Goal: Task Accomplishment & Management: Use online tool/utility

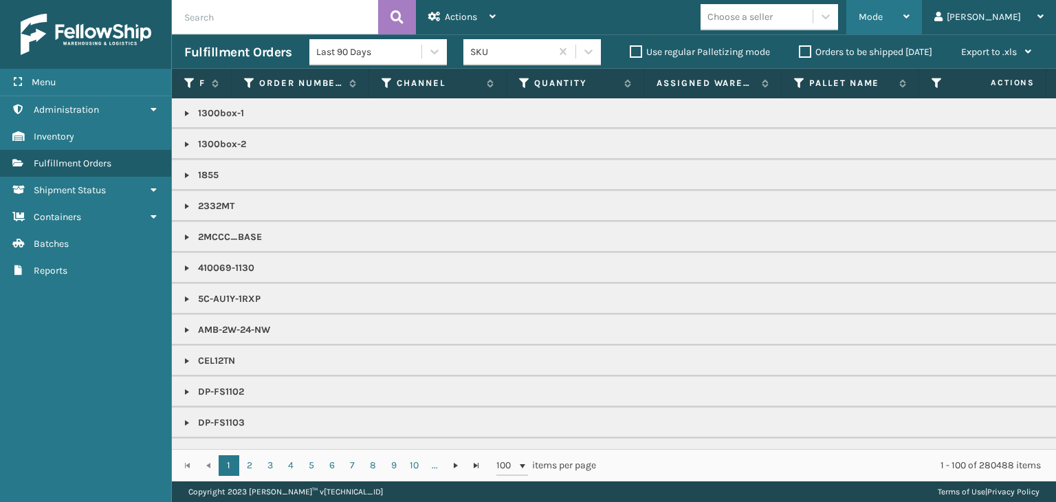
click at [909, 23] on div "Mode" at bounding box center [883, 17] width 51 height 34
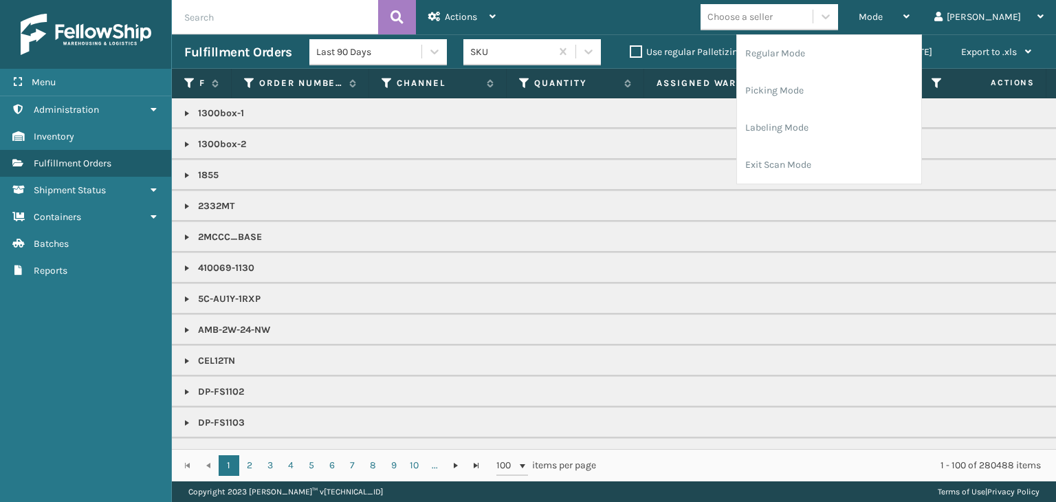
click at [617, 203] on p "2332MT" at bounding box center [1059, 206] width 1750 height 14
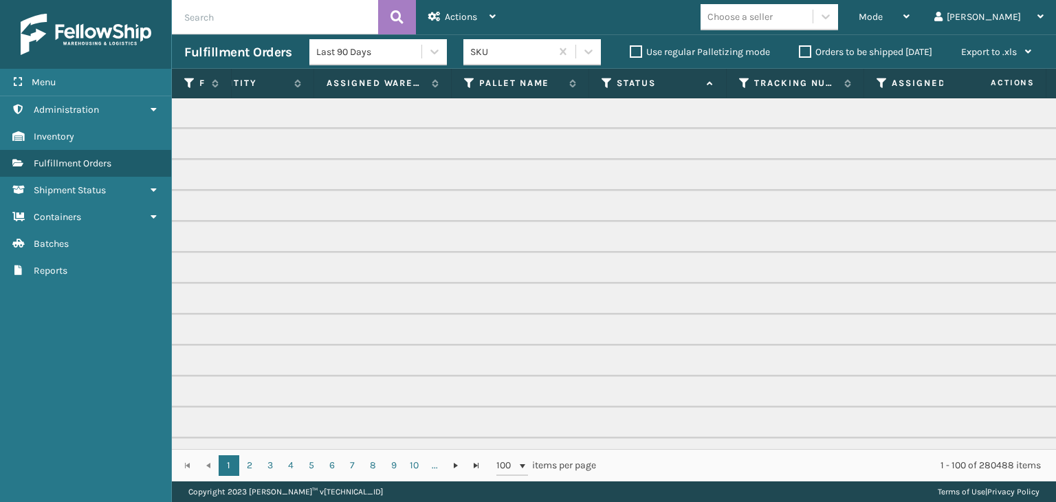
scroll to position [0, 409]
click at [520, 80] on th "Status" at bounding box center [578, 84] width 137 height 30
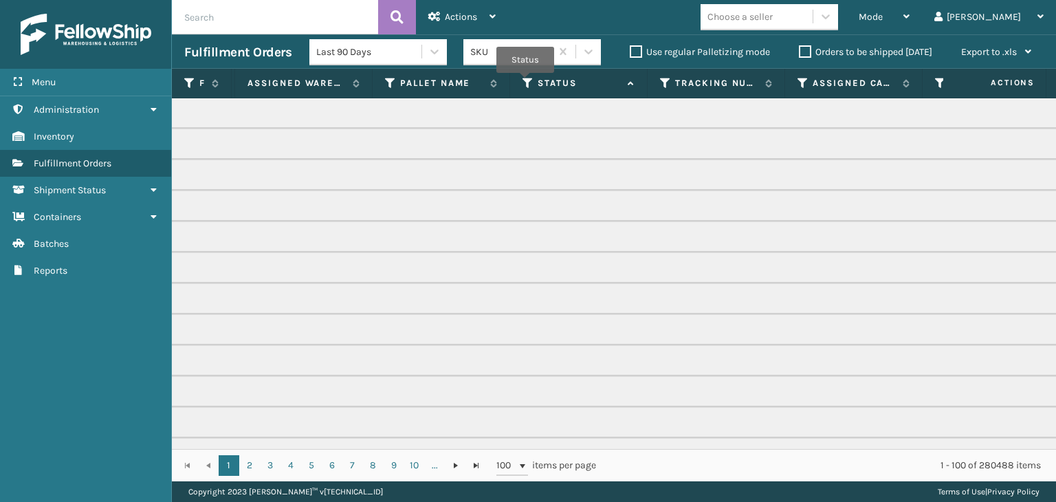
click at [525, 83] on icon at bounding box center [527, 83] width 11 height 12
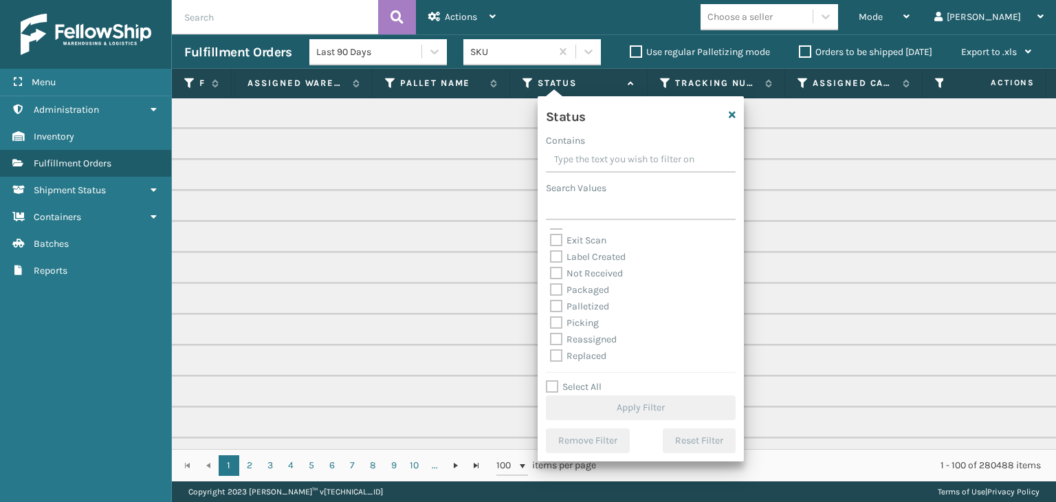
scroll to position [69, 0]
click at [581, 296] on label "Picking" at bounding box center [574, 299] width 49 height 12
click at [550, 296] on input "Picking" at bounding box center [550, 295] width 1 height 9
checkbox input "true"
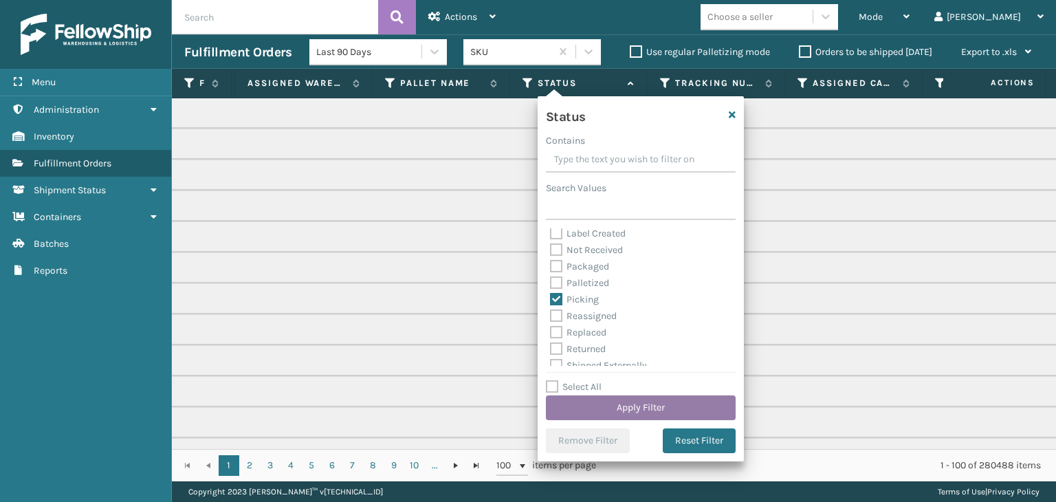
click at [632, 416] on button "Apply Filter" at bounding box center [641, 407] width 190 height 25
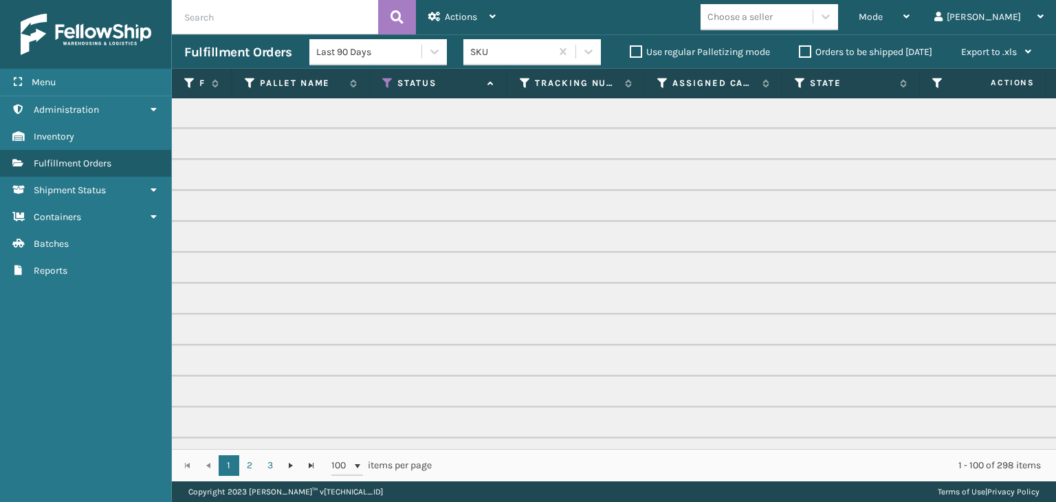
scroll to position [0, 559]
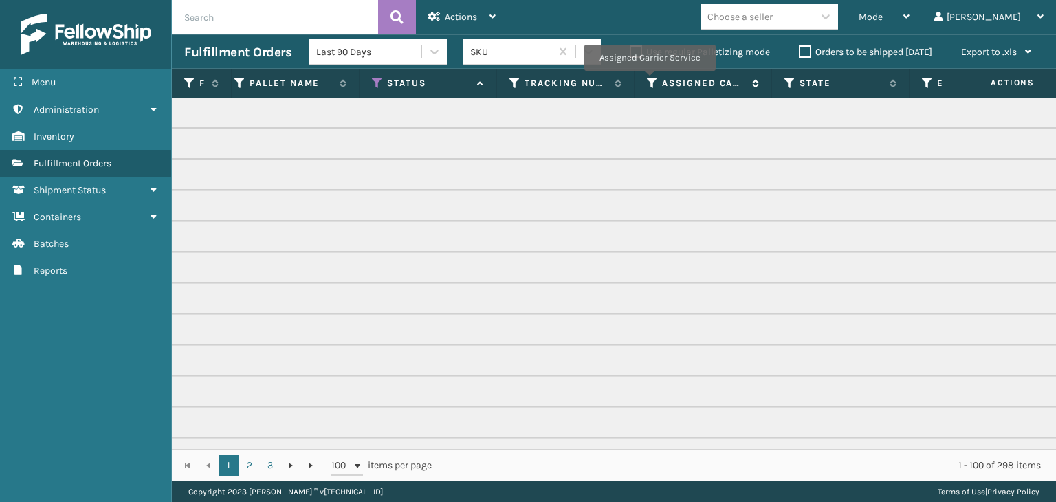
click at [649, 80] on icon at bounding box center [652, 83] width 11 height 12
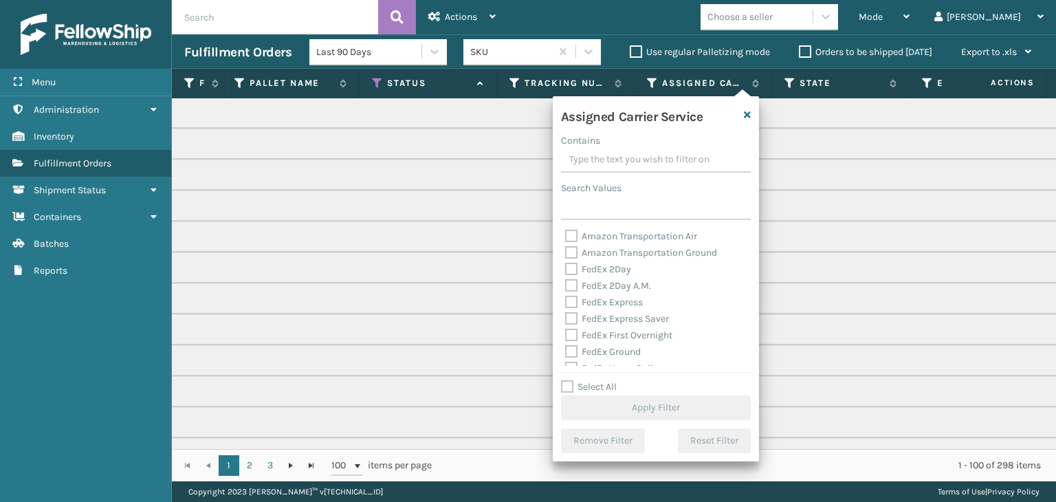
click at [609, 387] on label "Select All" at bounding box center [589, 387] width 56 height 12
drag, startPoint x: 601, startPoint y: 388, endPoint x: 597, endPoint y: 380, distance: 8.9
click at [602, 388] on label "Select All" at bounding box center [589, 387] width 56 height 12
click at [570, 386] on label "Select All" at bounding box center [589, 387] width 56 height 12
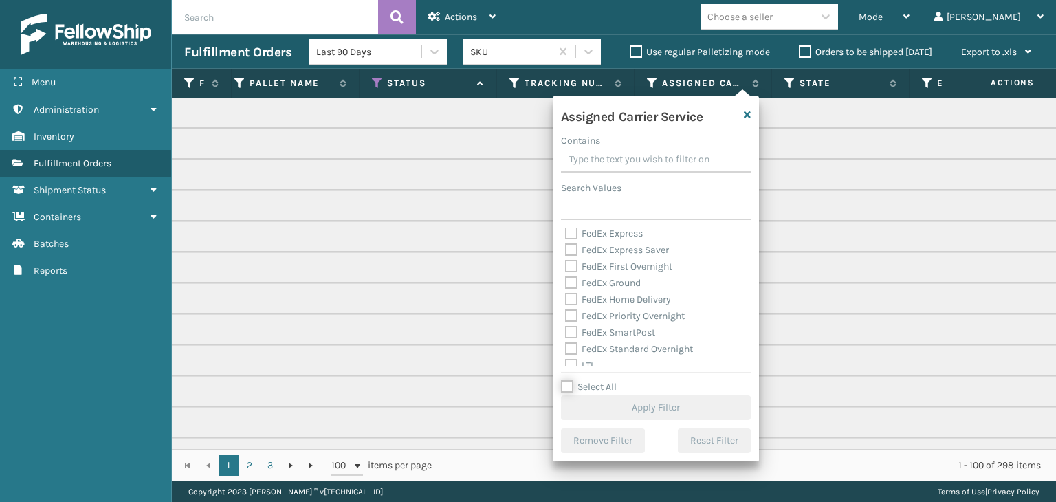
click at [570, 380] on input "Select All" at bounding box center [664, 379] width 206 height 1
checkbox input "true"
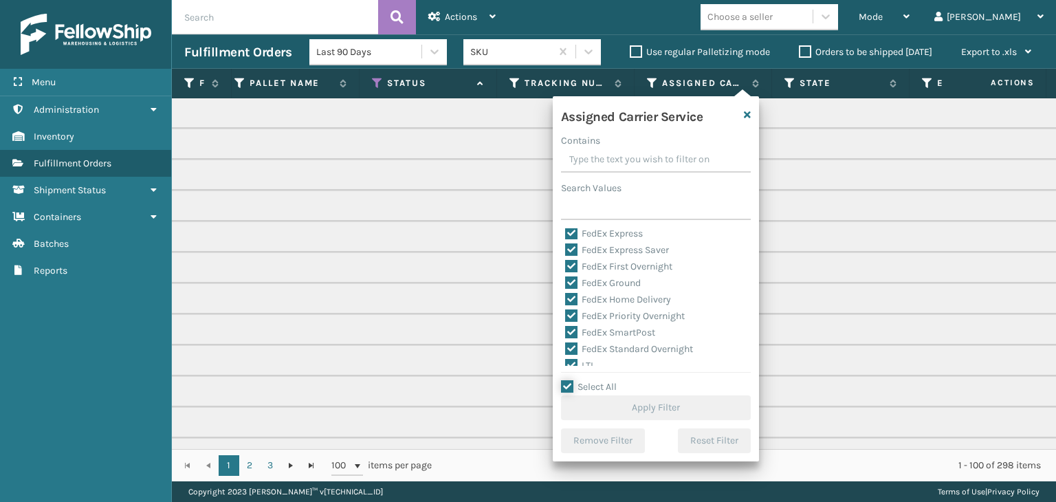
checkbox input "true"
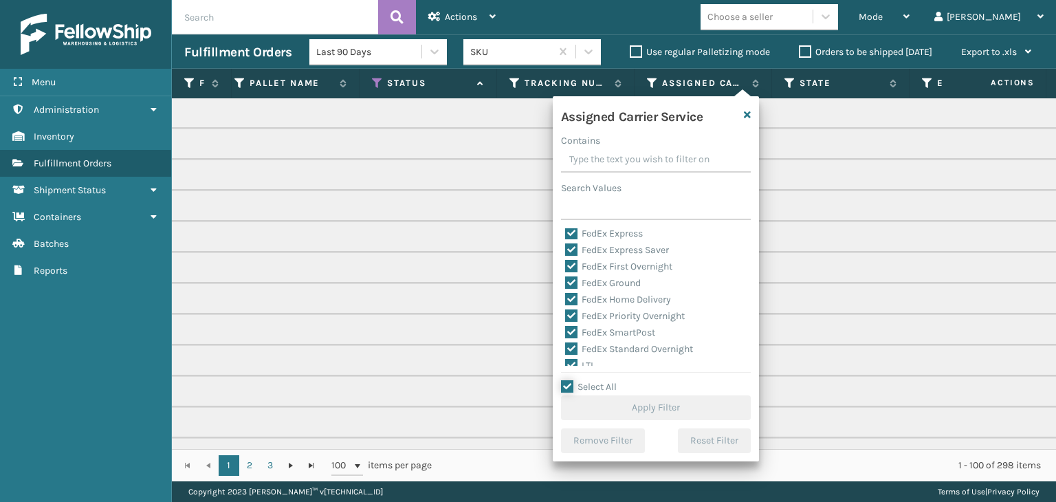
checkbox input "true"
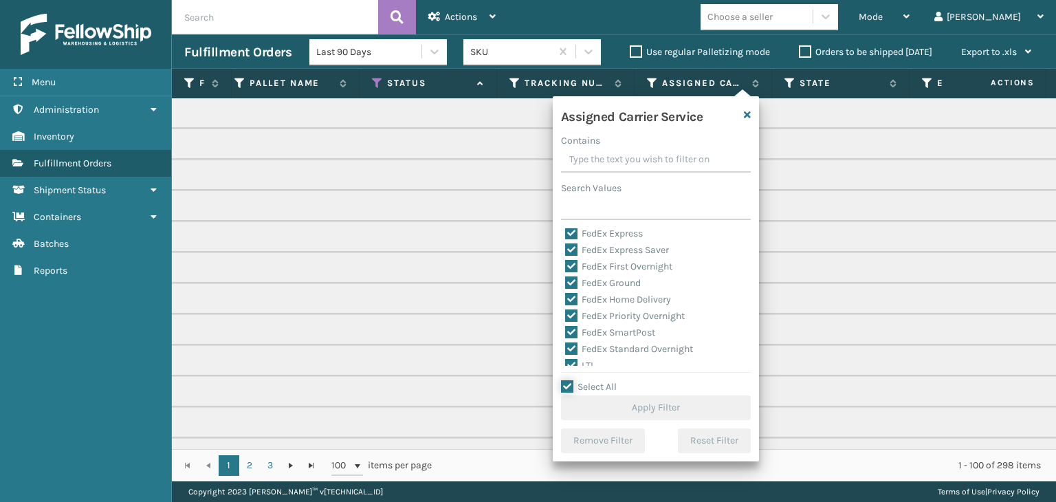
checkbox input "true"
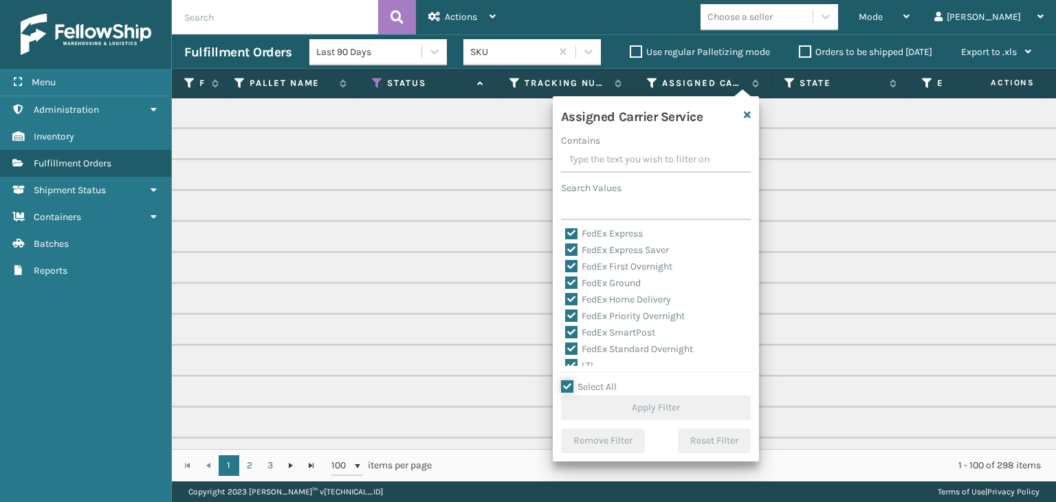
checkbox input "true"
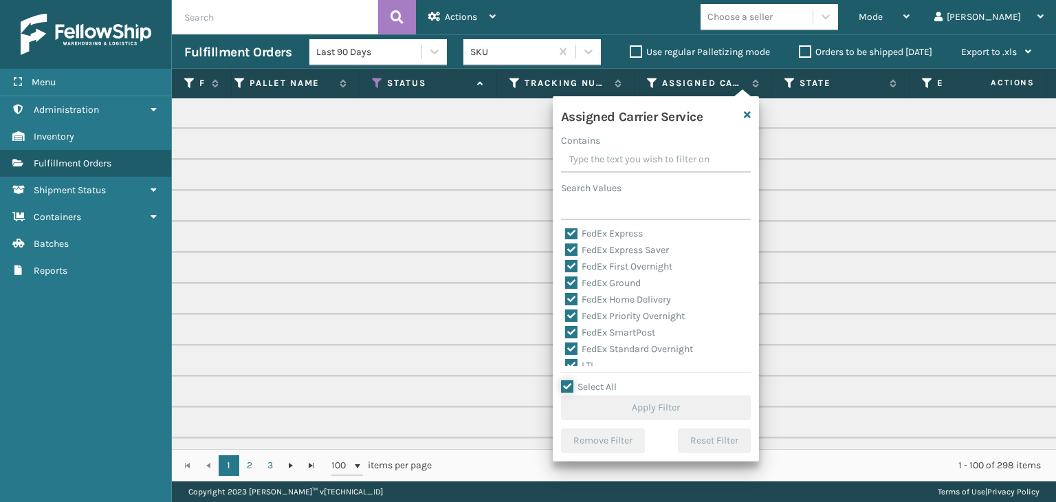
checkbox input "true"
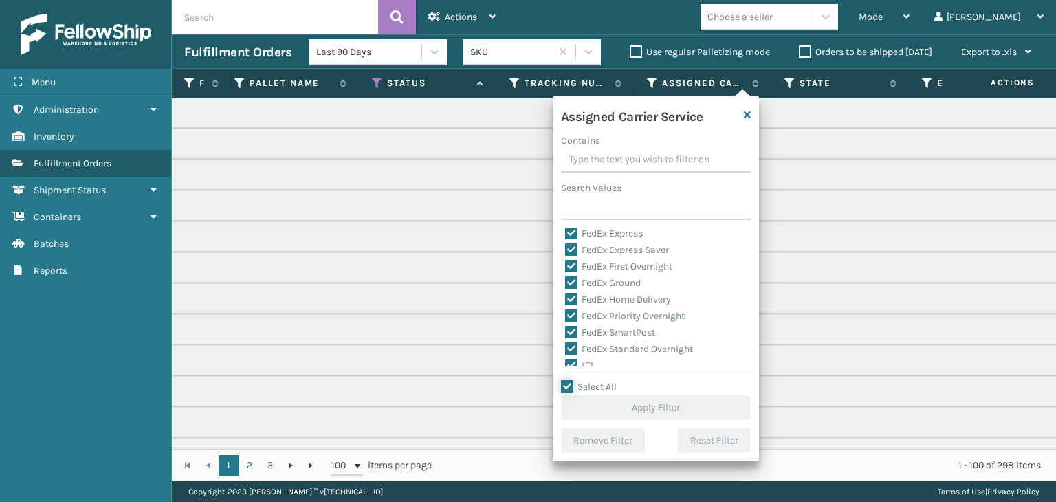
checkbox input "true"
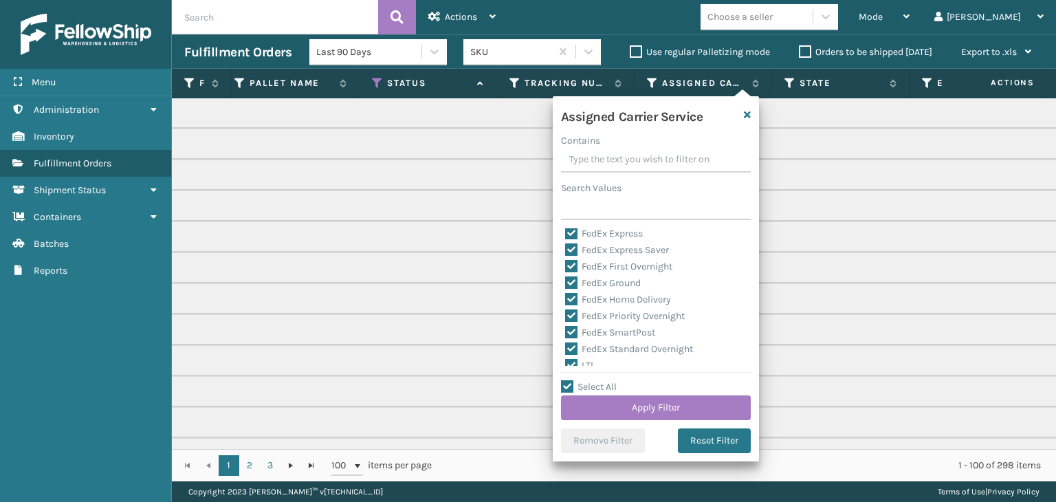
click at [581, 357] on div "LTL" at bounding box center [655, 365] width 181 height 16
click at [581, 362] on label "LTL" at bounding box center [580, 365] width 30 height 12
click at [566, 362] on input "LTL" at bounding box center [565, 361] width 1 height 9
checkbox input "false"
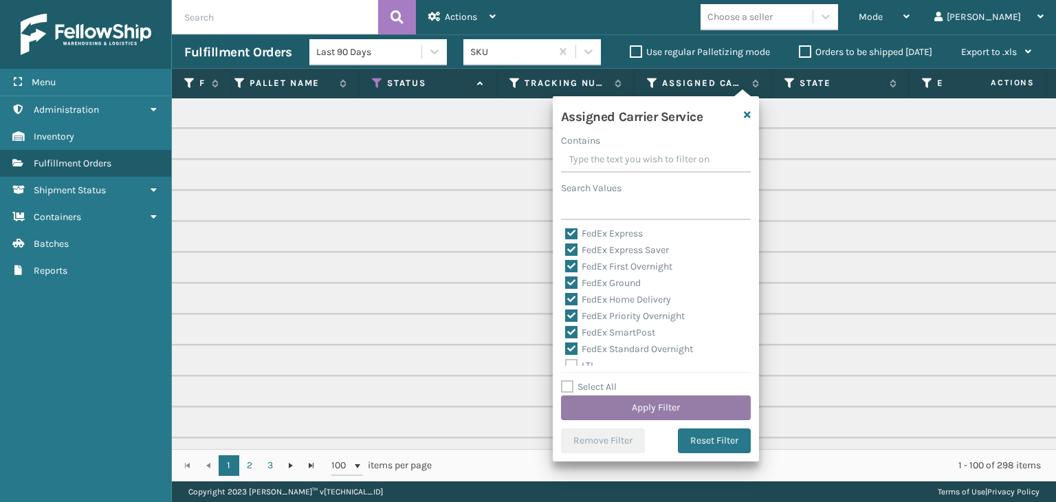
click at [630, 404] on button "Apply Filter" at bounding box center [656, 407] width 190 height 25
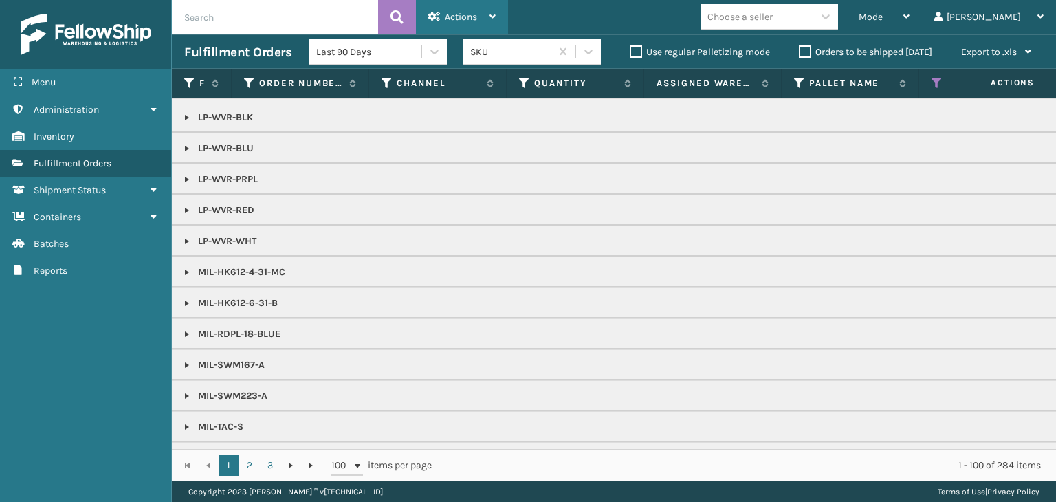
scroll to position [1031, 0]
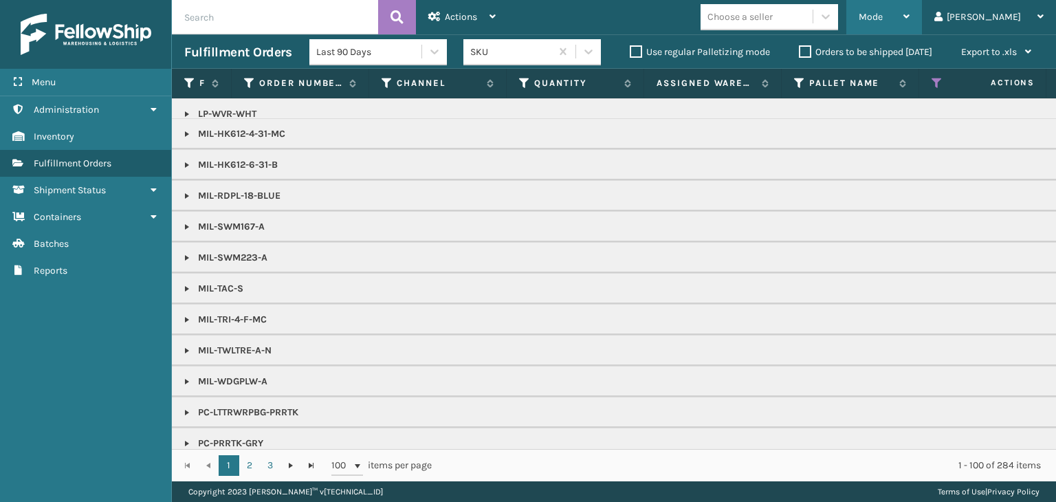
click at [909, 17] on div "Mode" at bounding box center [883, 17] width 51 height 34
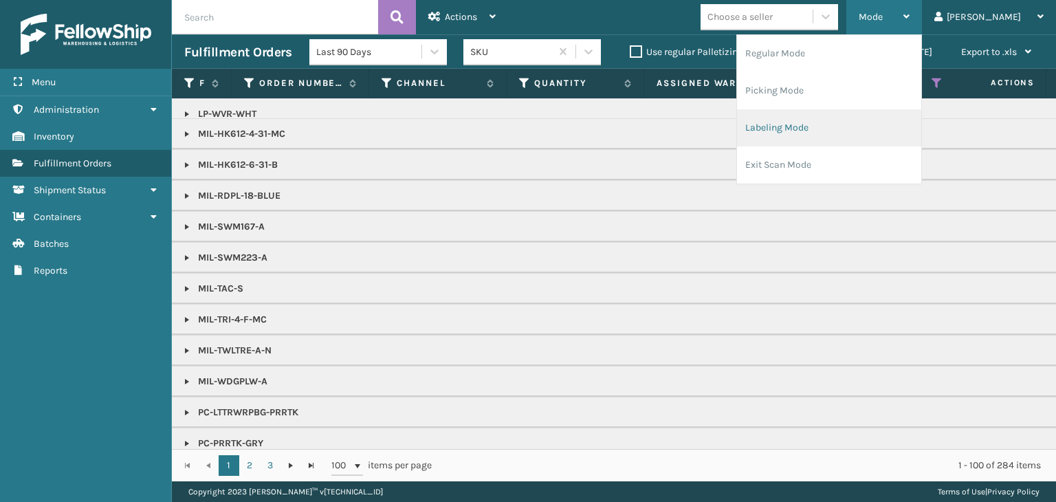
click at [898, 141] on li "Labeling Mode" at bounding box center [829, 127] width 184 height 37
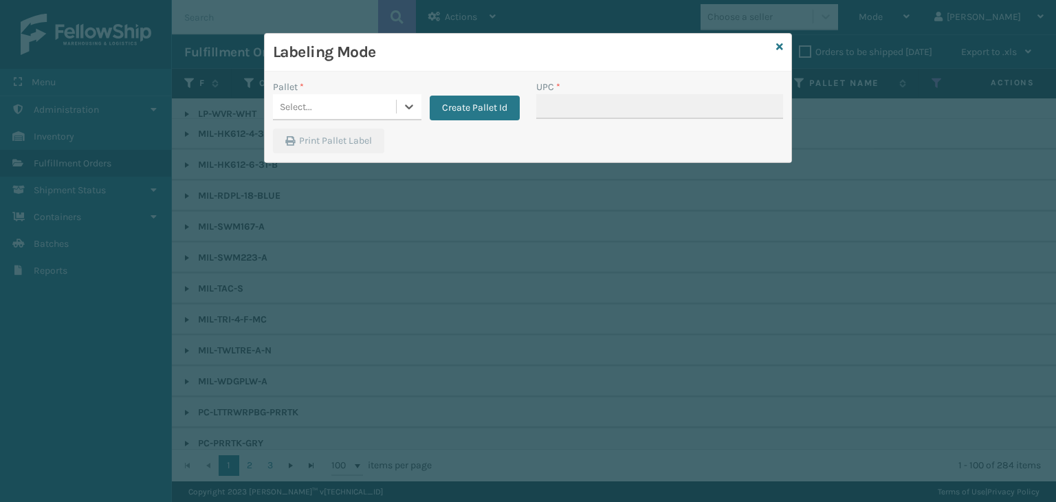
drag, startPoint x: 328, startPoint y: 104, endPoint x: 346, endPoint y: 120, distance: 23.9
click at [330, 104] on div "Select..." at bounding box center [334, 107] width 123 height 23
click at [453, 103] on button "Create Pallet Id" at bounding box center [475, 108] width 90 height 25
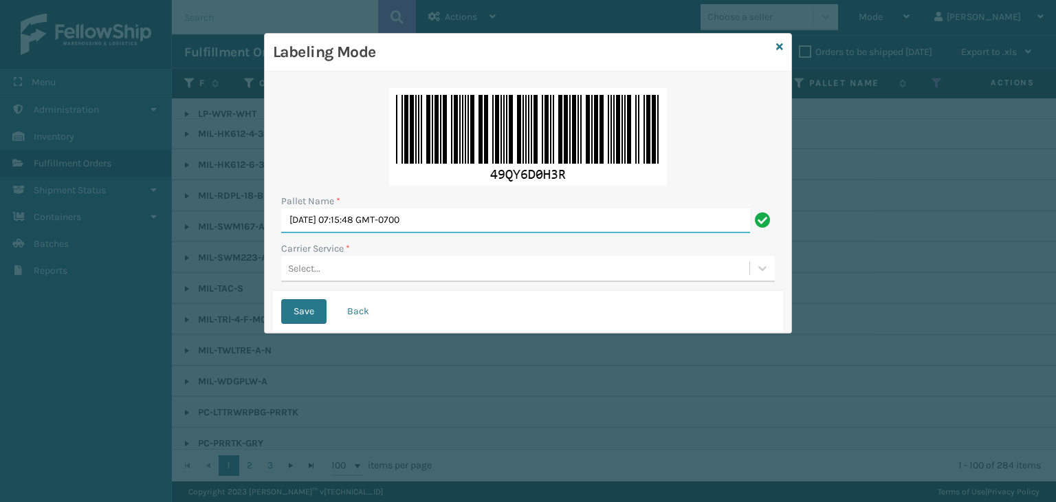
drag, startPoint x: 471, startPoint y: 215, endPoint x: 36, endPoint y: 209, distance: 435.8
click at [36, 209] on div "Labeling Mode Pallet Name * [DATE] 07:15:48 GMT-0700 Carrier Service * Select..…" at bounding box center [528, 251] width 1056 height 502
paste input "PIFZ904804"
type input "PIFZ904804"
click at [325, 272] on div "Select..." at bounding box center [515, 268] width 468 height 23
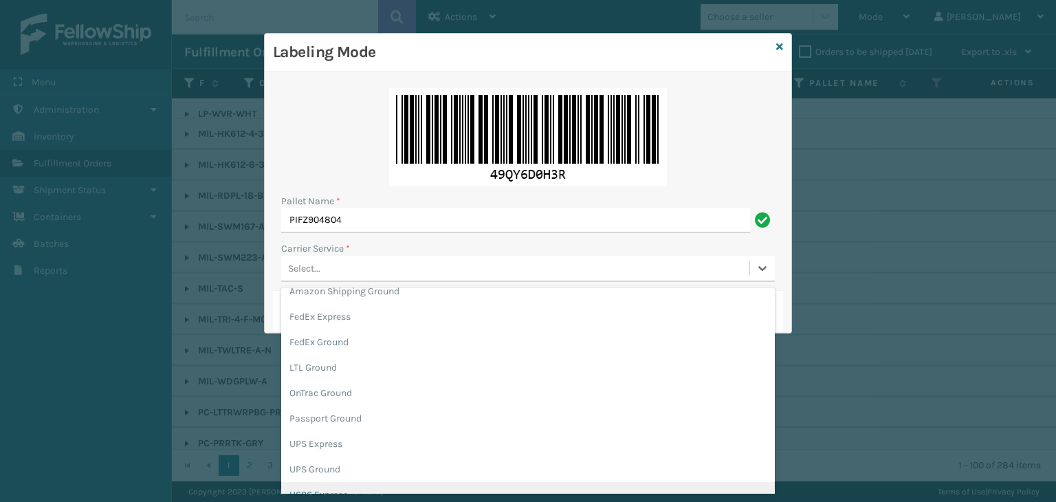
scroll to position [69, 0]
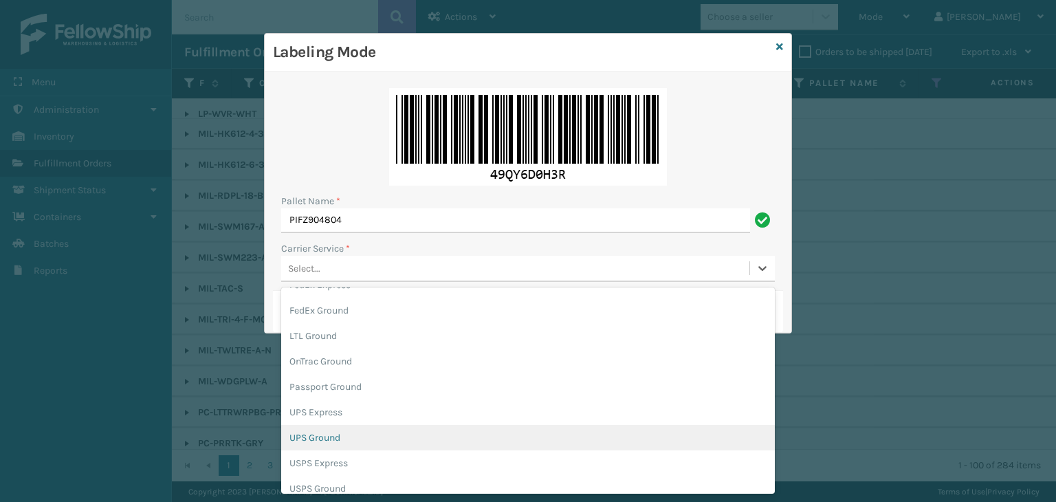
click at [339, 445] on div "UPS Ground" at bounding box center [527, 437] width 493 height 25
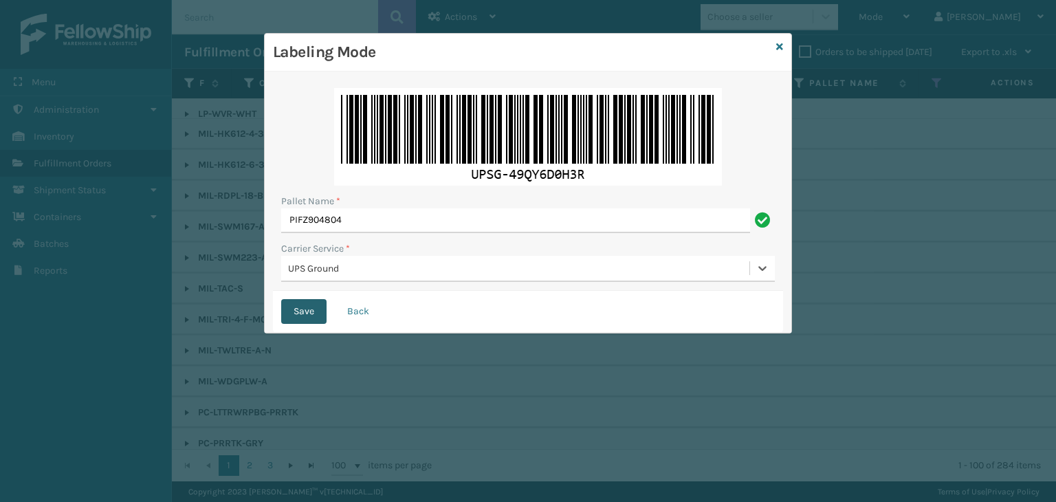
click at [302, 311] on button "Save" at bounding box center [303, 311] width 45 height 25
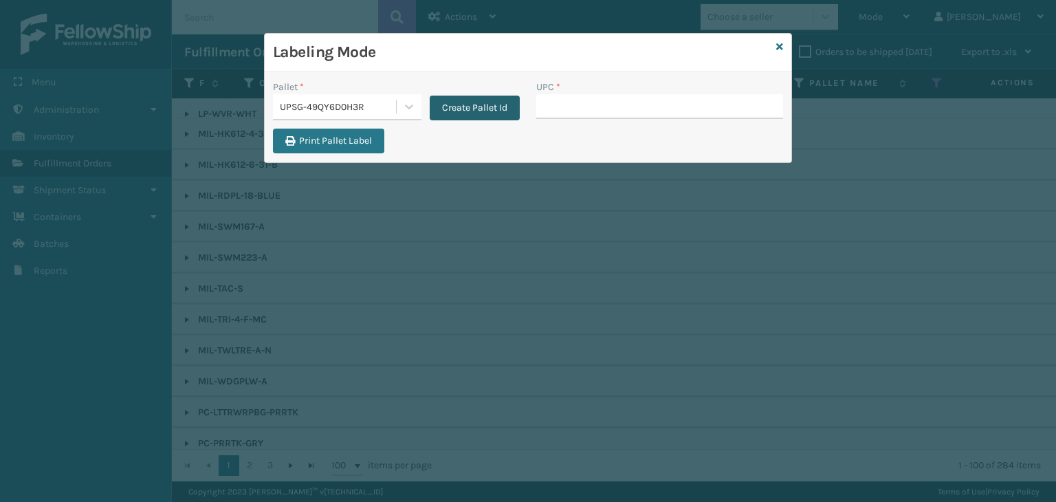
click at [479, 115] on button "Create Pallet Id" at bounding box center [475, 108] width 90 height 25
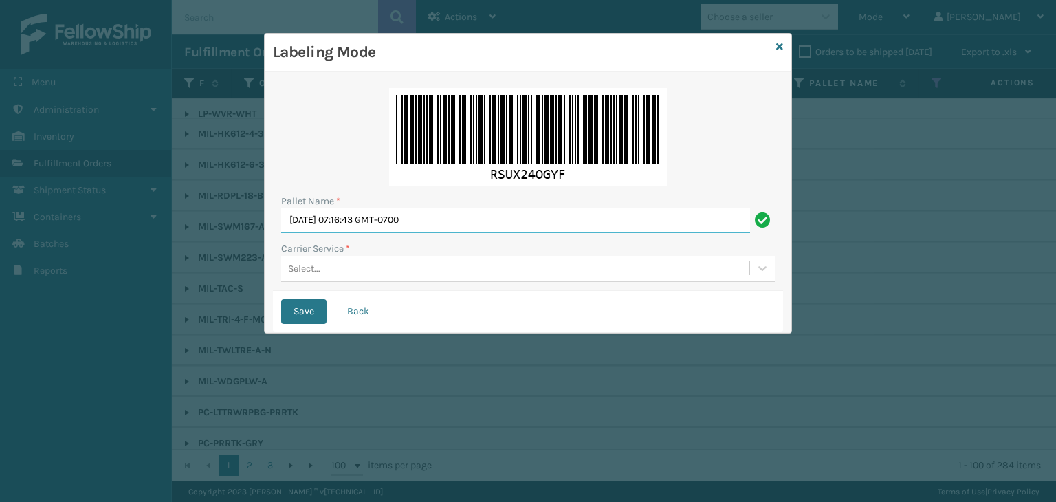
drag, startPoint x: 478, startPoint y: 214, endPoint x: 97, endPoint y: 199, distance: 381.8
click at [97, 199] on div "Labeling Mode Pallet Name * [DATE] 07:16:43 GMT-0700 Carrier Service * Select..…" at bounding box center [528, 251] width 1056 height 502
type input "BOXTRUCK"
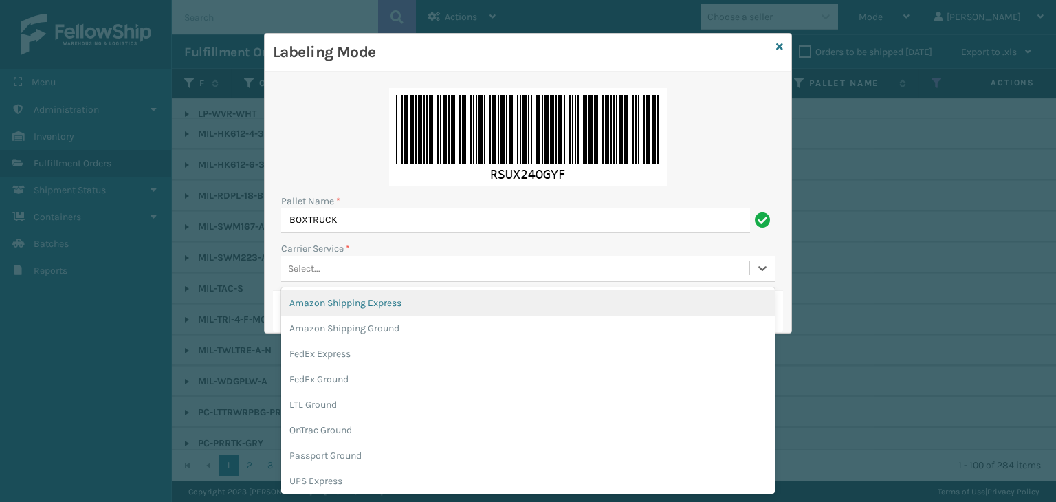
click at [338, 265] on div "Select..." at bounding box center [515, 268] width 468 height 23
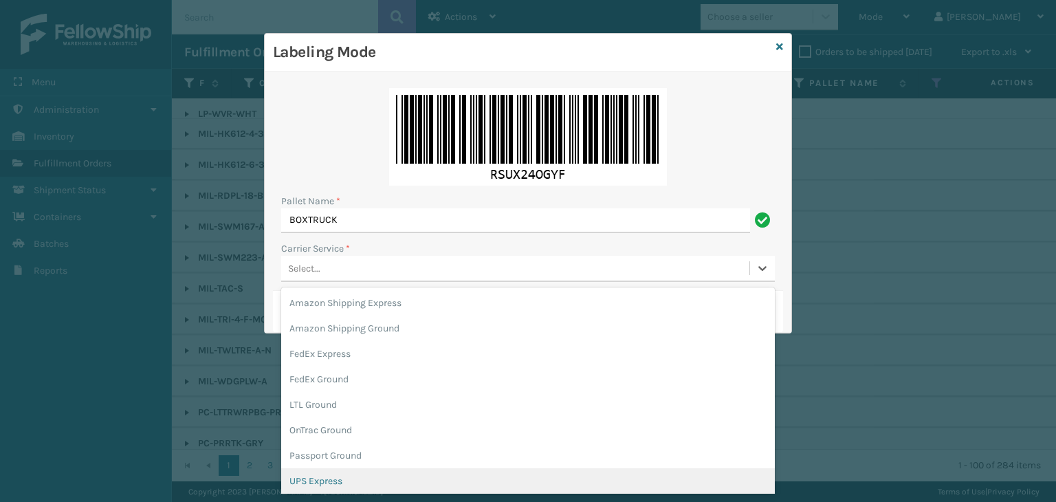
click at [337, 474] on div "UPS Express" at bounding box center [527, 480] width 493 height 25
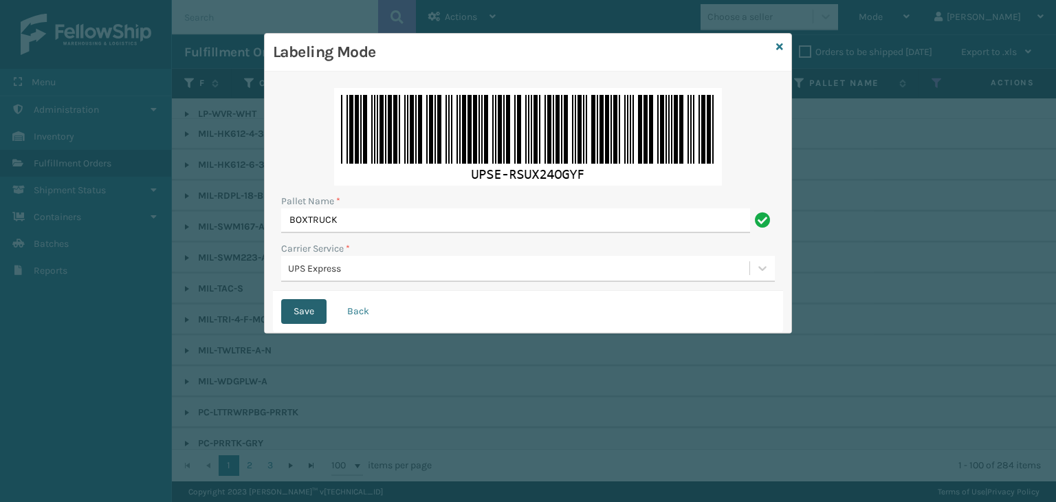
click at [300, 313] on button "Save" at bounding box center [303, 311] width 45 height 25
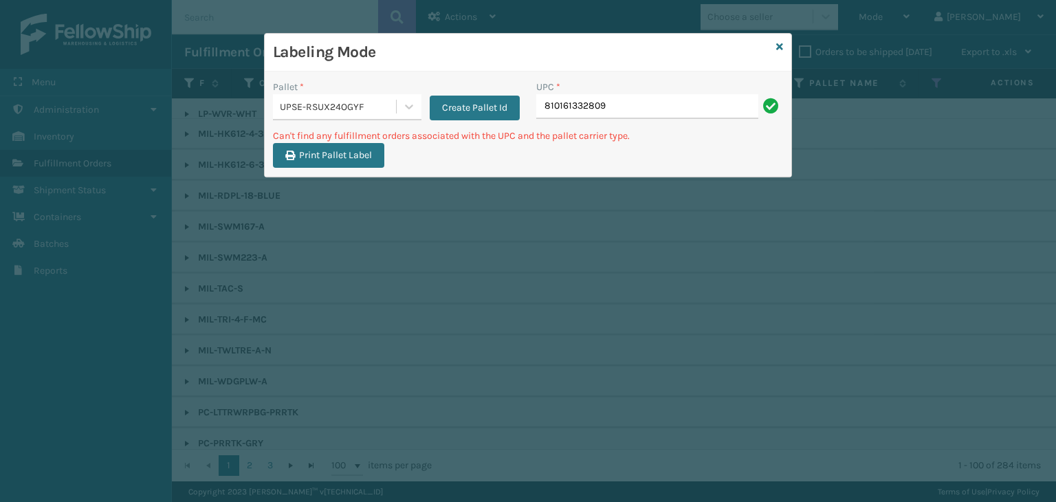
drag, startPoint x: 635, startPoint y: 105, endPoint x: 289, endPoint y: 134, distance: 346.9
click at [272, 137] on div "Pallet * UPSE-RSUX24OGYF Create Pallet Id UPC * 810161332809 Can't find any ful…" at bounding box center [528, 123] width 526 height 105
type input "LP-BBT-SLV"
click at [554, 103] on input "LP-BBT-SLV" at bounding box center [647, 106] width 222 height 25
type input "LP-HBBT-SLV"
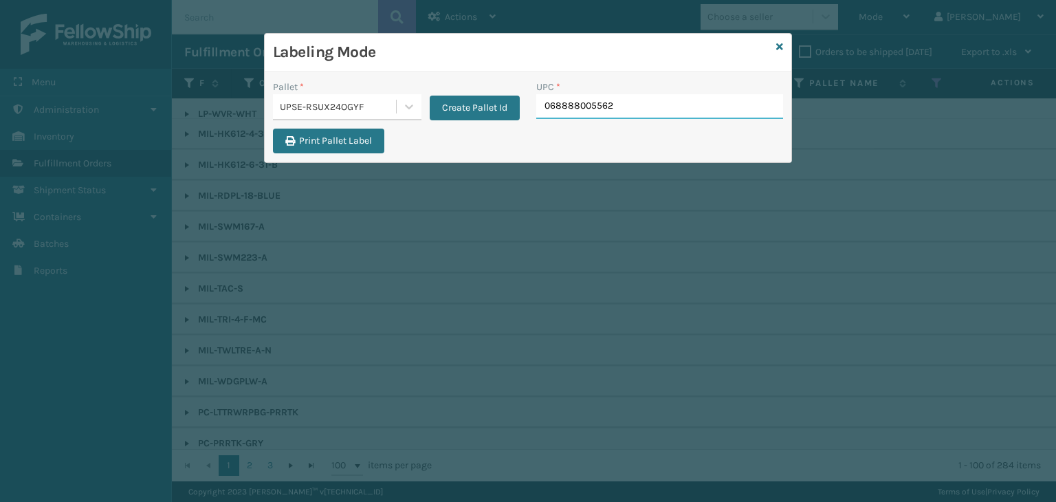
type input "068888005562"
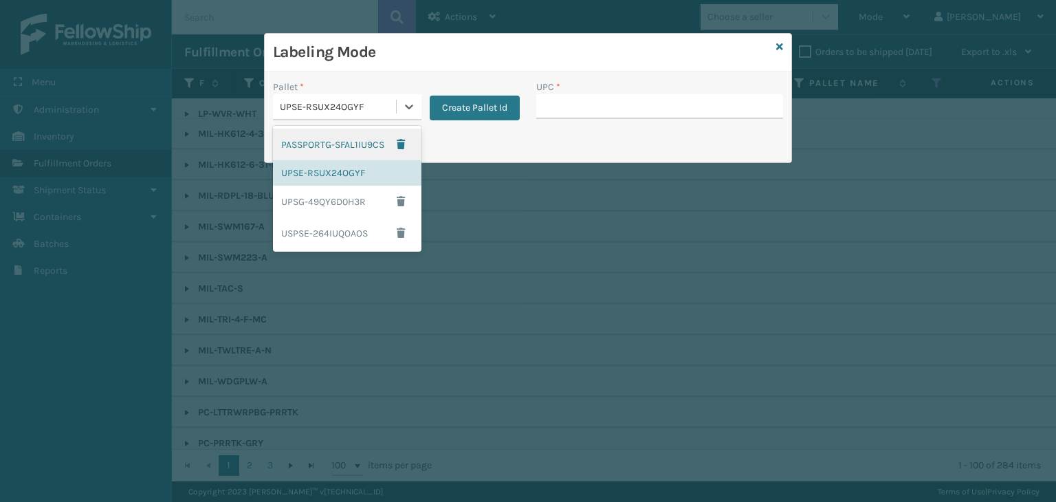
click at [336, 102] on div "UPSE-RSUX24OGYF" at bounding box center [339, 107] width 118 height 14
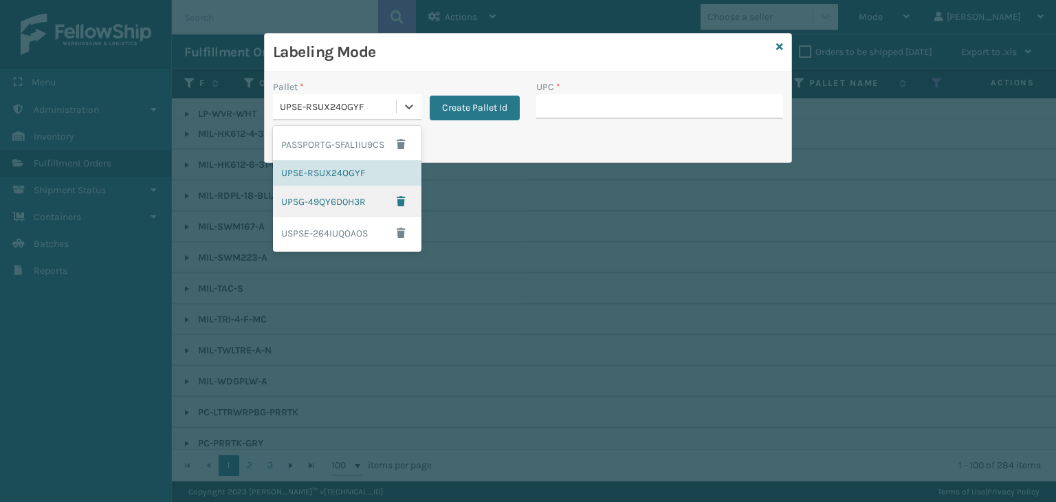
click at [344, 211] on div "UPSG-49QY6D0H3R" at bounding box center [347, 202] width 148 height 32
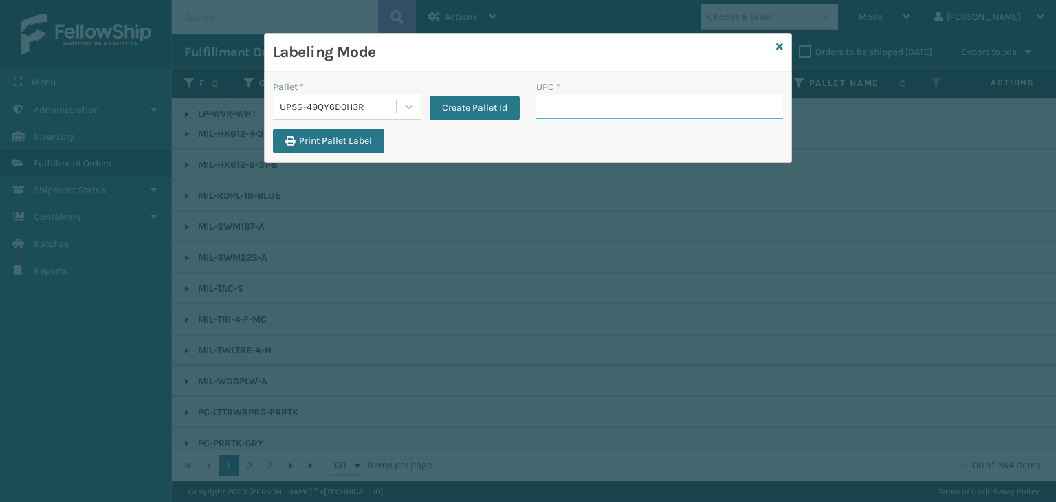
click at [562, 105] on input "UPC *" at bounding box center [659, 106] width 247 height 25
type input "854403007094"
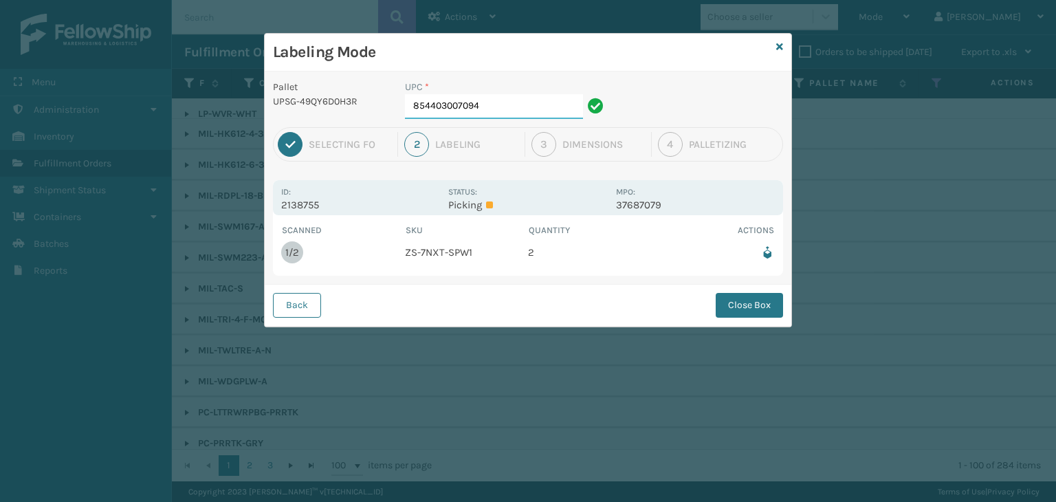
click at [525, 110] on input "854403007094" at bounding box center [494, 106] width 178 height 25
click at [735, 303] on button "Close Box" at bounding box center [748, 305] width 67 height 25
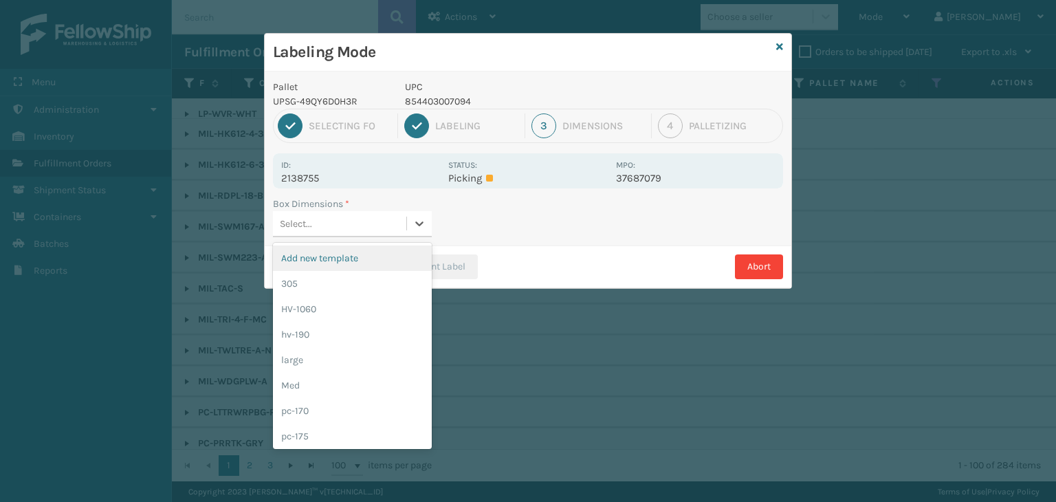
click at [335, 226] on div "Select..." at bounding box center [339, 223] width 133 height 23
click at [322, 382] on div "Med" at bounding box center [352, 384] width 159 height 25
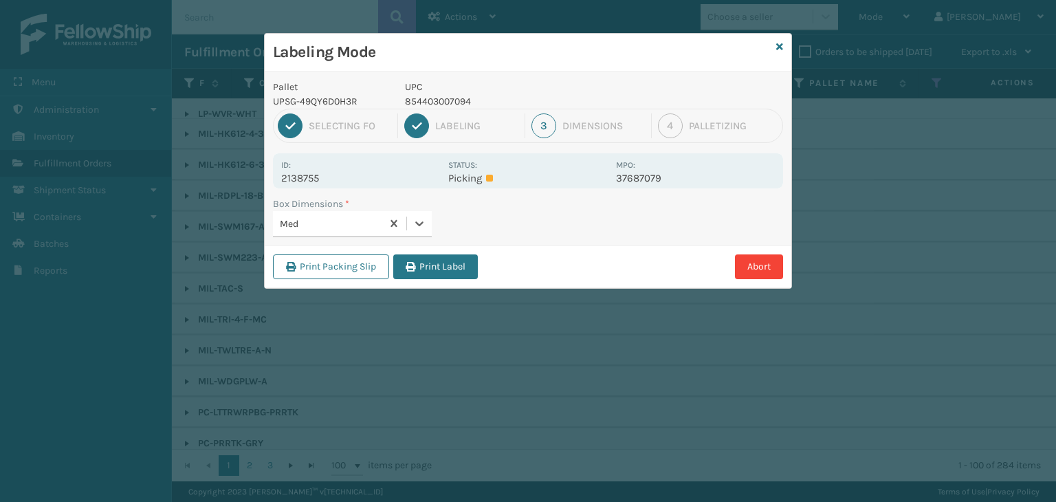
click at [439, 261] on button "Print Label" at bounding box center [435, 266] width 85 height 25
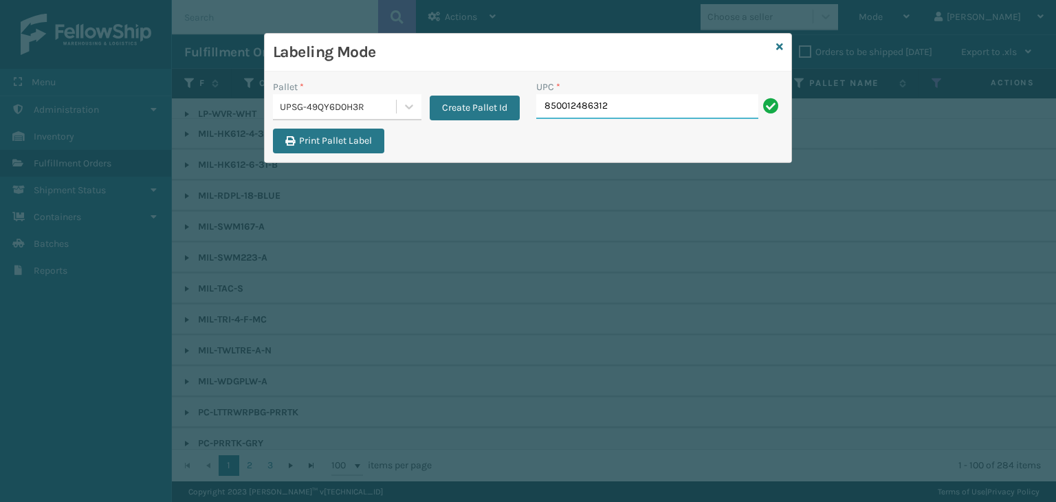
type input "850012486312"
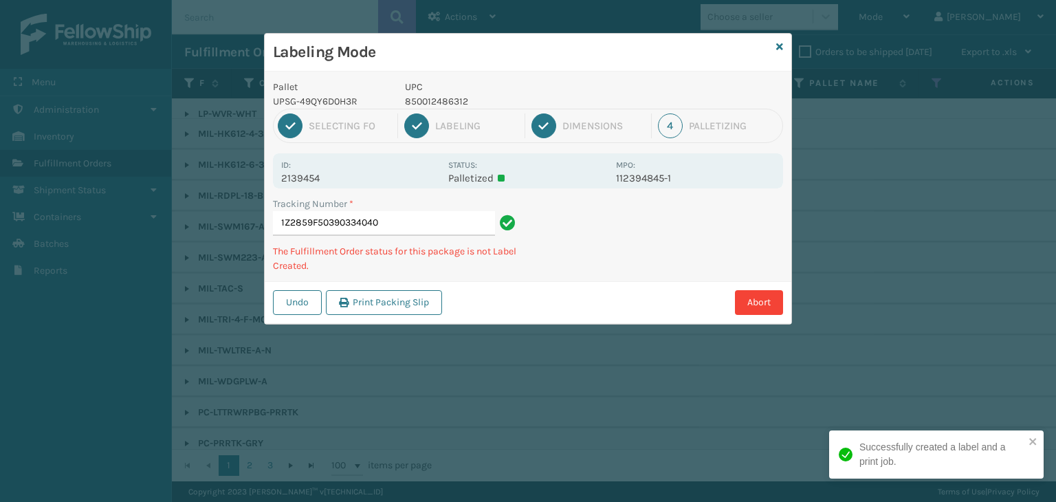
click at [452, 103] on p "850012486312" at bounding box center [506, 101] width 203 height 14
copy p "850012486312"
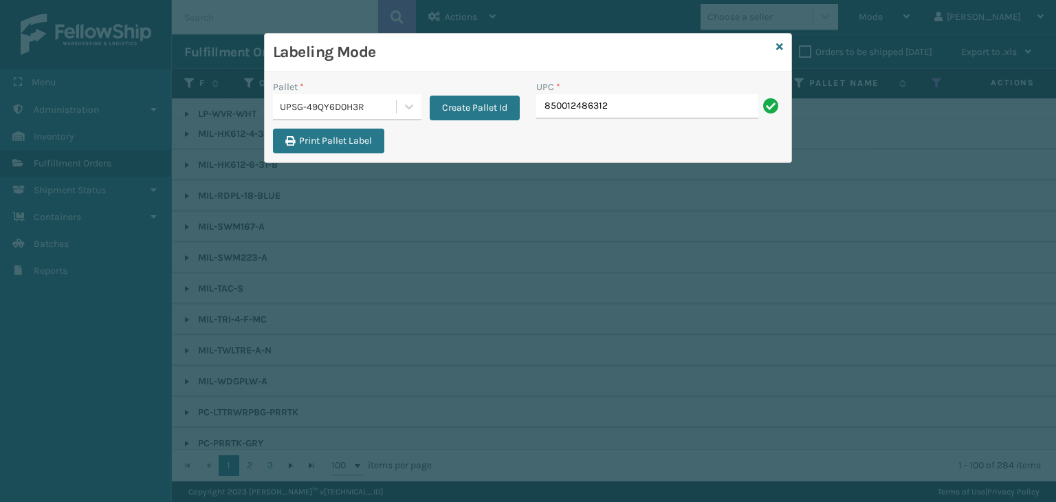
type input "850012486312"
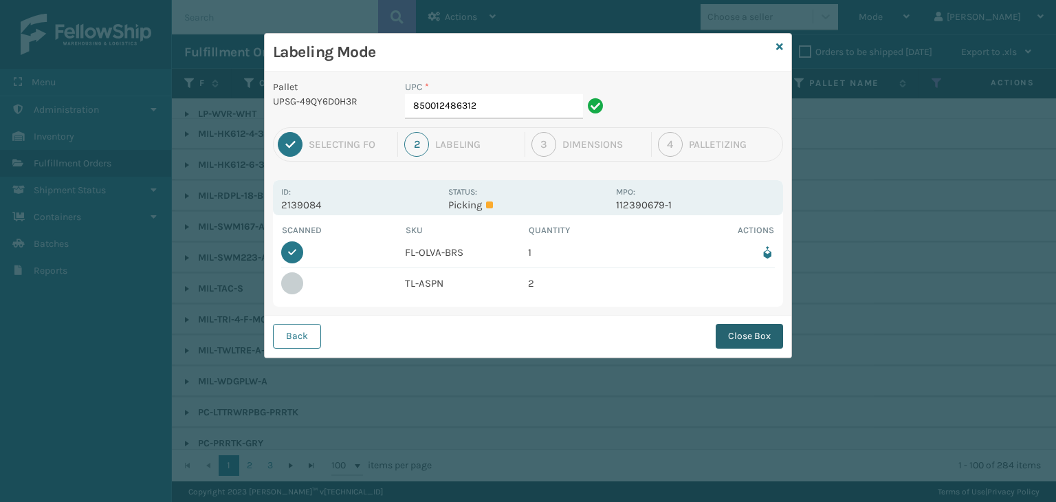
click at [756, 342] on button "Close Box" at bounding box center [748, 336] width 67 height 25
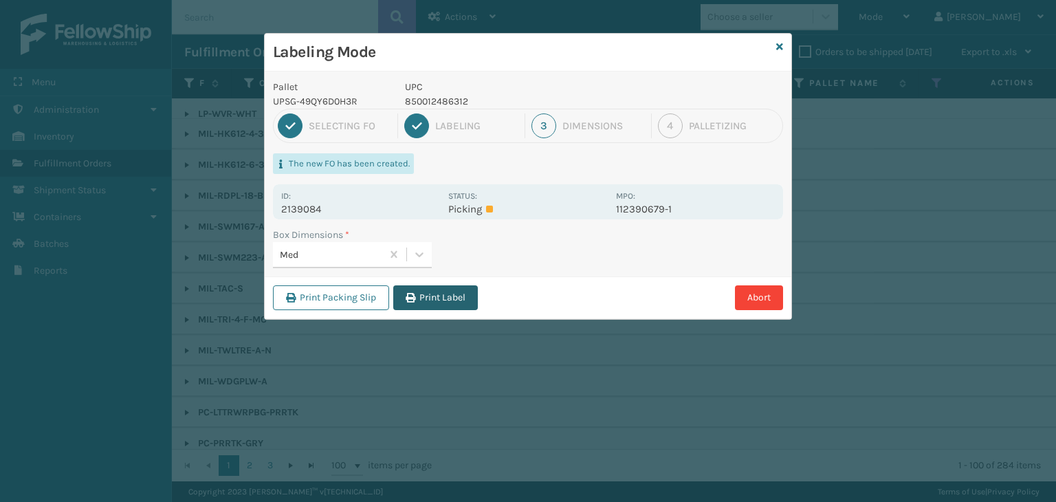
click at [451, 289] on button "Print Label" at bounding box center [435, 297] width 85 height 25
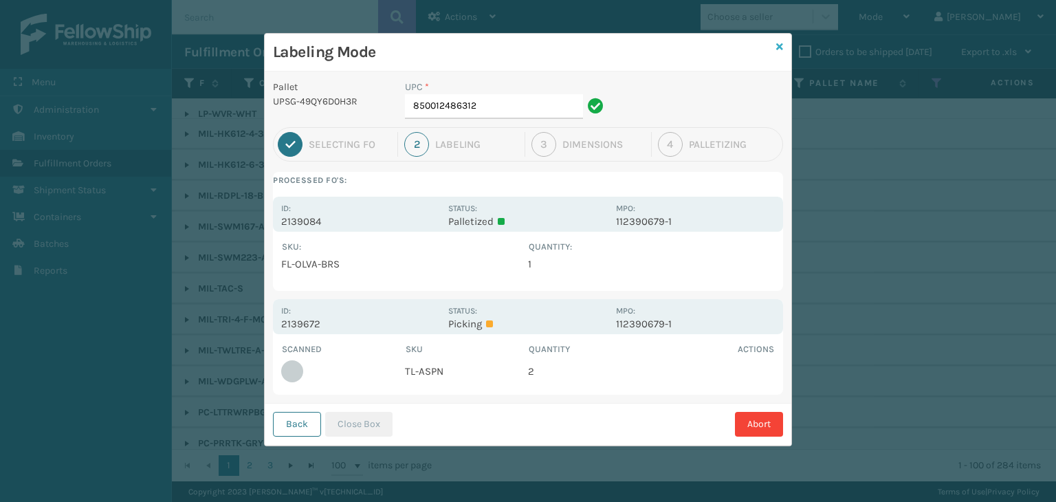
click at [781, 47] on icon at bounding box center [779, 47] width 7 height 10
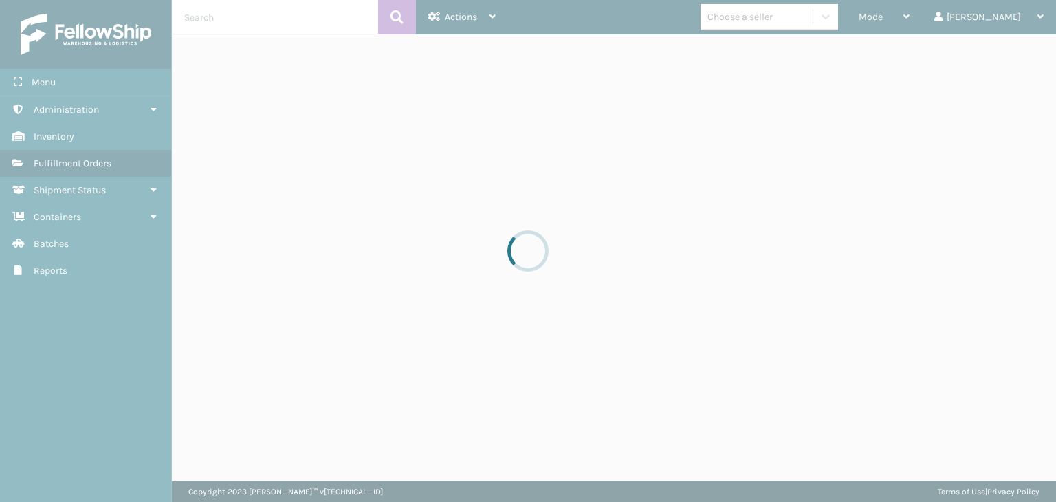
click at [935, 12] on div at bounding box center [528, 251] width 1056 height 502
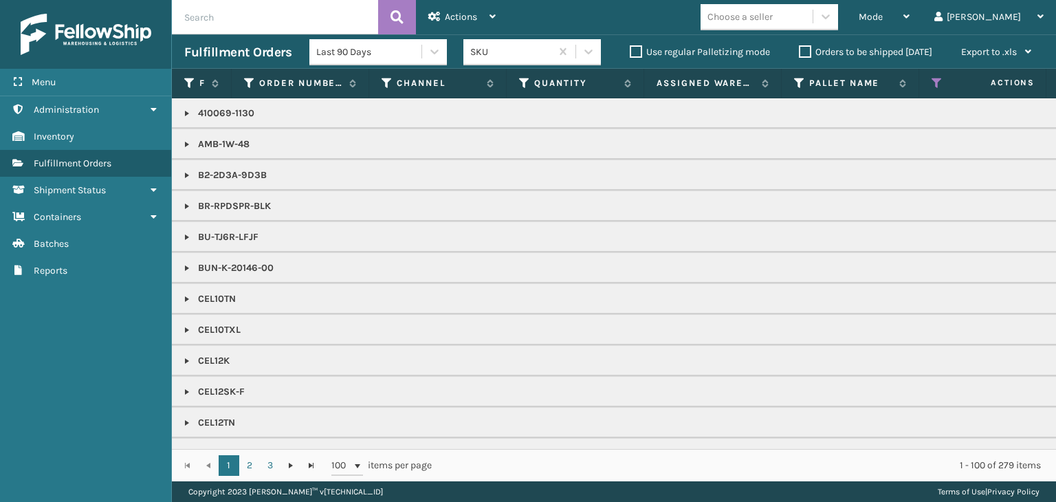
click at [909, 12] on div "Mode" at bounding box center [883, 17] width 51 height 34
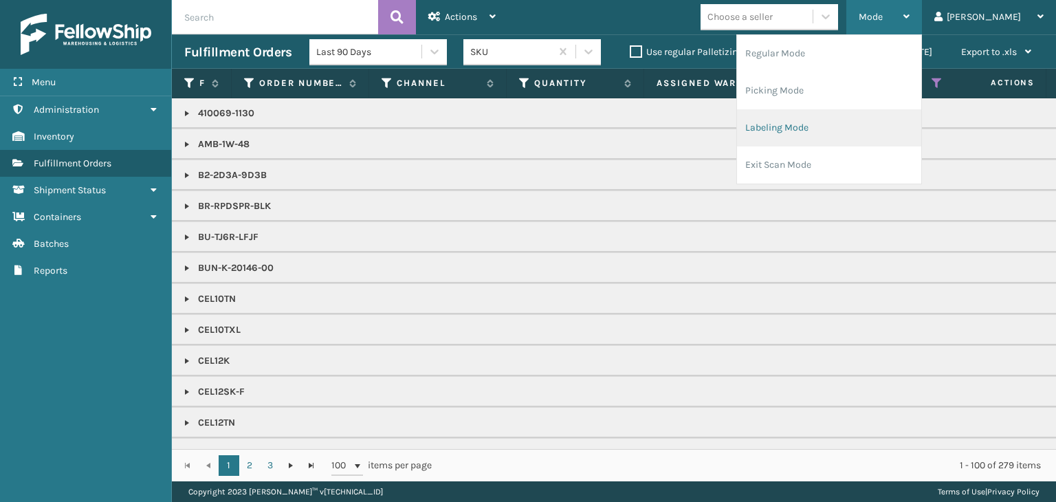
click at [869, 135] on li "Labeling Mode" at bounding box center [829, 127] width 184 height 37
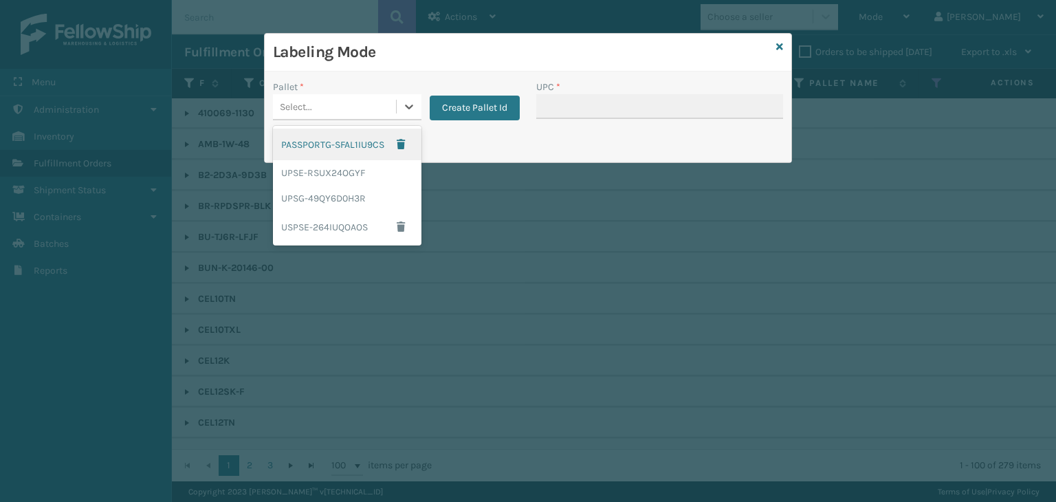
click at [324, 102] on div "Select..." at bounding box center [334, 107] width 123 height 23
click at [319, 201] on div "UPSG-49QY6D0H3R" at bounding box center [347, 198] width 148 height 25
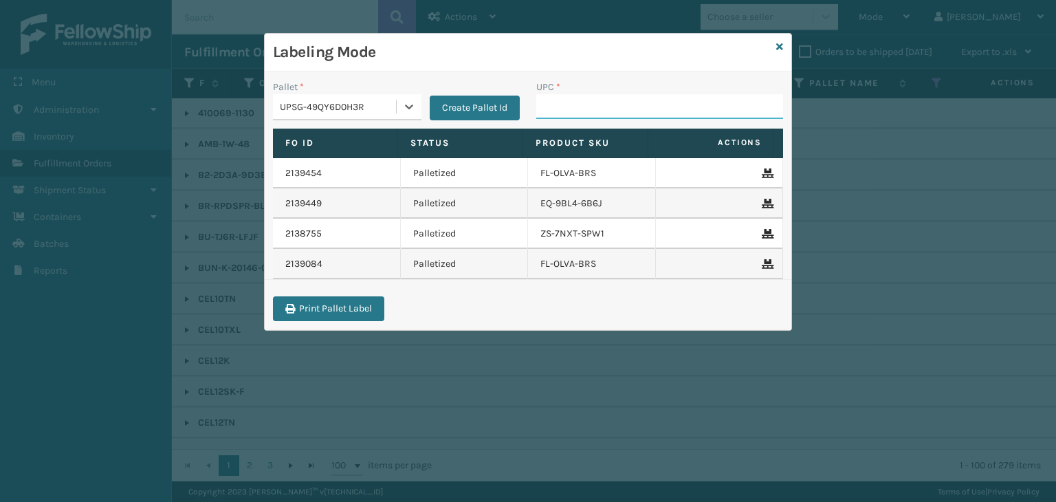
click at [568, 111] on input "UPC *" at bounding box center [659, 106] width 247 height 25
type input "FL-OLVA-CRM"
drag, startPoint x: 641, startPoint y: 109, endPoint x: 130, endPoint y: 120, distance: 511.5
click at [133, 120] on div "Labeling Mode Pallet * UPSG-49QY6D0H3R Create Pallet Id UPC * FL-OLVA-CRM Fo Id…" at bounding box center [528, 251] width 1056 height 502
type input "FL-OLVA-CRM"
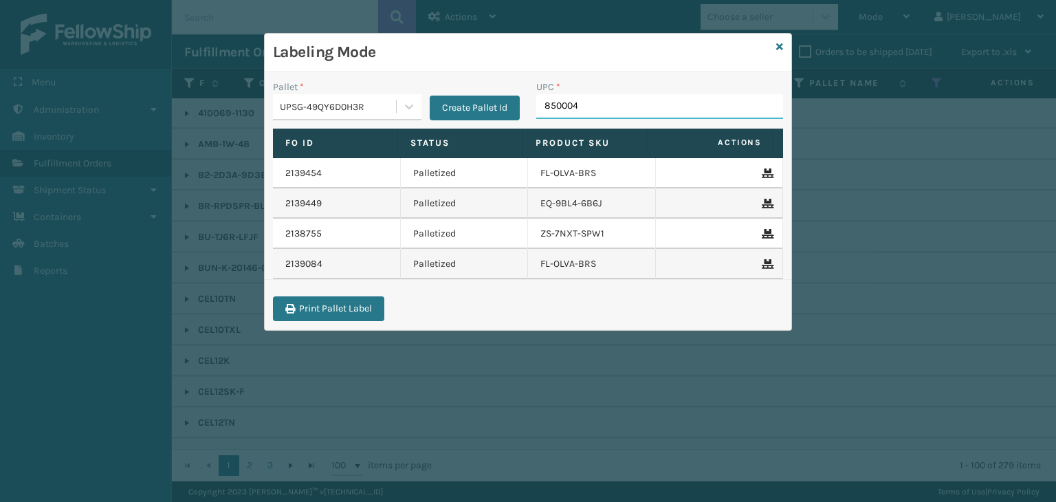
type input "8500044"
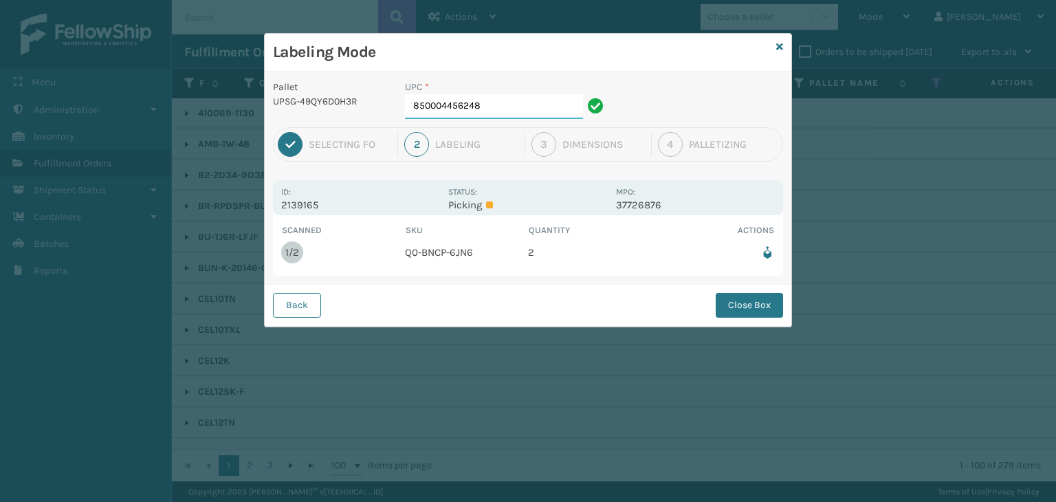
click at [544, 102] on input "850004456248" at bounding box center [494, 106] width 178 height 25
click at [759, 303] on button "Close Box" at bounding box center [748, 305] width 67 height 25
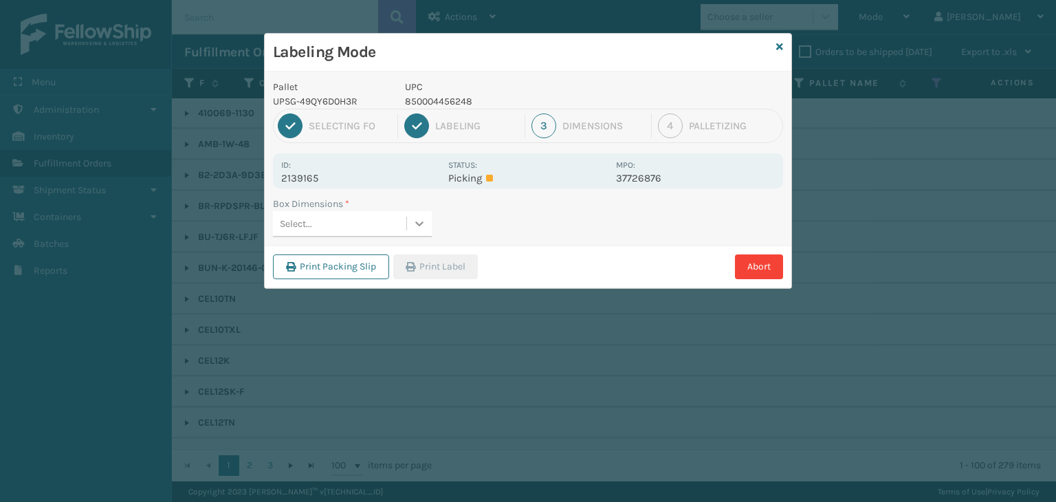
click at [418, 221] on icon at bounding box center [419, 223] width 14 height 14
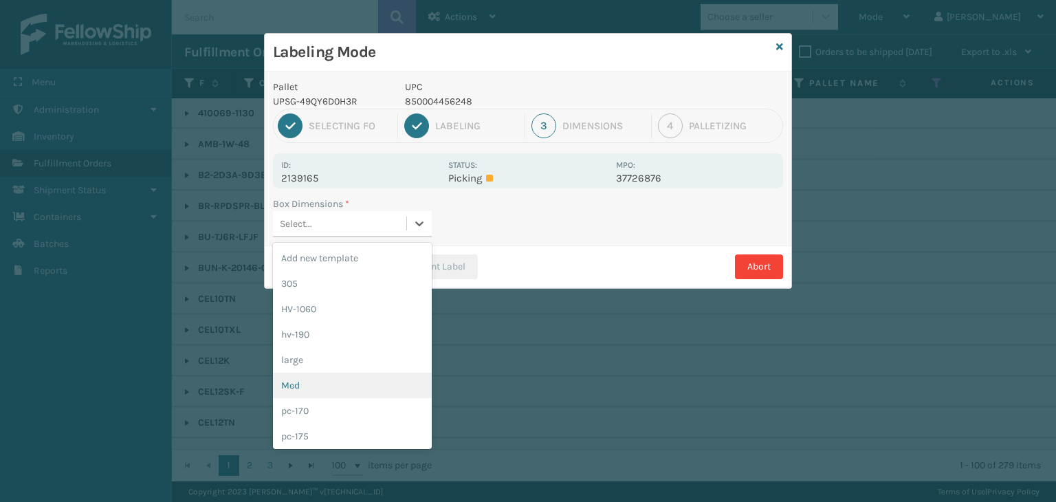
click at [370, 383] on div "Med" at bounding box center [352, 384] width 159 height 25
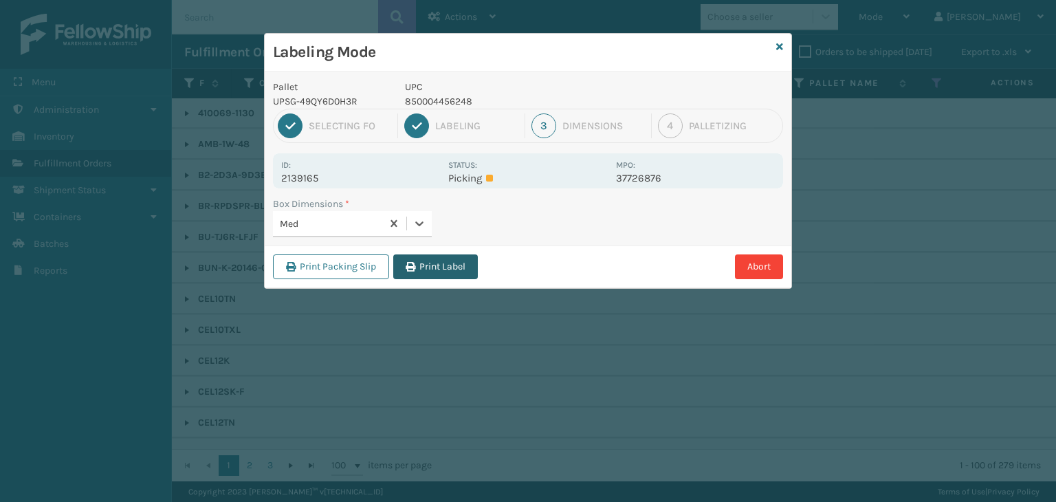
click at [443, 262] on button "Print Label" at bounding box center [435, 266] width 85 height 25
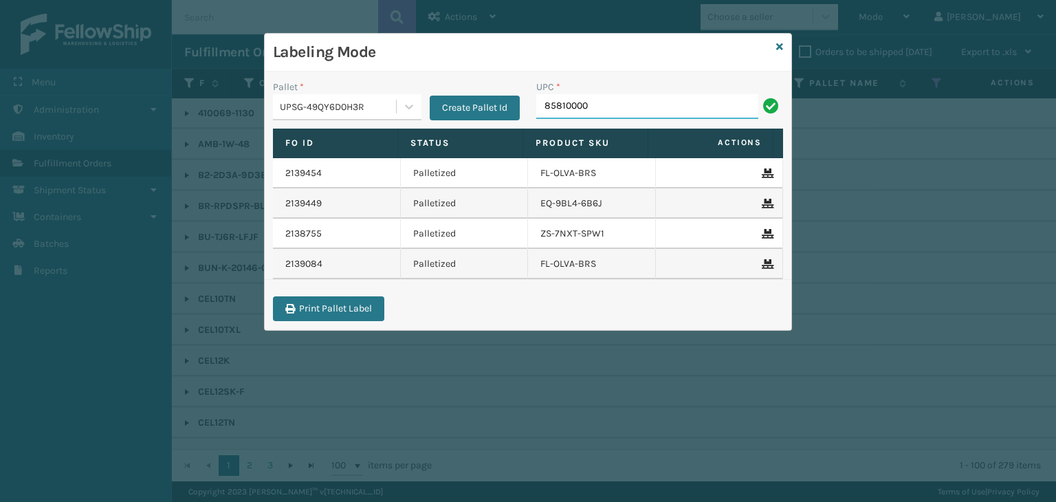
type input "858100007"
type input "850040667592"
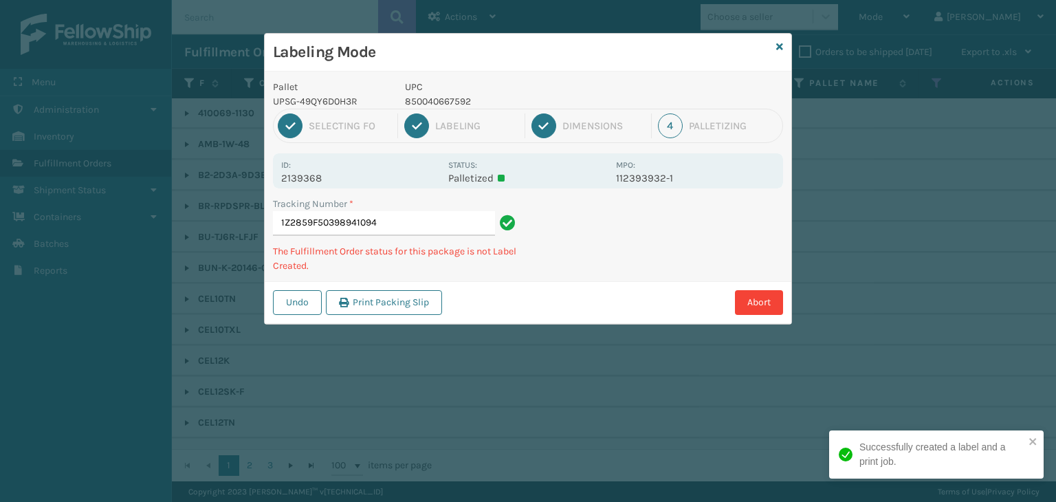
click at [434, 98] on p "850040667592" at bounding box center [506, 101] width 203 height 14
copy p "850040667592"
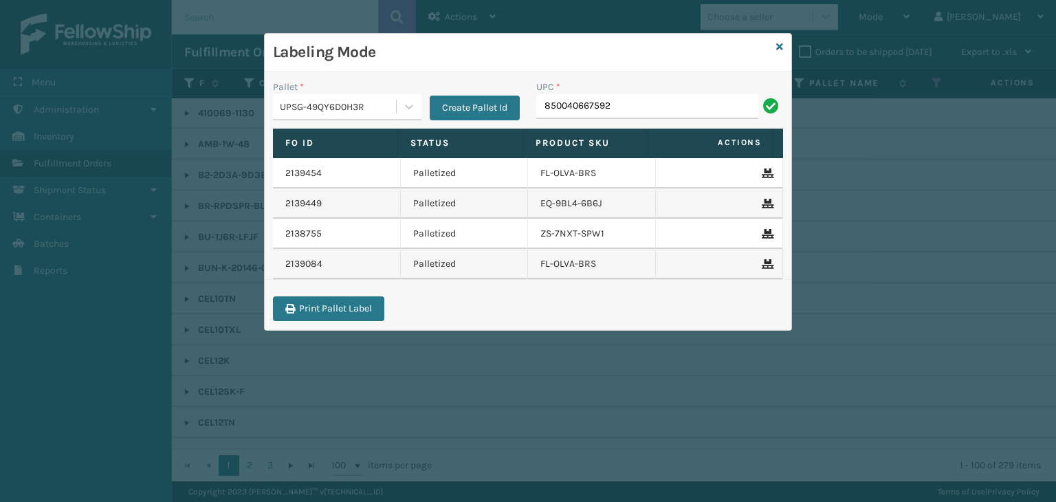
type input "850040667592"
type input "850068315086"
type input "857899006459"
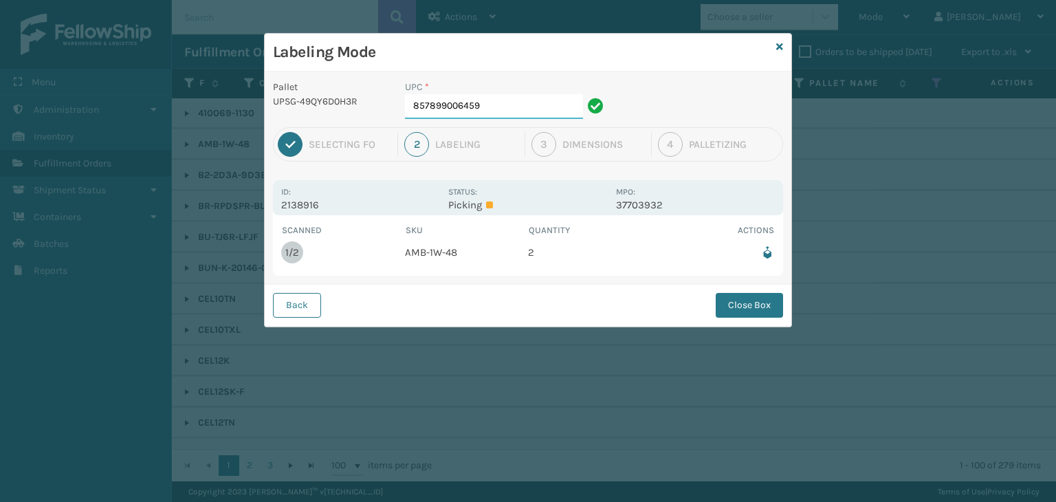
drag, startPoint x: 501, startPoint y: 111, endPoint x: 496, endPoint y: 118, distance: 7.8
click at [497, 111] on input "857899006459" at bounding box center [494, 106] width 178 height 25
click at [759, 300] on button "Close Box" at bounding box center [748, 305] width 67 height 25
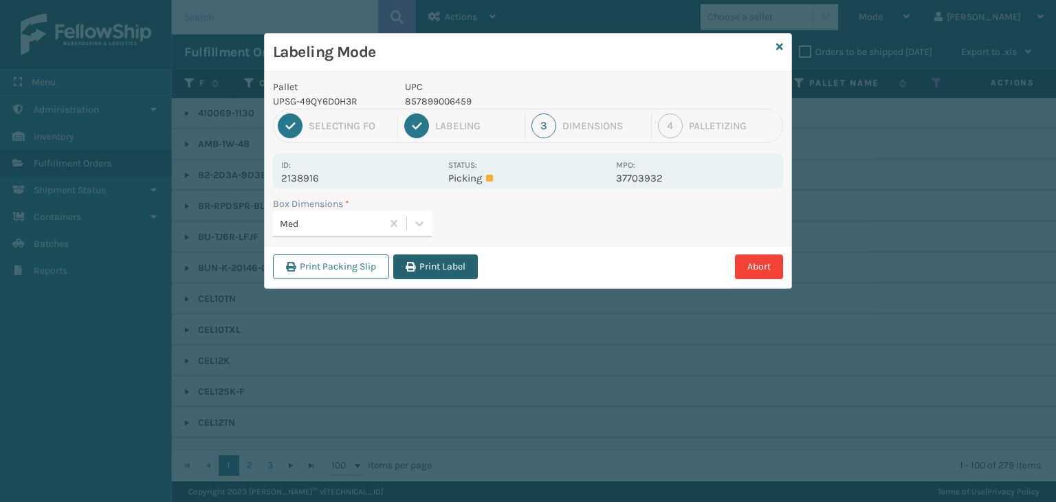
click at [467, 267] on button "Print Label" at bounding box center [435, 266] width 85 height 25
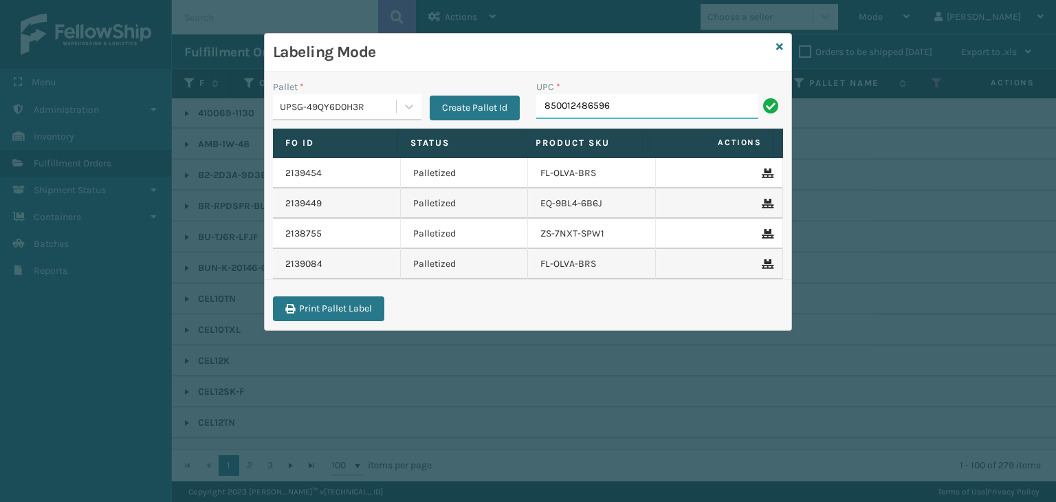
type input "850012486596"
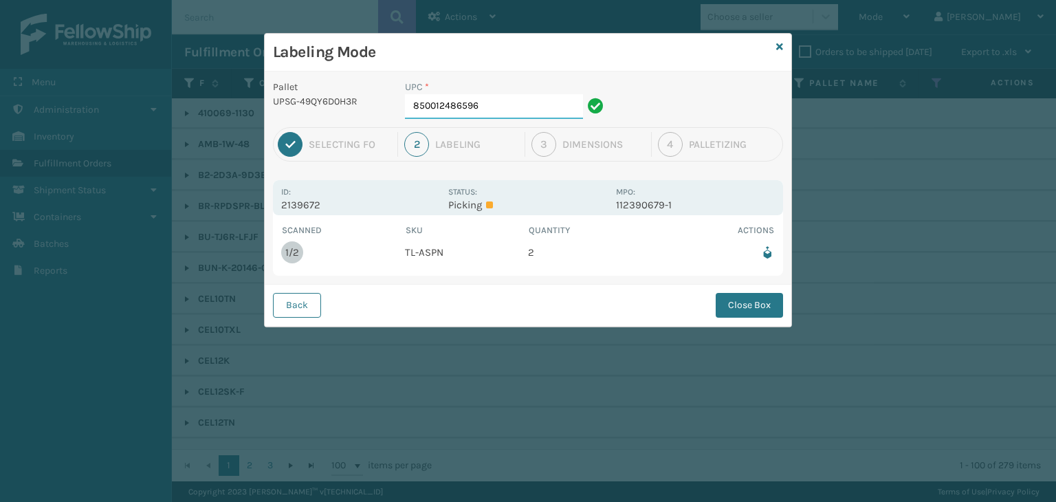
click at [514, 108] on input "850012486596" at bounding box center [494, 106] width 178 height 25
click at [767, 314] on button "Close Box" at bounding box center [748, 305] width 67 height 25
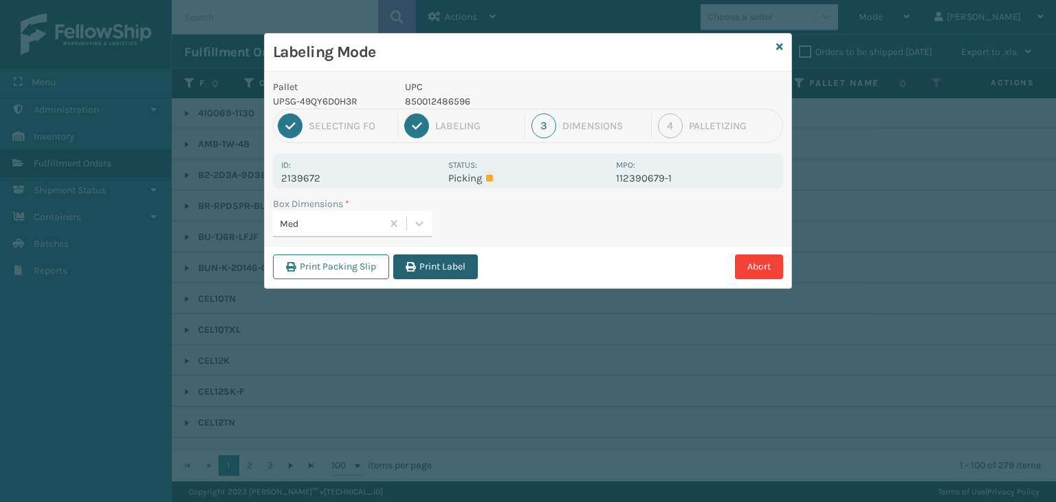
click at [447, 262] on button "Print Label" at bounding box center [435, 266] width 85 height 25
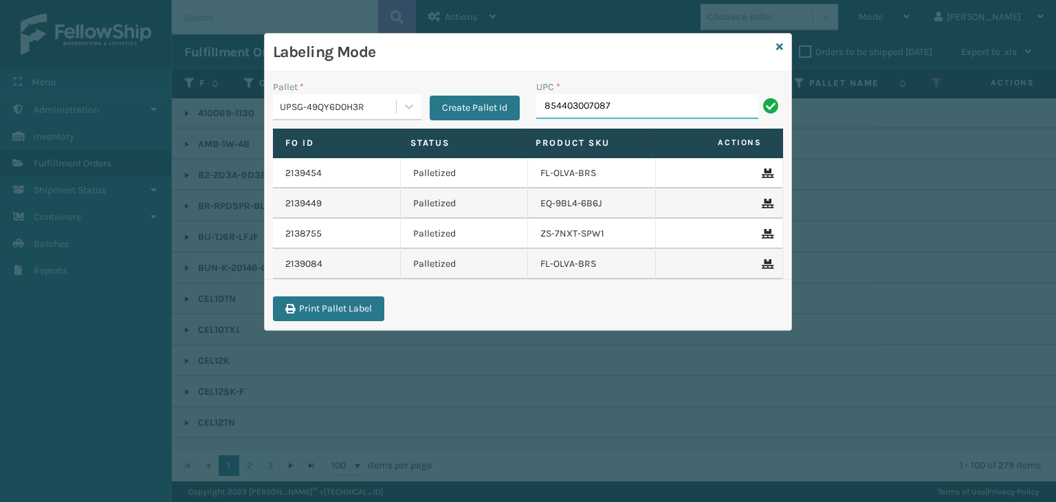
type input "854403007087"
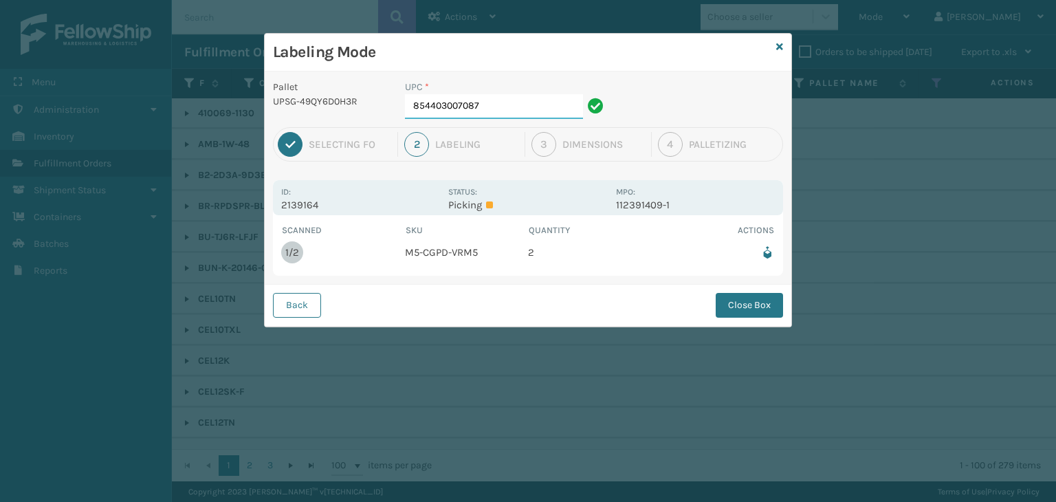
click at [544, 109] on input "854403007087" at bounding box center [494, 106] width 178 height 25
click at [760, 309] on button "Close Box" at bounding box center [748, 305] width 67 height 25
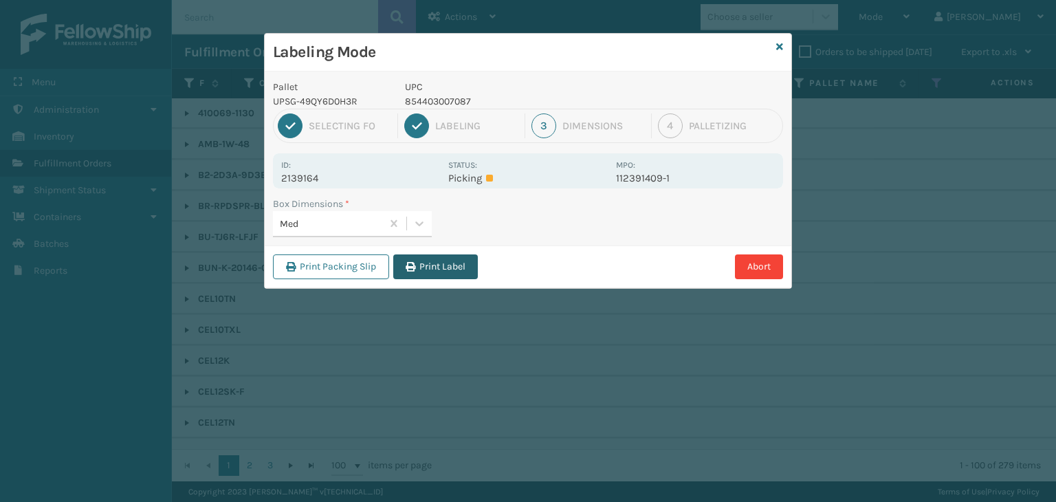
click at [452, 263] on button "Print Label" at bounding box center [435, 266] width 85 height 25
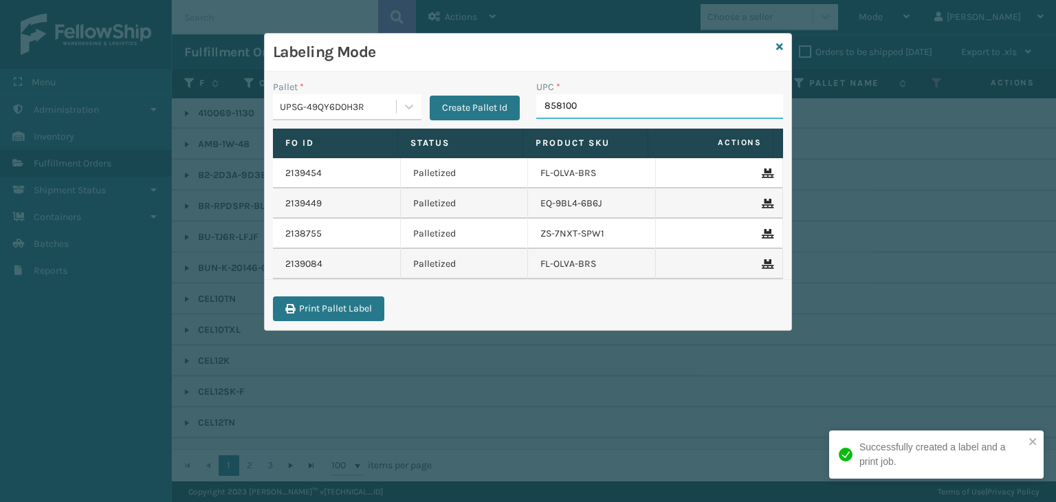
type input "8581000"
type input "858100007906"
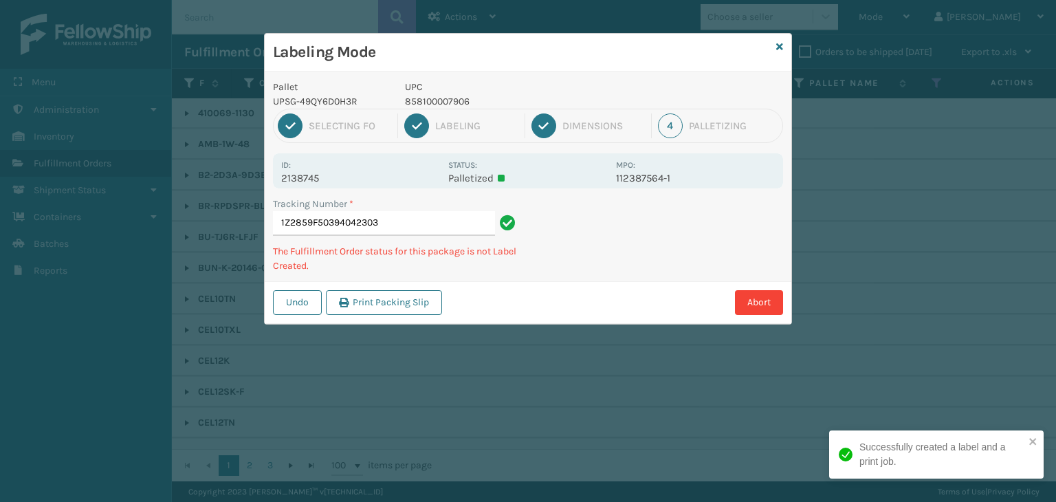
click at [448, 111] on div "1 Selecting FO 2 Labeling 3 Dimensions 4 Palletizing" at bounding box center [528, 126] width 510 height 34
click at [449, 104] on p "858100007906" at bounding box center [506, 101] width 203 height 14
copy p "858100007906"
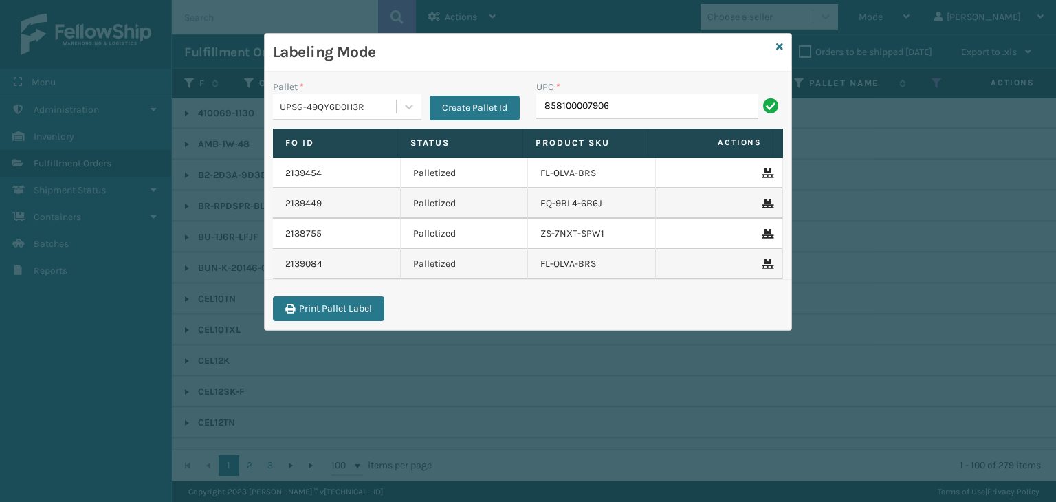
type input "858100007906"
type input "FL-OLVA-CRM"
type input "85000445688"
type input "850040667295"
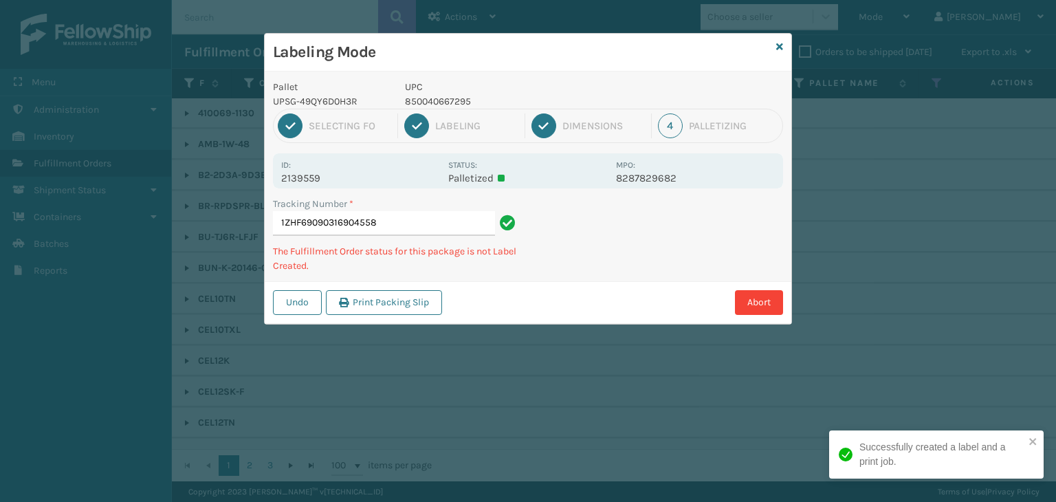
click at [434, 104] on p "850040667295" at bounding box center [506, 101] width 203 height 14
copy p "850040667295"
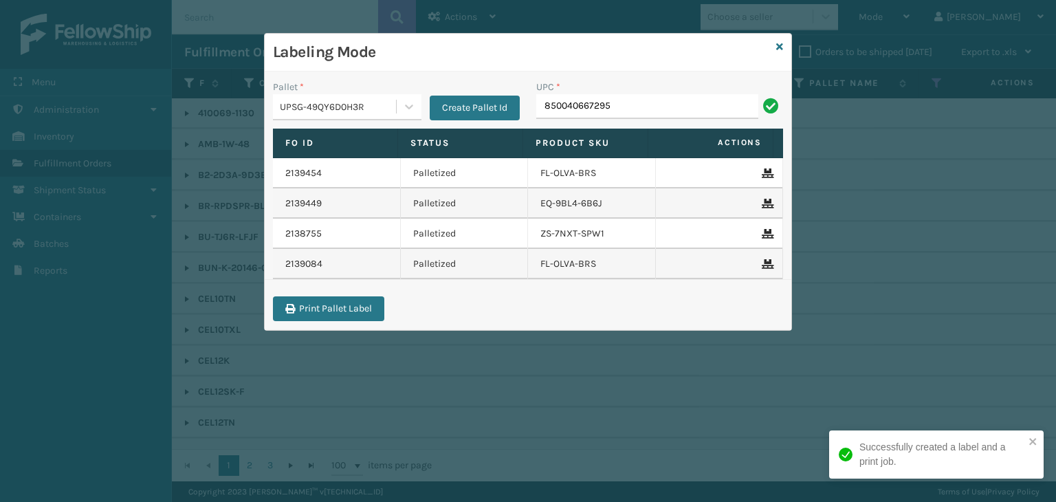
type input "850040667295"
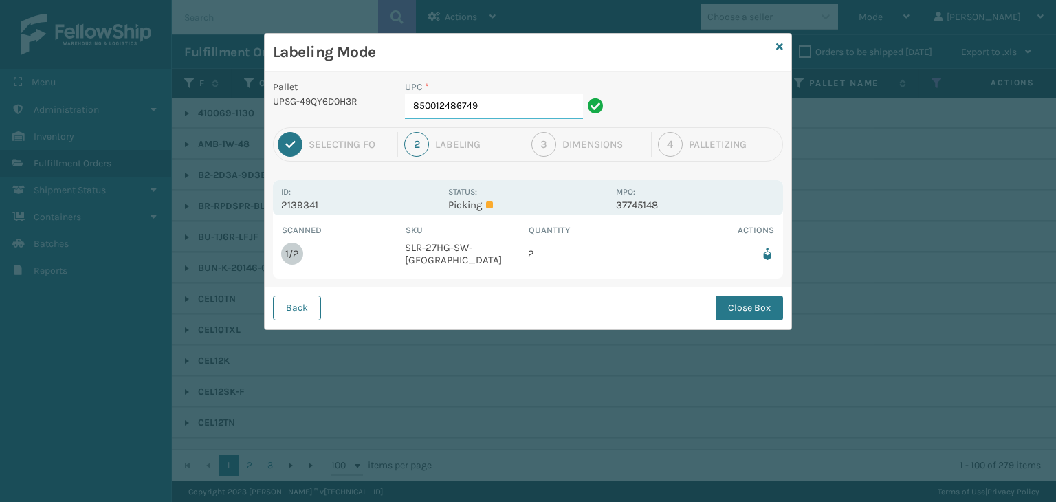
click at [507, 95] on input "850012486749" at bounding box center [494, 106] width 178 height 25
click at [726, 296] on button "Close Box" at bounding box center [748, 308] width 67 height 25
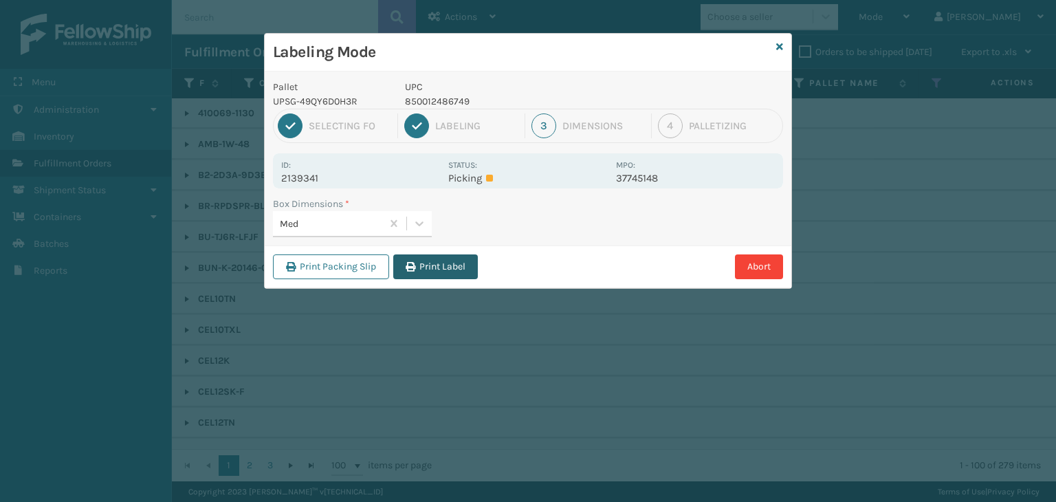
click at [447, 262] on button "Print Label" at bounding box center [435, 266] width 85 height 25
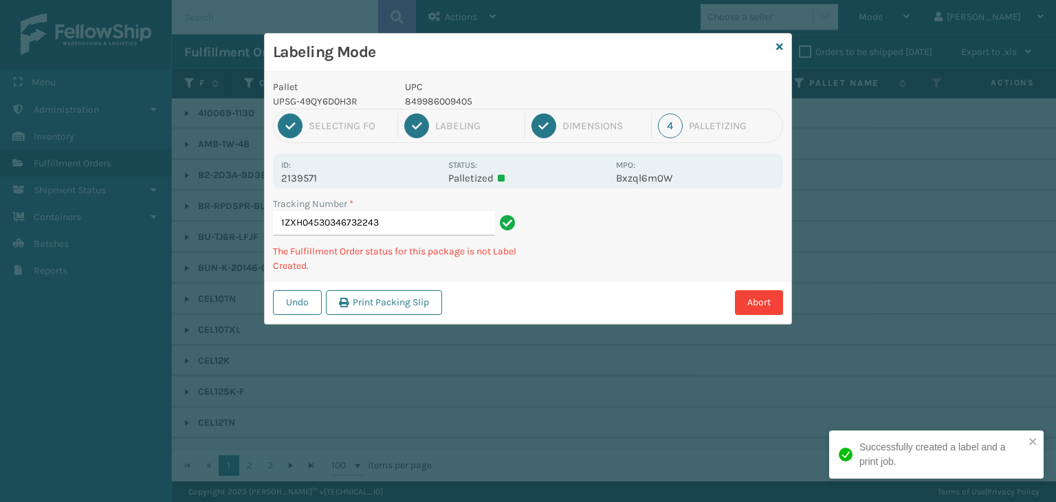
click at [445, 102] on p "849986009405" at bounding box center [506, 101] width 203 height 14
copy p "849986009405"
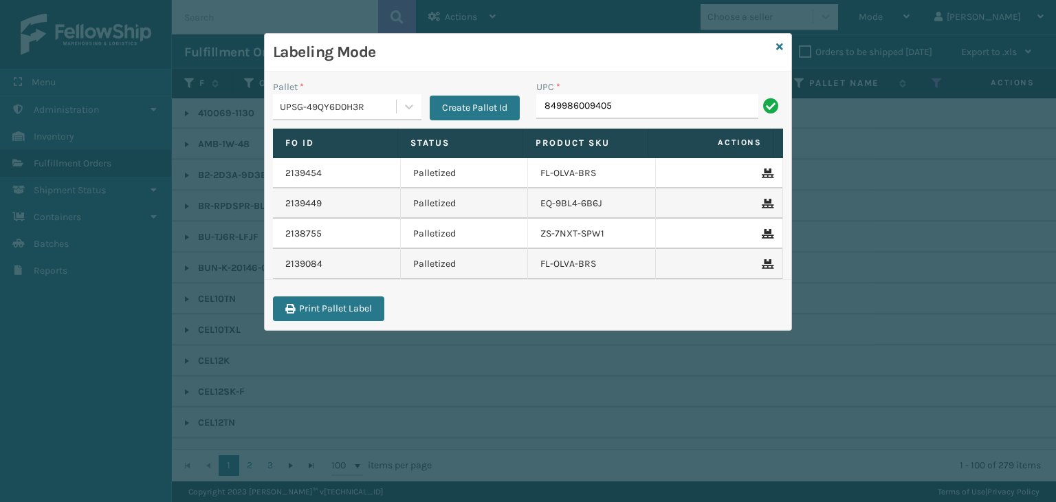
type input "849986009405"
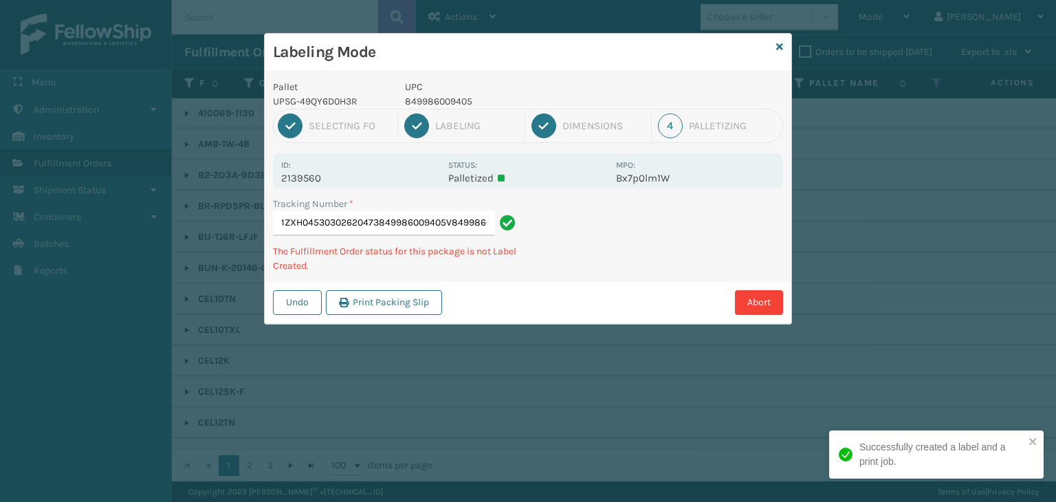
scroll to position [0, 33]
type input "1ZXH04530302620473849986009405V849986009405849986009405"
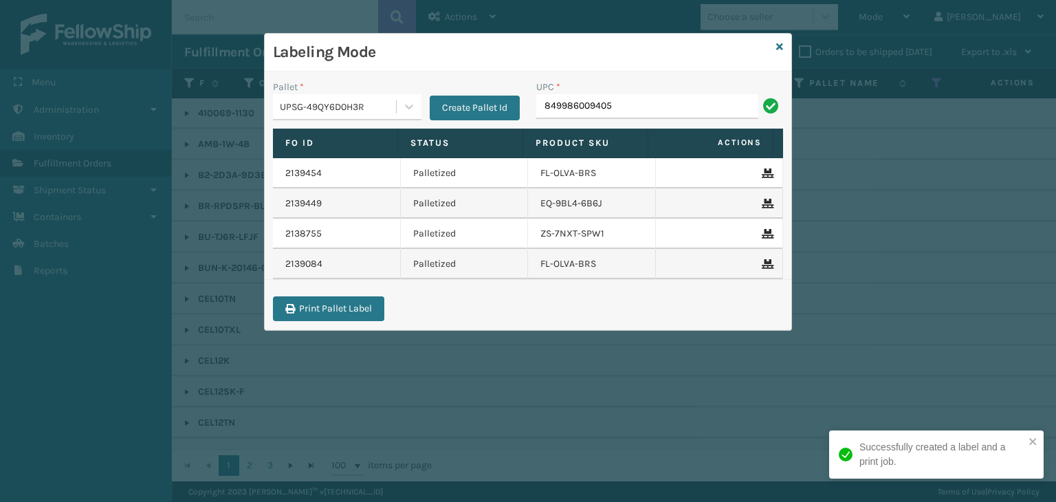
type input "849986009405"
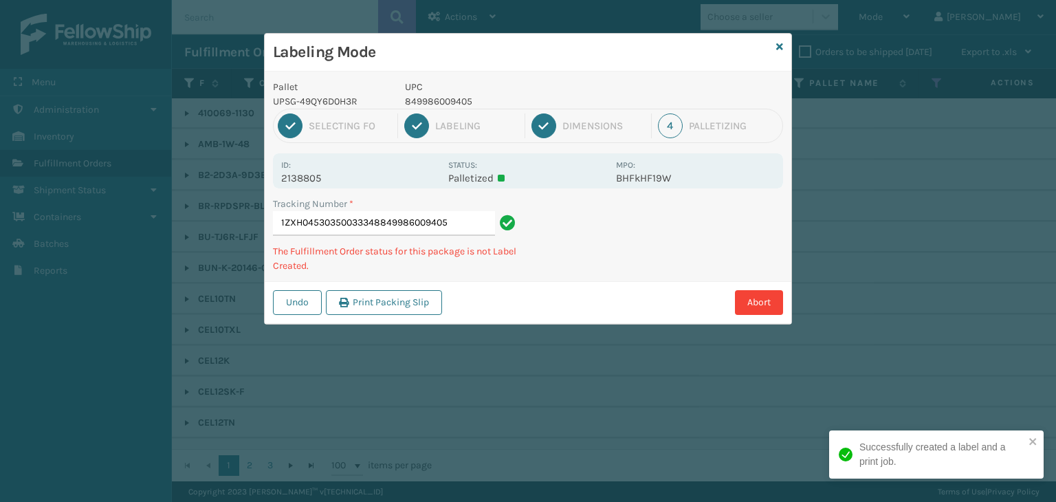
type input "1ZXH04530350033348849986009405849986009405"
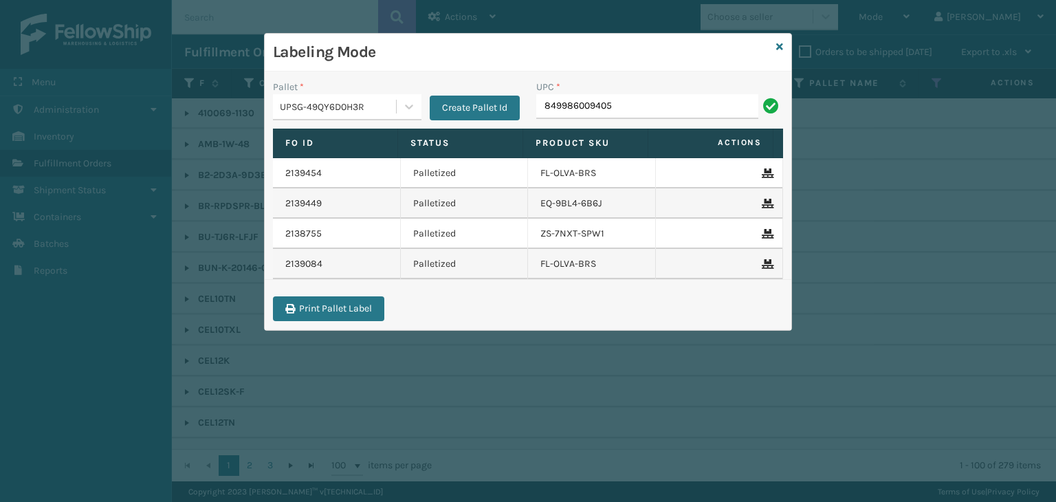
type input "849986009405"
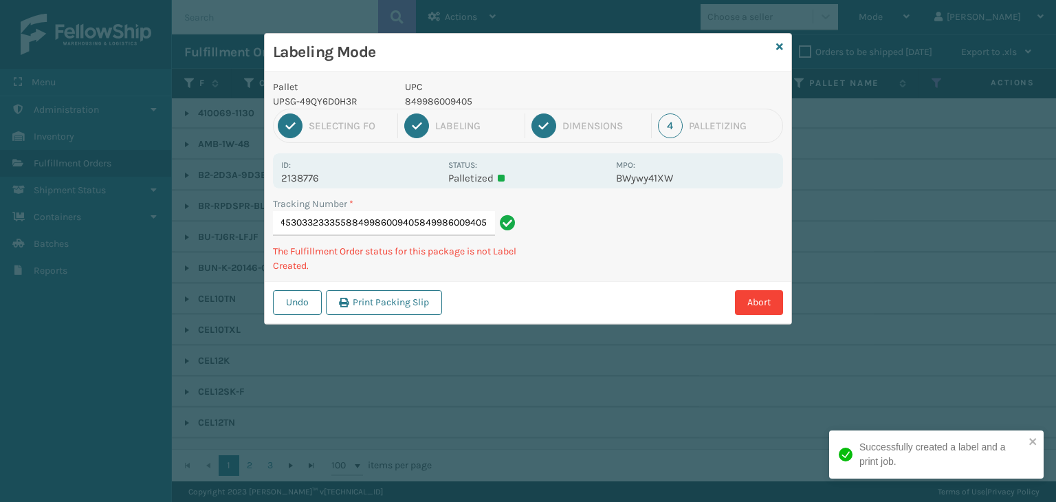
type input "1ZXH04530332333558849986009405849986009405849986009405"
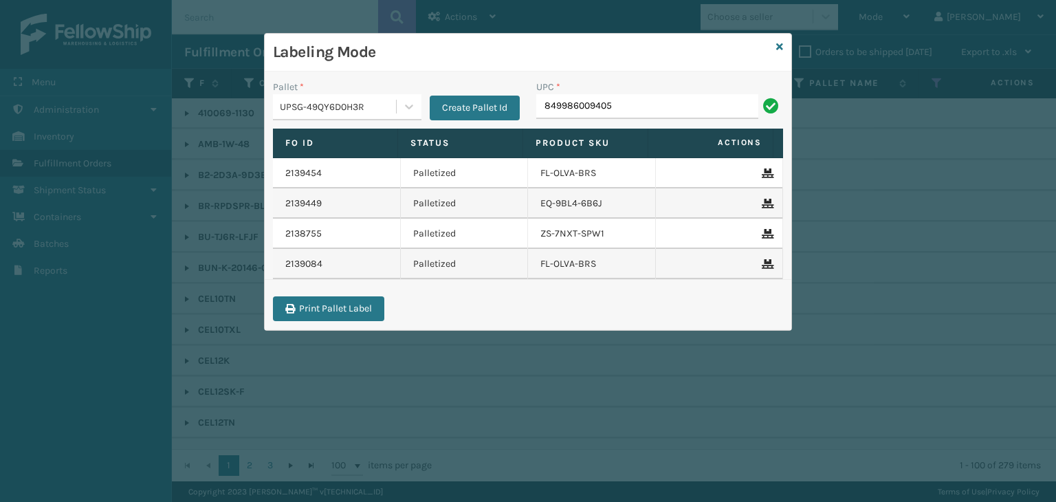
type input "849986009405"
paste input "849986009405"
type input "849986009405"
click at [780, 46] on icon at bounding box center [779, 47] width 7 height 10
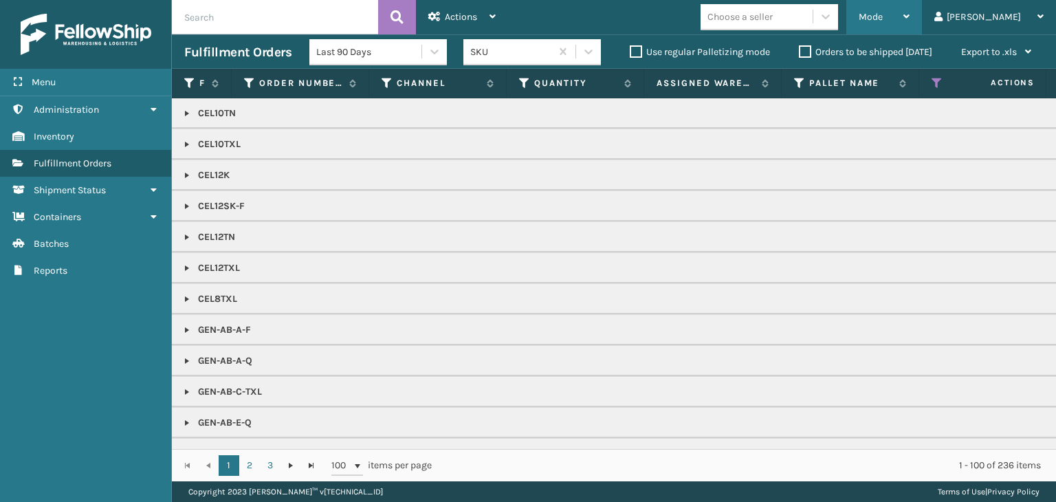
click at [909, 28] on div "Mode" at bounding box center [883, 17] width 51 height 34
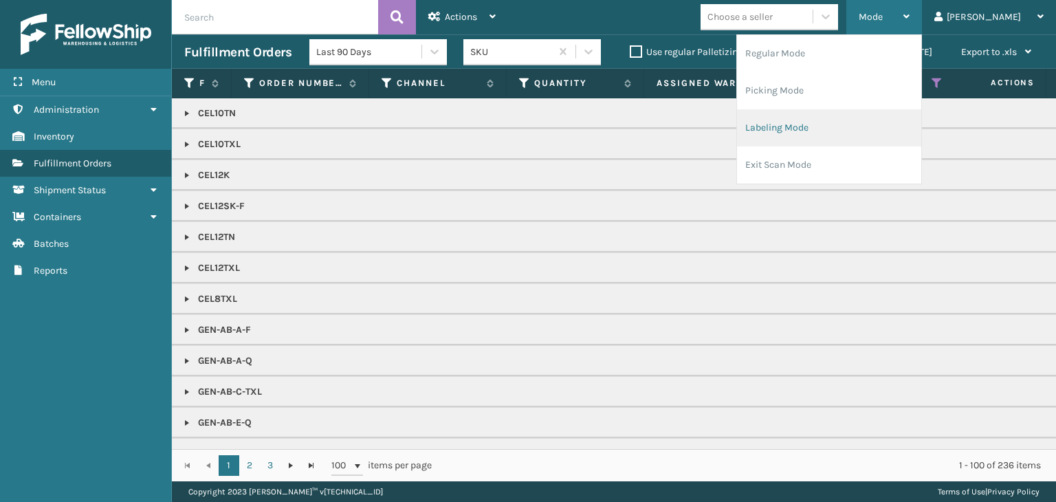
click at [886, 144] on li "Labeling Mode" at bounding box center [829, 127] width 184 height 37
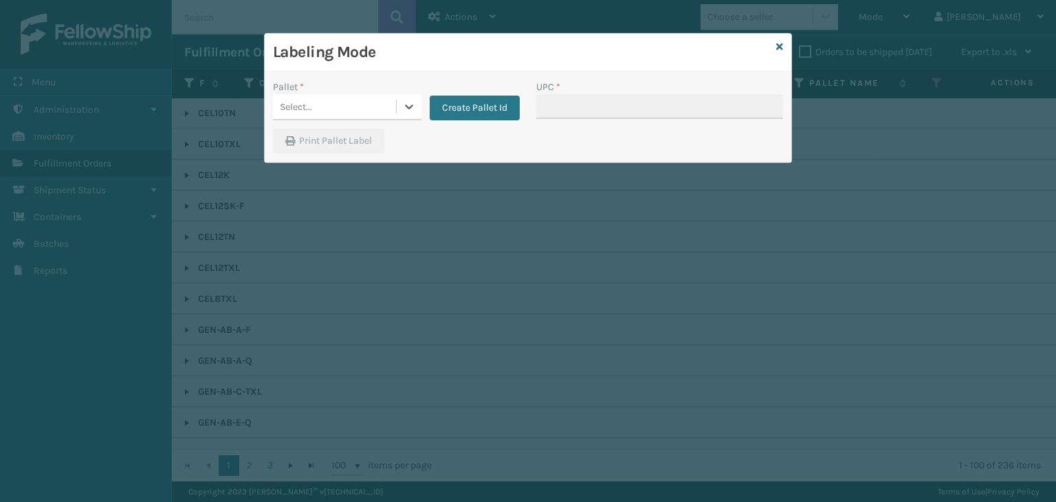
click at [331, 105] on div "Select..." at bounding box center [334, 107] width 123 height 23
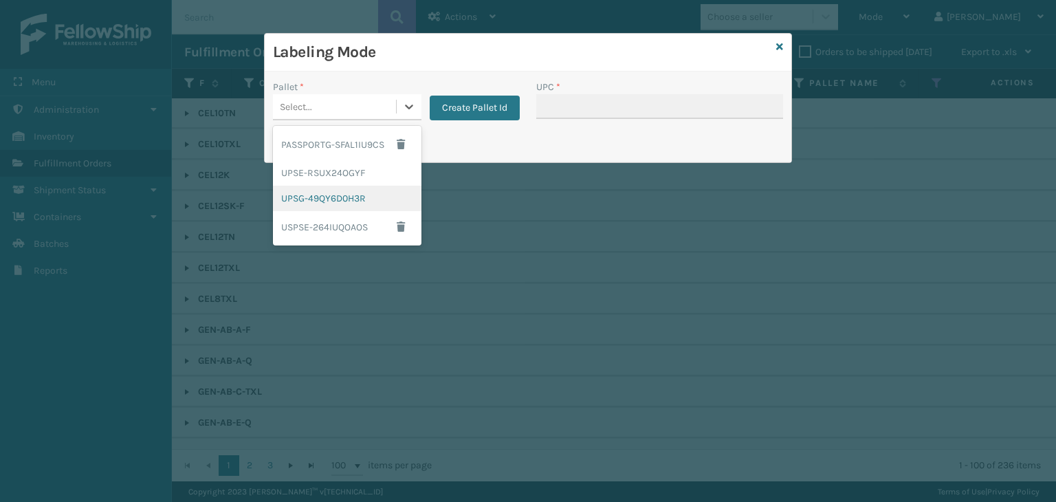
click at [331, 197] on div "UPSG-49QY6D0H3R" at bounding box center [347, 198] width 148 height 25
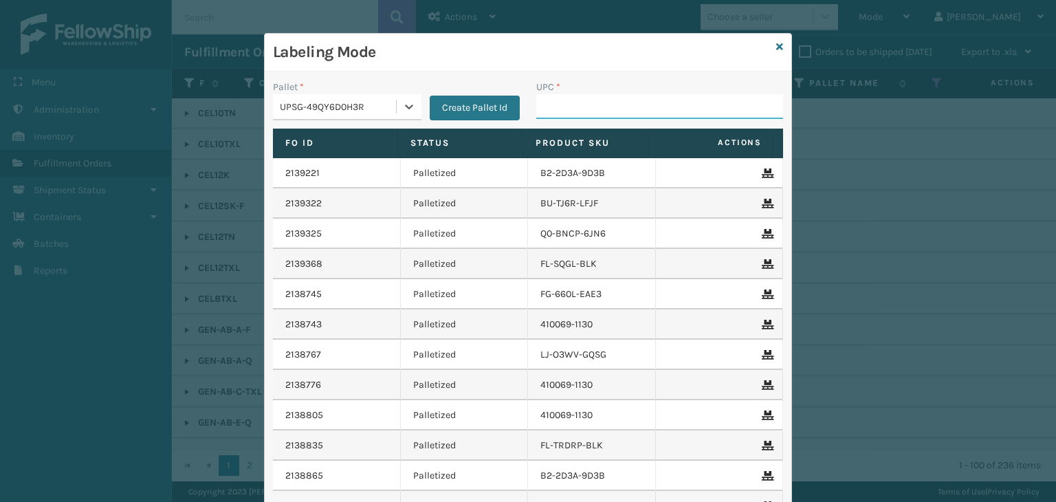
drag, startPoint x: 553, startPoint y: 108, endPoint x: 558, endPoint y: 116, distance: 9.9
click at [551, 108] on input "UPC *" at bounding box center [659, 106] width 247 height 25
type input "810090931500"
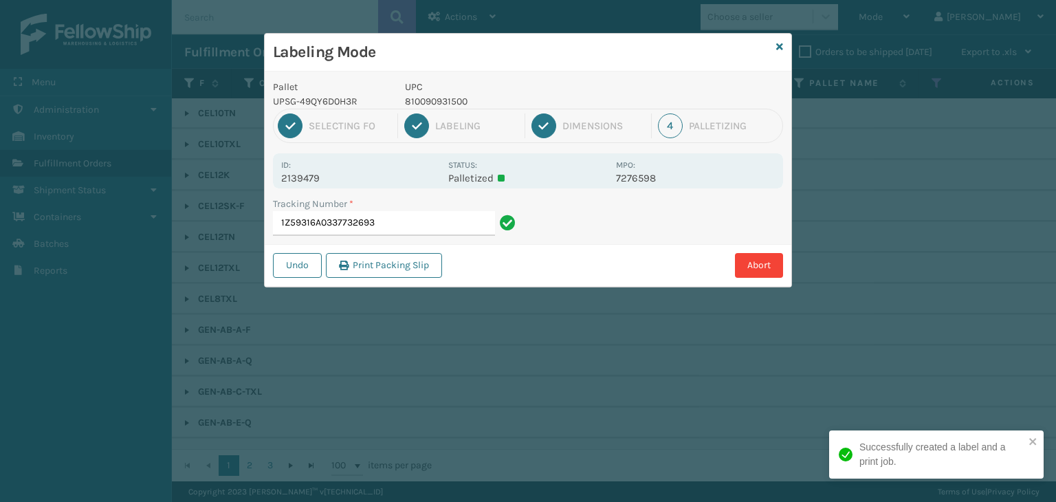
click at [449, 100] on p "810090931500" at bounding box center [506, 101] width 203 height 14
copy p "810090931500"
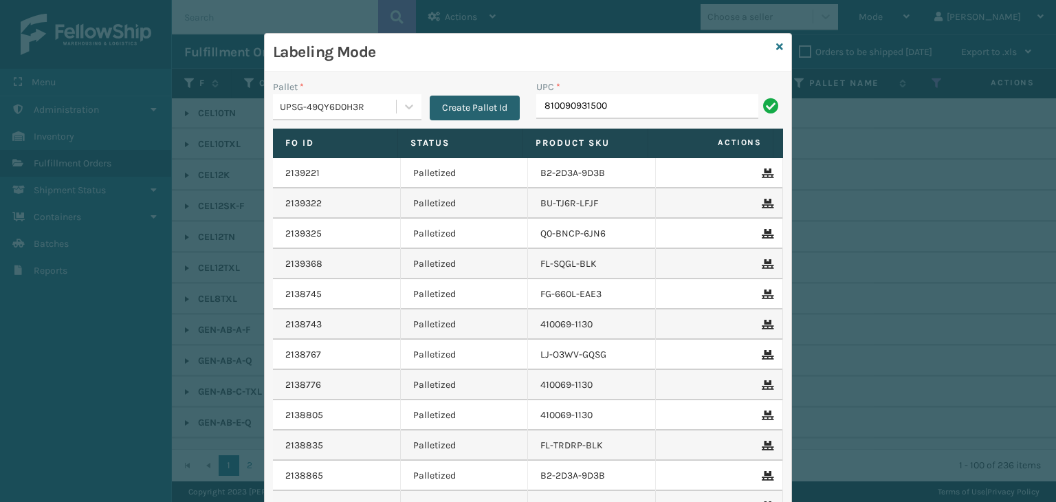
type input "810090931500"
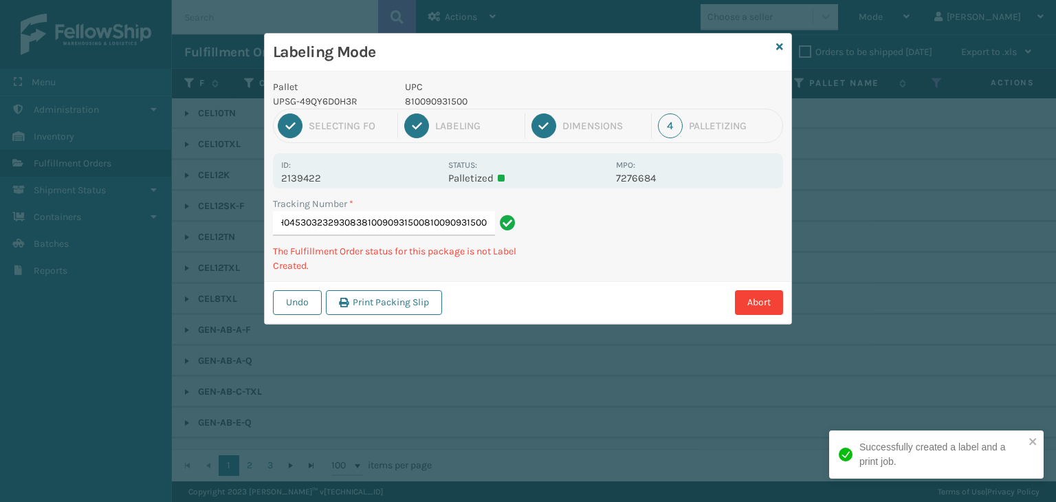
type input "1ZXH04530323293083810090931500810090931500810090931500"
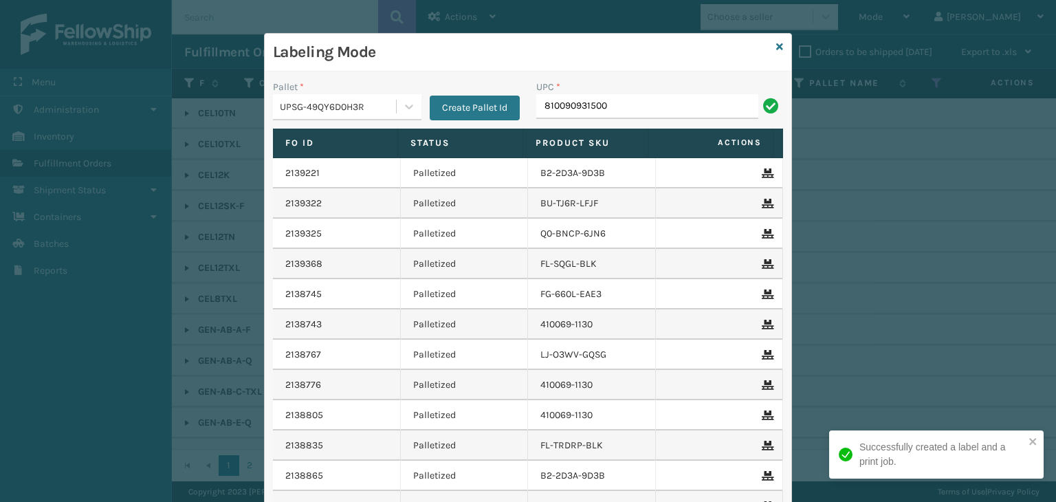
type input "810090931500"
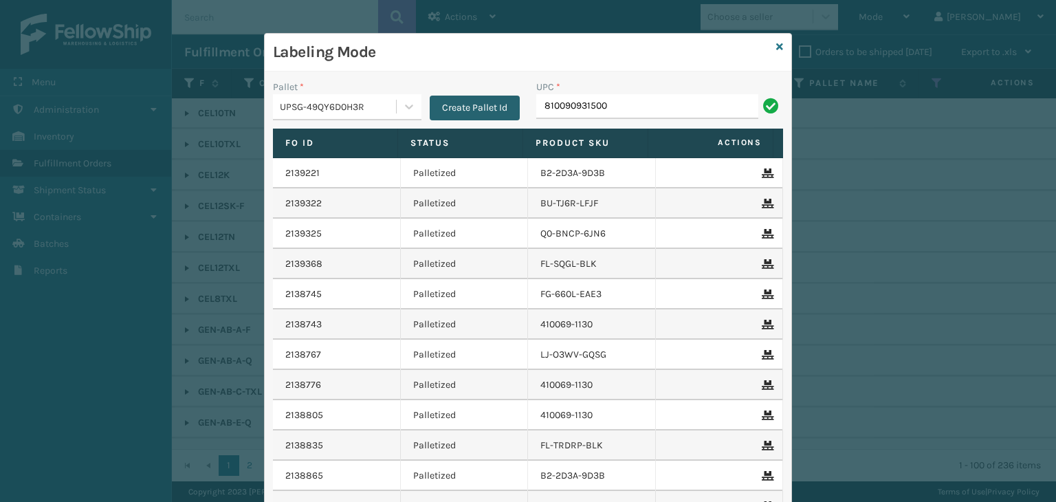
type input "810090931500"
type input "810161332267"
type input "81009093"
click at [776, 45] on icon at bounding box center [779, 47] width 7 height 10
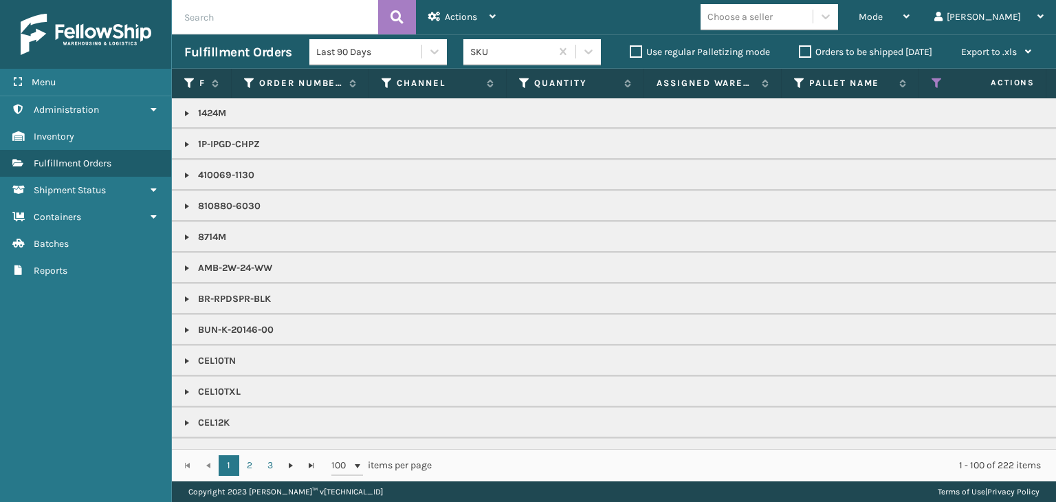
click at [772, 23] on div "Choose a seller" at bounding box center [739, 17] width 65 height 14
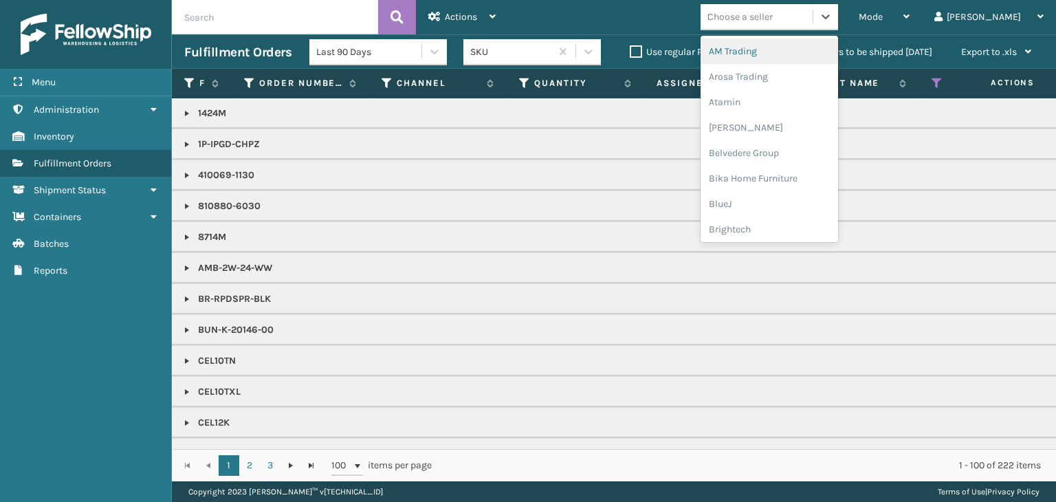
type input "LI"
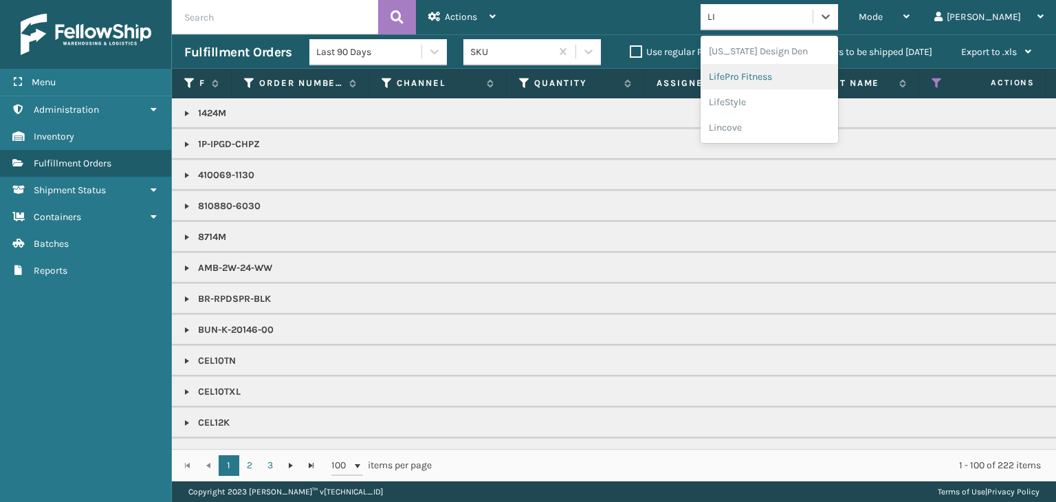
click at [798, 71] on div "LifePro Fitness" at bounding box center [768, 76] width 137 height 25
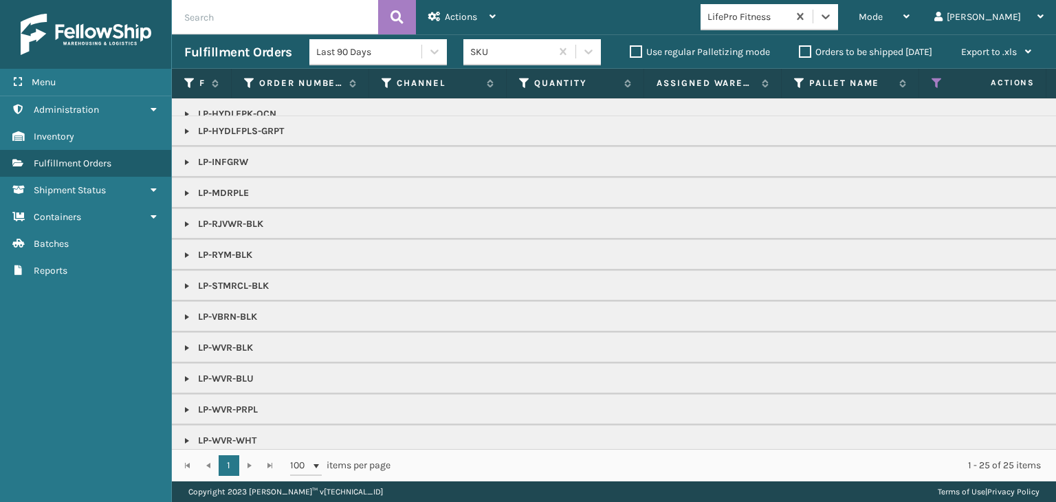
scroll to position [182, 0]
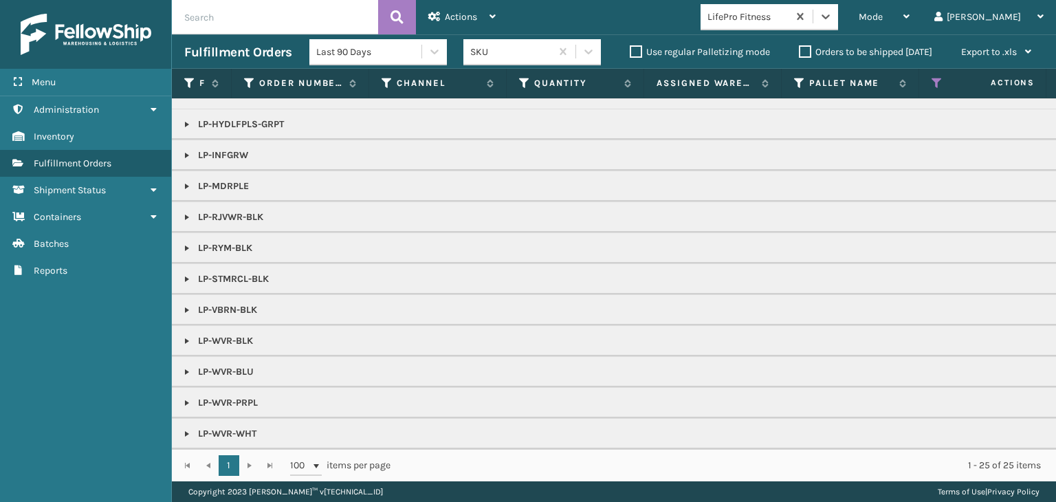
drag, startPoint x: 184, startPoint y: 353, endPoint x: 191, endPoint y: 355, distance: 7.2
click at [184, 356] on td "LP-WVR-BLU" at bounding box center [1059, 371] width 1774 height 31
click at [192, 366] on link at bounding box center [186, 371] width 11 height 11
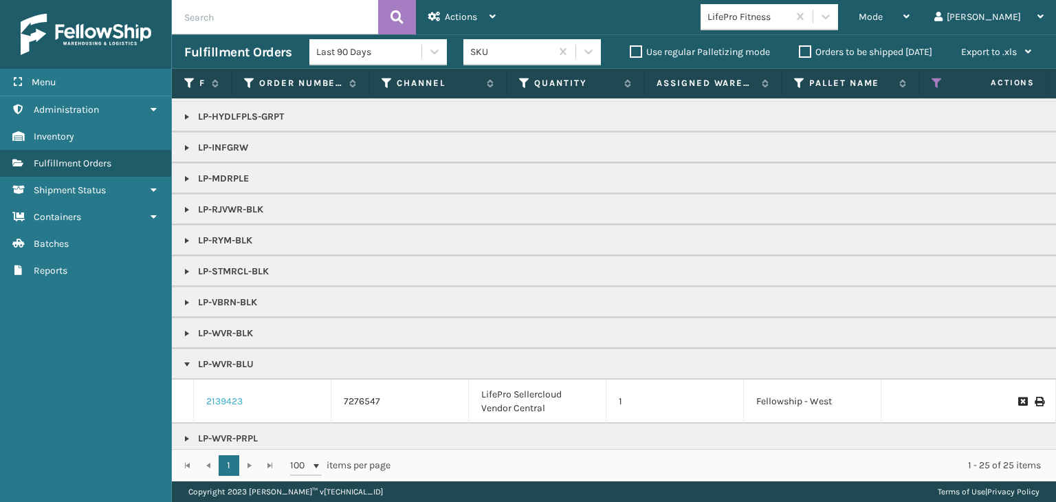
click at [223, 398] on link "2139423" at bounding box center [224, 401] width 36 height 14
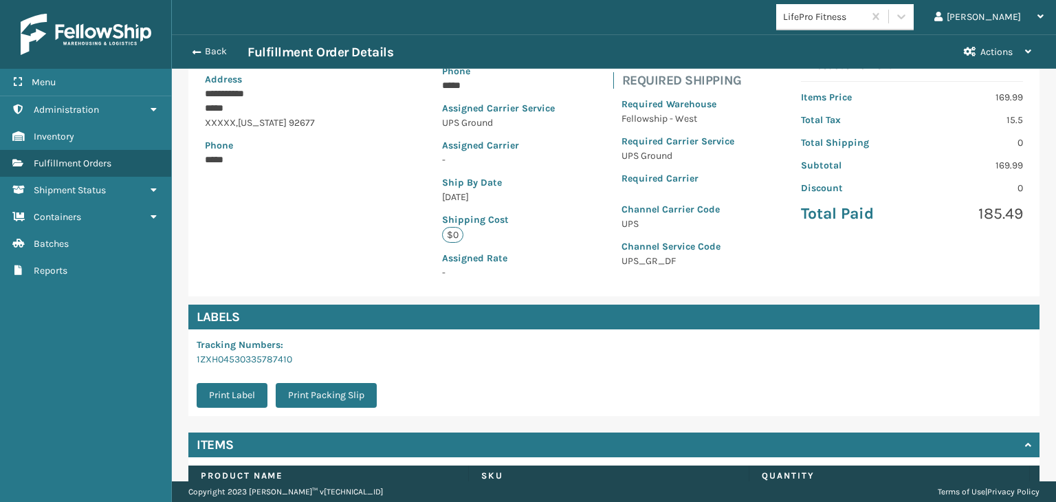
scroll to position [286, 0]
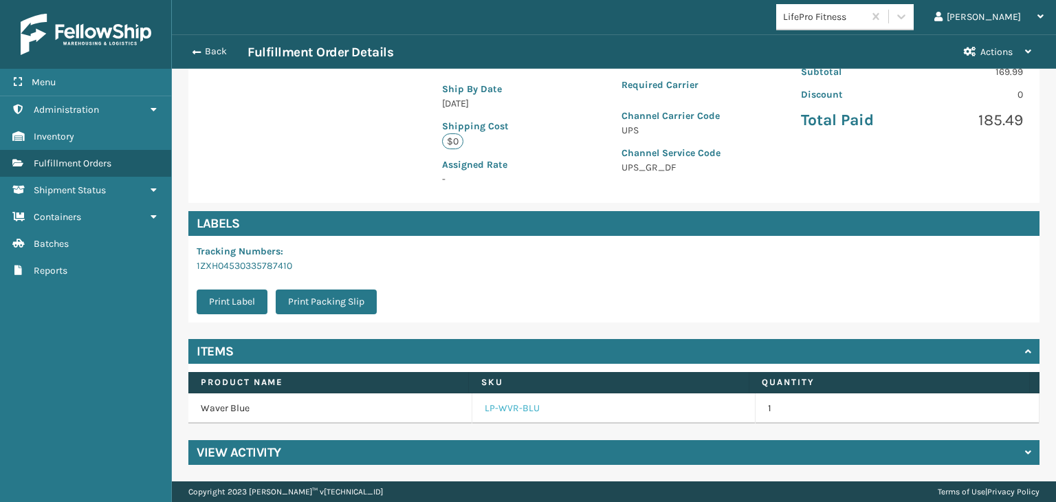
click at [517, 405] on link "LP-WVR-BLU" at bounding box center [512, 408] width 55 height 14
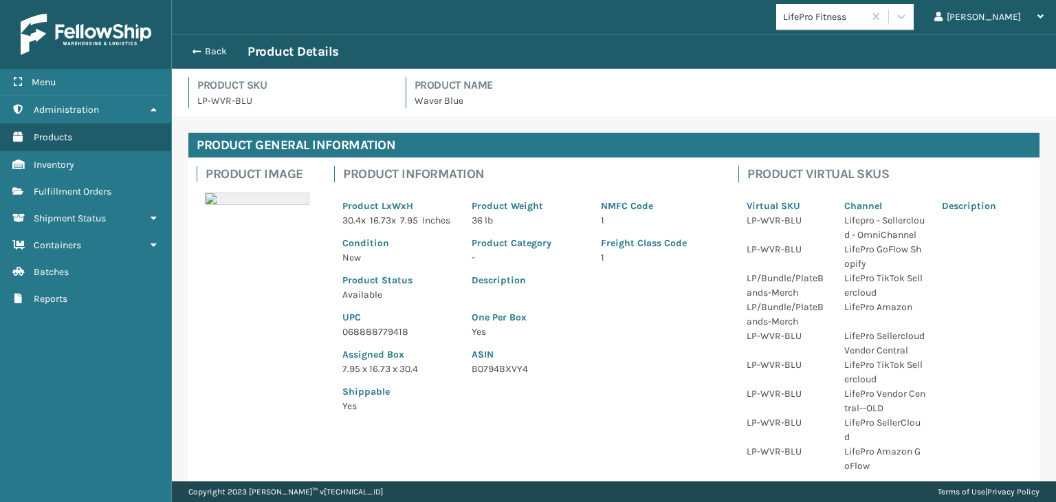
click at [366, 339] on p "068888779418" at bounding box center [398, 331] width 113 height 14
copy p "068888779418"
click at [212, 46] on button "Back" at bounding box center [215, 51] width 63 height 12
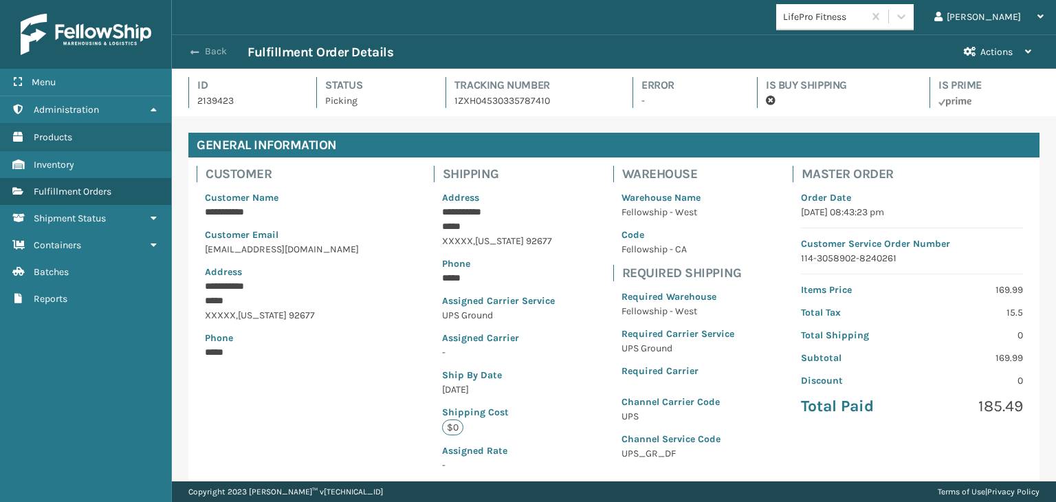
scroll to position [33, 883]
click at [214, 49] on button "Back" at bounding box center [215, 51] width 63 height 12
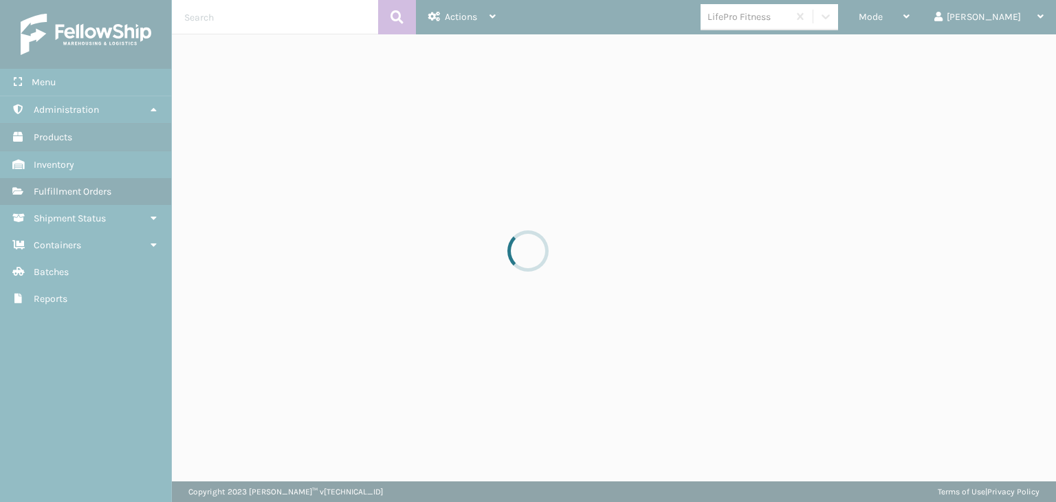
click at [928, 23] on div at bounding box center [528, 251] width 1056 height 502
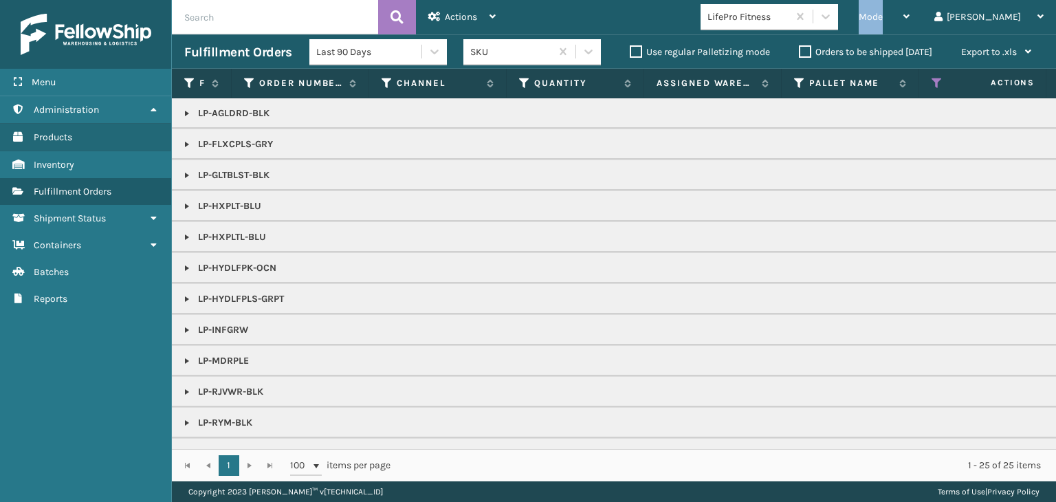
click at [909, 23] on div "Mode" at bounding box center [883, 17] width 51 height 34
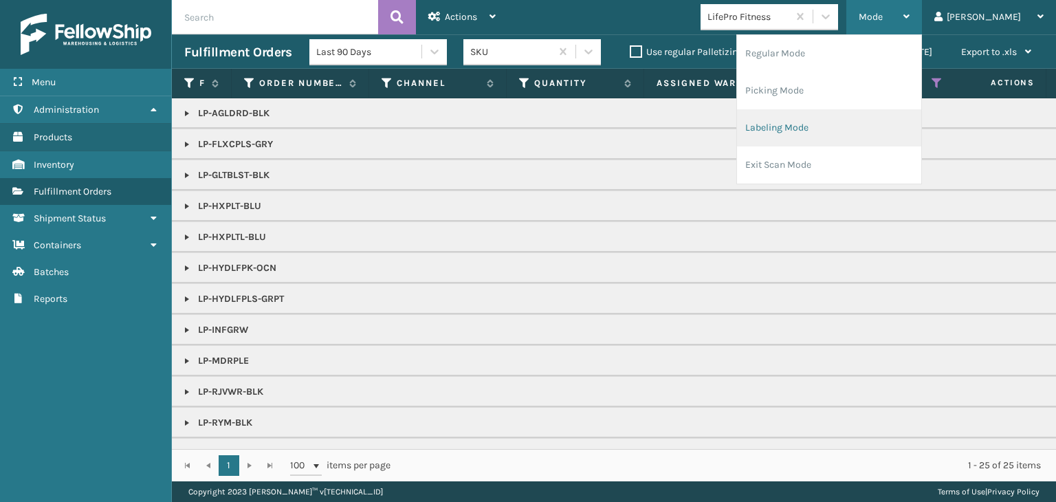
click at [865, 133] on li "Labeling Mode" at bounding box center [829, 127] width 184 height 37
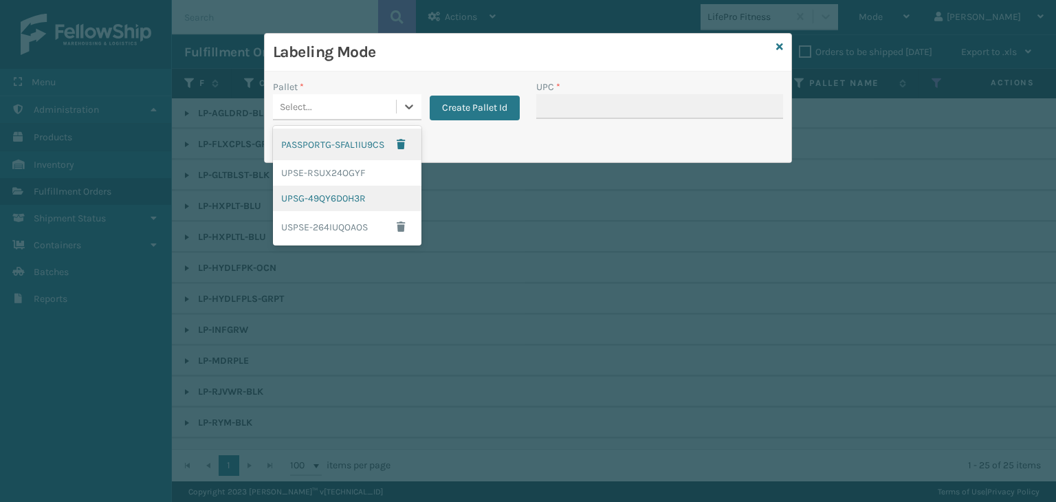
drag, startPoint x: 335, startPoint y: 112, endPoint x: 327, endPoint y: 194, distance: 82.8
click at [335, 122] on div "Pallet * option PASSPORTG-SFAL1IU9CS focused, 1 of 4. 4 results available. Use …" at bounding box center [396, 104] width 263 height 49
click at [328, 197] on div "UPSG-49QY6D0H3R" at bounding box center [347, 198] width 148 height 25
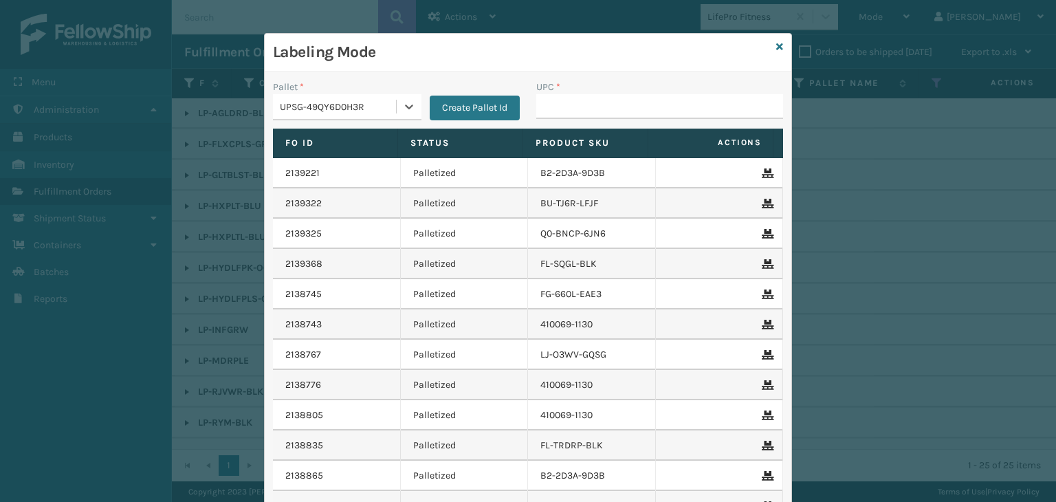
click at [605, 86] on div "UPC *" at bounding box center [659, 87] width 247 height 14
click at [604, 108] on input "UPC *" at bounding box center [659, 106] width 247 height 25
paste input "068888779418"
type input "068888779418"
type input "LP-WVR-PRPL"
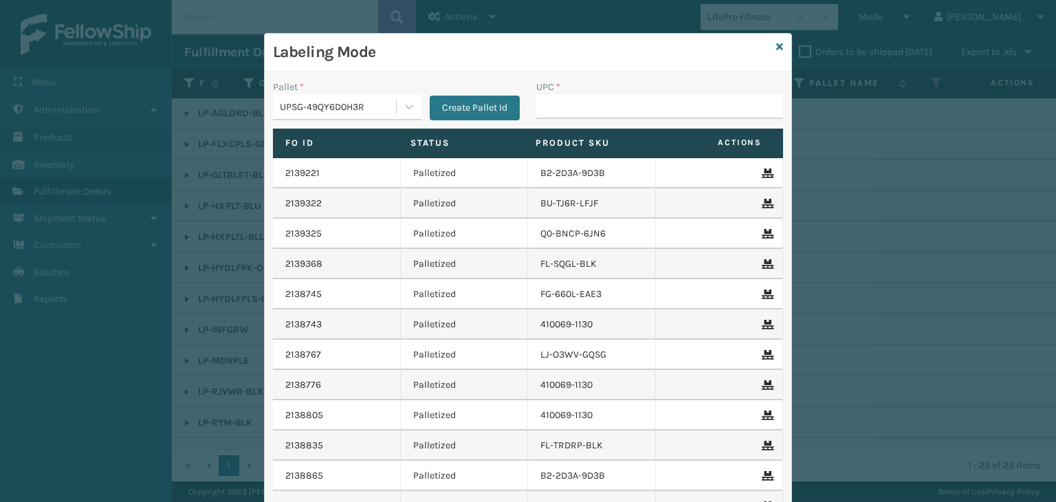
click at [778, 45] on div "Labeling Mode Pallet * UPSG-49QY6D0H3R Create Pallet Id UPC * Fo Id Status Prod…" at bounding box center [528, 312] width 528 height 559
click at [777, 47] on icon at bounding box center [779, 47] width 7 height 10
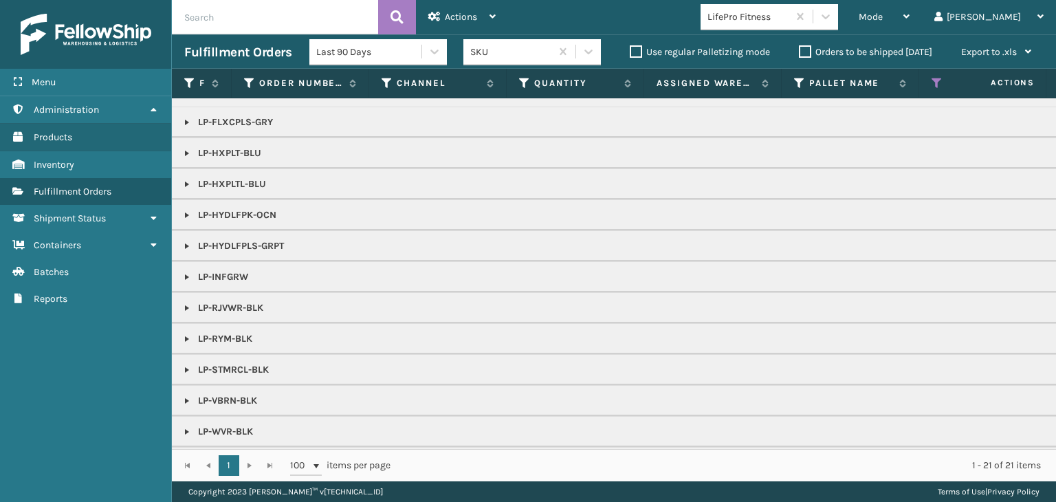
scroll to position [59, 0]
click at [183, 274] on link at bounding box center [186, 279] width 11 height 11
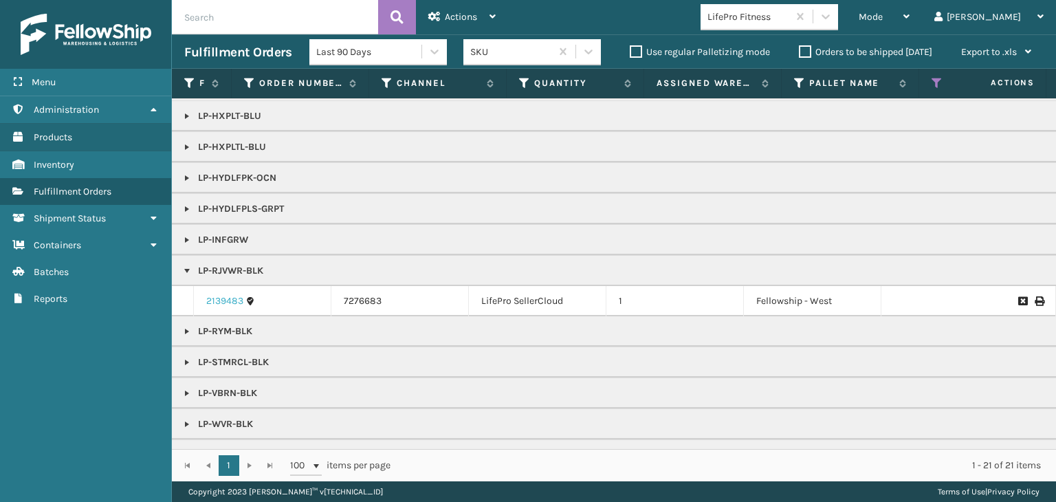
click at [221, 298] on link "2139483" at bounding box center [224, 301] width 37 height 14
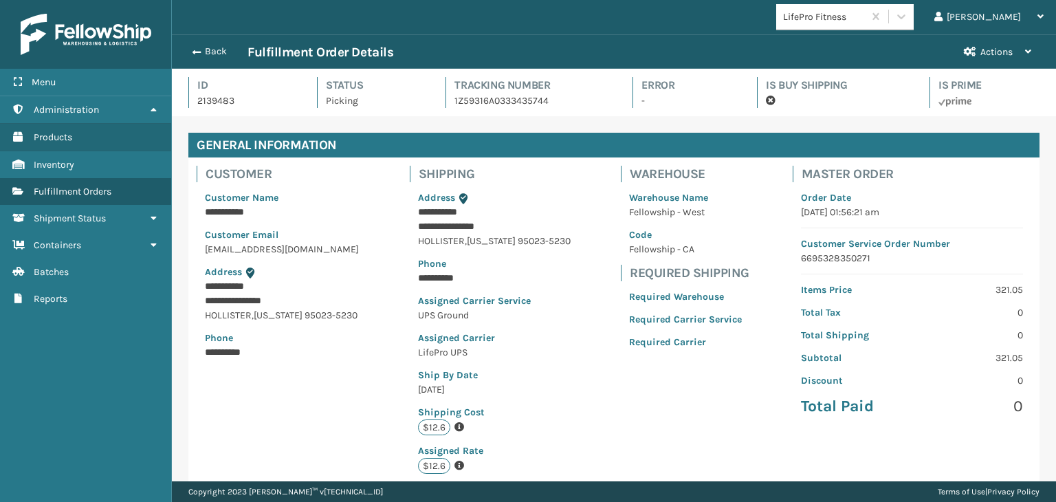
scroll to position [33, 883]
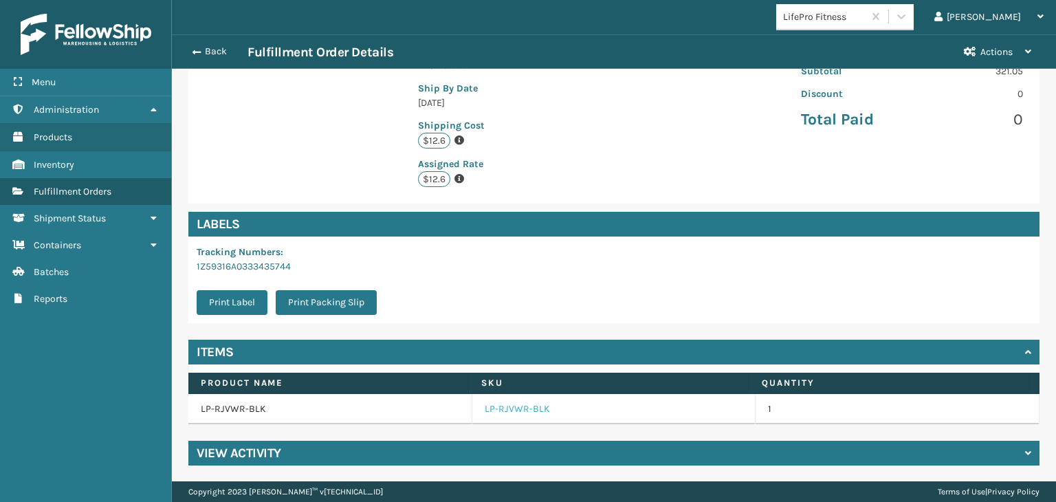
click at [522, 408] on link "LP-RJVWR-BLK" at bounding box center [517, 409] width 65 height 14
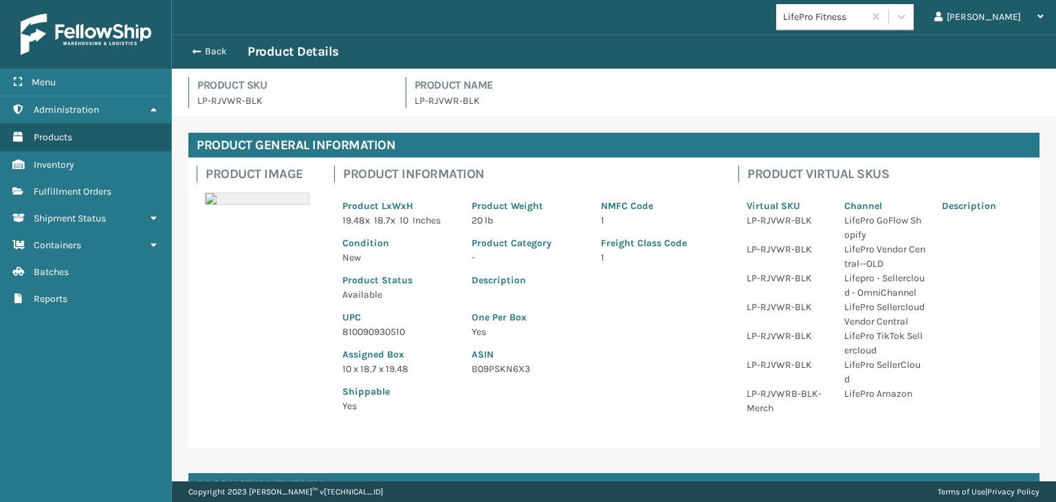
click at [394, 329] on p "810090930510" at bounding box center [398, 331] width 113 height 14
copy p "810090930510"
click at [216, 50] on button "Back" at bounding box center [215, 51] width 63 height 12
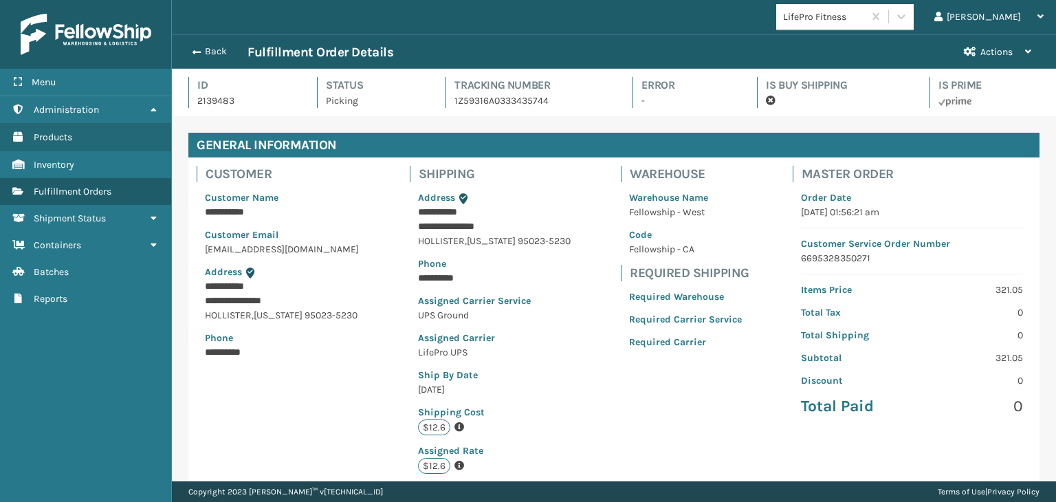
click at [218, 50] on button "Back" at bounding box center [215, 51] width 63 height 12
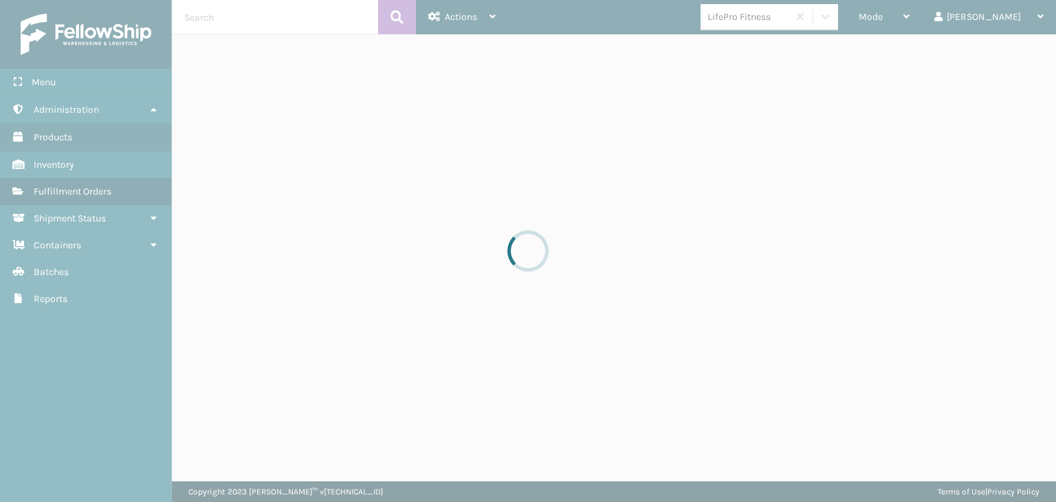
click at [939, 18] on div at bounding box center [528, 251] width 1056 height 502
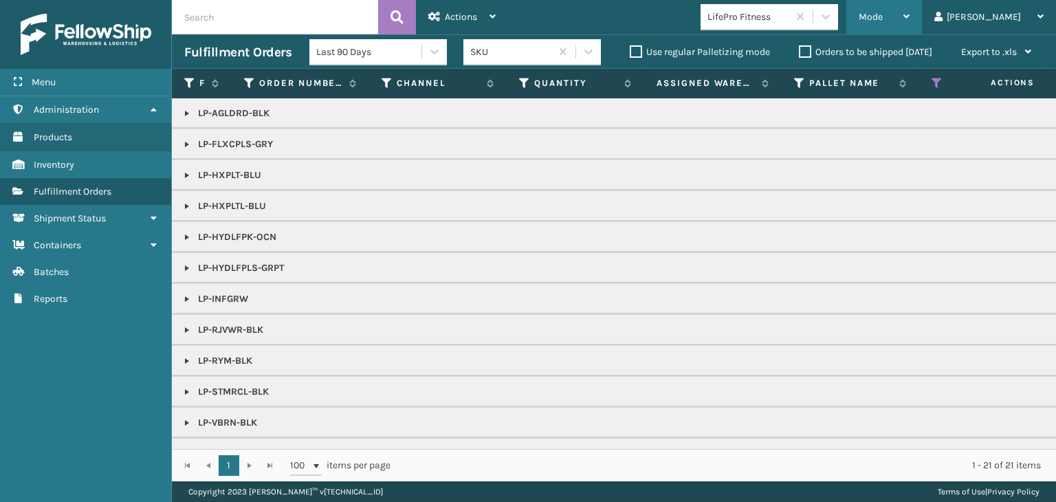
click at [909, 18] on div "Mode" at bounding box center [883, 17] width 51 height 34
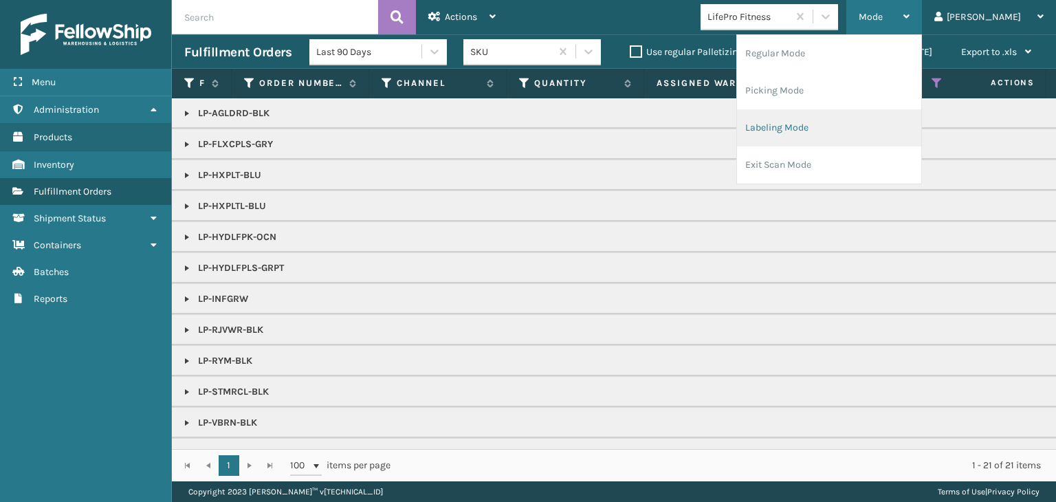
click at [891, 136] on li "Labeling Mode" at bounding box center [829, 127] width 184 height 37
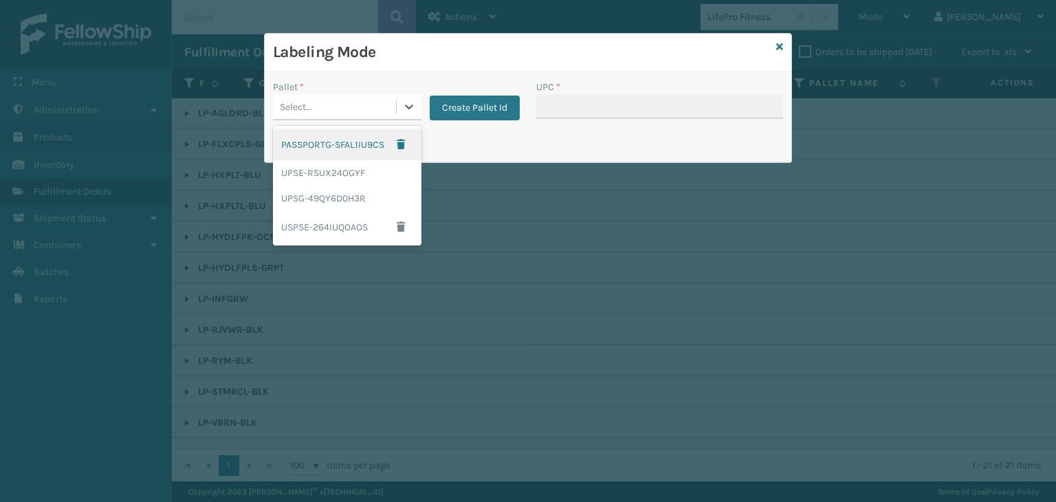
click at [359, 109] on div "Select..." at bounding box center [334, 107] width 123 height 23
click at [367, 190] on div "UPSG-49QY6D0H3R" at bounding box center [347, 198] width 148 height 25
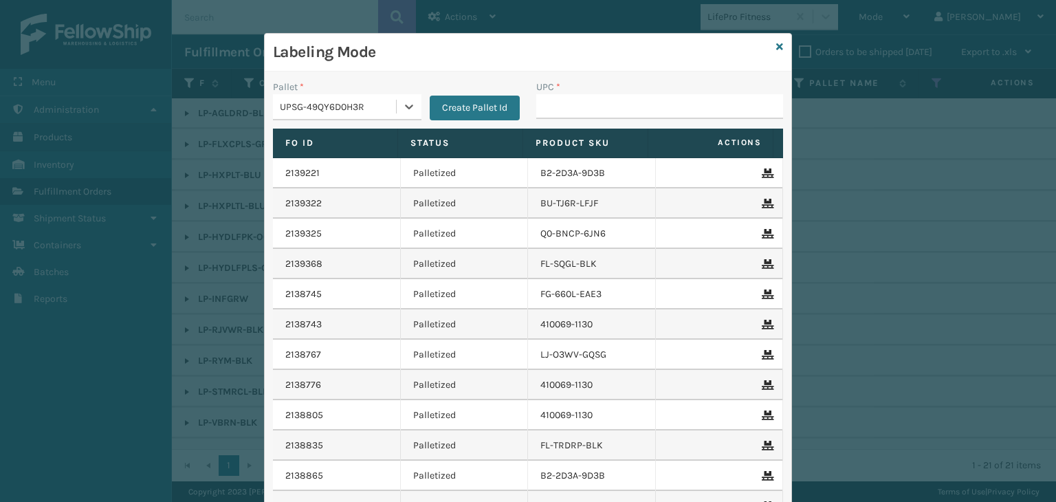
drag, startPoint x: 628, startPoint y: 89, endPoint x: 634, endPoint y: 111, distance: 22.2
click at [630, 95] on div "UPC *" at bounding box center [659, 99] width 247 height 39
drag, startPoint x: 634, startPoint y: 111, endPoint x: 623, endPoint y: 117, distance: 13.2
click at [634, 111] on input "UPC *" at bounding box center [659, 106] width 247 height 25
paste input "810090930510"
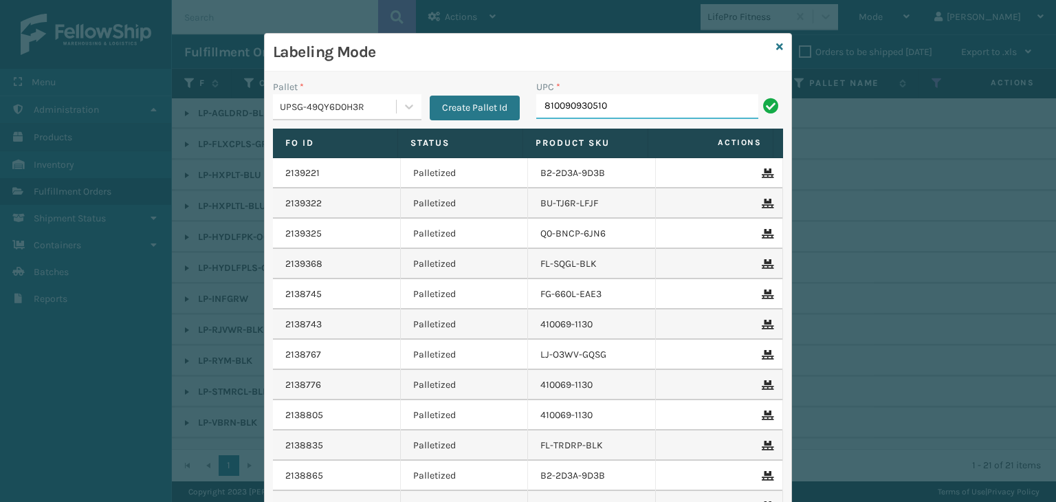
type input "810090930510"
type input "LP-AGLDRD-BLK"
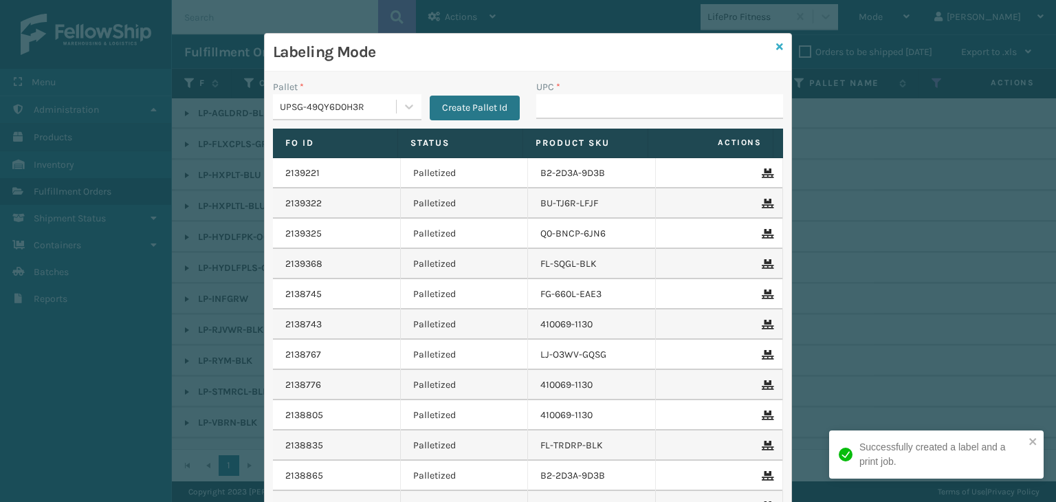
click at [776, 45] on icon at bounding box center [779, 47] width 7 height 10
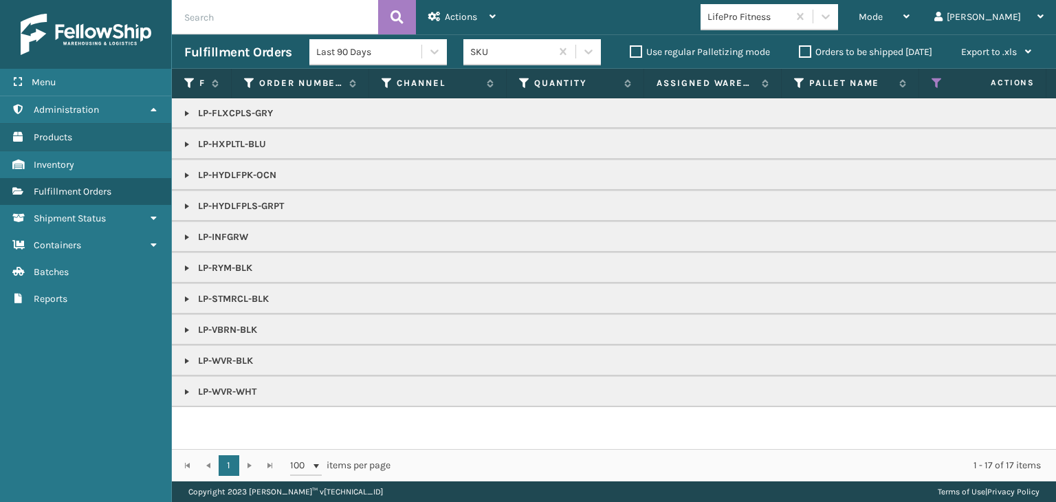
click at [188, 108] on link at bounding box center [186, 113] width 11 height 11
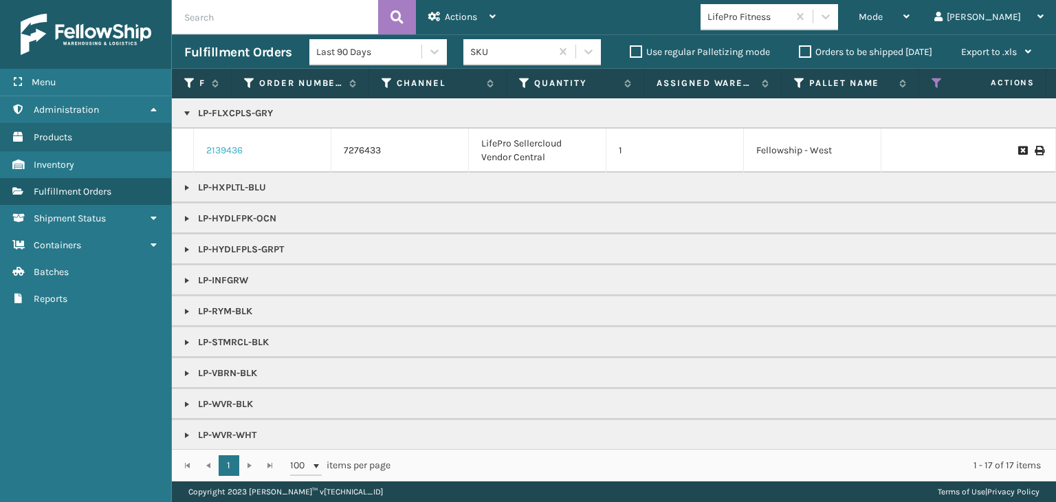
click at [231, 149] on link "2139436" at bounding box center [224, 151] width 36 height 14
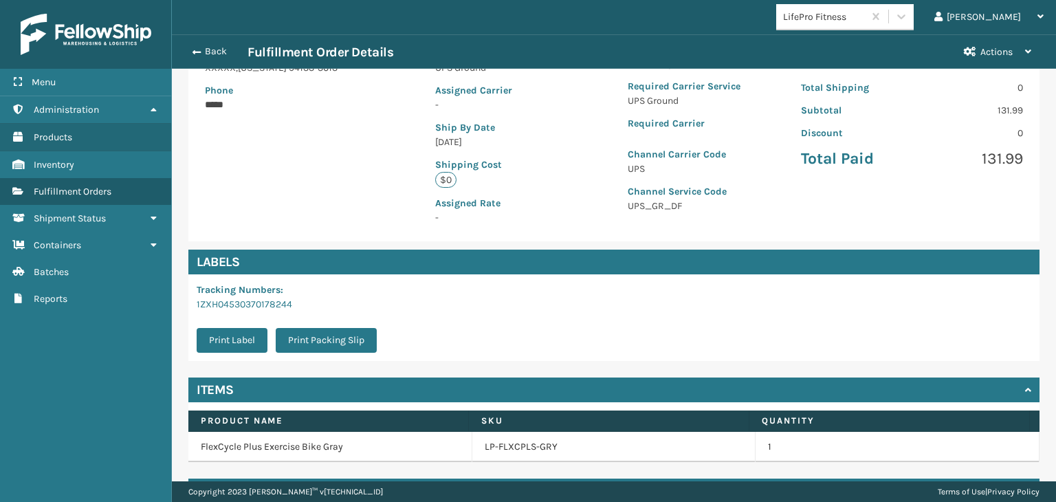
scroll to position [286, 0]
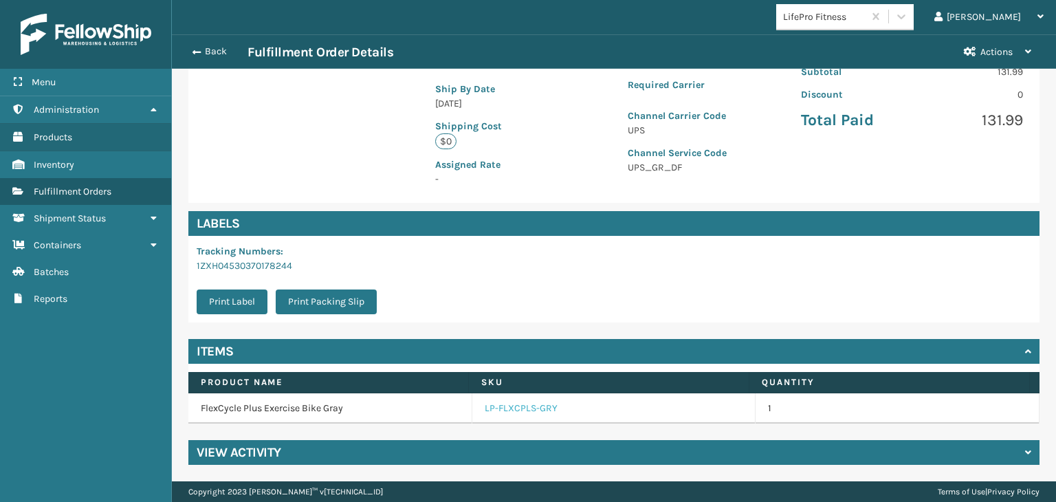
click at [531, 408] on link "LP-FLXCPLS-GRY" at bounding box center [521, 408] width 73 height 14
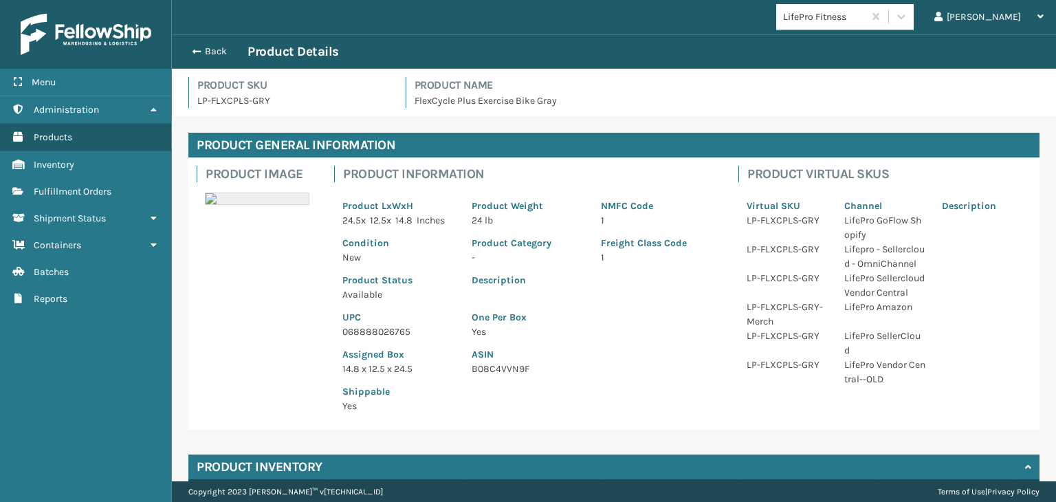
click at [379, 331] on p "068888026765" at bounding box center [398, 331] width 113 height 14
copy p "068888026765"
click at [210, 54] on button "Back" at bounding box center [215, 51] width 63 height 12
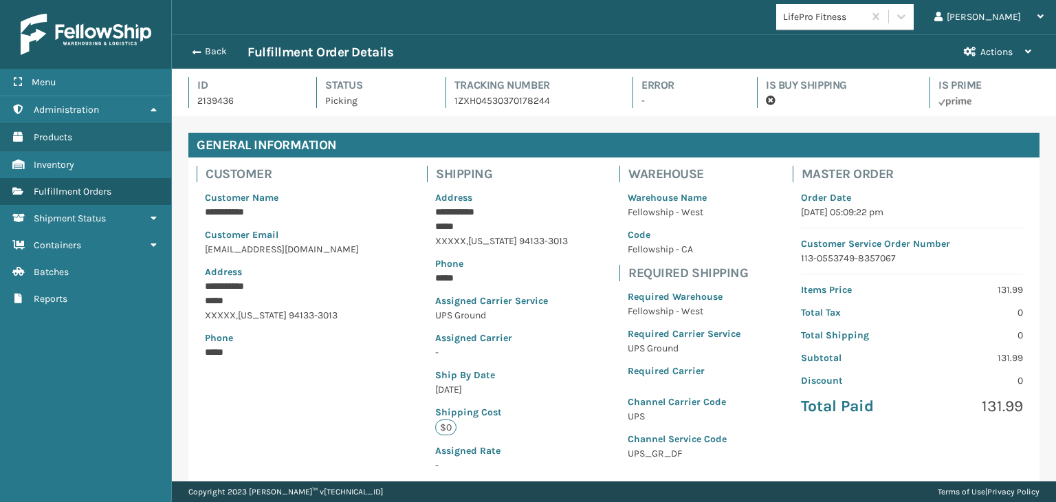
click at [210, 54] on button "Back" at bounding box center [215, 51] width 63 height 12
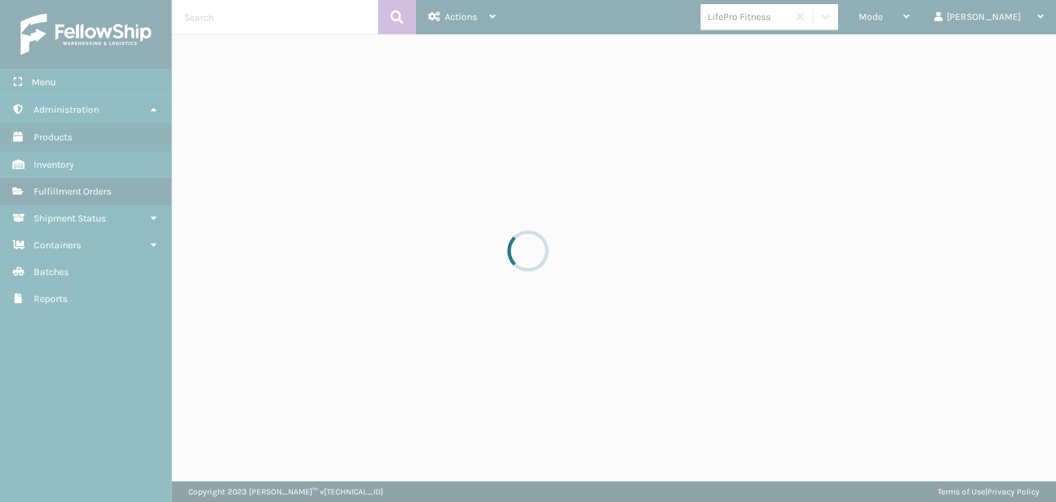
click at [925, 17] on div at bounding box center [528, 251] width 1056 height 502
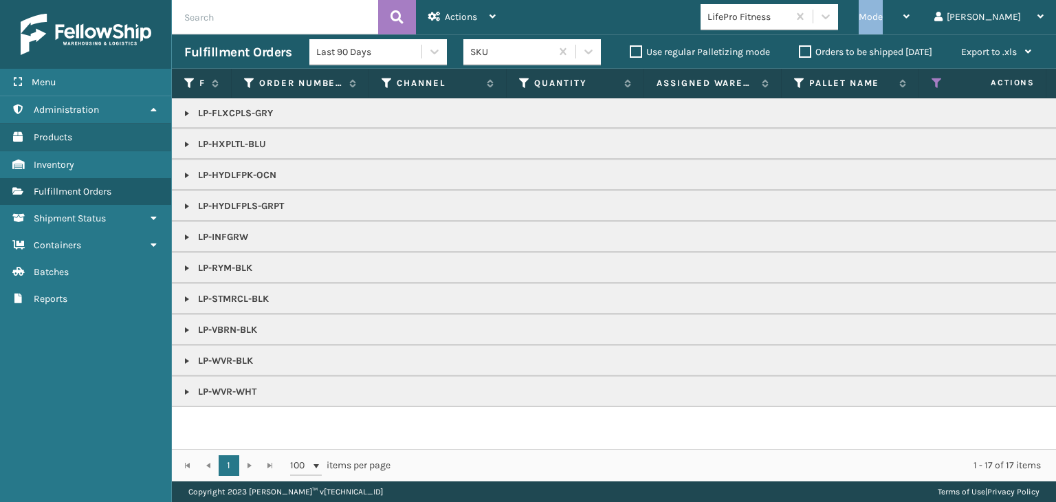
click at [882, 17] on span "Mode" at bounding box center [870, 17] width 24 height 12
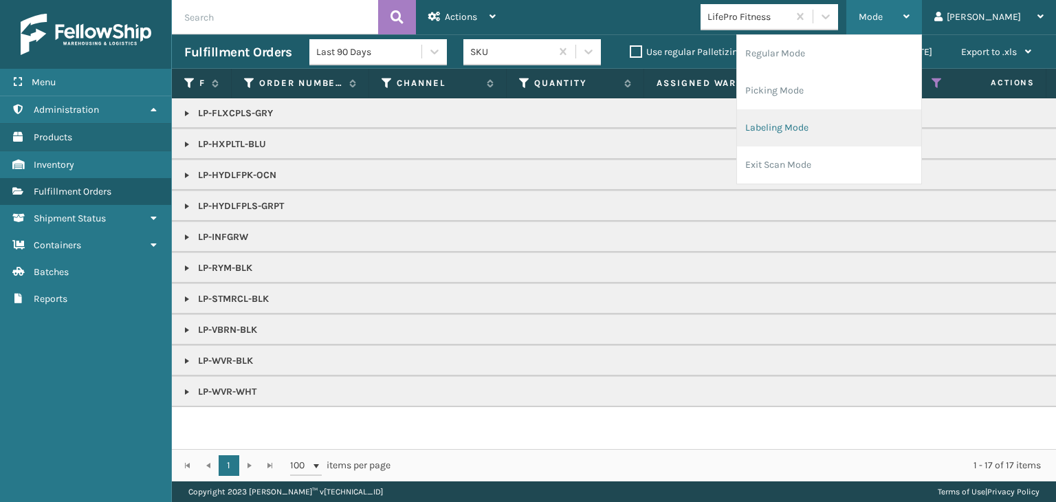
click at [858, 129] on li "Labeling Mode" at bounding box center [829, 127] width 184 height 37
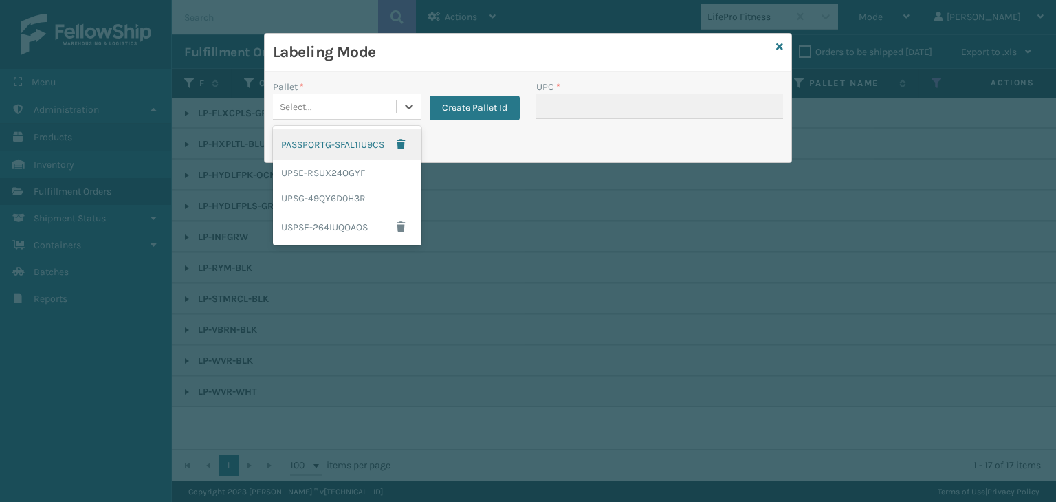
click at [309, 109] on div "Select..." at bounding box center [296, 107] width 32 height 14
click at [327, 197] on div "UPSG-49QY6D0H3R" at bounding box center [347, 198] width 148 height 25
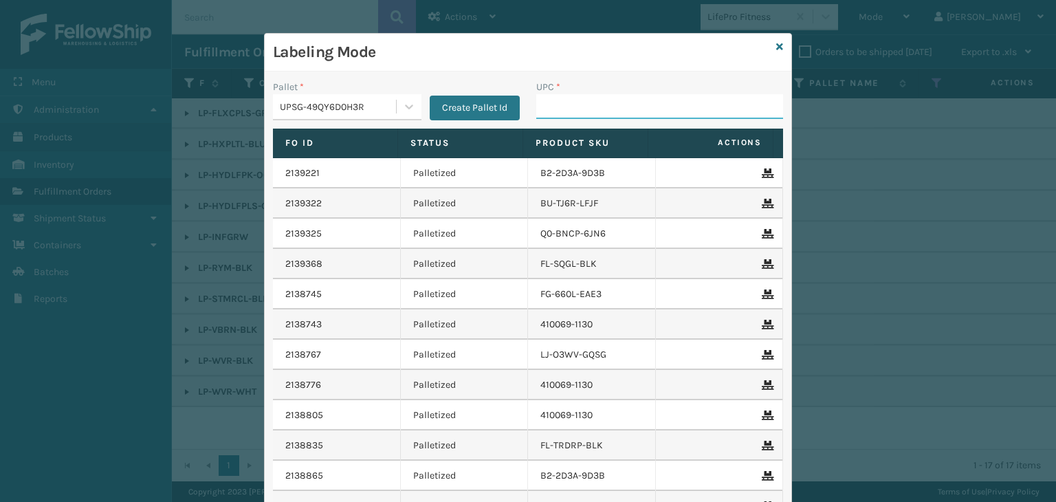
click at [575, 97] on input "UPC *" at bounding box center [659, 106] width 247 height 25
paste input "068888026765"
type input "068888026765"
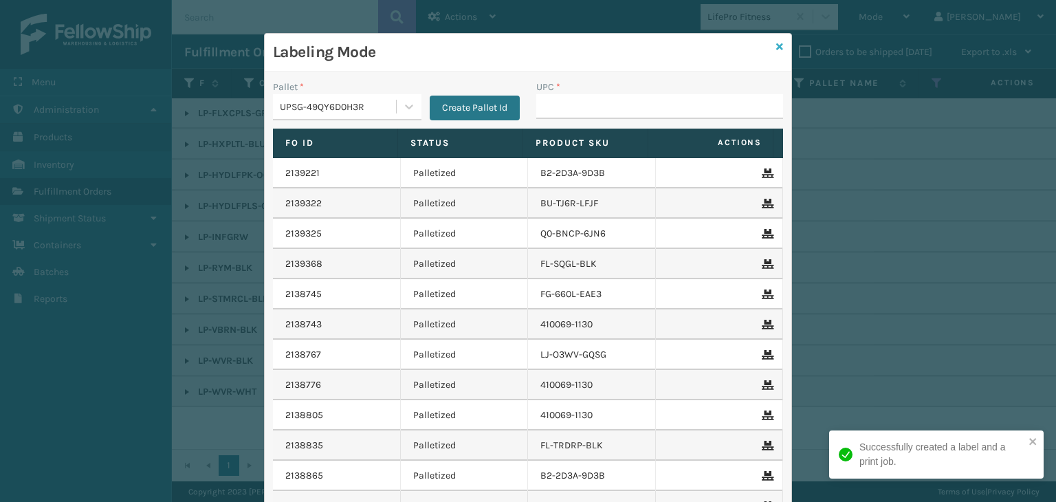
click at [776, 45] on icon at bounding box center [779, 47] width 7 height 10
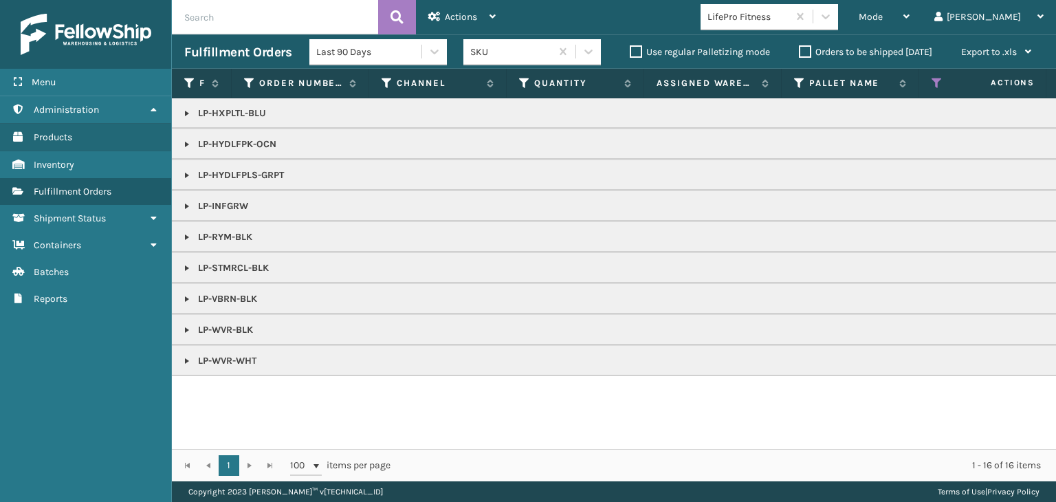
click at [187, 114] on link at bounding box center [186, 113] width 11 height 11
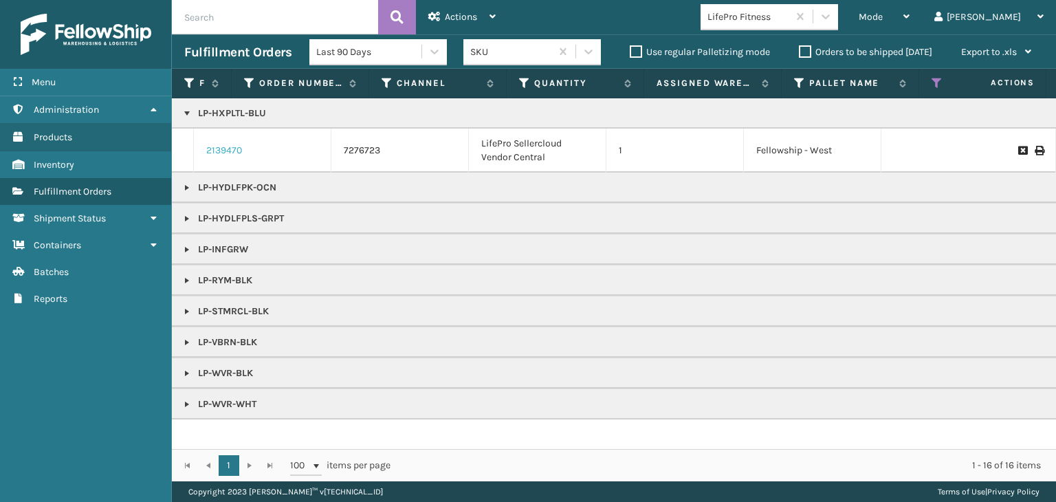
click at [221, 153] on link "2139470" at bounding box center [224, 151] width 36 height 14
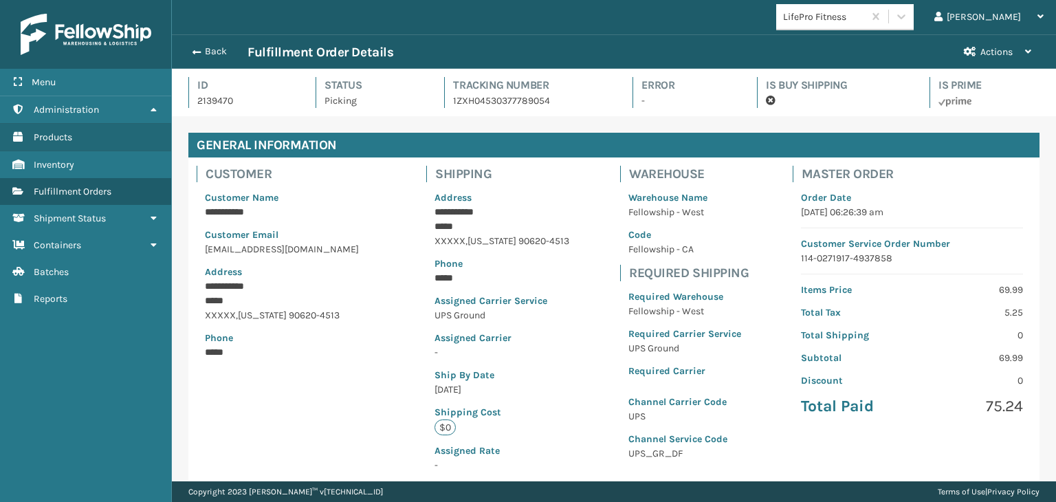
scroll to position [286, 0]
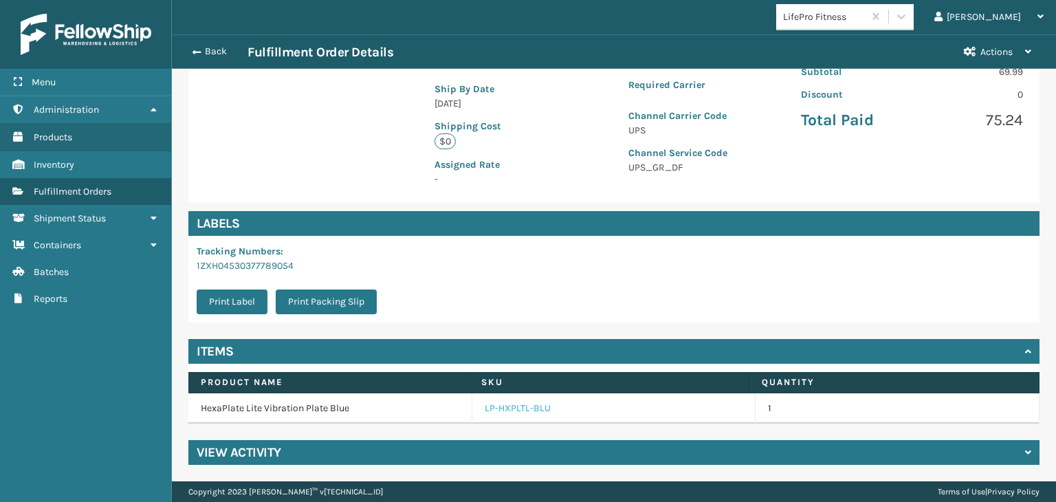
click at [509, 403] on link "LP-HXPLTL-BLU" at bounding box center [518, 408] width 66 height 14
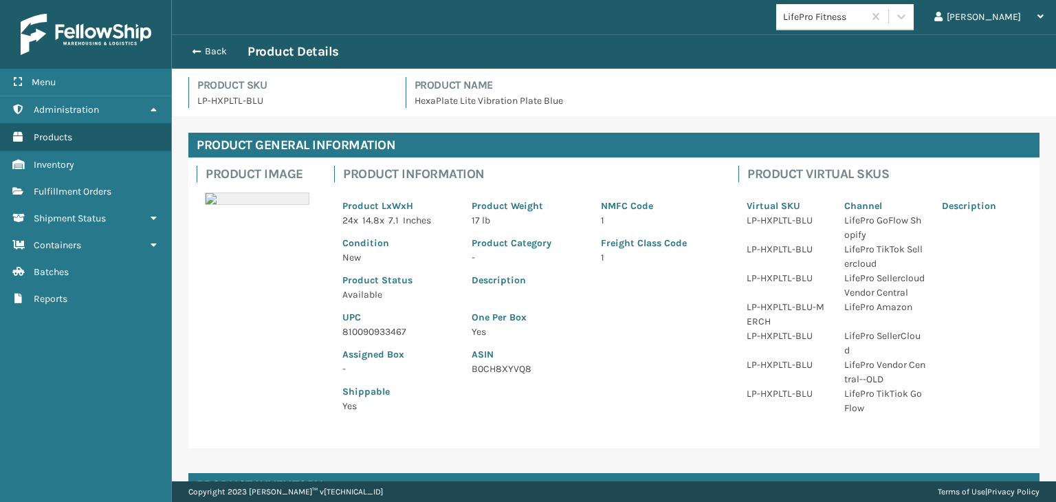
click at [360, 330] on p "810090933467" at bounding box center [398, 331] width 113 height 14
copy p "810090933467"
click at [200, 53] on button "Back" at bounding box center [215, 51] width 63 height 12
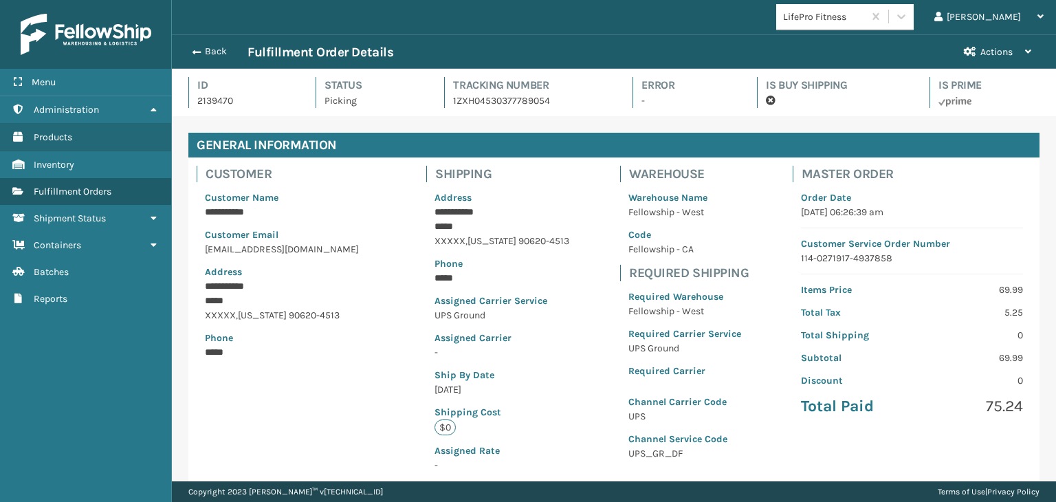
click at [203, 52] on button "Back" at bounding box center [215, 51] width 63 height 12
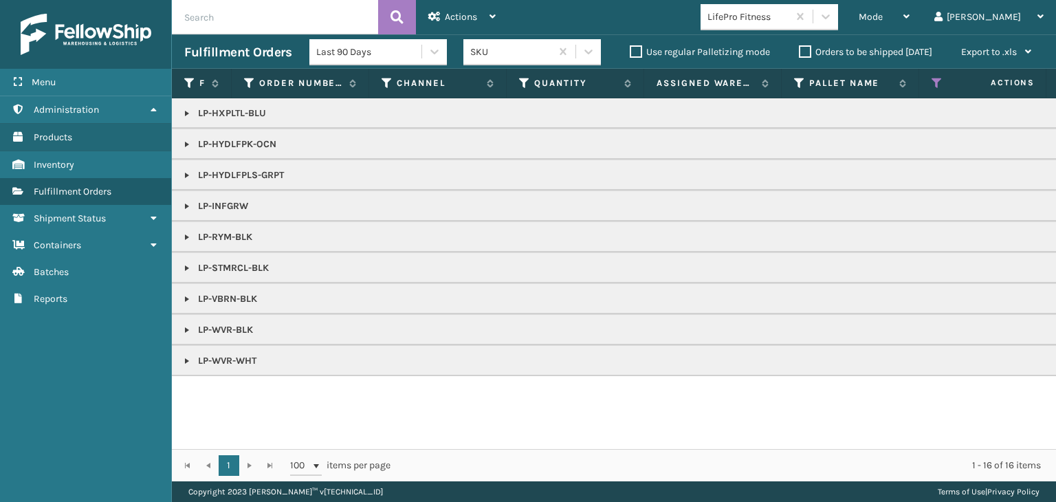
click at [882, 14] on span "Mode" at bounding box center [870, 17] width 24 height 12
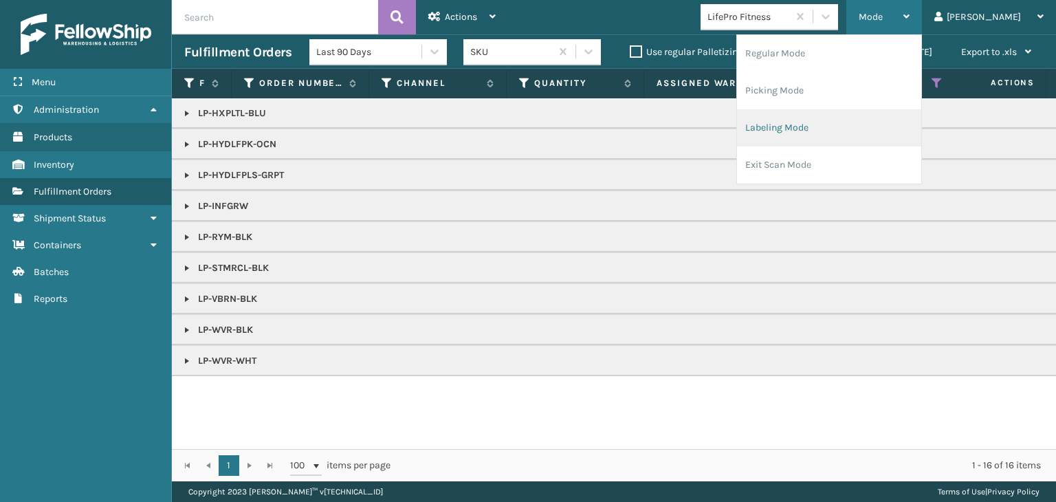
click at [857, 125] on li "Labeling Mode" at bounding box center [829, 127] width 184 height 37
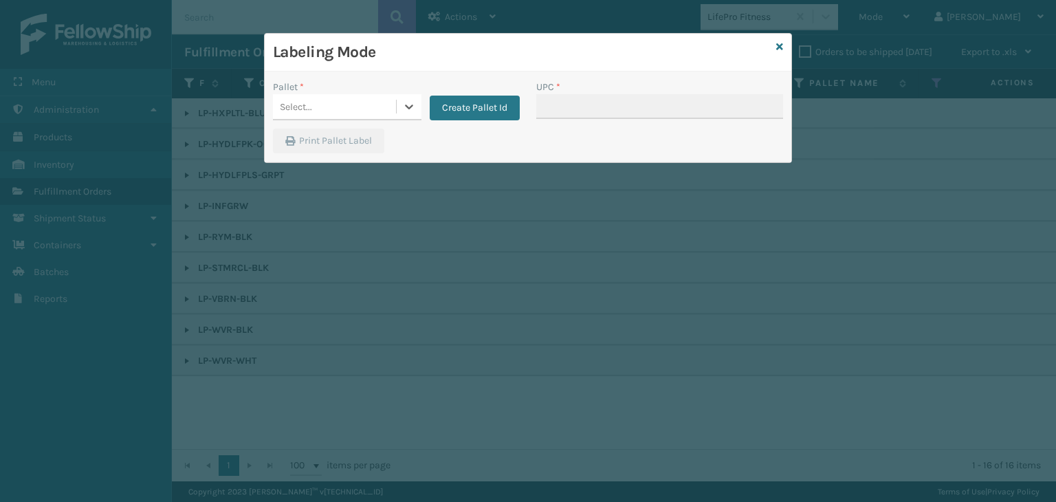
click at [338, 102] on div "Select..." at bounding box center [334, 107] width 123 height 23
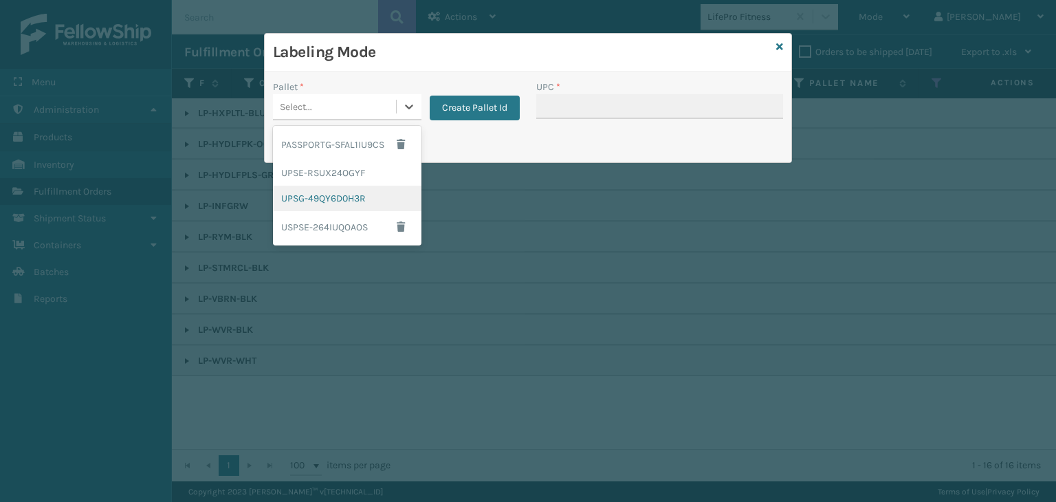
click at [313, 198] on div "UPSG-49QY6D0H3R" at bounding box center [347, 198] width 148 height 25
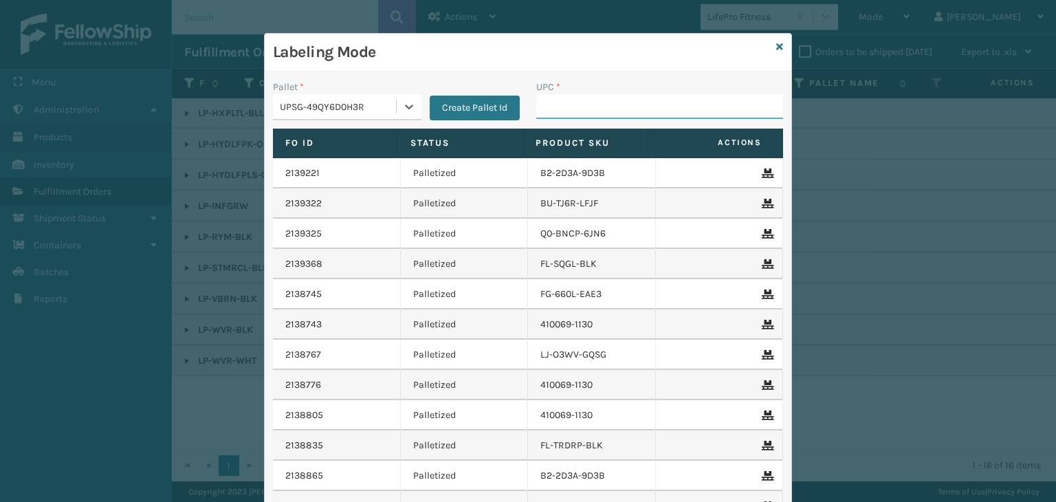
click at [550, 107] on input "UPC *" at bounding box center [659, 106] width 247 height 25
paste input "810090933467"
type input "810090933467"
click at [476, 108] on button "Create Pallet Id" at bounding box center [475, 108] width 90 height 25
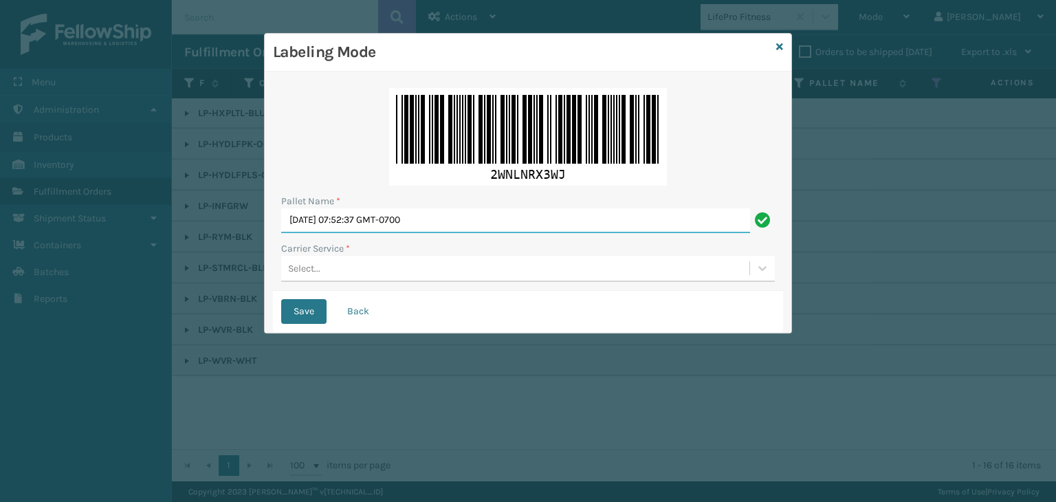
drag, startPoint x: 478, startPoint y: 226, endPoint x: 80, endPoint y: 204, distance: 399.2
click at [102, 208] on div "Labeling Mode Pallet Name * [DATE] 07:52:37 GMT-0700 Carrier Service * Select..…" at bounding box center [528, 251] width 1056 height 502
paste input "FEDZ553144"
type input "FEDZ553144"
click at [378, 283] on div "Pallet Name * FEDZ553144 Carrier Service * Select..." at bounding box center [528, 185] width 510 height 211
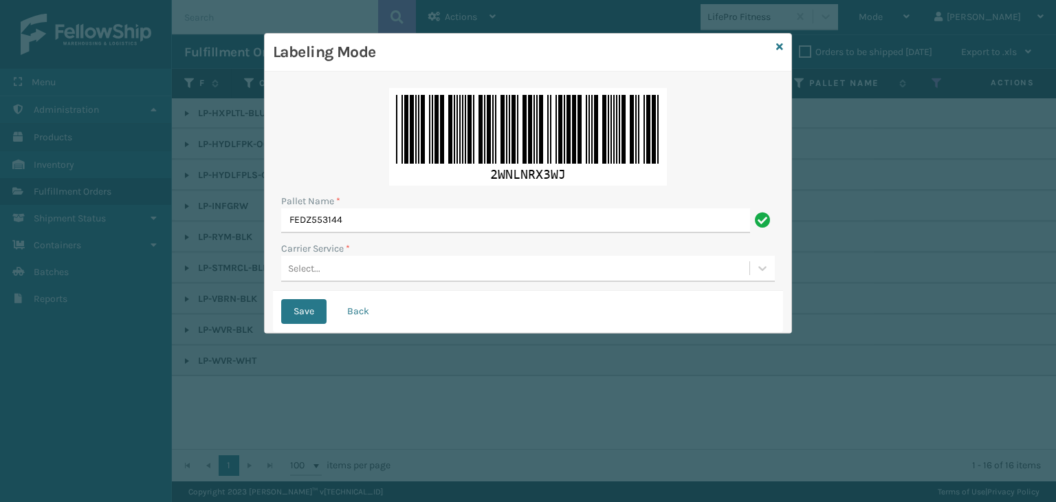
click at [377, 268] on div "Select..." at bounding box center [515, 268] width 468 height 23
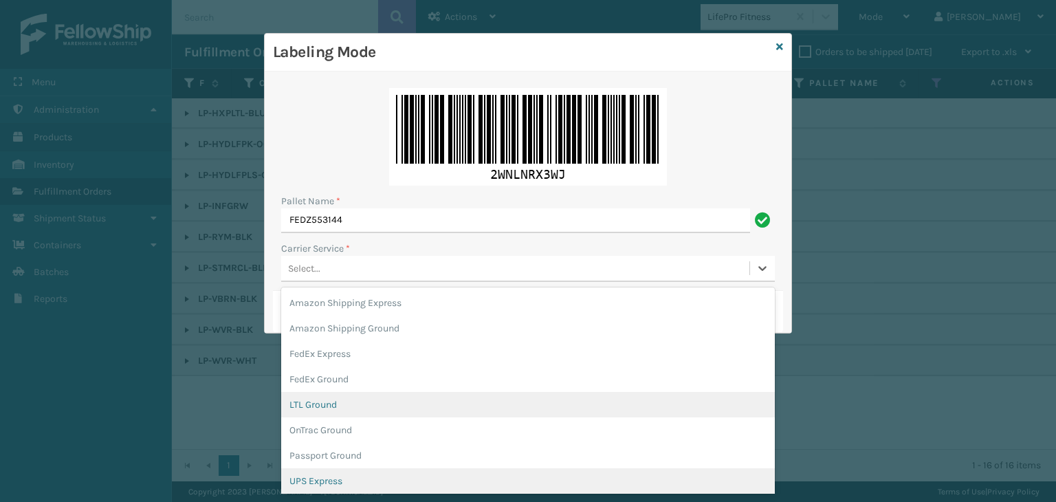
scroll to position [79, 0]
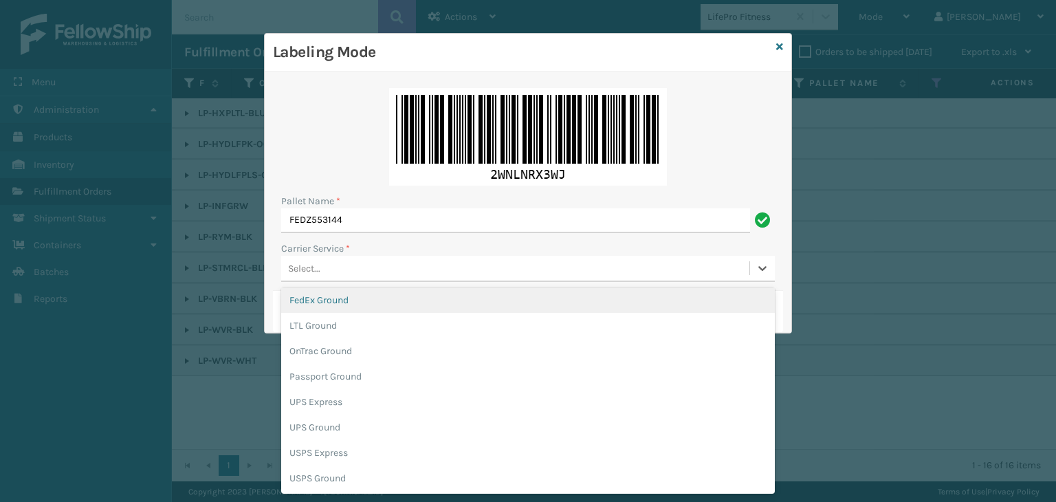
click at [351, 306] on div "FedEx Ground" at bounding box center [527, 299] width 493 height 25
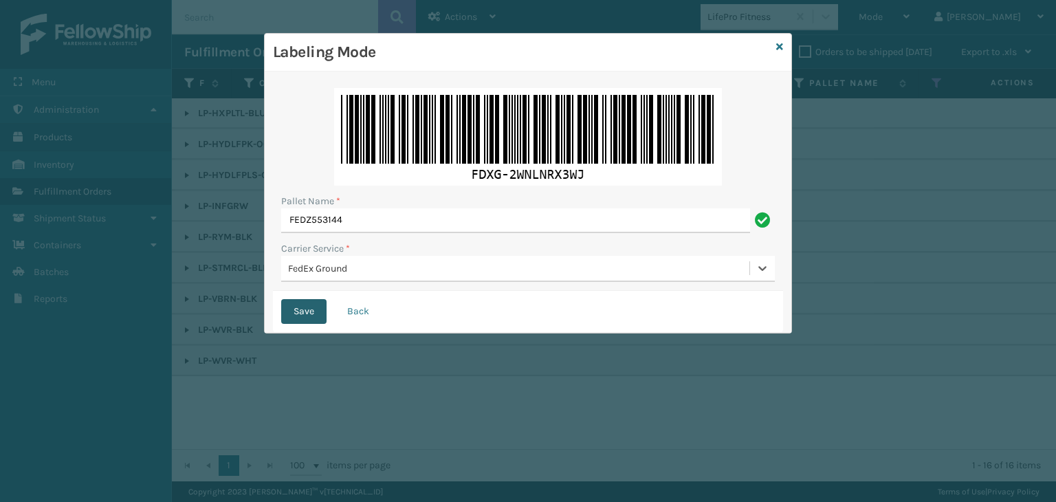
click at [312, 312] on button "Save" at bounding box center [303, 311] width 45 height 25
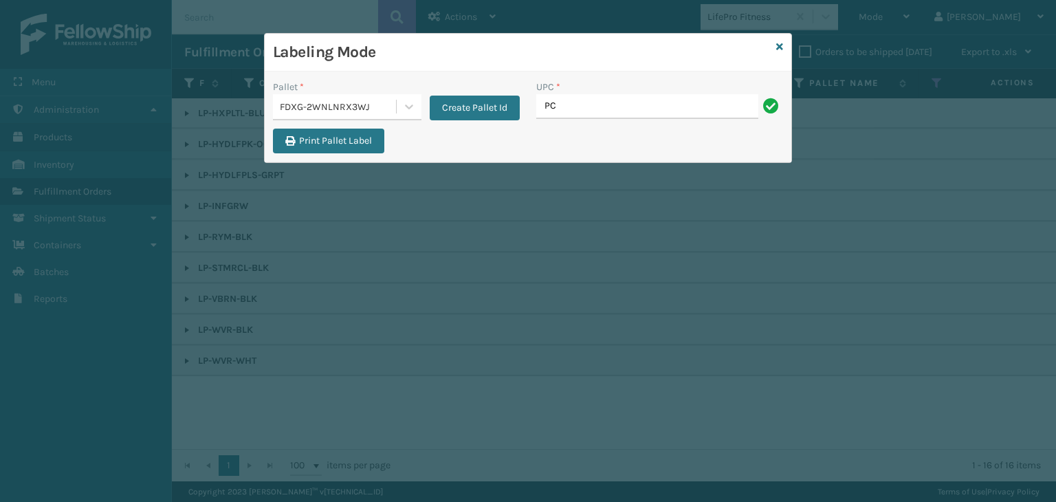
type input "PC-PRRTKMX-GRY"
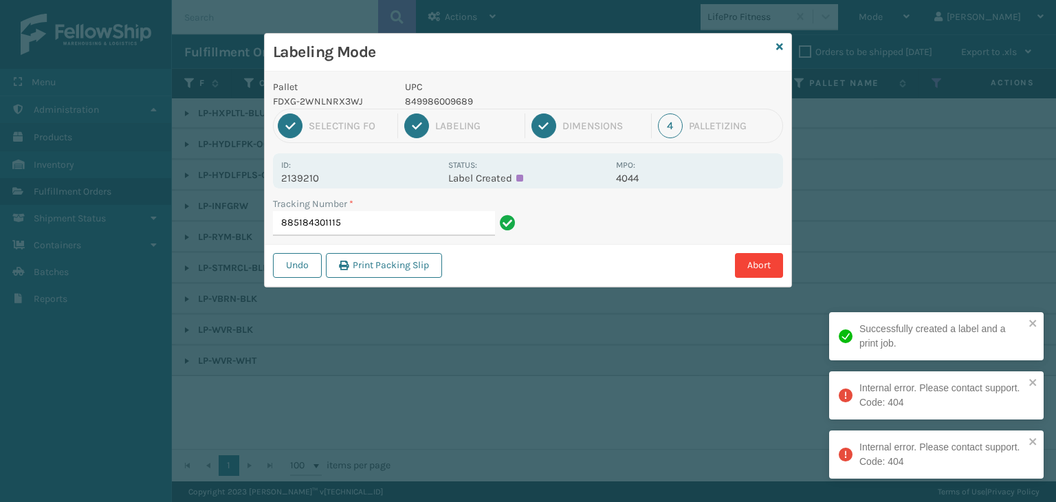
type input "885184301115"
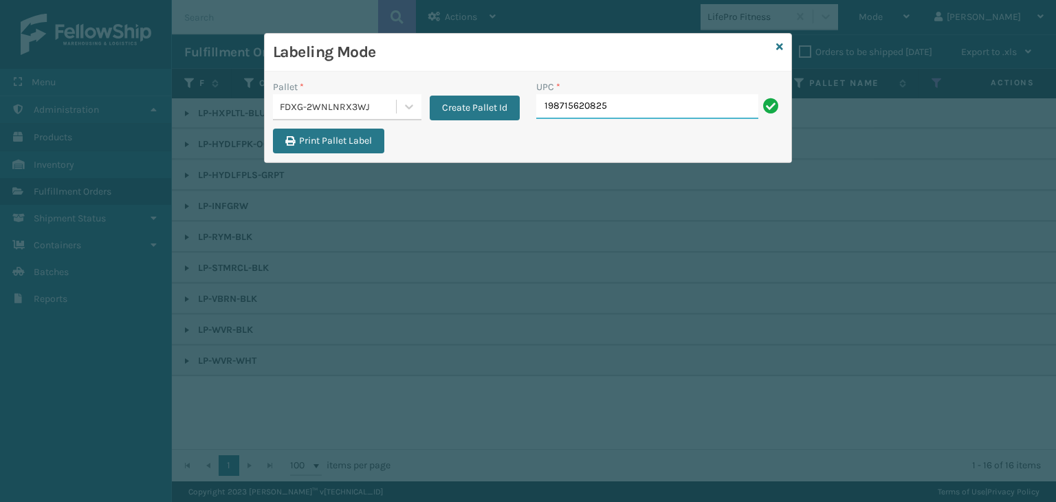
type input "198715620825"
type input "0803130"
click at [777, 47] on icon at bounding box center [779, 47] width 7 height 10
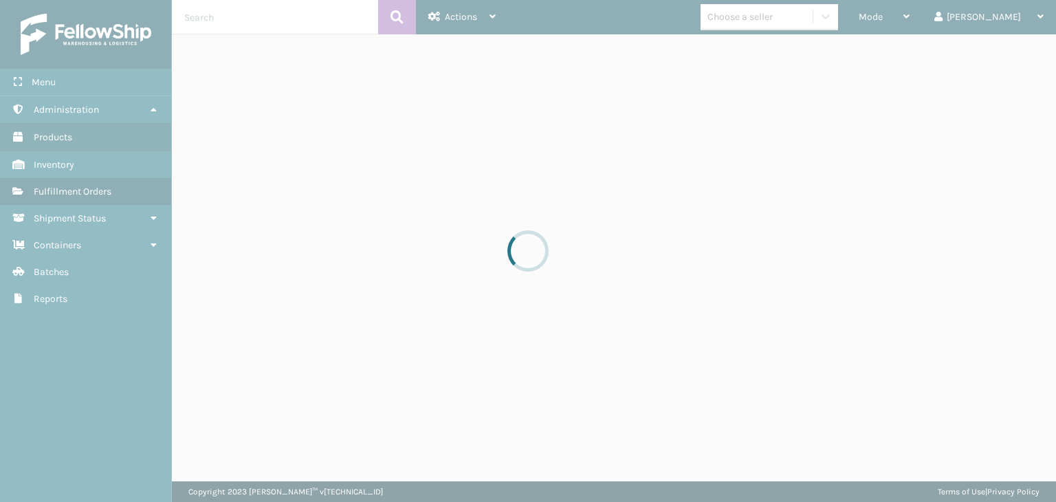
click at [808, 12] on div at bounding box center [528, 251] width 1056 height 502
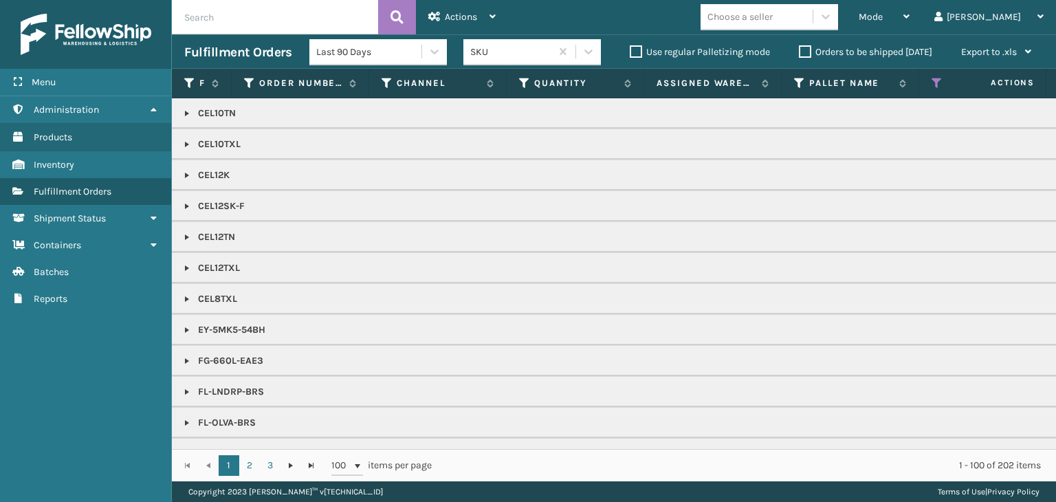
click at [772, 15] on div "Choose a seller" at bounding box center [739, 17] width 65 height 14
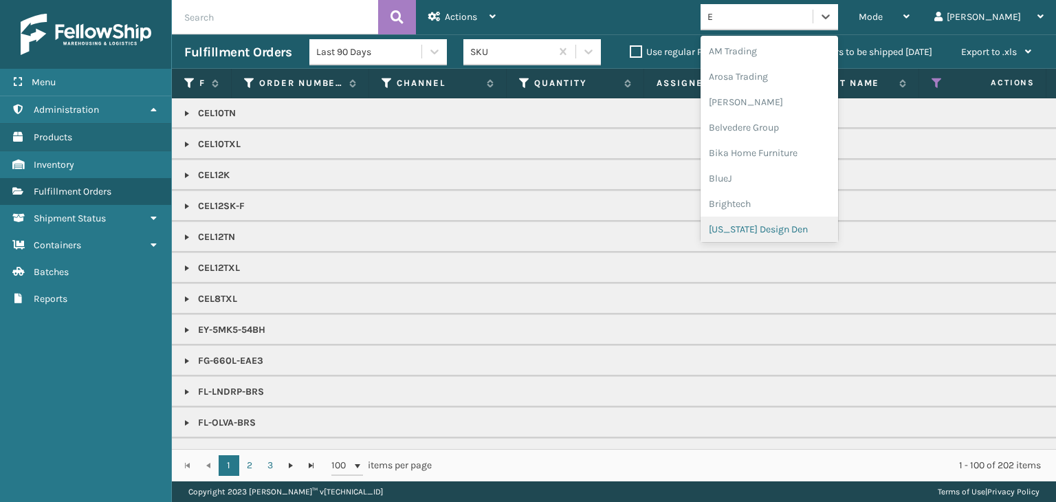
type input "EM"
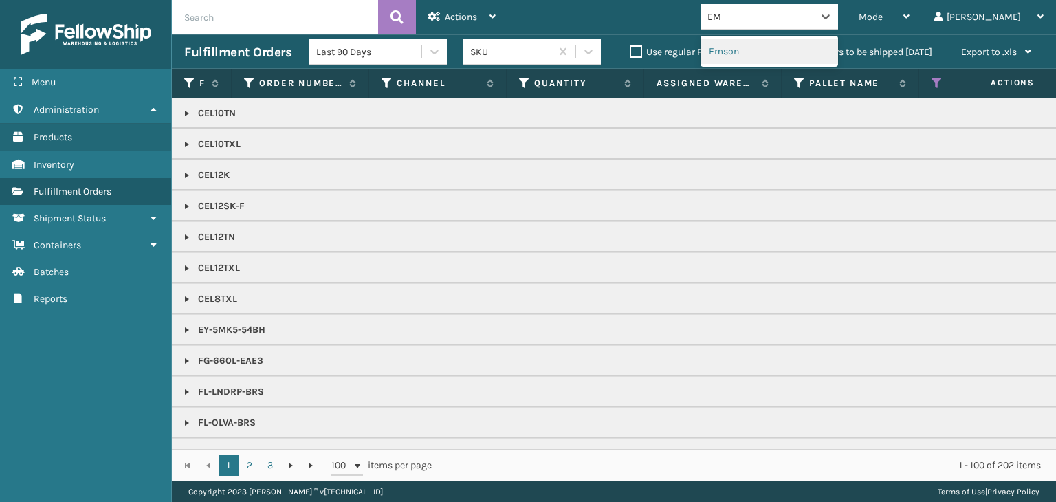
click at [811, 43] on div "Emson" at bounding box center [768, 50] width 137 height 25
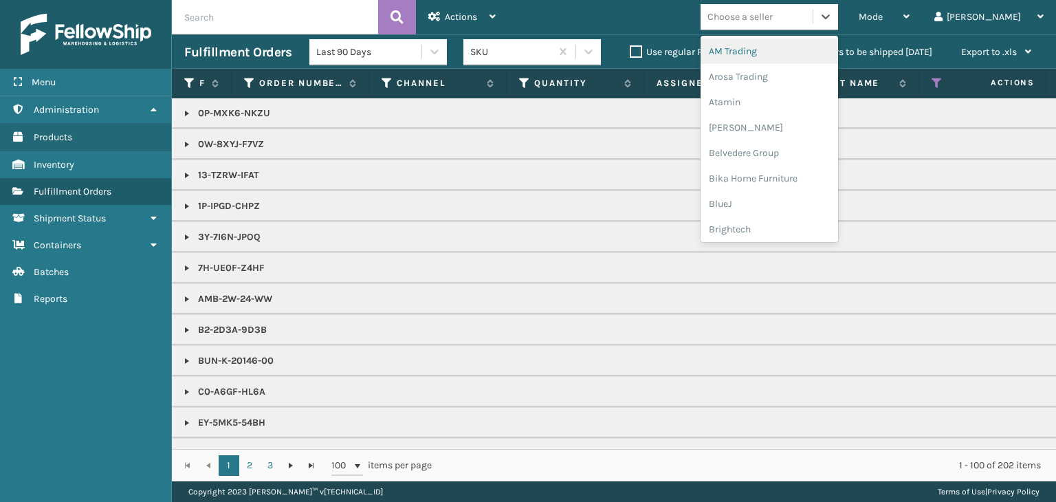
click at [812, 14] on div "Choose a seller" at bounding box center [756, 16] width 112 height 23
type input "FO"
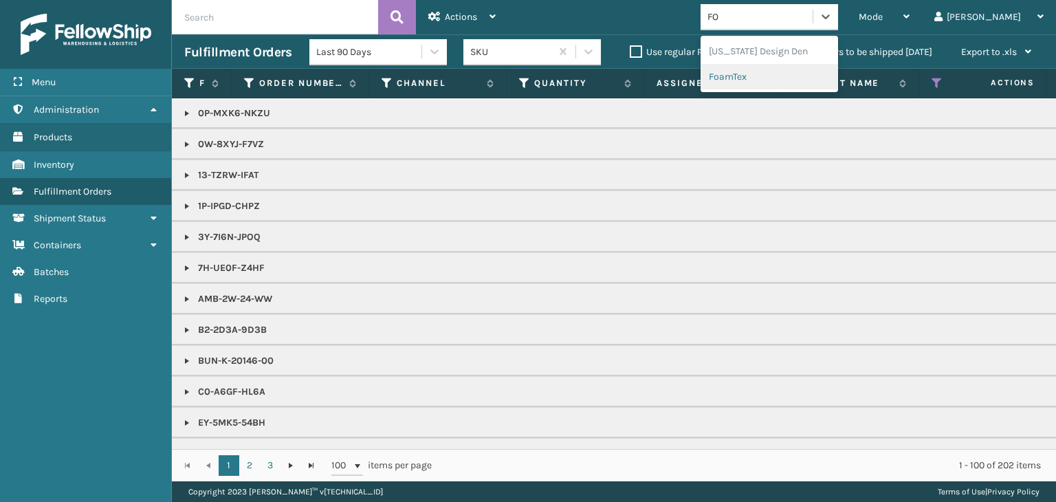
click at [797, 83] on div "FoamTex" at bounding box center [768, 76] width 137 height 25
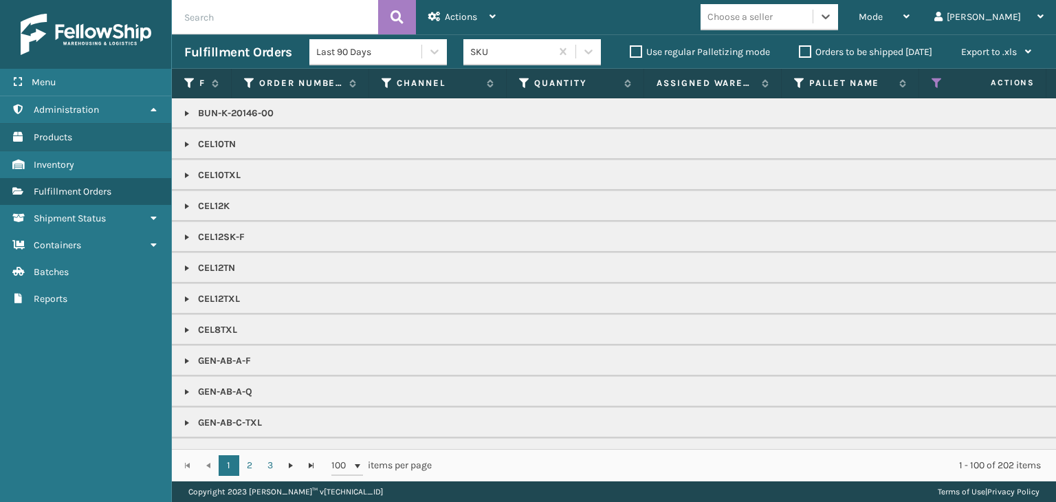
click at [772, 21] on div "Choose a seller" at bounding box center [739, 17] width 65 height 14
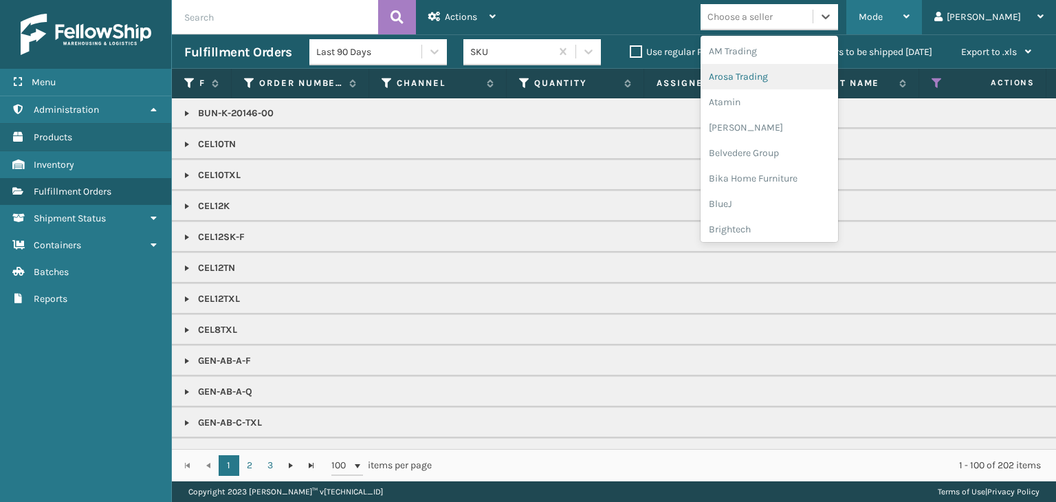
click at [909, 17] on div "Mode" at bounding box center [883, 17] width 51 height 34
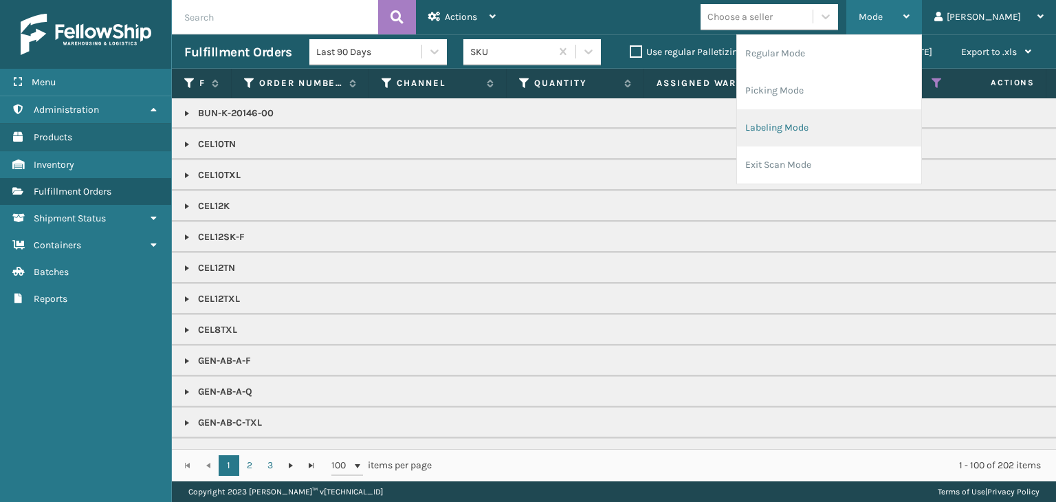
click at [878, 137] on li "Labeling Mode" at bounding box center [829, 127] width 184 height 37
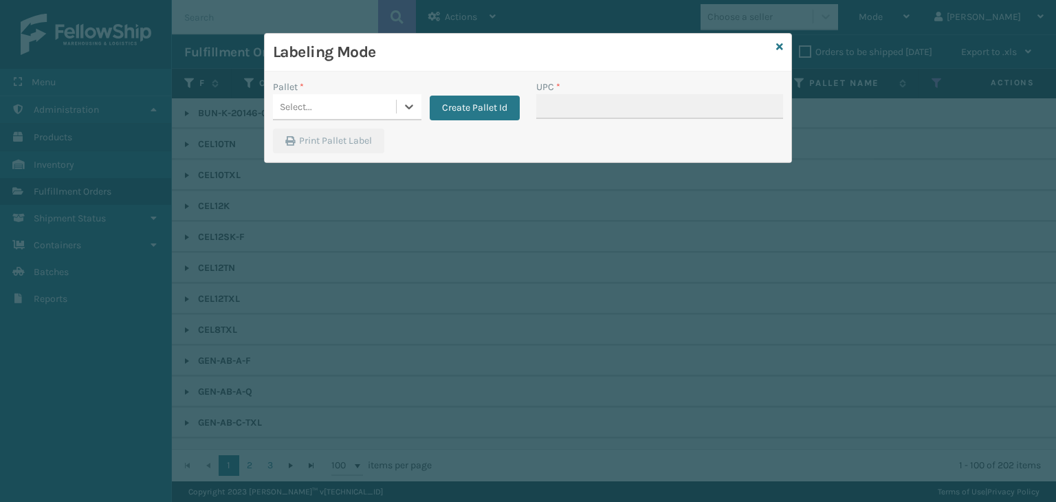
click at [322, 111] on div "Select..." at bounding box center [334, 107] width 123 height 23
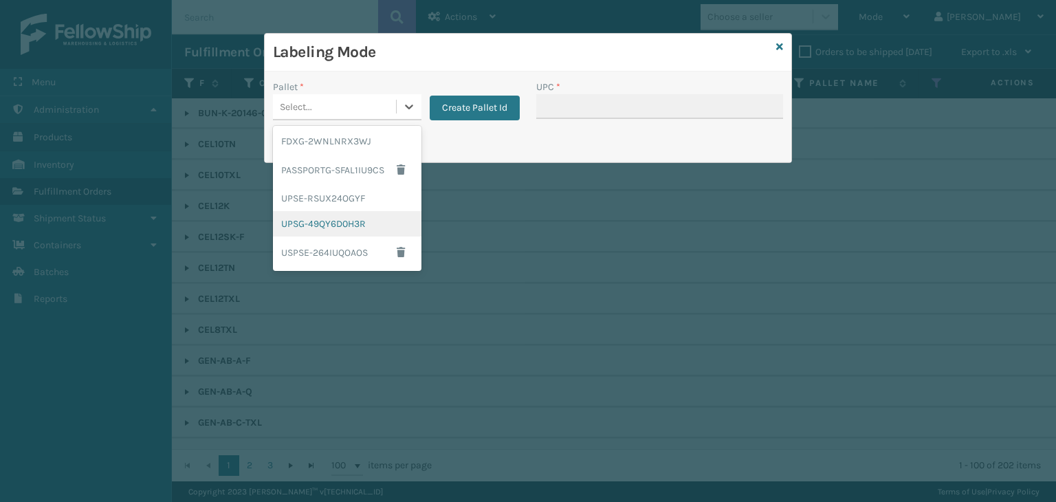
click at [343, 217] on div "UPSG-49QY6D0H3R" at bounding box center [347, 223] width 148 height 25
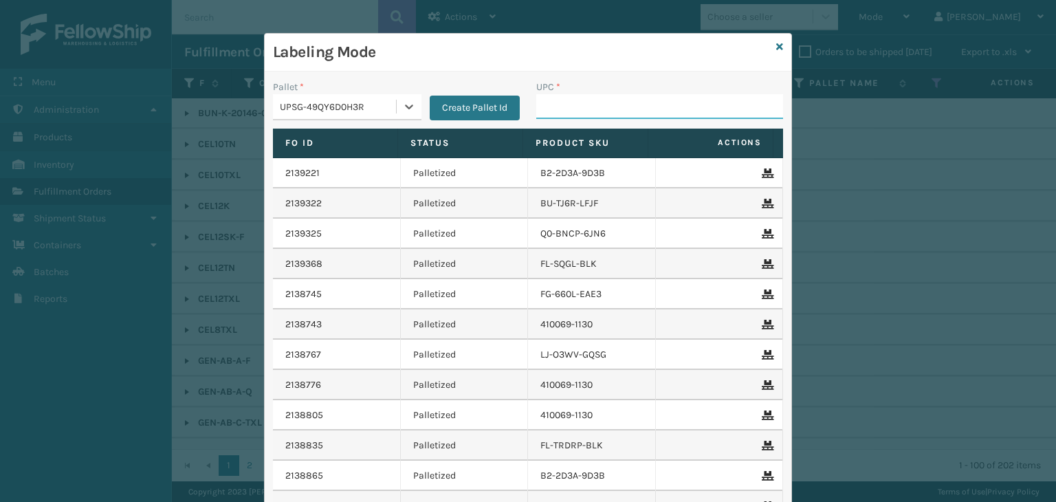
click at [570, 118] on input "UPC *" at bounding box center [659, 106] width 247 height 25
type input "8100909"
type input "LP-HYDLFPLS-GRPT"
type input "LP-HYDLFPK-OCN"
type input "LP-VBRN-BLK"
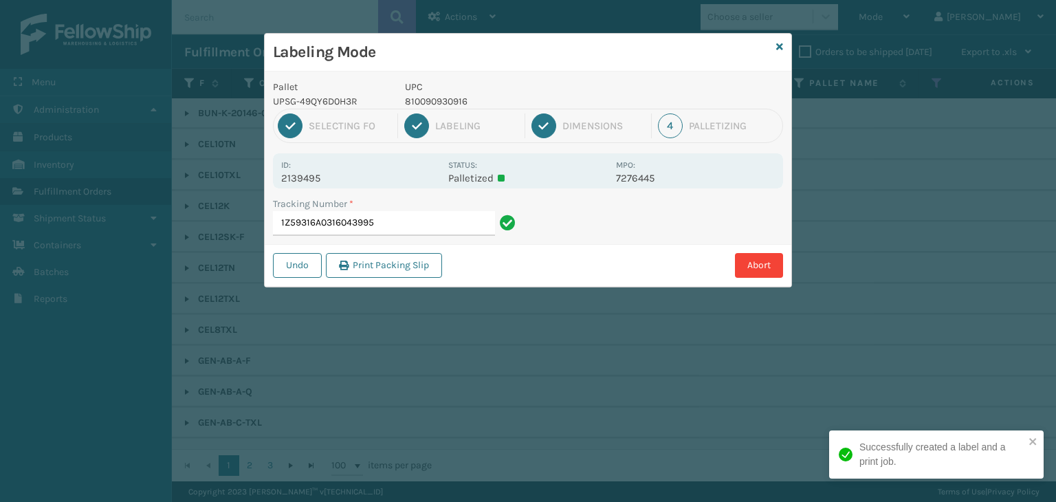
click at [447, 102] on p "810090930916" at bounding box center [506, 101] width 203 height 14
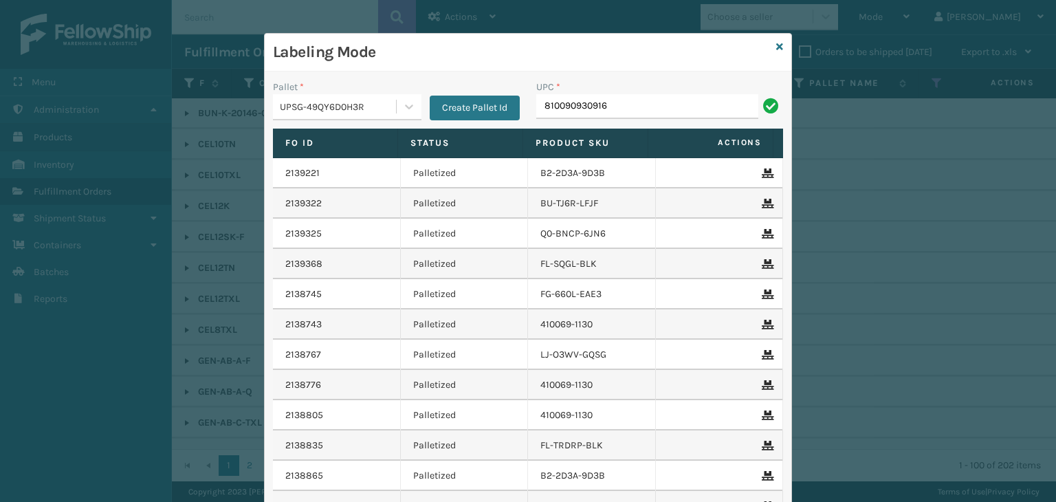
type input "810090930916"
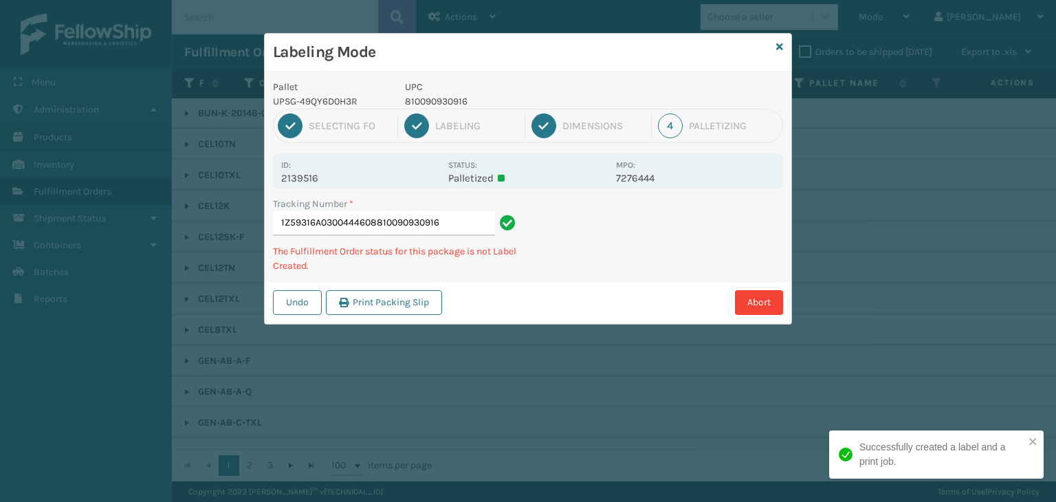
type input "1Z59316A0300444608810090930916810090930916"
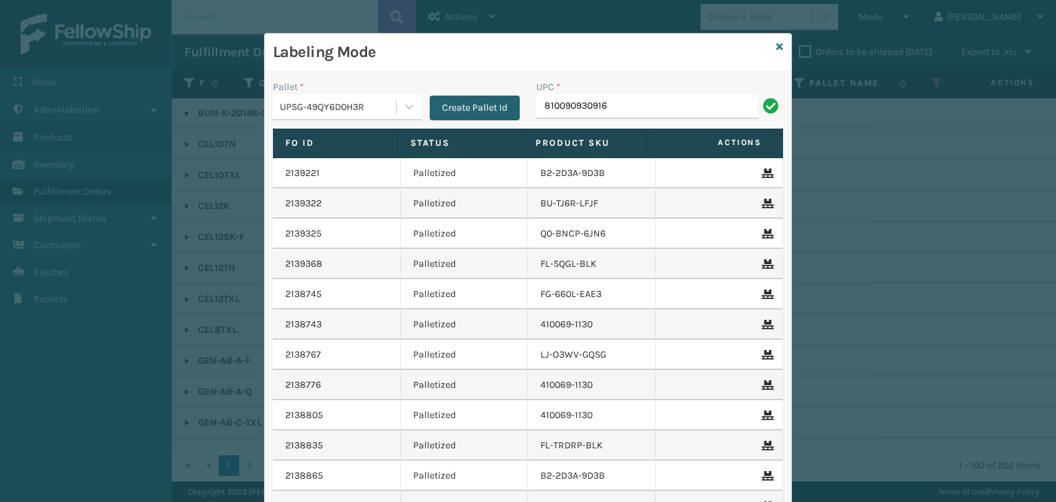
type input "810090930916"
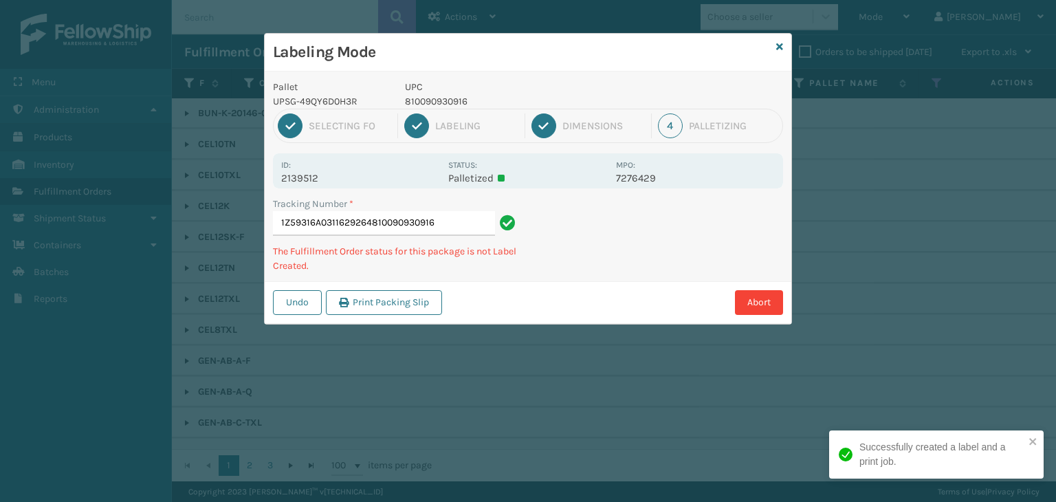
type input "1Z59316A0311629264810090930916810090930916"
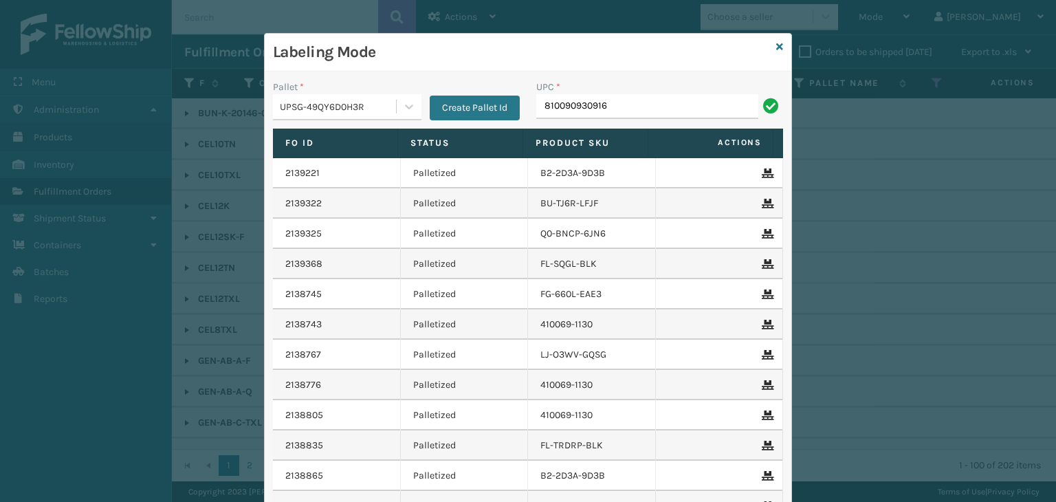
type input "810090930916"
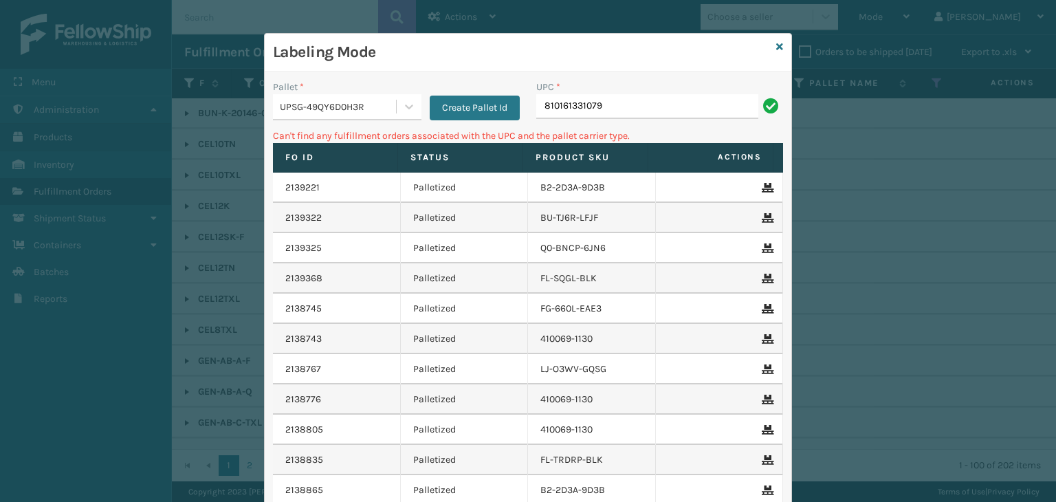
drag, startPoint x: 638, startPoint y: 104, endPoint x: 492, endPoint y: 120, distance: 147.2
click at [492, 120] on div "Pallet * UPSG-49QY6D0H3R Create Pallet Id UPC * 810161331079" at bounding box center [528, 104] width 526 height 49
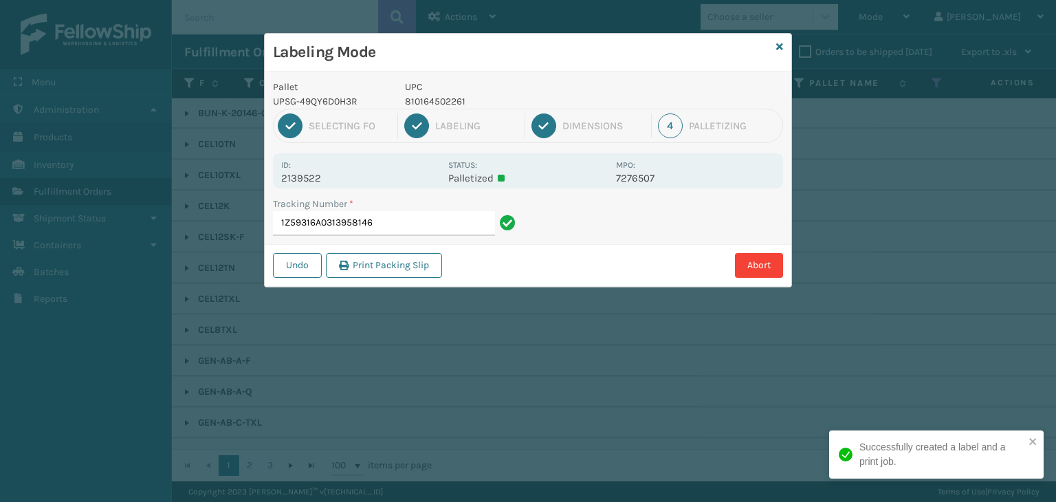
click at [434, 104] on p "810164502261" at bounding box center [506, 101] width 203 height 14
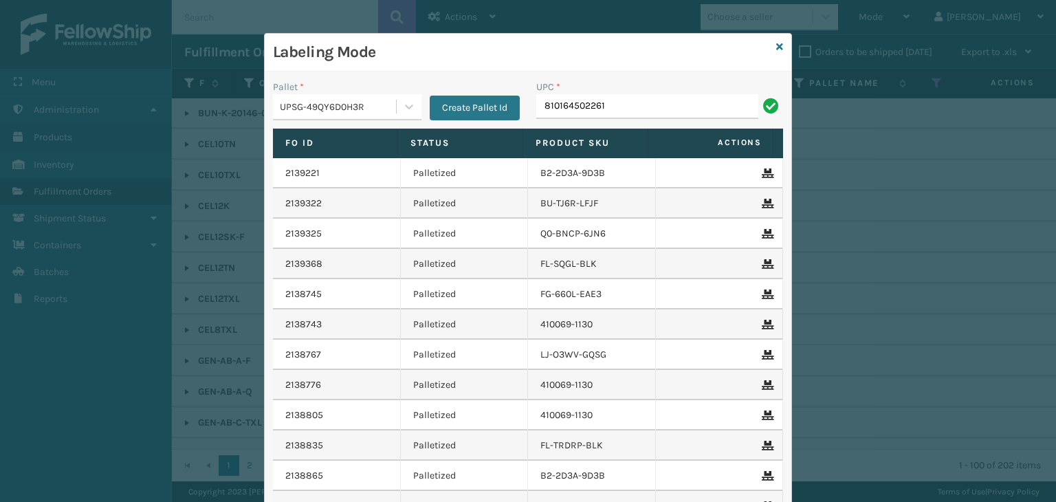
type input "810164502261"
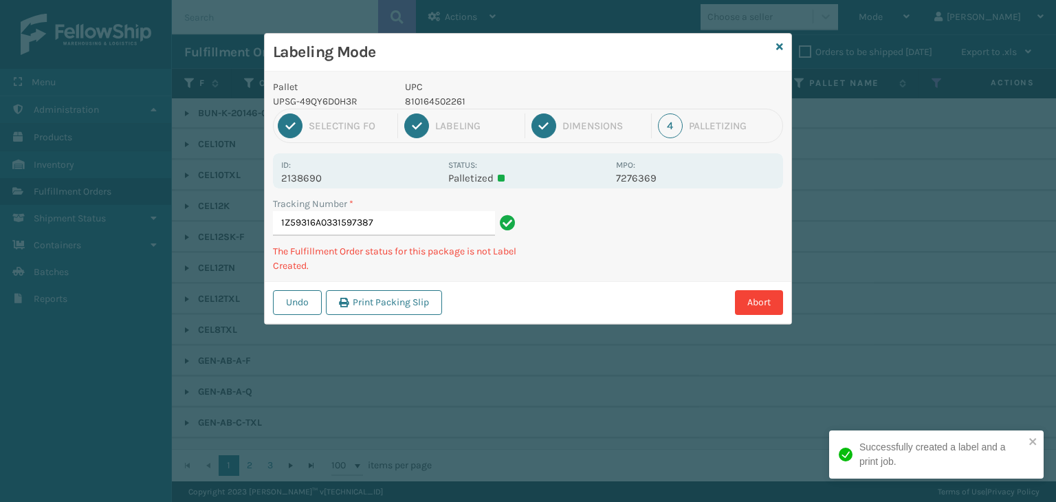
type input "1Z59316A0331597387810164502261"
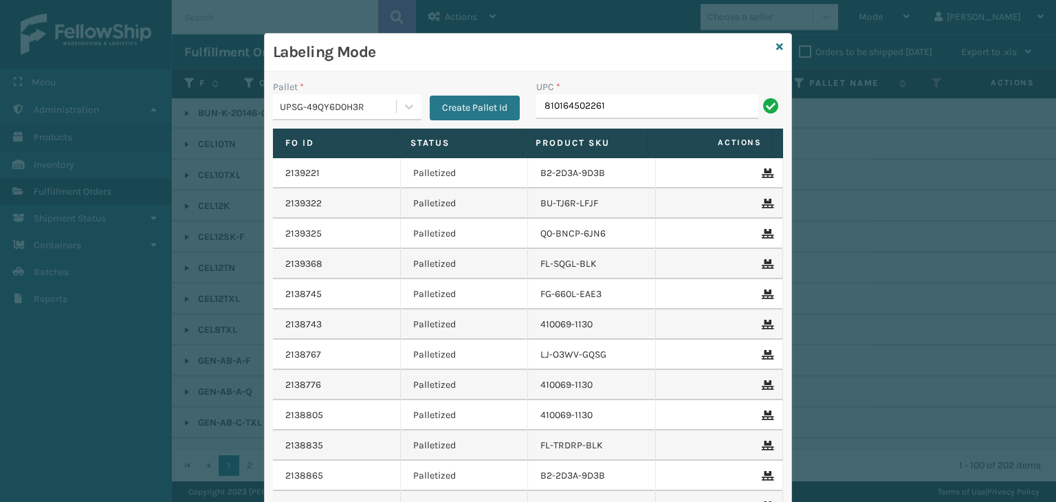
type input "810164502261"
type input "KM-MD-1SS"
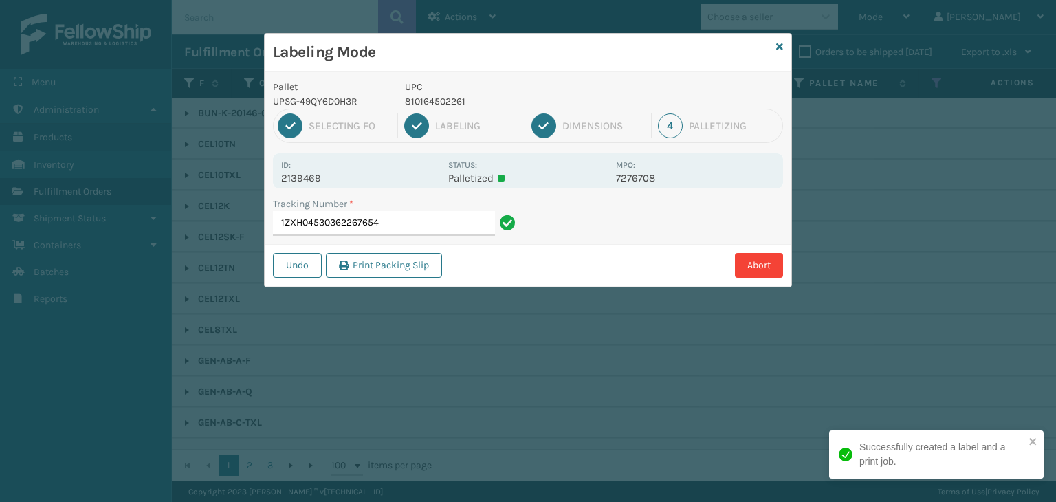
click at [445, 97] on p "810164502261" at bounding box center [506, 101] width 203 height 14
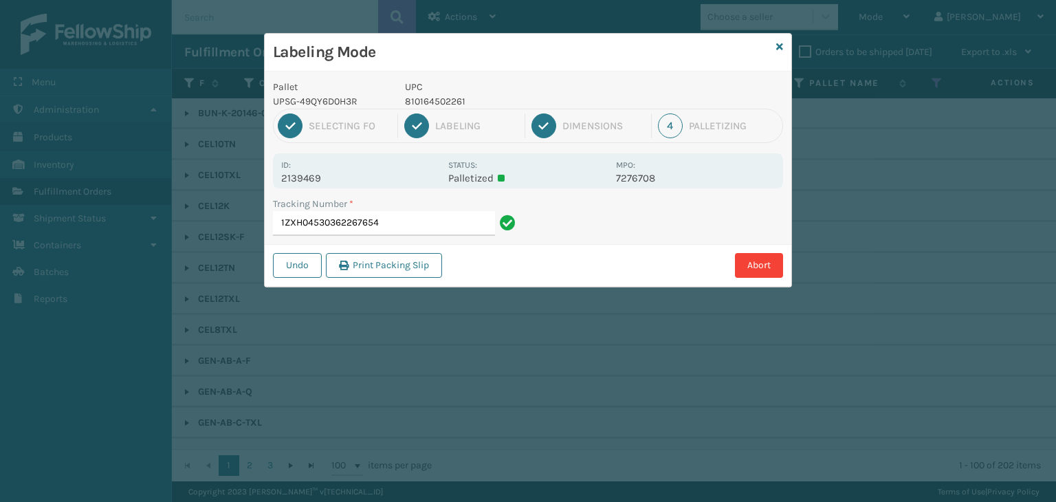
click at [342, 168] on div "Id: 2139469" at bounding box center [360, 170] width 159 height 27
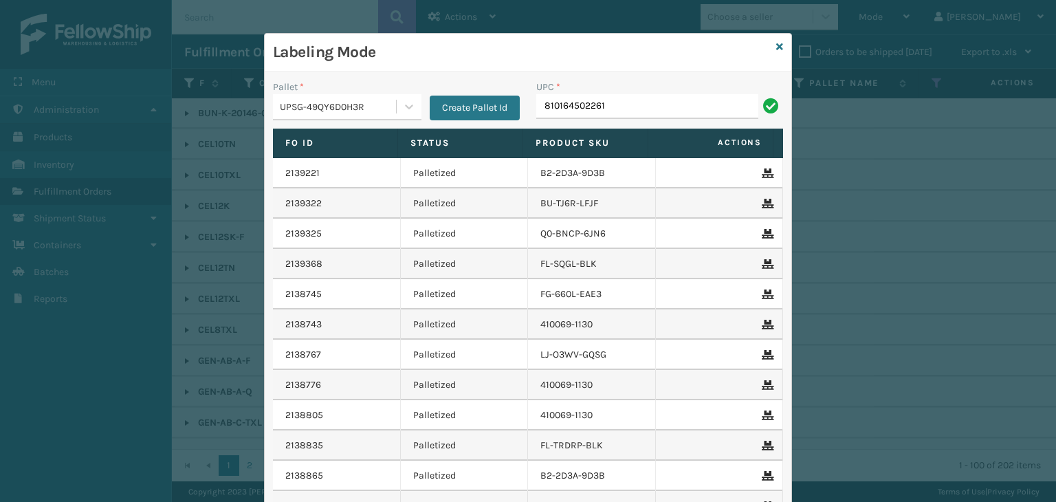
type input "810164502261"
type input "8500530"
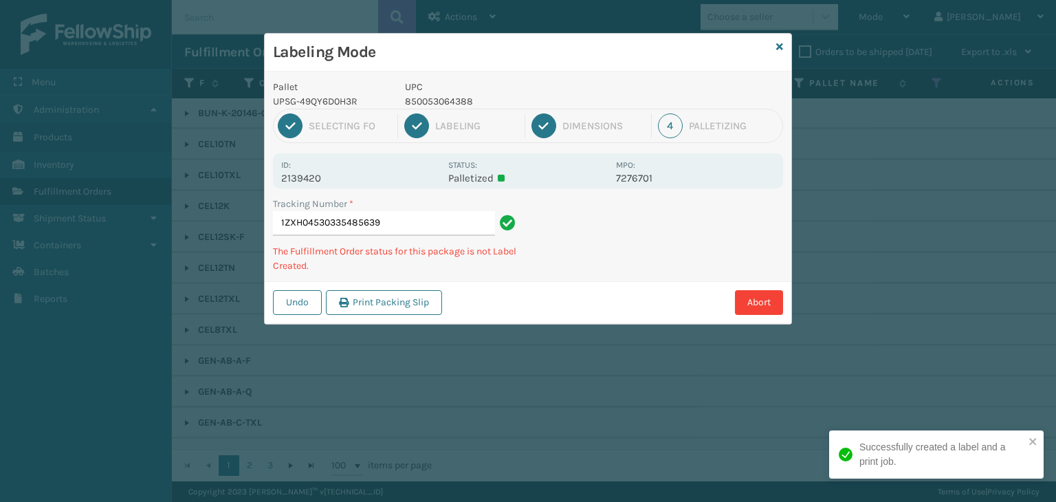
click at [430, 102] on p "850053064388" at bounding box center [506, 101] width 203 height 14
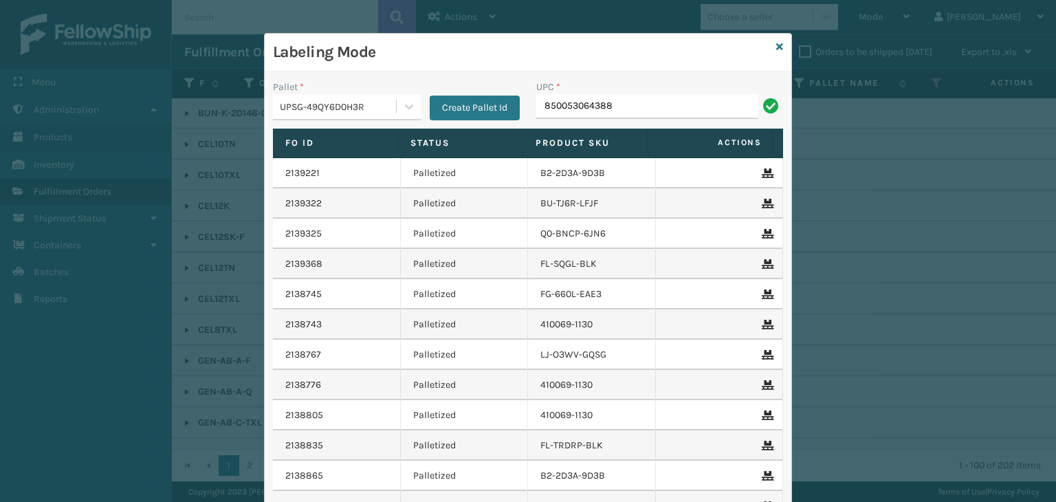
type input "850053064388"
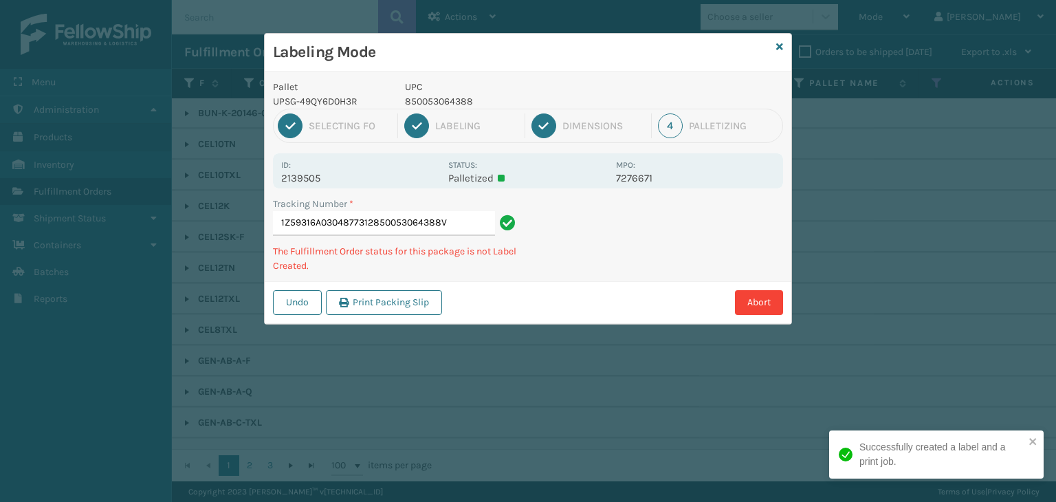
type input "1Z59316A0304877312850053064388V850053064388"
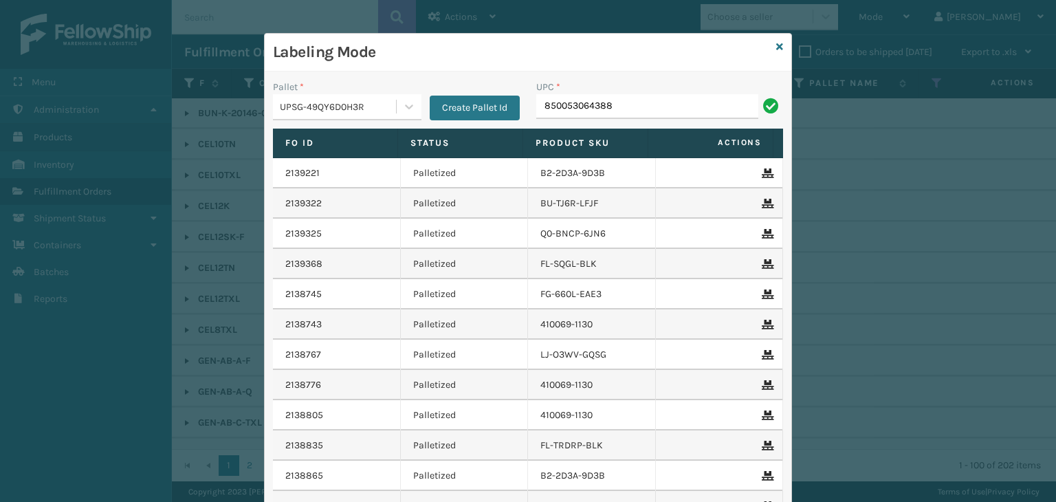
type input "850053064388"
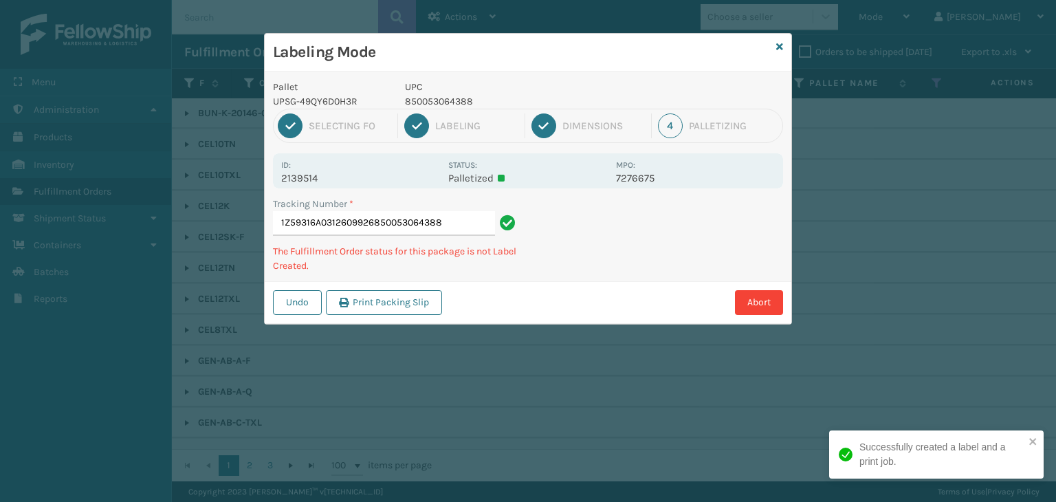
type input "1Z59316A0312609926850053064388850053064388"
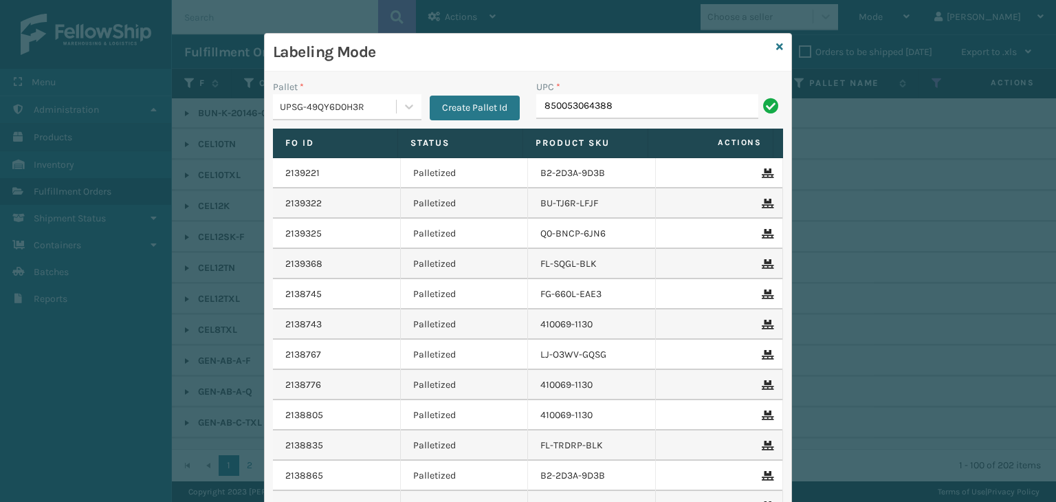
type input "850053064388"
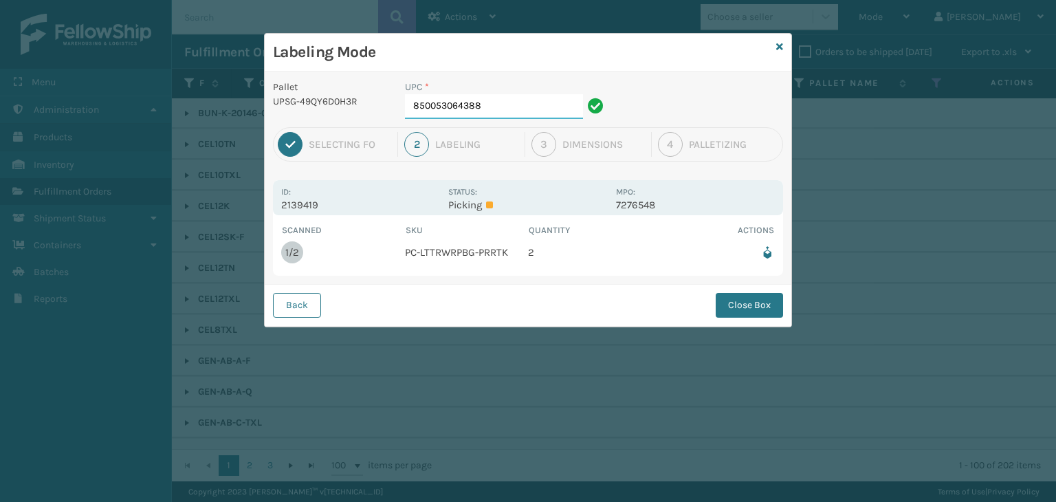
click at [542, 116] on input "850053064388" at bounding box center [494, 106] width 178 height 25
click at [730, 305] on button "Close Box" at bounding box center [748, 305] width 67 height 25
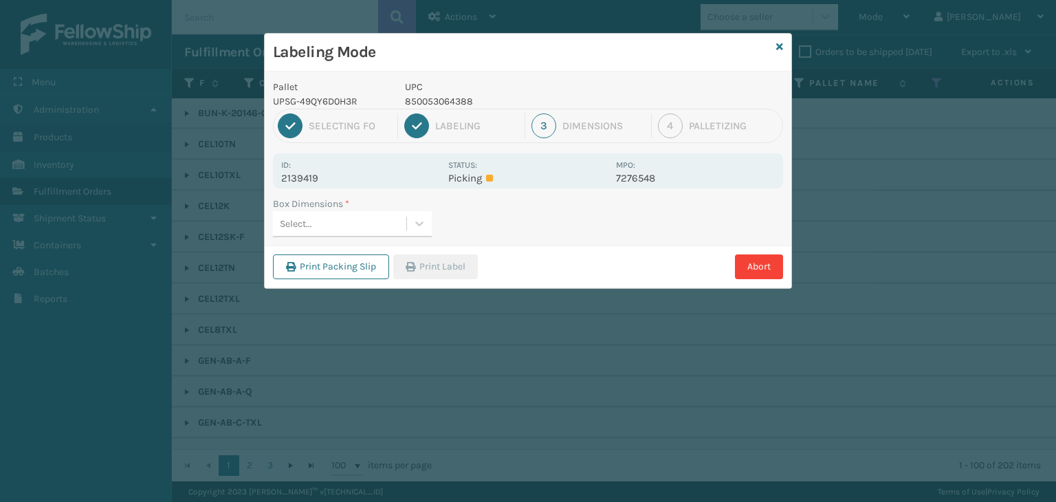
click at [391, 214] on div "Select..." at bounding box center [339, 223] width 133 height 23
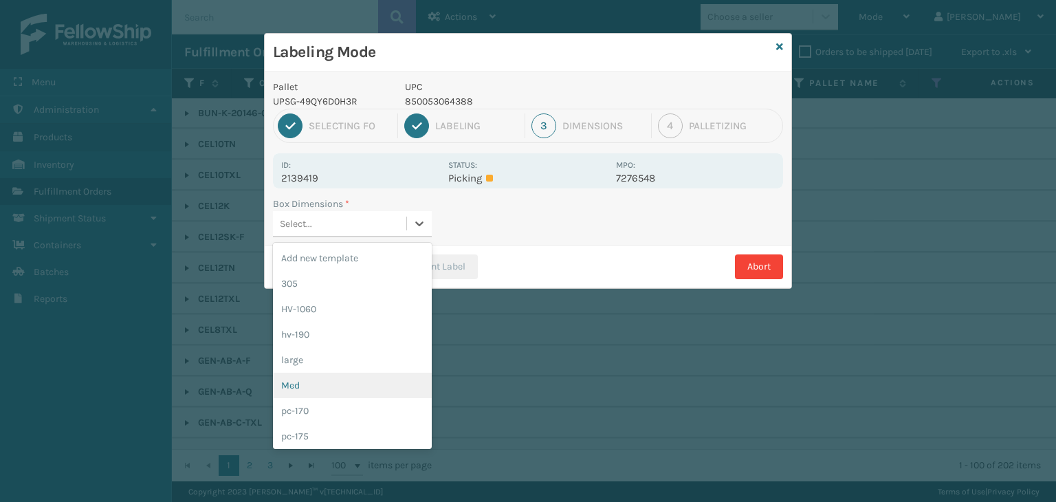
click at [349, 376] on div "Med" at bounding box center [352, 384] width 159 height 25
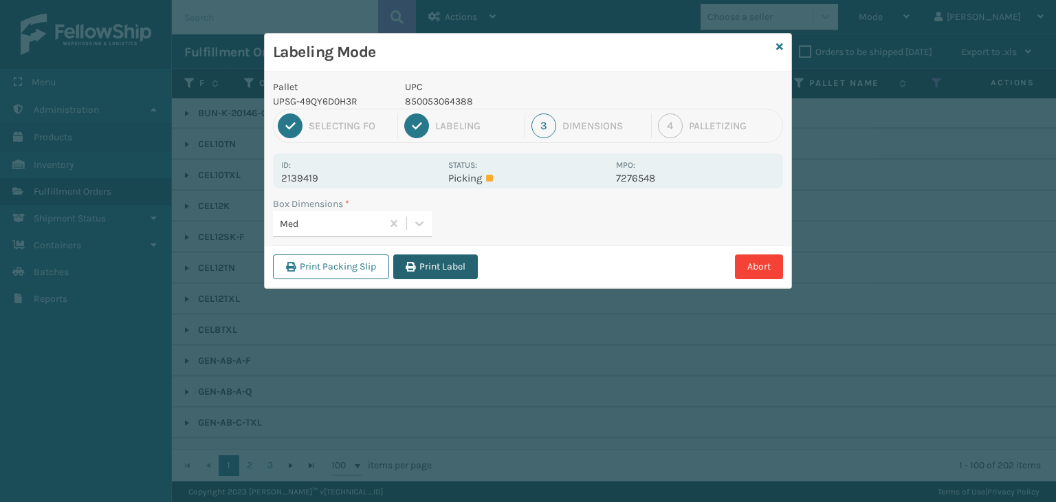
click at [418, 254] on button "Print Label" at bounding box center [435, 266] width 85 height 25
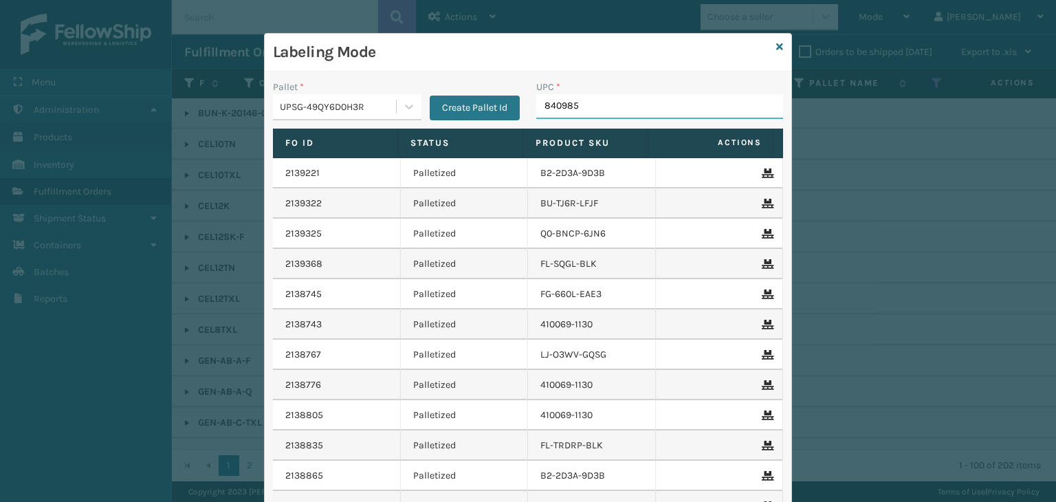
type input "8409851"
click at [779, 45] on div "Labeling Mode" at bounding box center [528, 53] width 526 height 38
click at [776, 44] on icon at bounding box center [779, 47] width 7 height 10
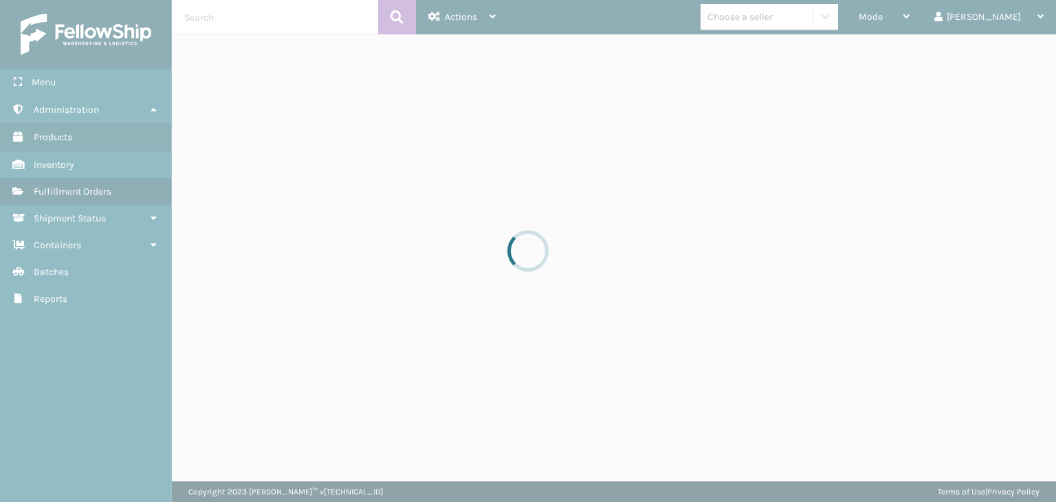
click at [787, 18] on div at bounding box center [528, 251] width 1056 height 502
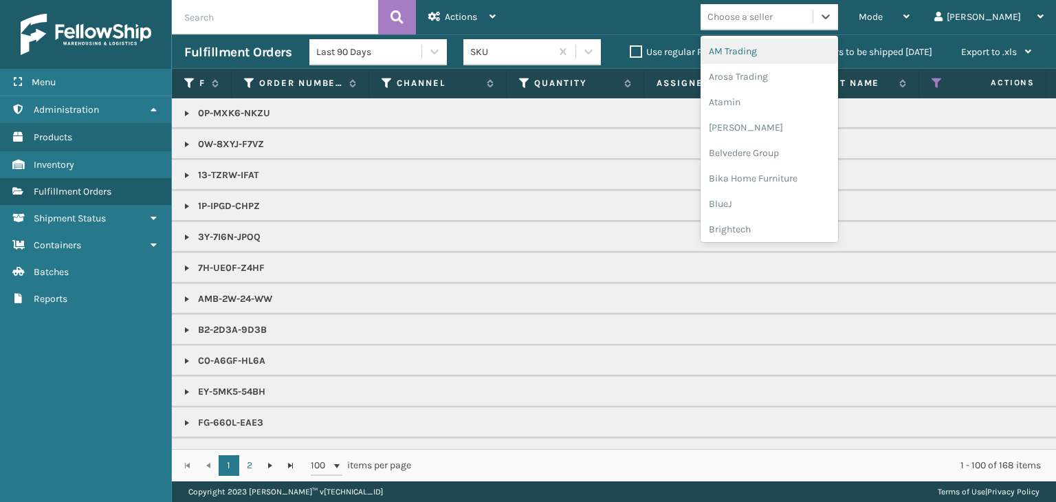
click at [772, 18] on div "Choose a seller" at bounding box center [739, 17] width 65 height 14
type input "MI"
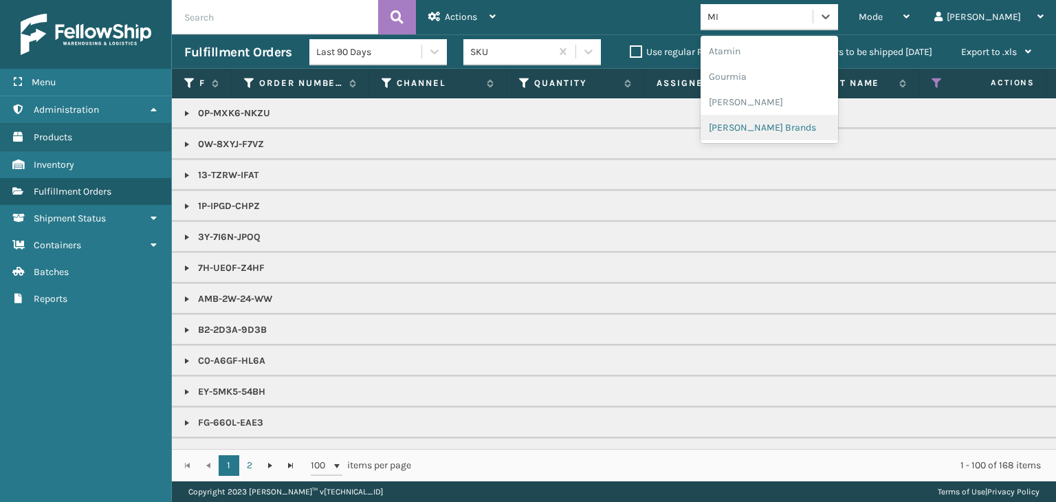
click at [786, 130] on div "[PERSON_NAME] Brands" at bounding box center [768, 127] width 137 height 25
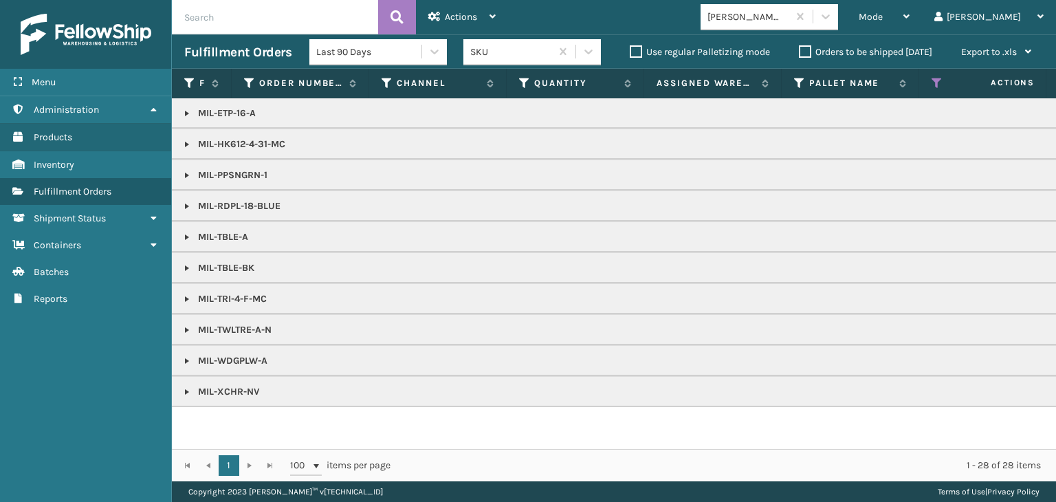
click at [179, 241] on td "MIL-TBLE-A" at bounding box center [1059, 236] width 1774 height 31
click at [187, 358] on link at bounding box center [186, 360] width 11 height 11
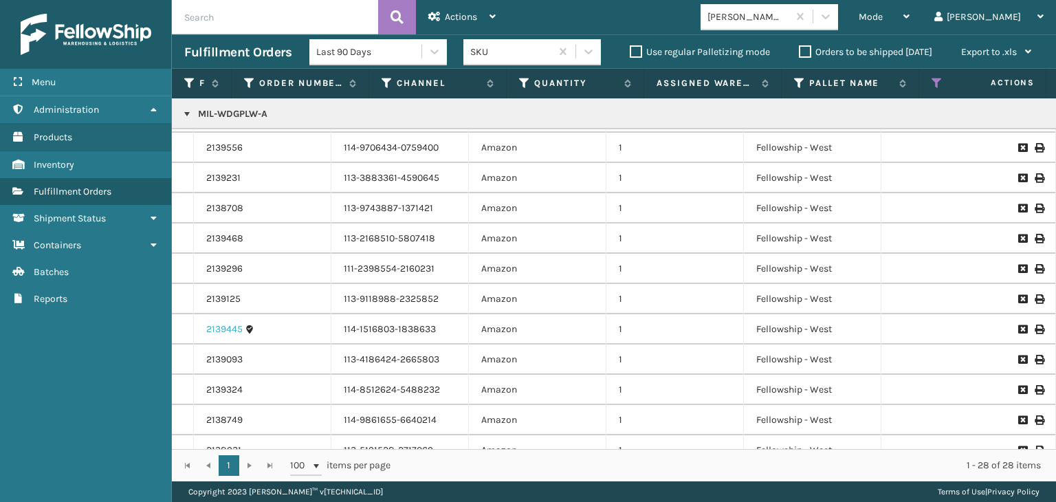
scroll to position [275, 0]
click at [227, 324] on link "2139445" at bounding box center [224, 328] width 36 height 14
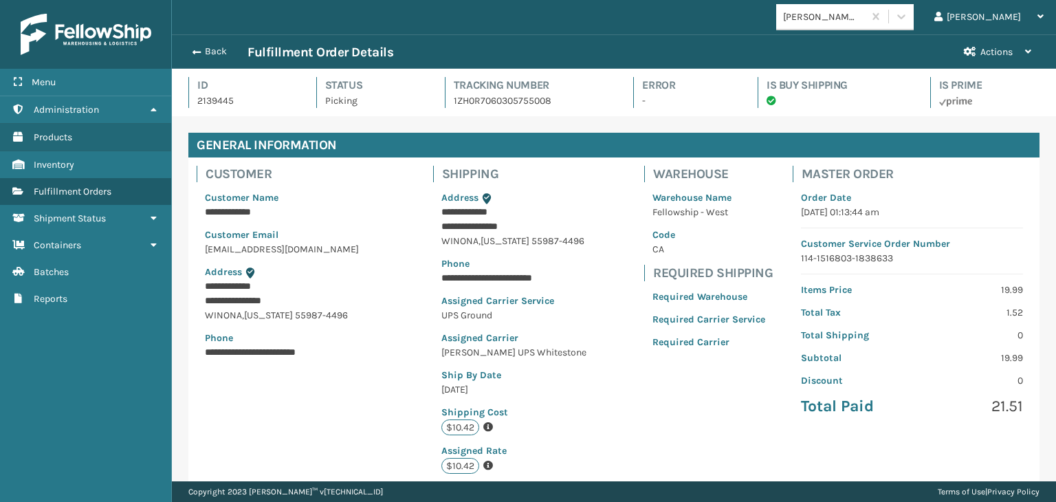
scroll to position [33, 883]
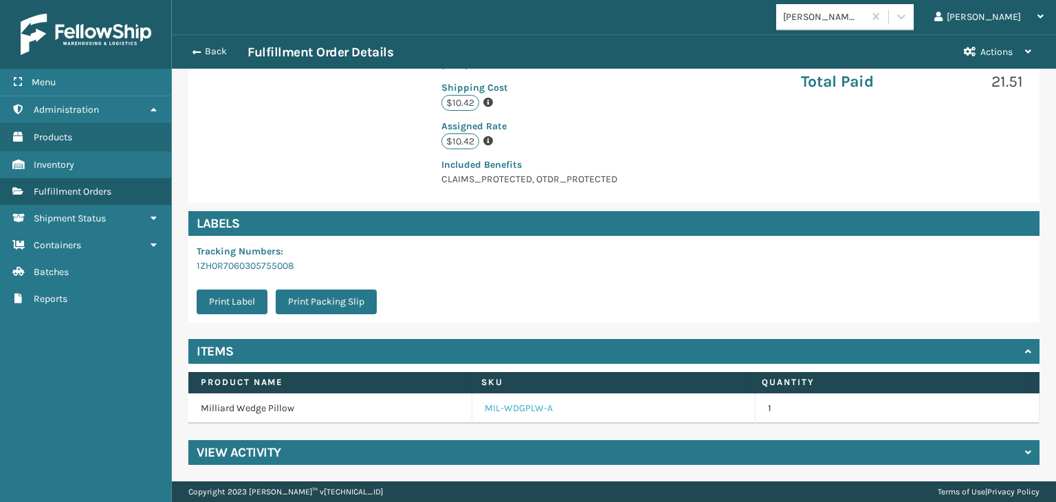
click at [527, 406] on link "MIL-WDGPLW-A" at bounding box center [519, 408] width 68 height 14
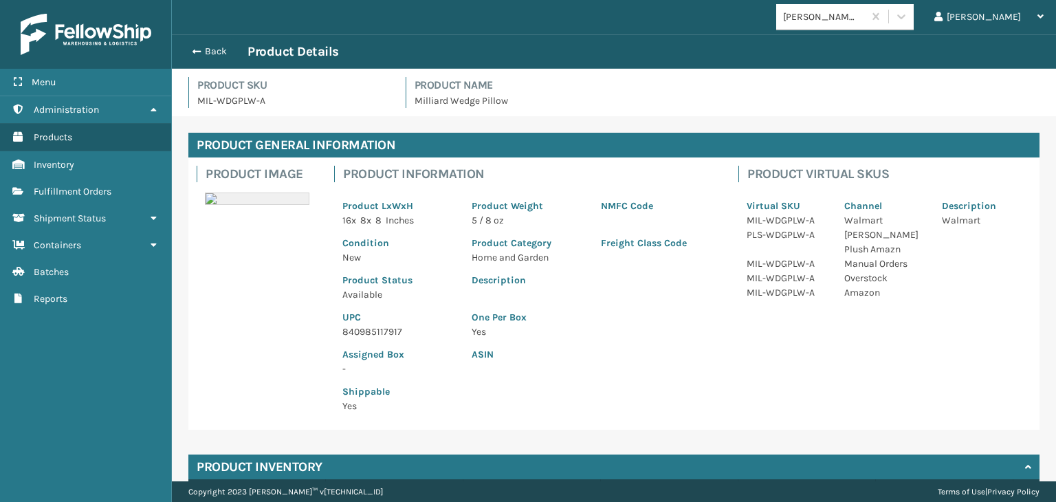
click at [393, 328] on p "840985117917" at bounding box center [398, 331] width 113 height 14
click at [208, 49] on button "Back" at bounding box center [215, 51] width 63 height 12
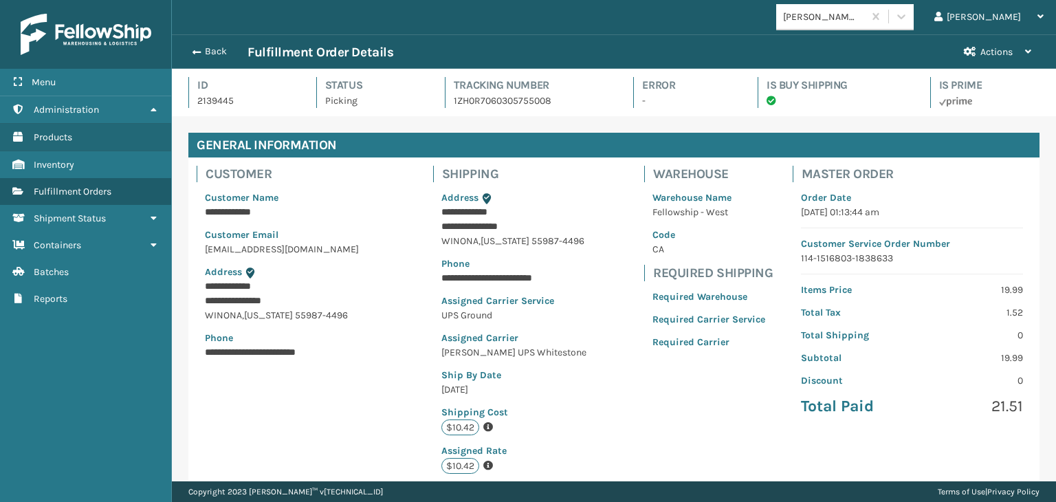
scroll to position [33, 883]
click at [206, 49] on button "Back" at bounding box center [215, 51] width 63 height 12
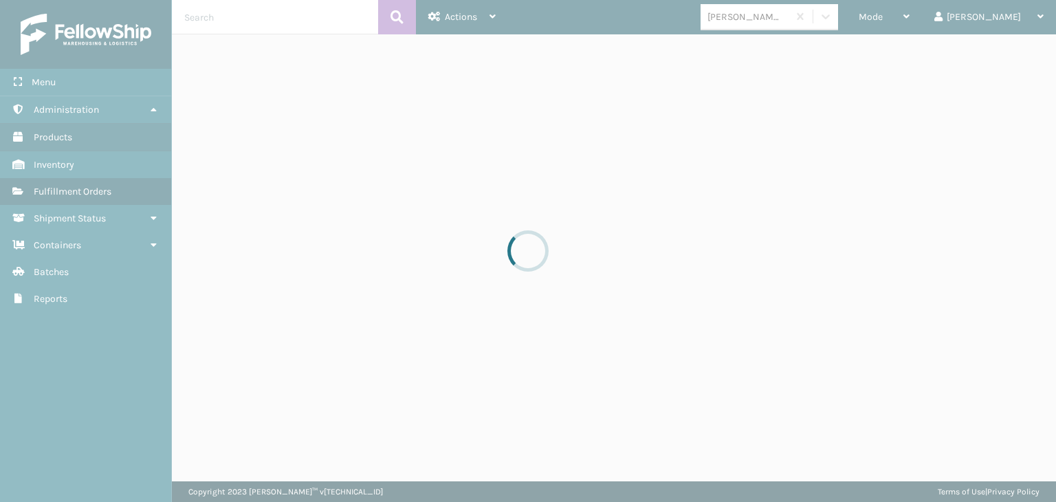
click at [910, 19] on div at bounding box center [528, 251] width 1056 height 502
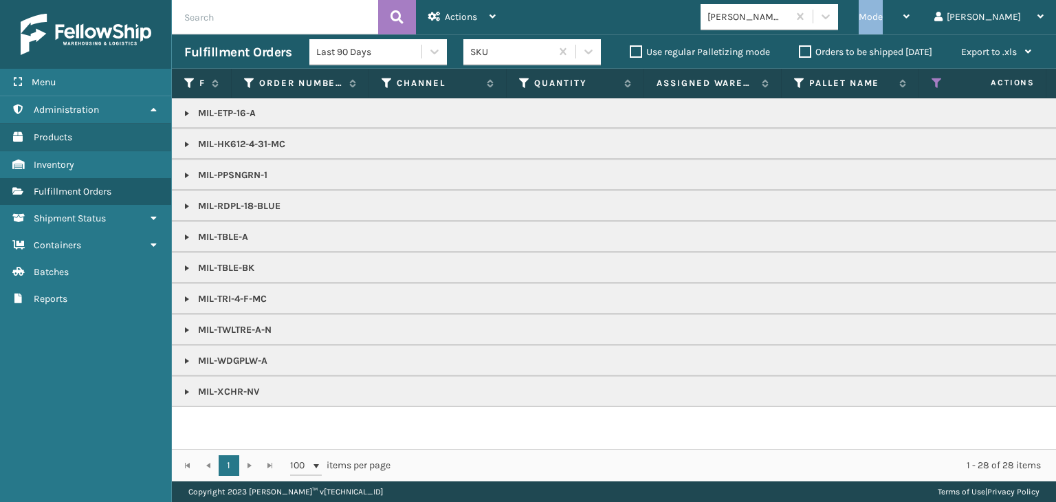
click at [882, 19] on span "Mode" at bounding box center [870, 17] width 24 height 12
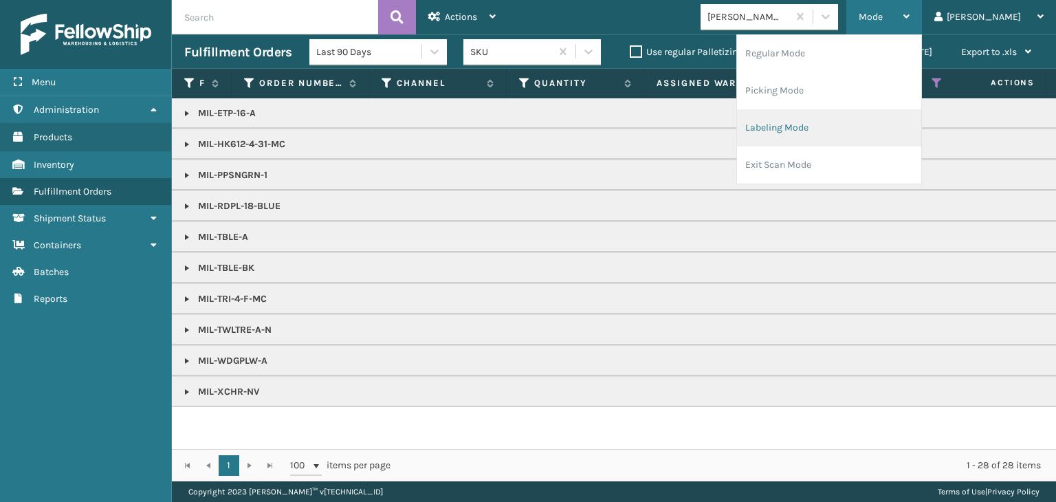
click at [860, 141] on li "Labeling Mode" at bounding box center [829, 127] width 184 height 37
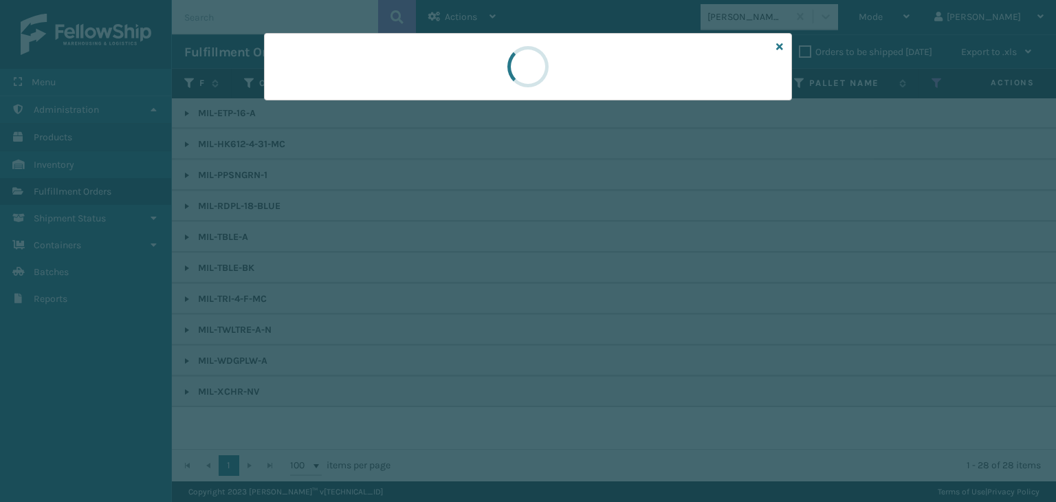
click at [321, 107] on div at bounding box center [528, 251] width 1056 height 502
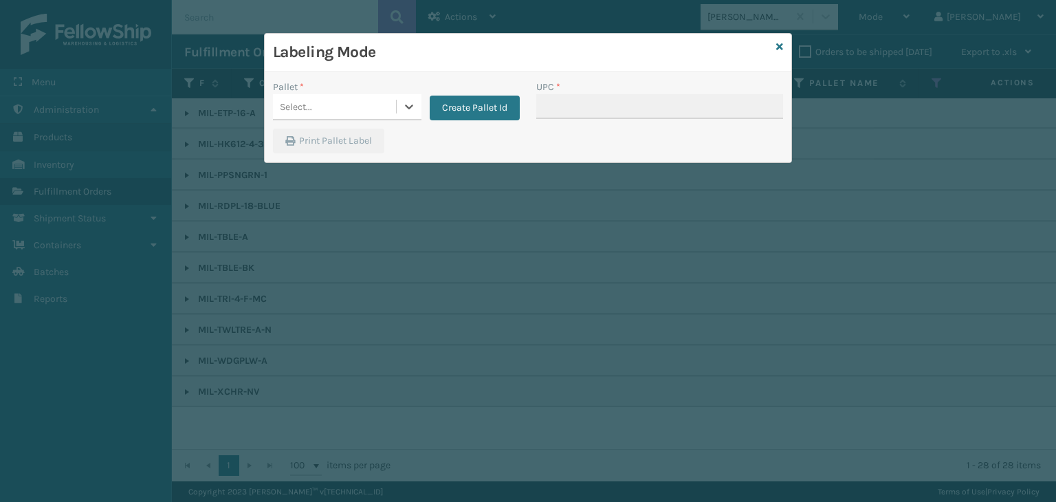
click at [321, 107] on div "Select..." at bounding box center [334, 107] width 123 height 23
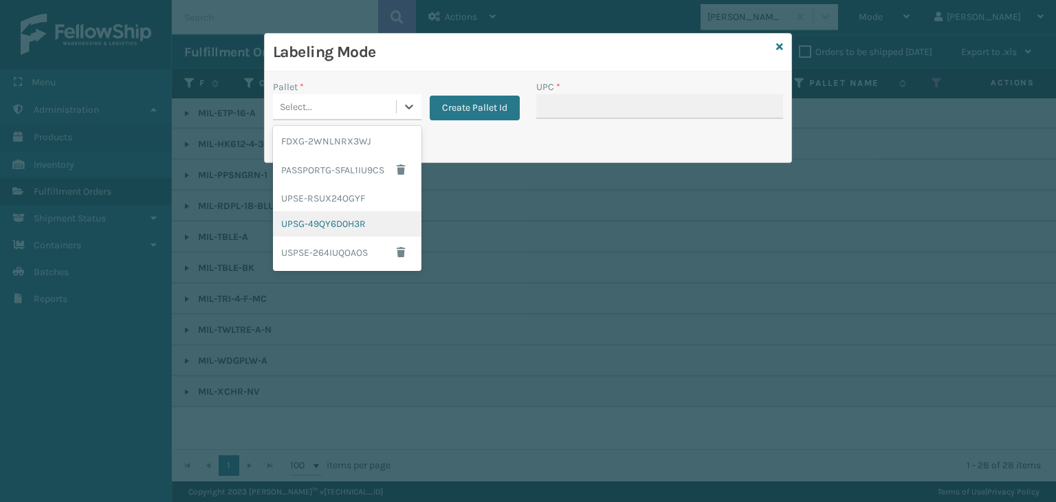
click at [346, 216] on div "UPSG-49QY6D0H3R" at bounding box center [347, 223] width 148 height 25
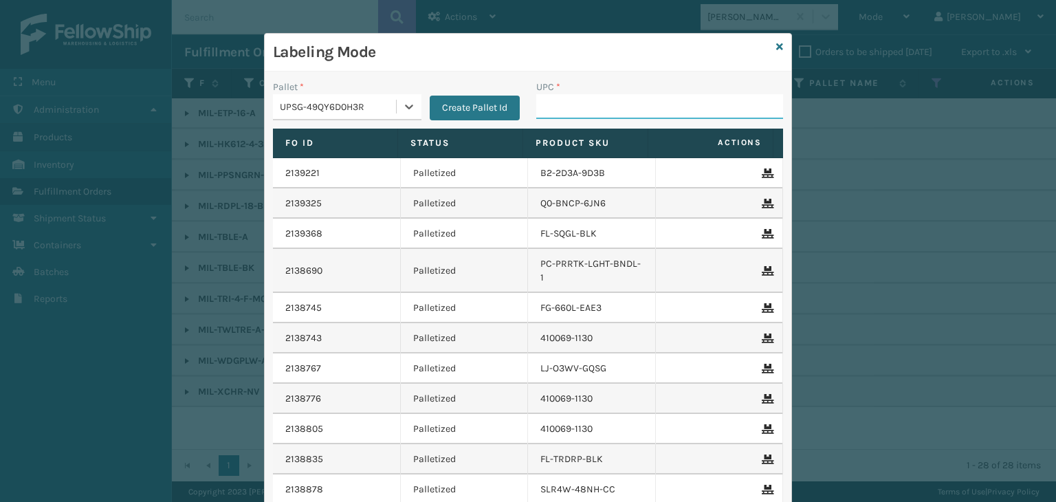
click at [559, 111] on input "UPC *" at bounding box center [659, 106] width 247 height 25
paste input "840985117917"
type input "840985117917"
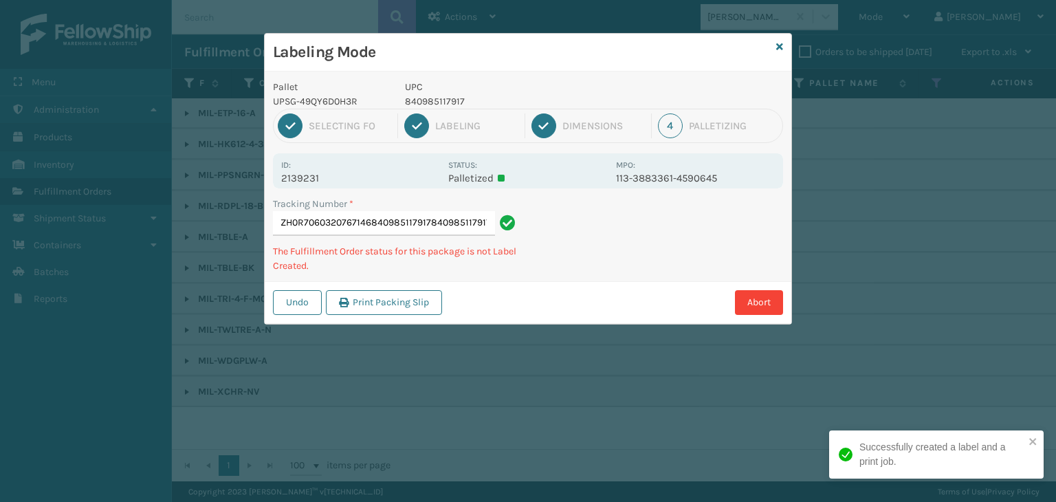
type input "1ZH0R7060320767146840985117917840985117917840985117917"
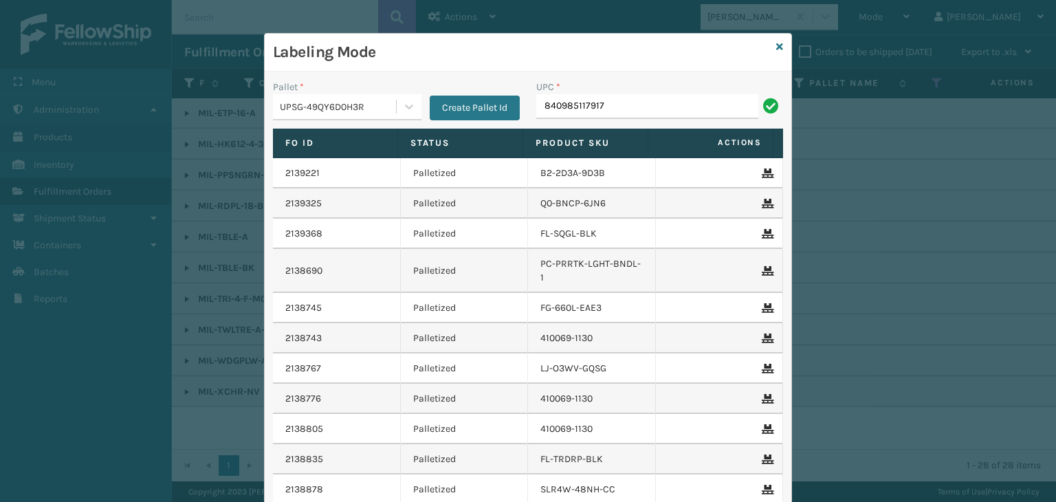
type input "840985117917"
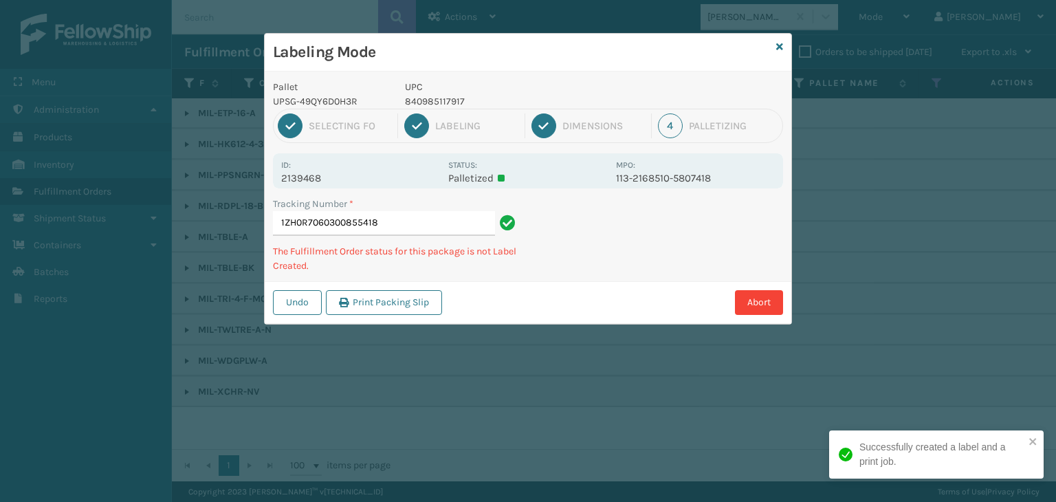
type input "1ZH0R7060300855418840985117917"
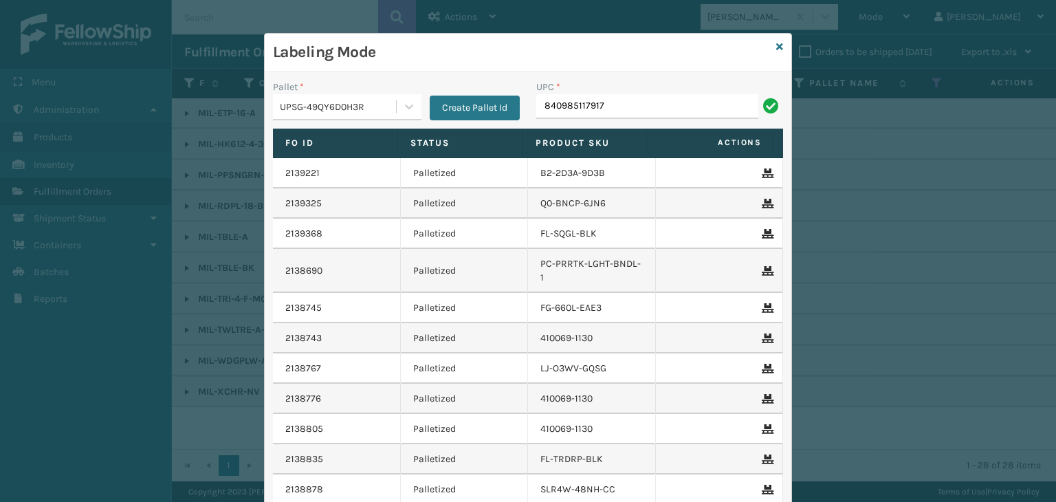
type input "840985117917"
drag, startPoint x: 698, startPoint y: 100, endPoint x: 85, endPoint y: 111, distance: 613.8
click at [92, 109] on div "Labeling Mode Pallet * UPSG-49QY6D0H3R Create Pallet Id UPC * 84098511791784098…" at bounding box center [528, 251] width 1056 height 502
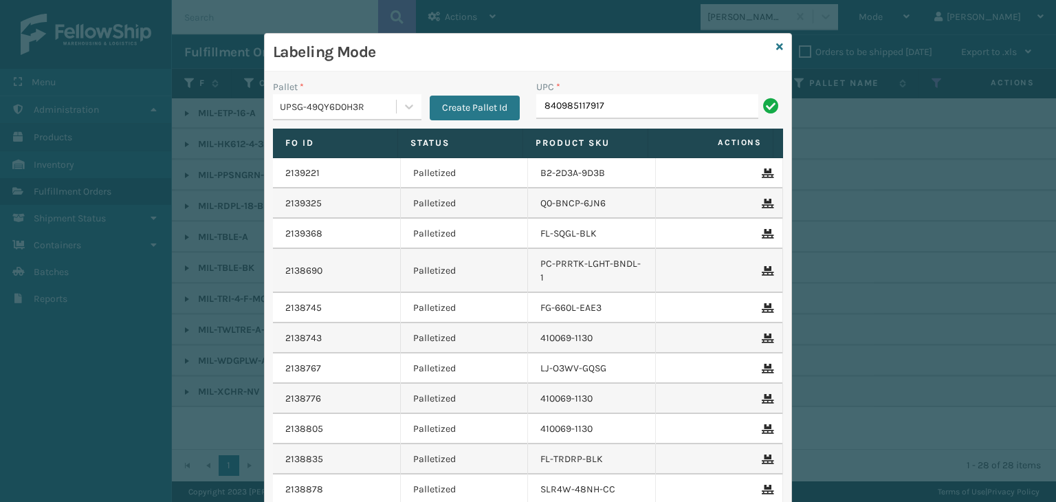
type input "840985117917"
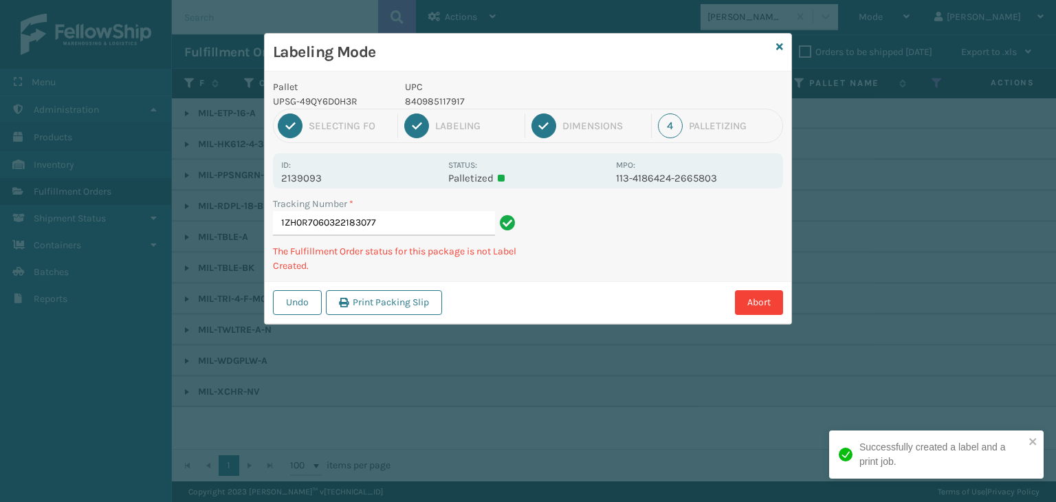
type input "1ZH0R7060322183077840985117917"
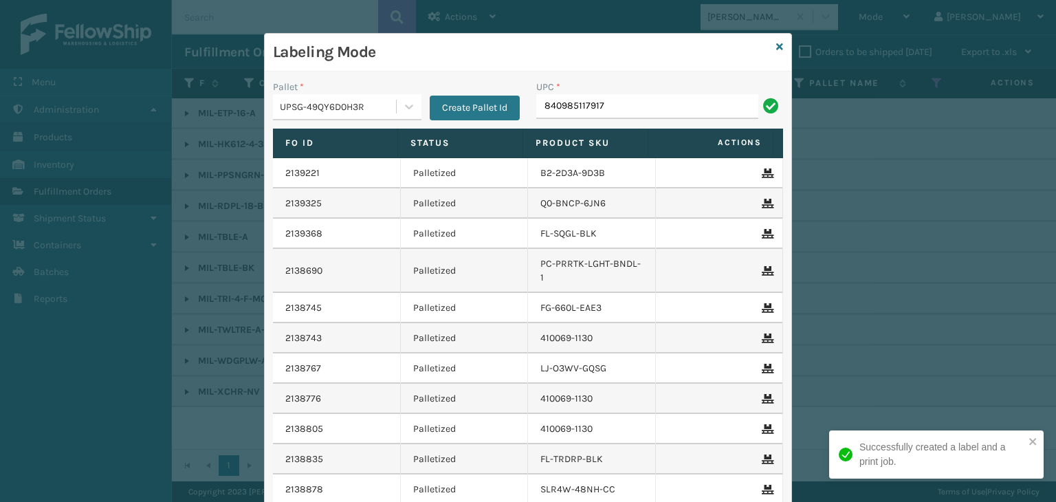
type input "840985117917"
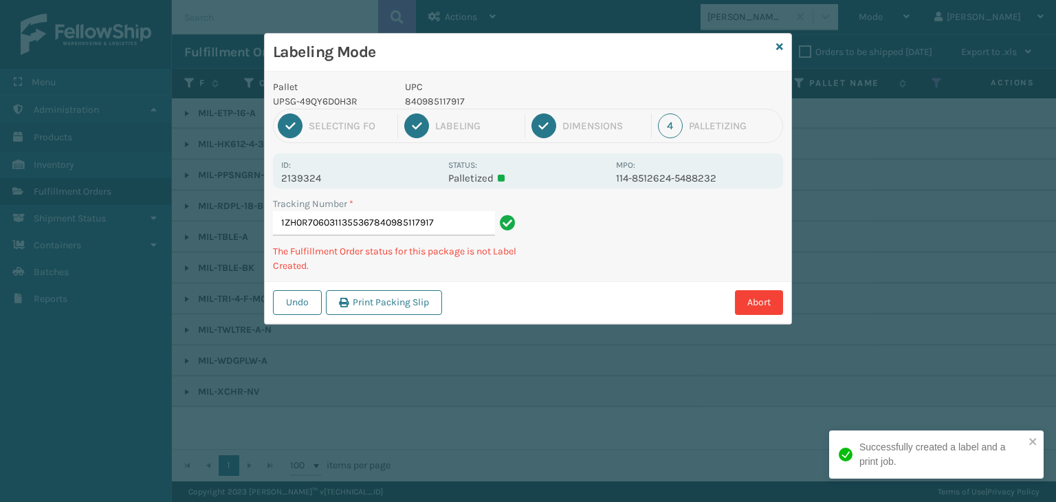
type input "1ZH0R7060311355367840985117917"
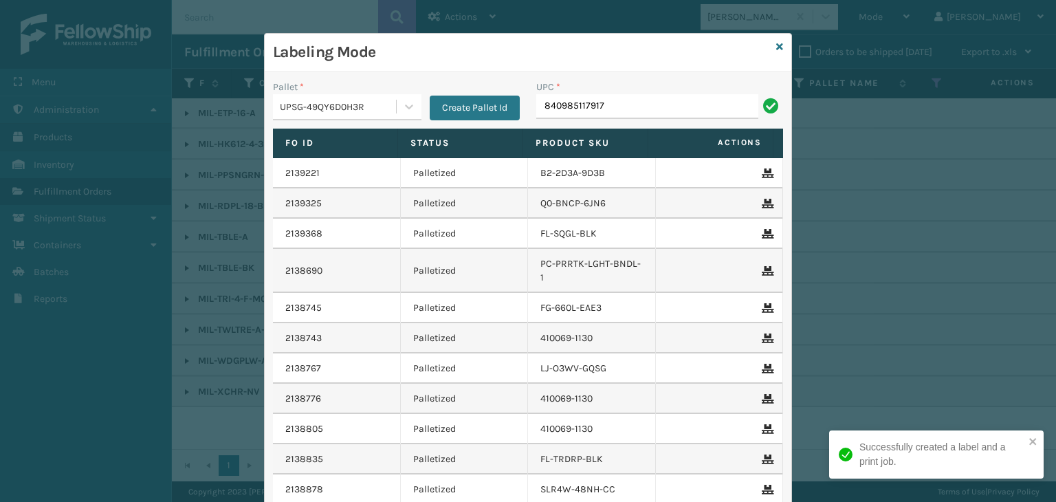
type input "840985117917"
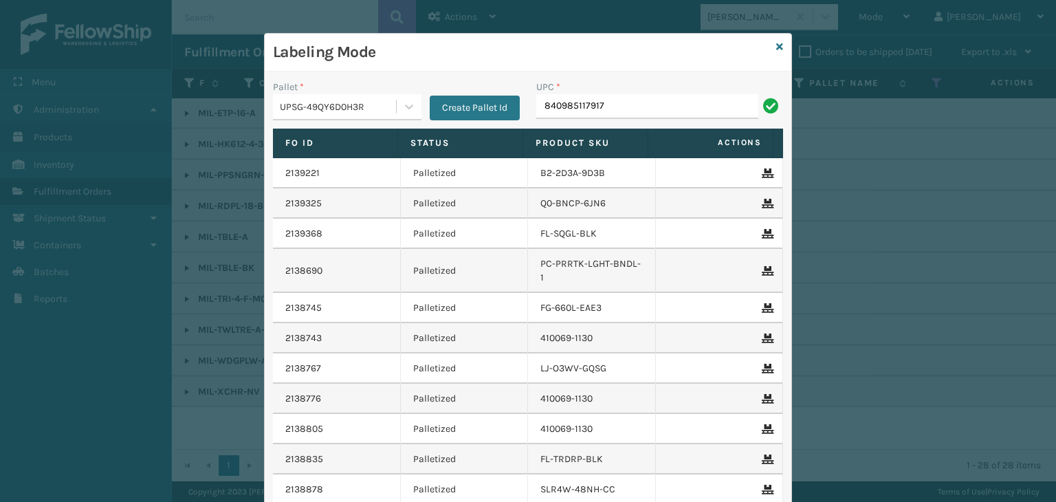
type input "840985117917"
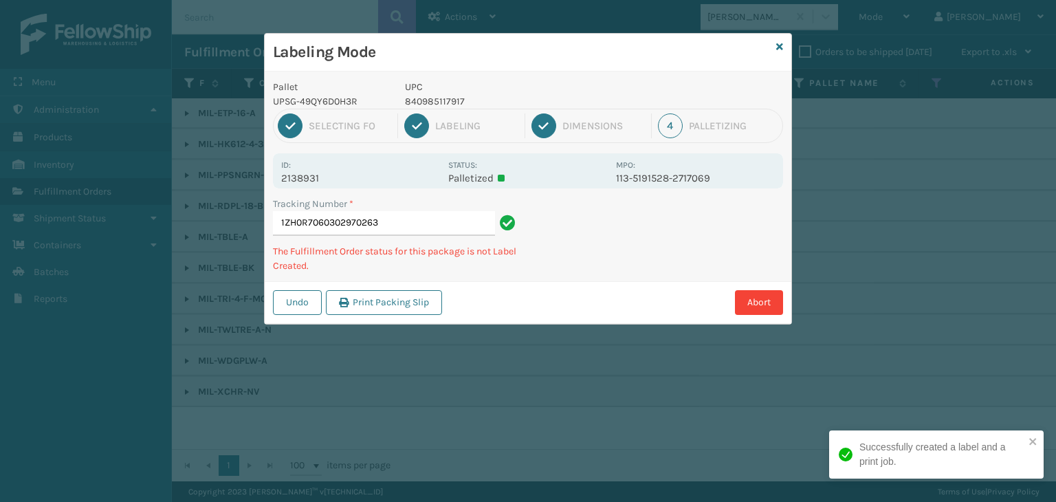
type input "1ZH0R7060302970263840985117917"
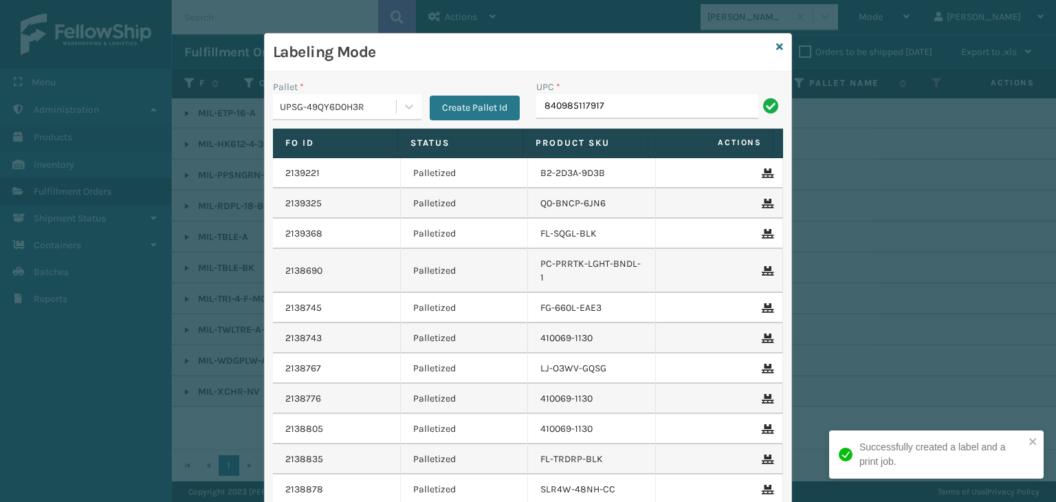
type input "840985117917"
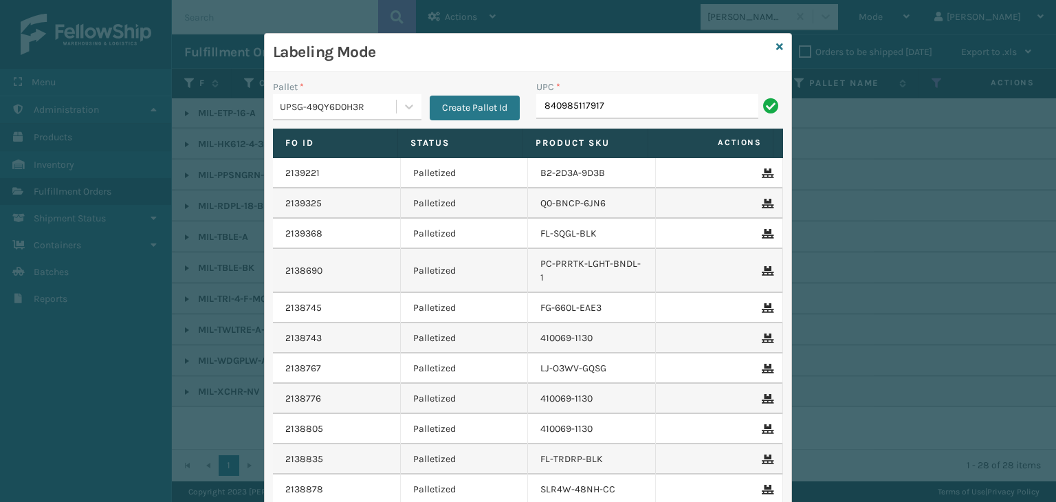
type input "840985117917"
type input "8409851"
type input "8409851241"
type input "8409851"
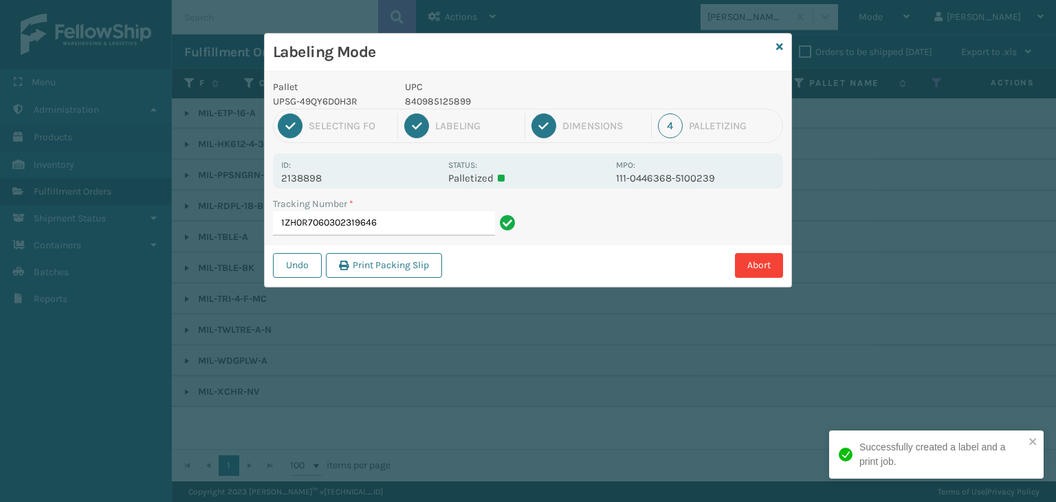
click at [434, 103] on p "840985125899" at bounding box center [506, 101] width 203 height 14
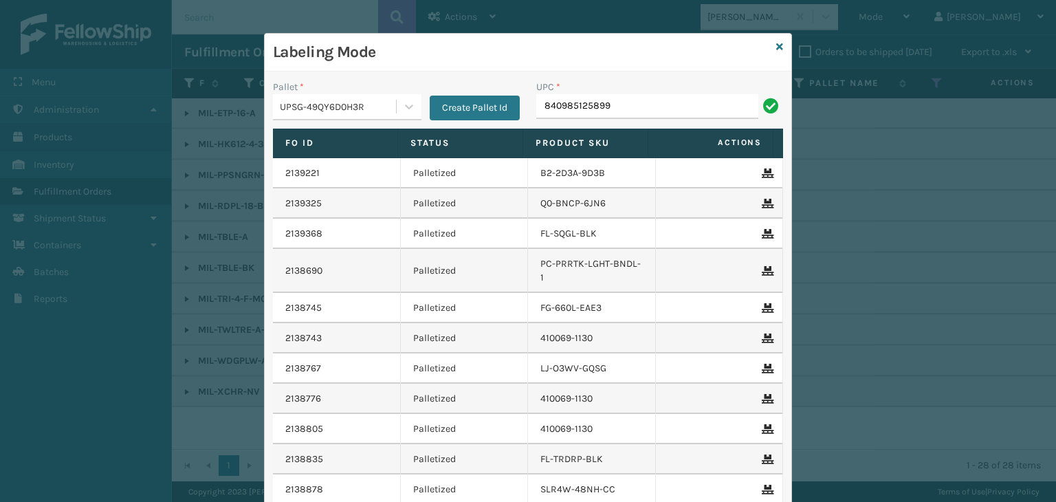
type input "840985125899"
type input "840985124045"
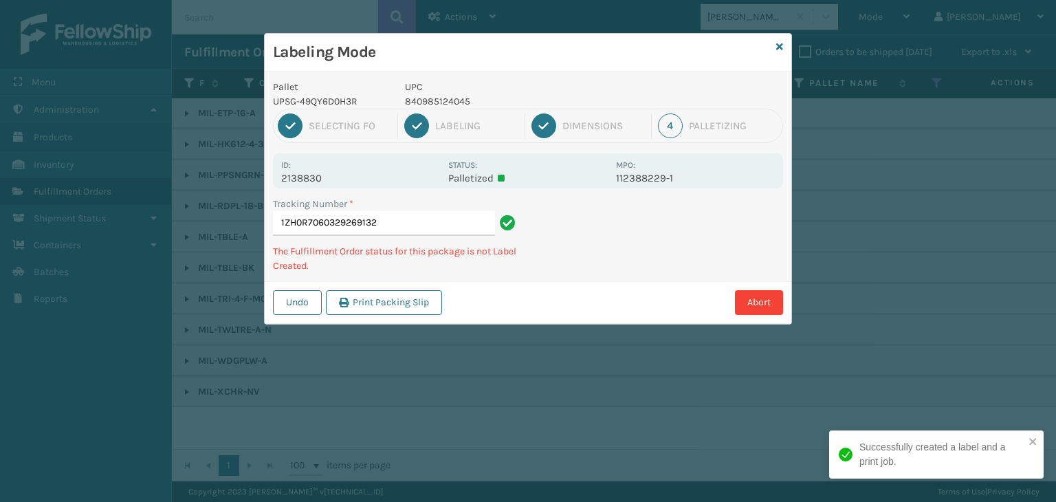
click at [444, 99] on p "840985124045" at bounding box center [506, 101] width 203 height 14
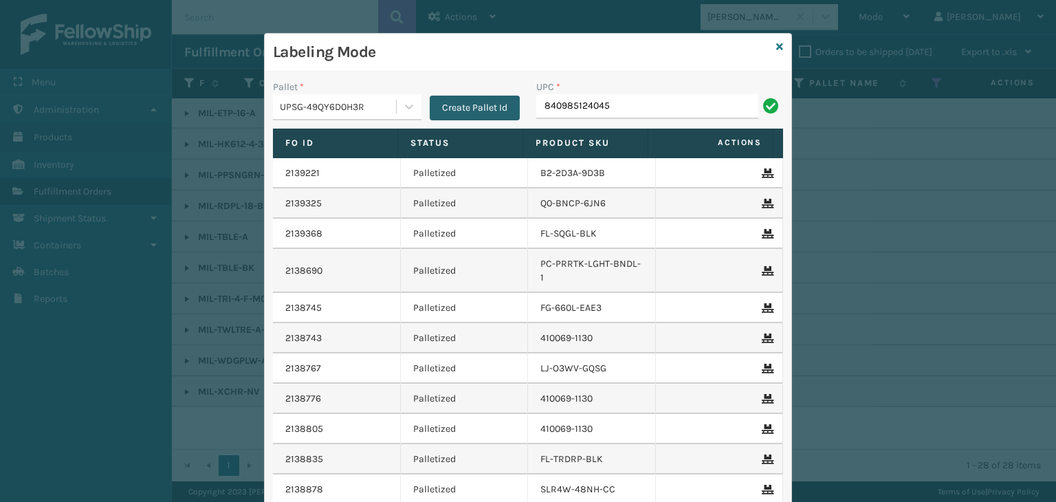
type input "840985124045"
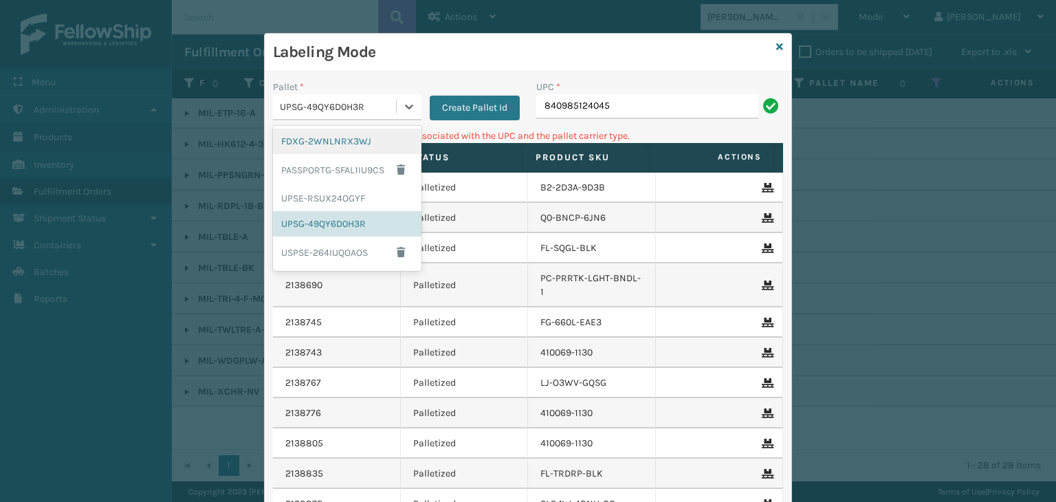
click at [369, 102] on div "UPSG-49QY6D0H3R" at bounding box center [339, 107] width 118 height 14
click at [364, 140] on div "FDXG-2WNLNRX3WJ" at bounding box center [347, 141] width 148 height 25
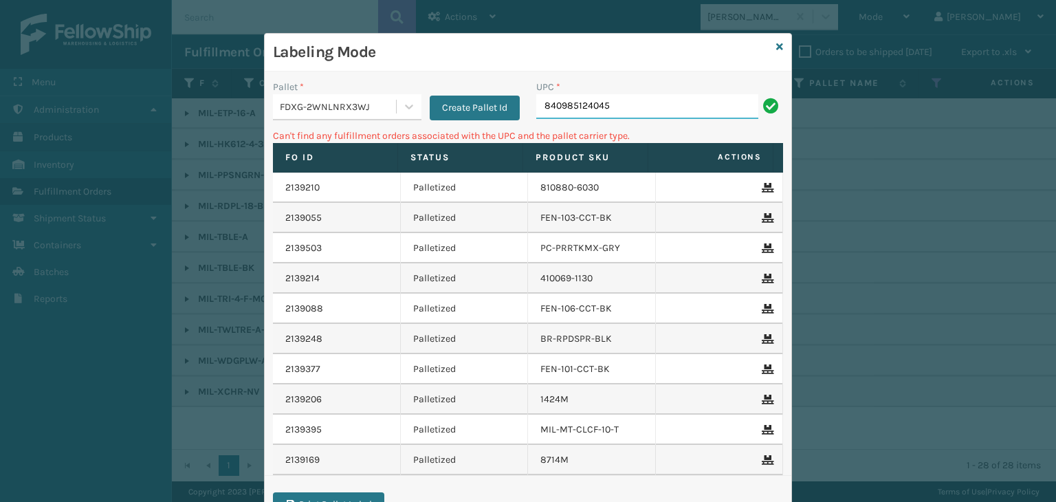
drag, startPoint x: 603, startPoint y: 107, endPoint x: 171, endPoint y: 107, distance: 432.3
click at [171, 107] on div "Labeling Mode Pallet * FDXG-2WNLNRX3WJ Create Pallet Id UPC * 840985124045 Can'…" at bounding box center [528, 251] width 1056 height 502
type input "M"
type input "ST3402"
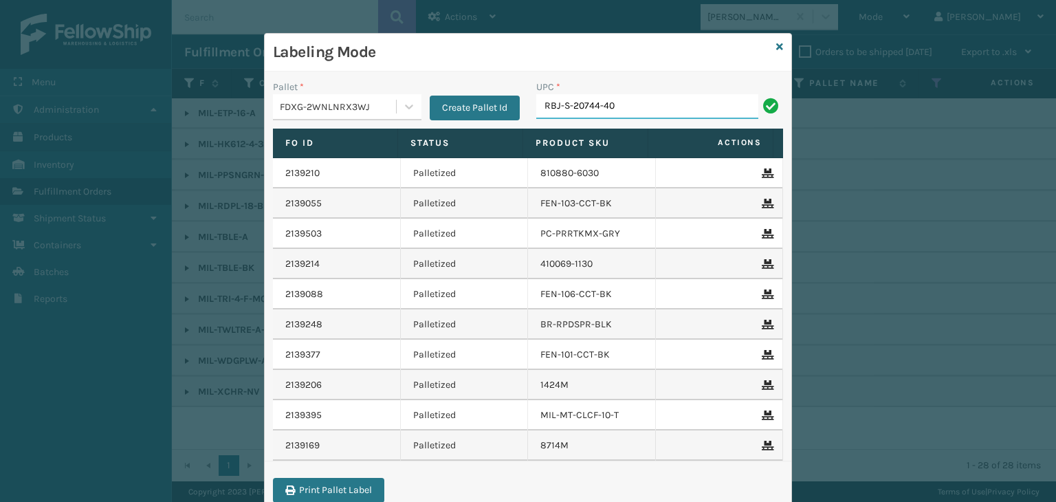
type input "RBJ-S-20744-40"
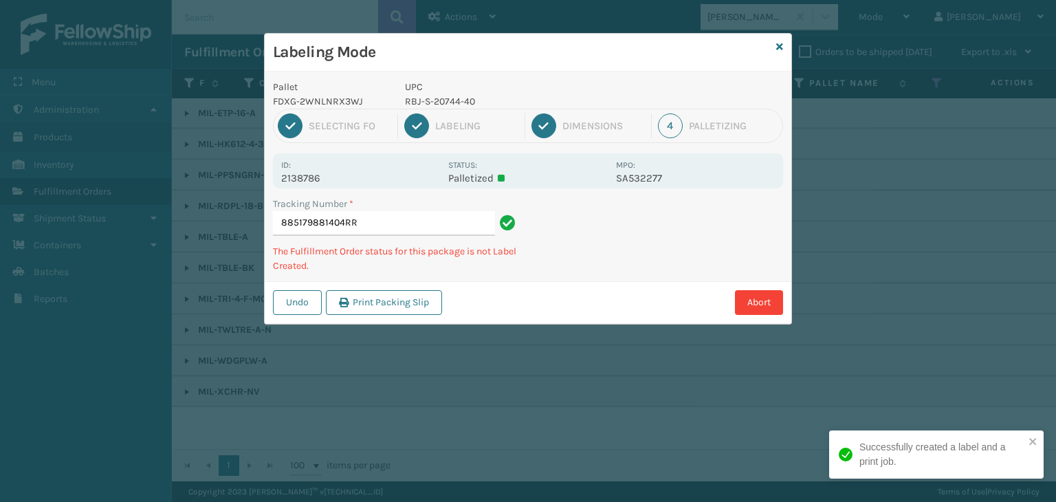
type input "885179881404RRR"
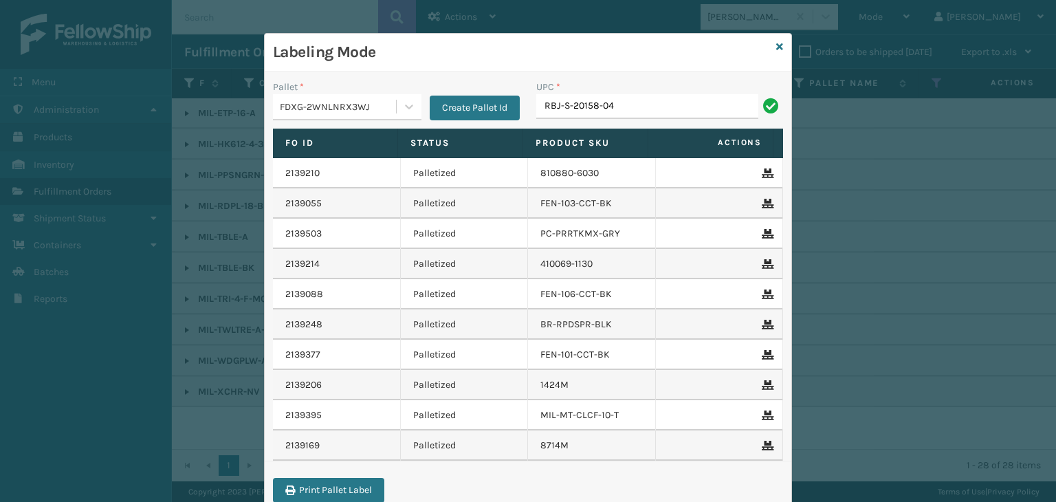
type input "RBJ-S-20158-04"
type input "RBJ-S-22223-00"
type input "RBJ-S-20665-14"
click at [776, 48] on icon at bounding box center [779, 47] width 7 height 10
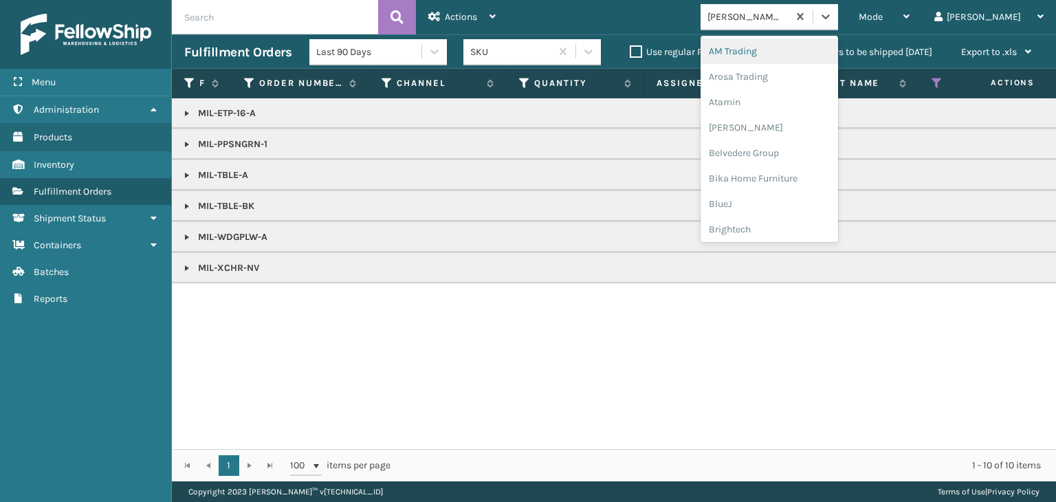
click at [789, 21] on div "[PERSON_NAME] Brands" at bounding box center [748, 17] width 82 height 14
type input "JU"
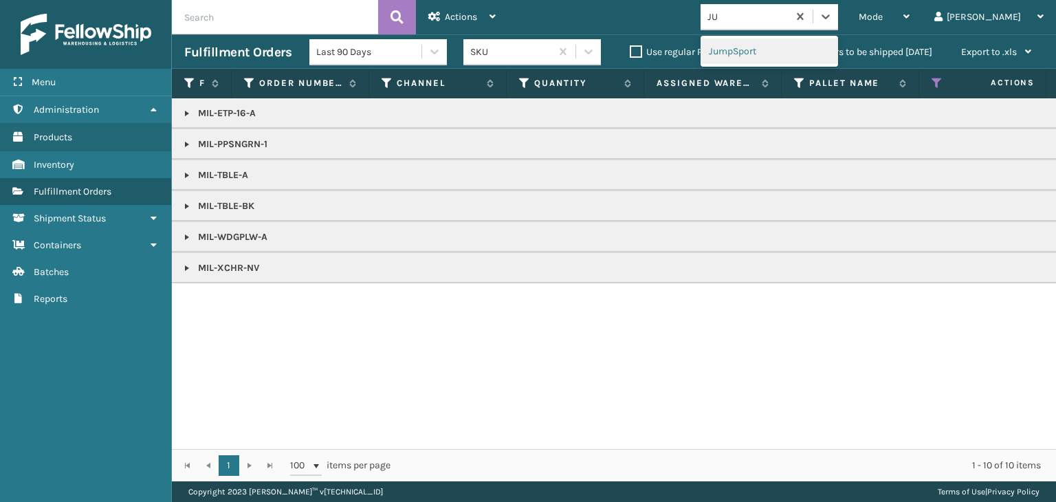
click at [796, 55] on div "JumpSport" at bounding box center [768, 50] width 137 height 25
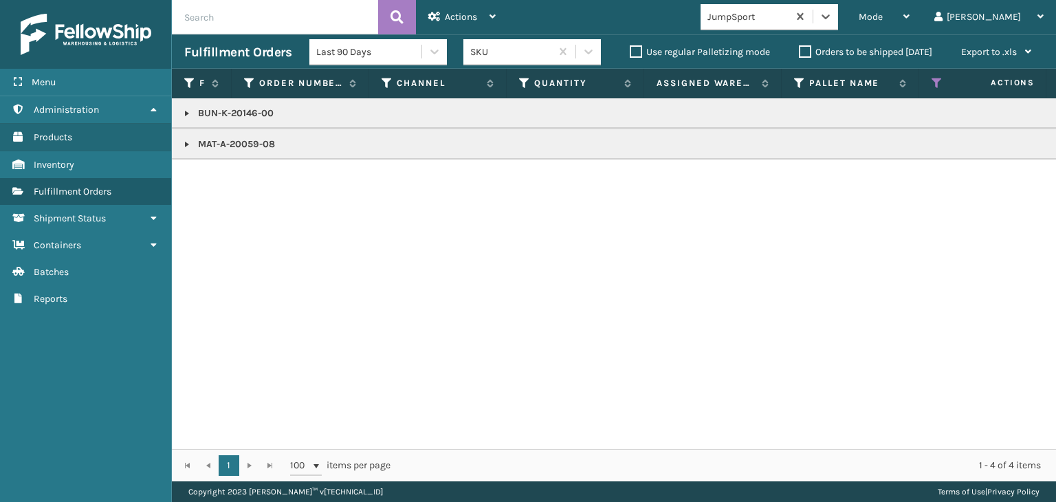
click at [184, 152] on td "MAT-A-20059-08" at bounding box center [1059, 144] width 1774 height 31
click at [184, 148] on link at bounding box center [186, 144] width 11 height 11
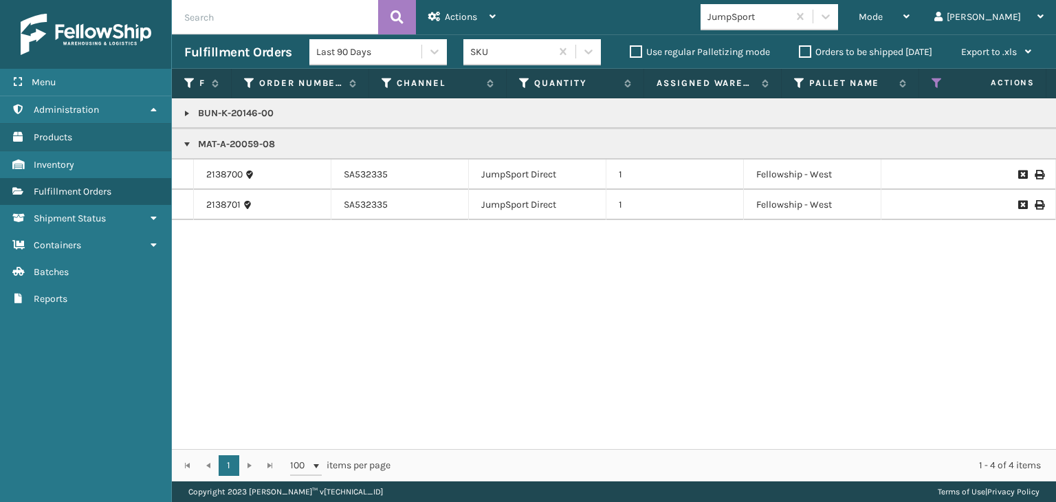
click at [180, 119] on td "BUN-K-20146-00" at bounding box center [1059, 113] width 1774 height 30
click at [181, 115] on link at bounding box center [186, 113] width 11 height 11
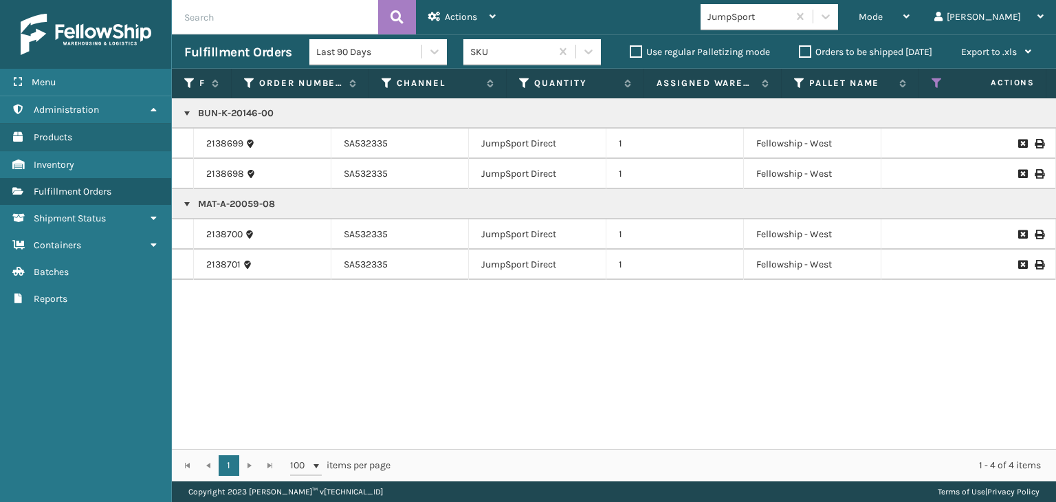
click at [226, 116] on p "BUN-K-20146-00" at bounding box center [1059, 114] width 1750 height 14
click at [222, 116] on p "BUN-K-20146-00" at bounding box center [1059, 114] width 1750 height 14
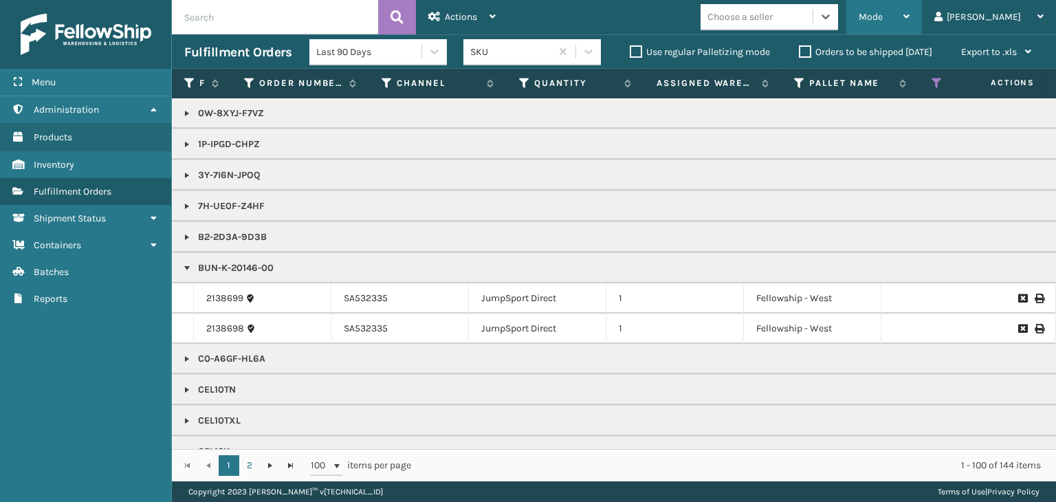
click at [909, 20] on div "Mode" at bounding box center [883, 17] width 51 height 34
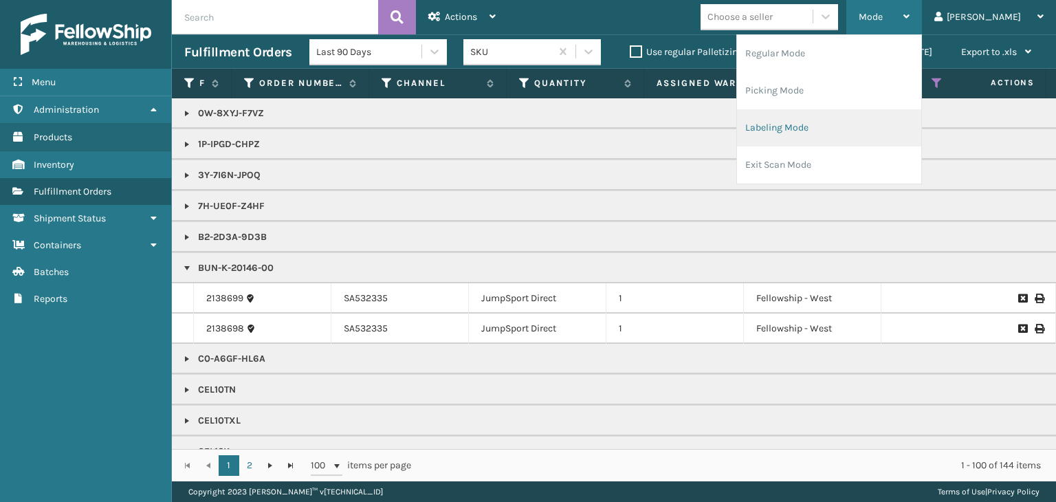
click at [825, 135] on li "Labeling Mode" at bounding box center [829, 127] width 184 height 37
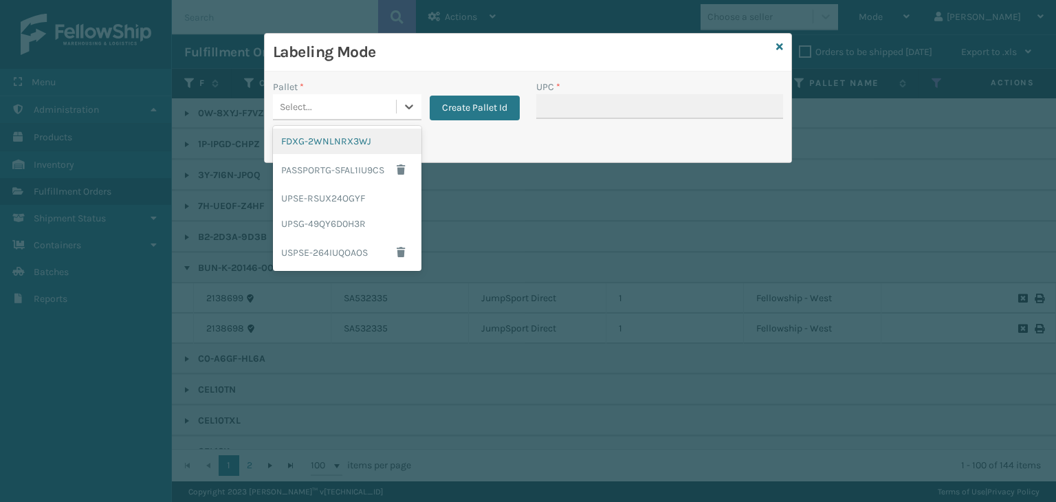
click at [322, 106] on div "Select..." at bounding box center [334, 107] width 123 height 23
click at [322, 144] on div "FDXG-2WNLNRX3WJ" at bounding box center [347, 141] width 148 height 25
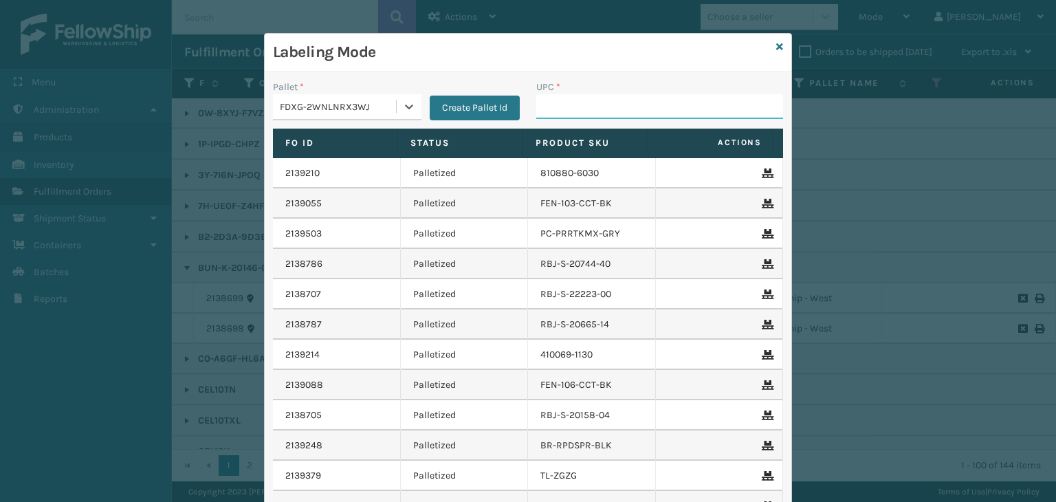
click at [581, 93] on div "UPC *" at bounding box center [659, 99] width 247 height 39
click at [776, 43] on icon at bounding box center [779, 47] width 7 height 10
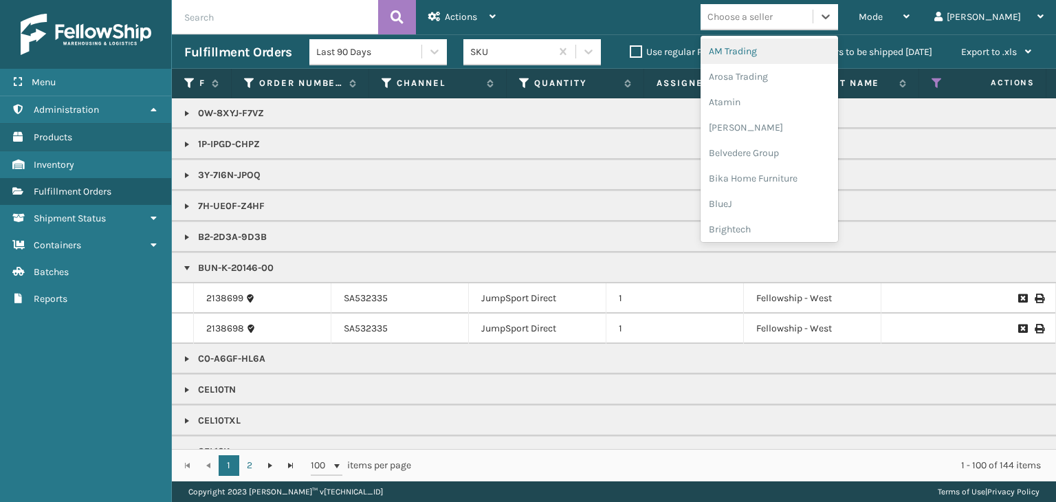
click at [766, 14] on div "Choose a seller" at bounding box center [739, 17] width 65 height 14
type input "BR"
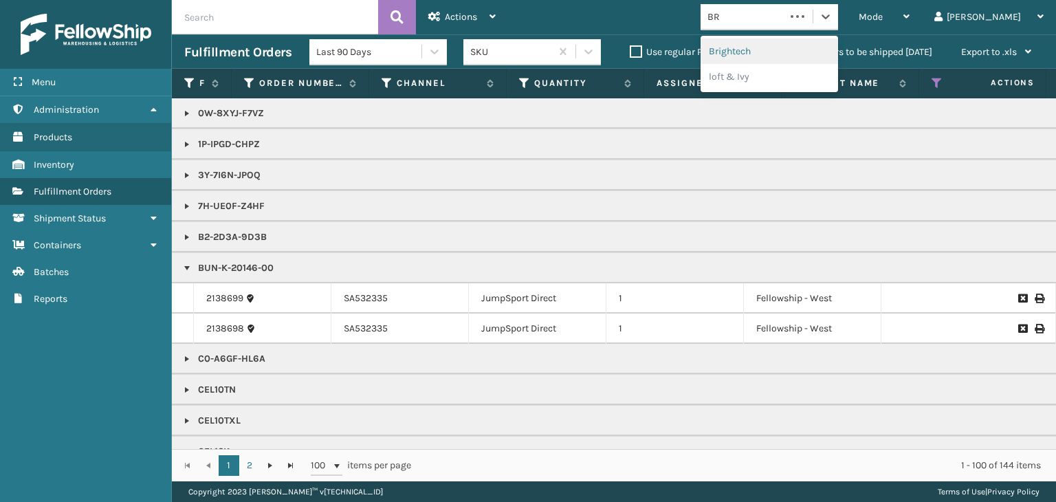
click at [753, 49] on div "Brightech" at bounding box center [768, 50] width 137 height 25
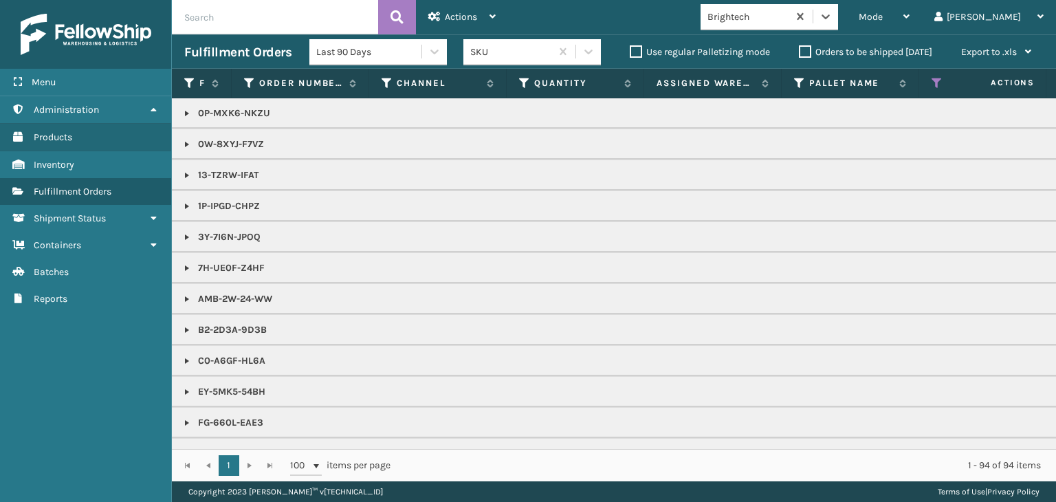
scroll to position [69, 0]
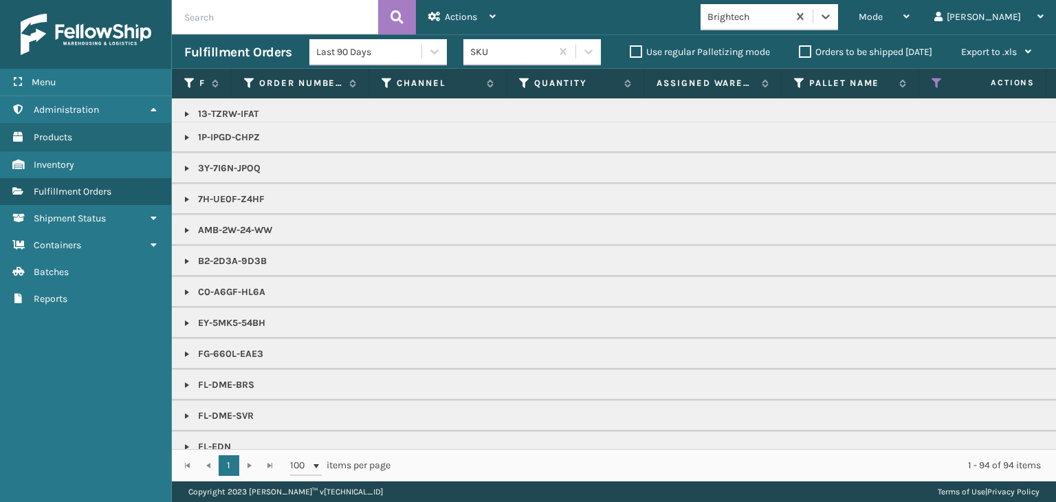
click at [185, 348] on link at bounding box center [186, 353] width 11 height 11
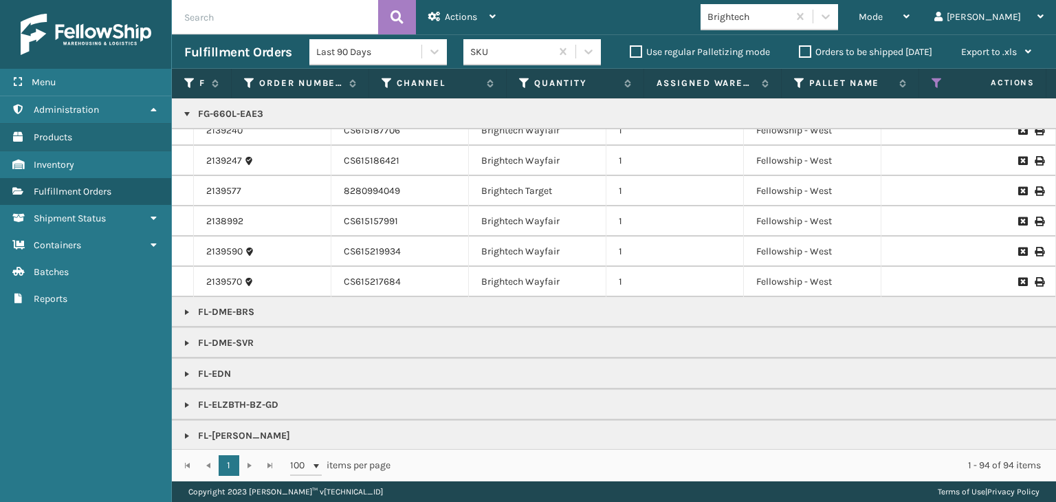
scroll to position [481, 0]
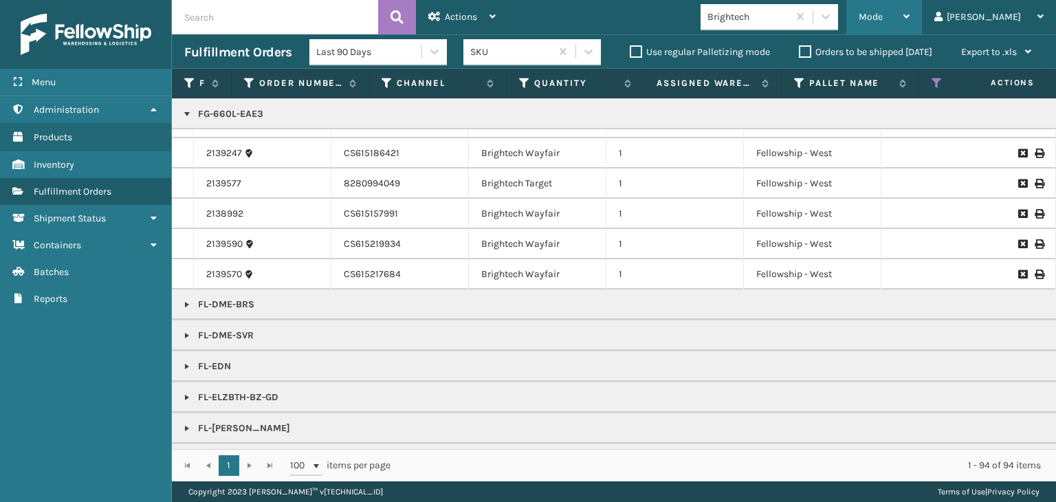
drag, startPoint x: 944, startPoint y: 8, endPoint x: 926, endPoint y: 26, distance: 25.3
click at [909, 10] on div "Mode" at bounding box center [883, 17] width 51 height 34
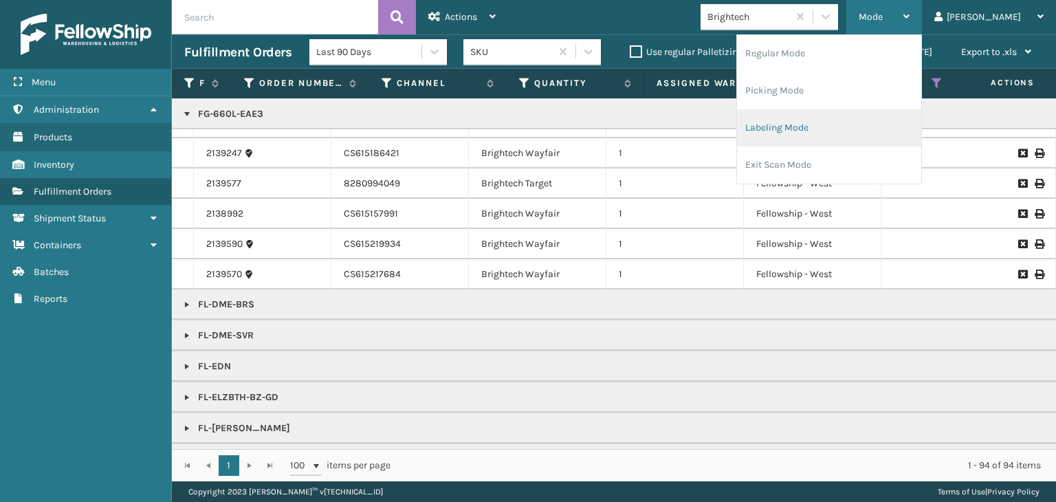
click at [865, 122] on li "Labeling Mode" at bounding box center [829, 127] width 184 height 37
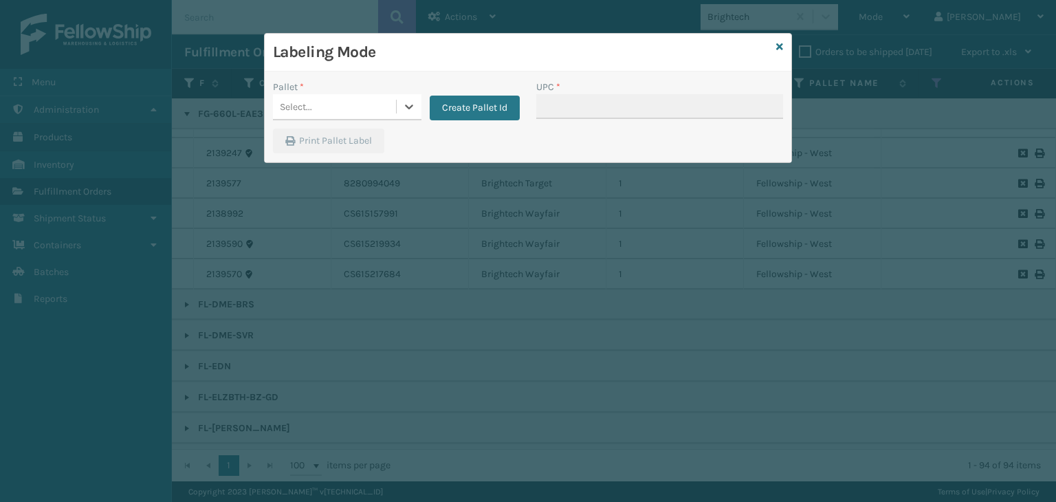
click at [347, 97] on div "Select..." at bounding box center [334, 107] width 123 height 23
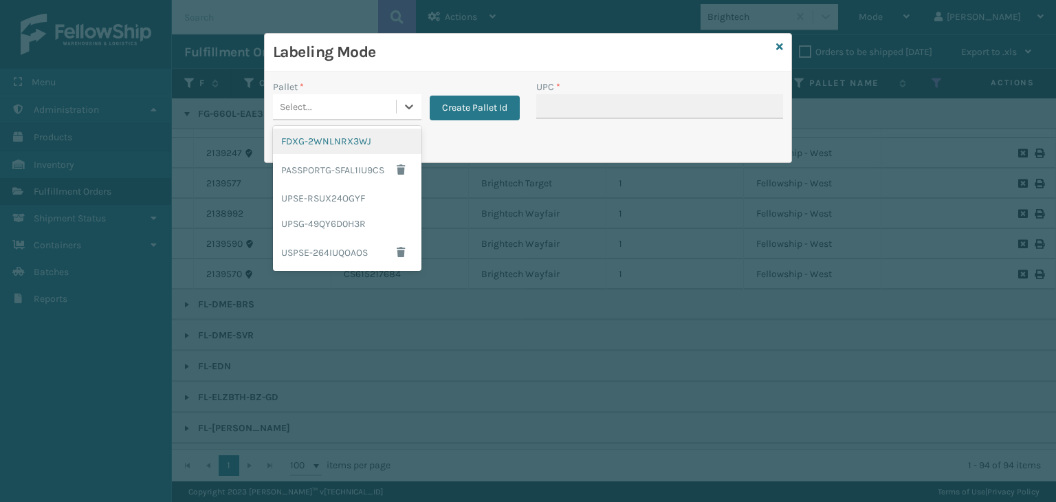
click at [355, 141] on div "FDXG-2WNLNRX3WJ" at bounding box center [347, 141] width 148 height 25
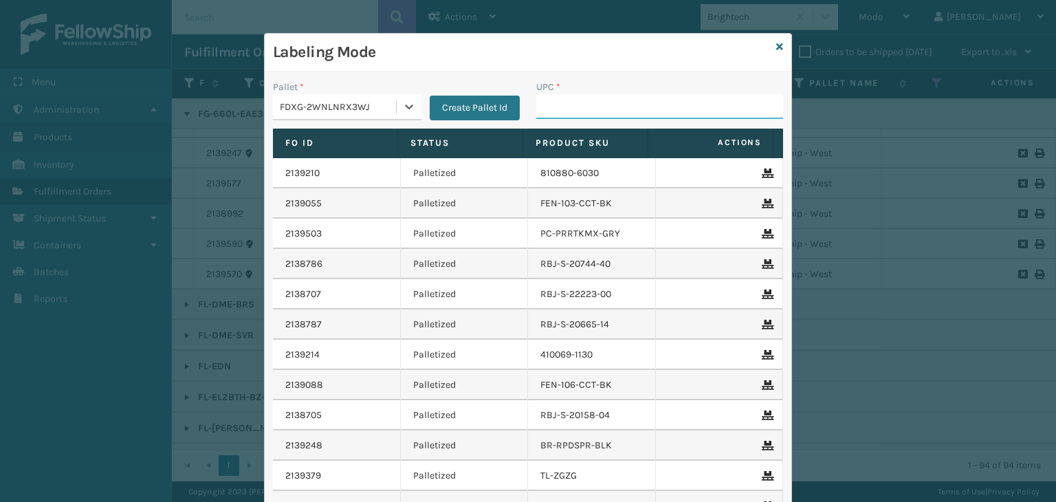
click at [601, 109] on input "UPC *" at bounding box center [659, 106] width 247 height 25
type input "85789900"
type input "8578990"
type input "8500124"
type input "8581000"
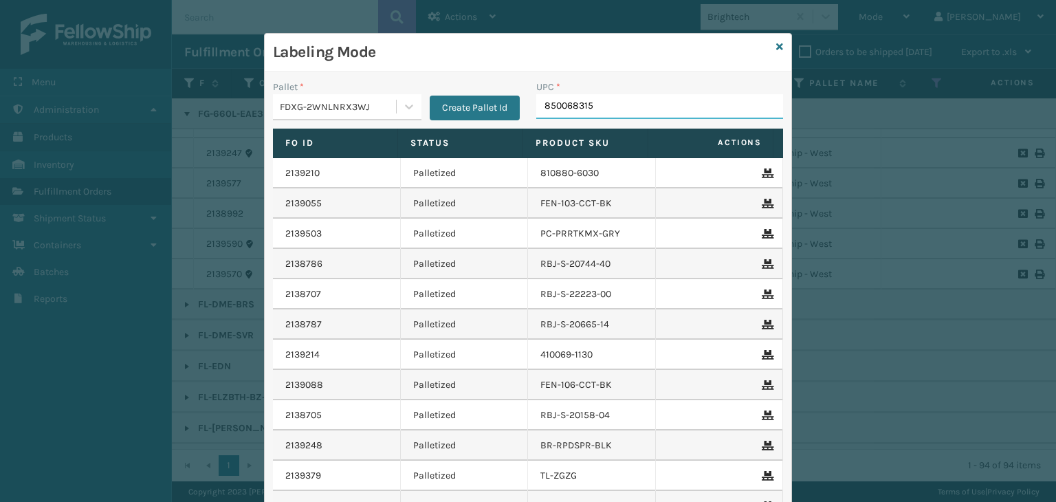
type input "8500683150"
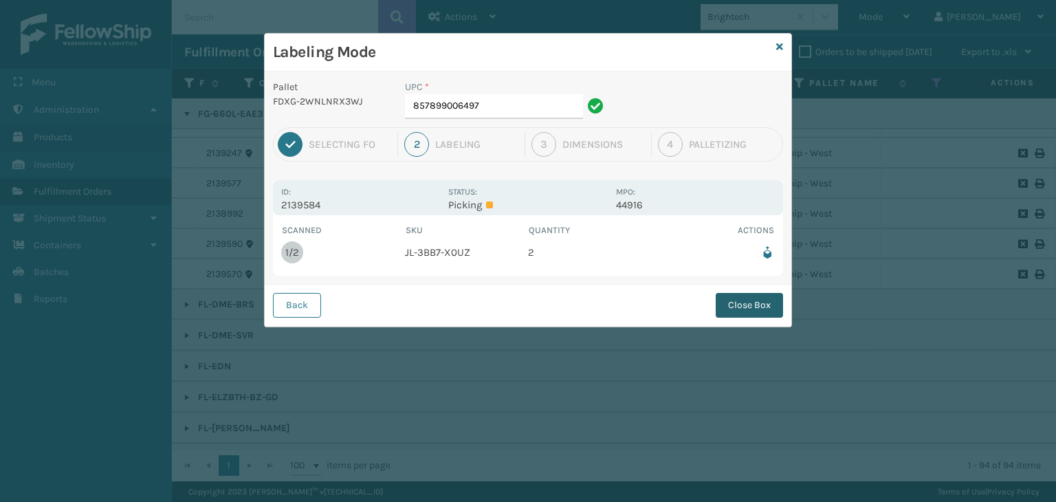
click at [775, 313] on button "Close Box" at bounding box center [748, 305] width 67 height 25
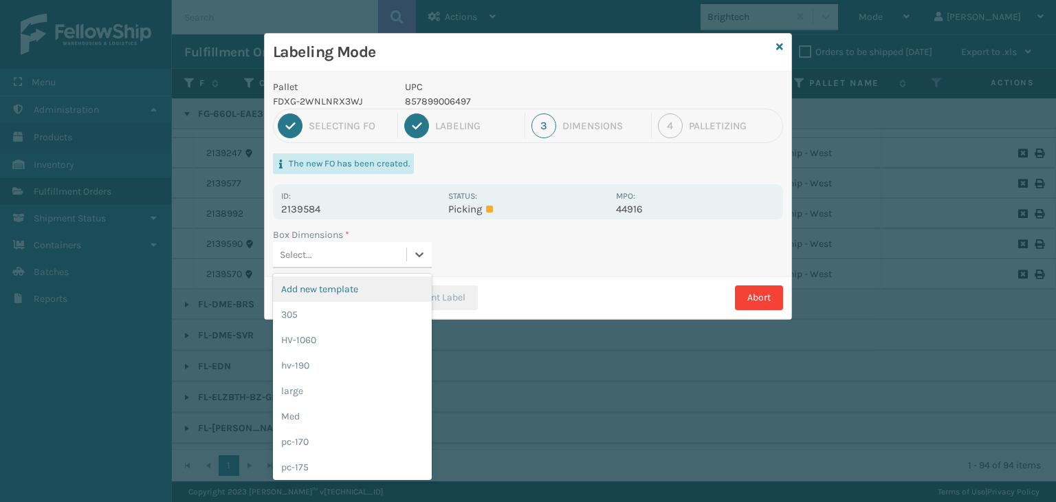
click at [353, 254] on div "Select..." at bounding box center [339, 254] width 133 height 23
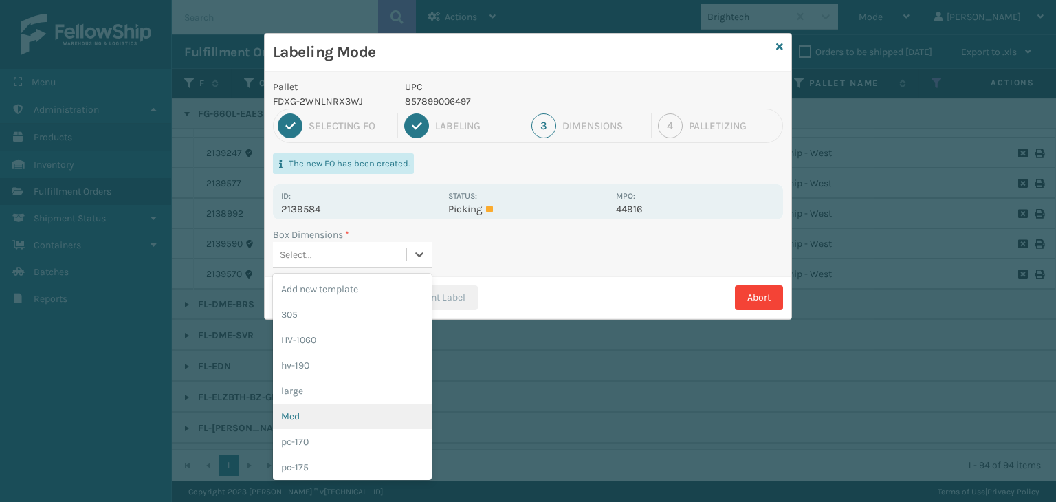
click at [356, 424] on div "Med" at bounding box center [352, 415] width 159 height 25
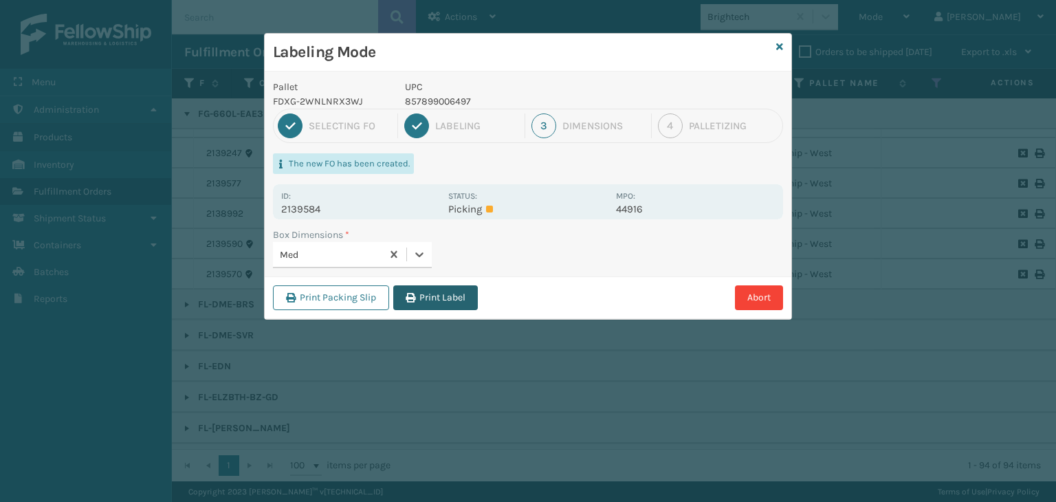
click at [436, 297] on button "Print Label" at bounding box center [435, 297] width 85 height 25
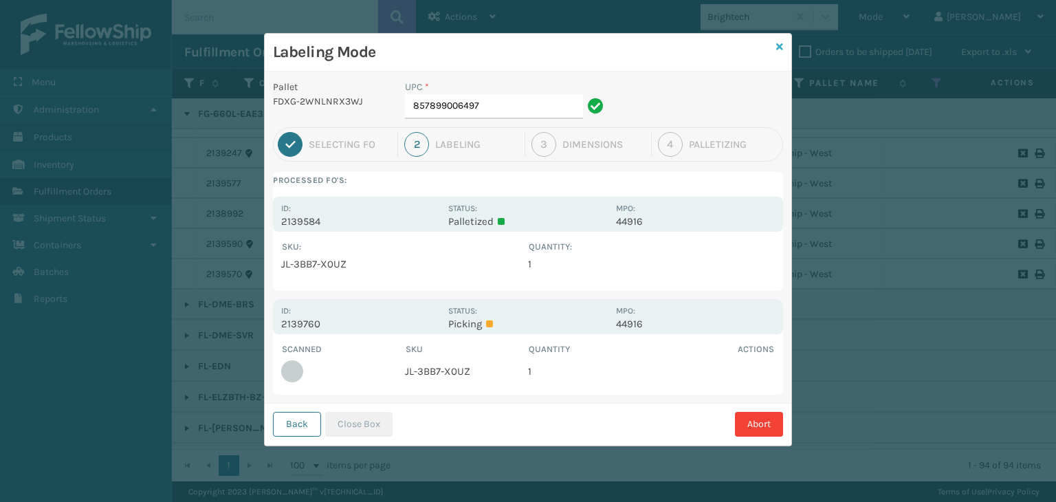
click at [777, 45] on icon at bounding box center [779, 47] width 7 height 10
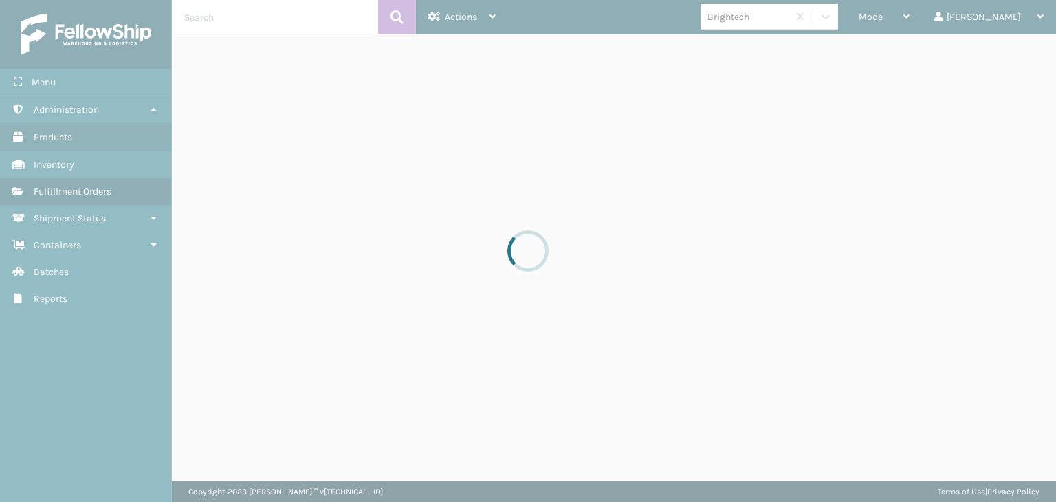
click at [933, 9] on div at bounding box center [528, 251] width 1056 height 502
click at [882, 12] on span "Mode" at bounding box center [870, 17] width 24 height 12
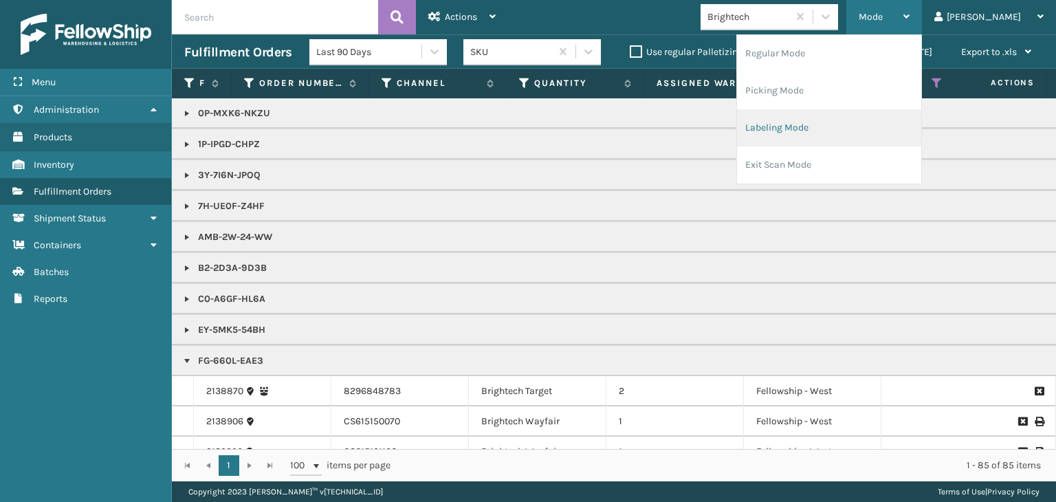
click at [892, 122] on li "Labeling Mode" at bounding box center [829, 127] width 184 height 37
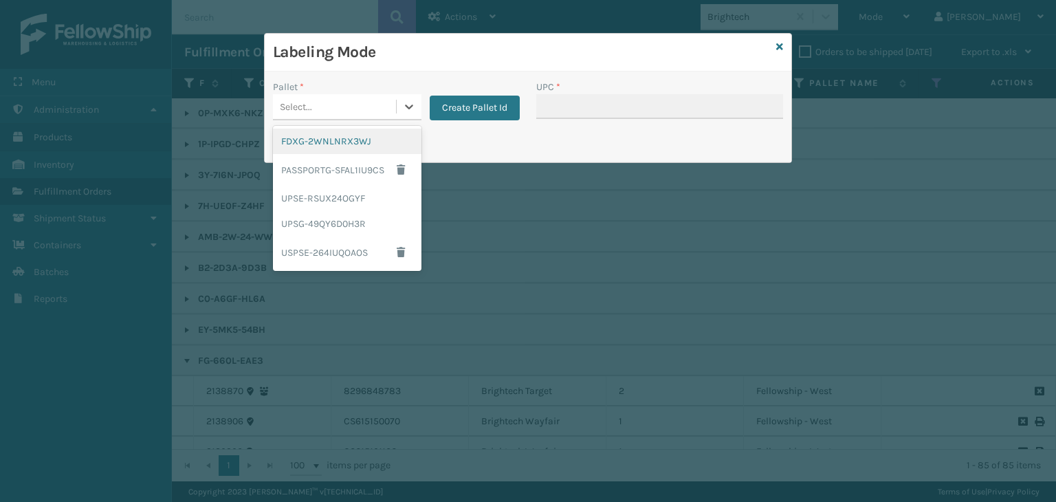
drag, startPoint x: 388, startPoint y: 108, endPoint x: 388, endPoint y: 124, distance: 16.5
click at [387, 108] on div "Select..." at bounding box center [334, 107] width 123 height 23
click at [386, 146] on div "FDXG-2WNLNRX3WJ" at bounding box center [347, 141] width 148 height 25
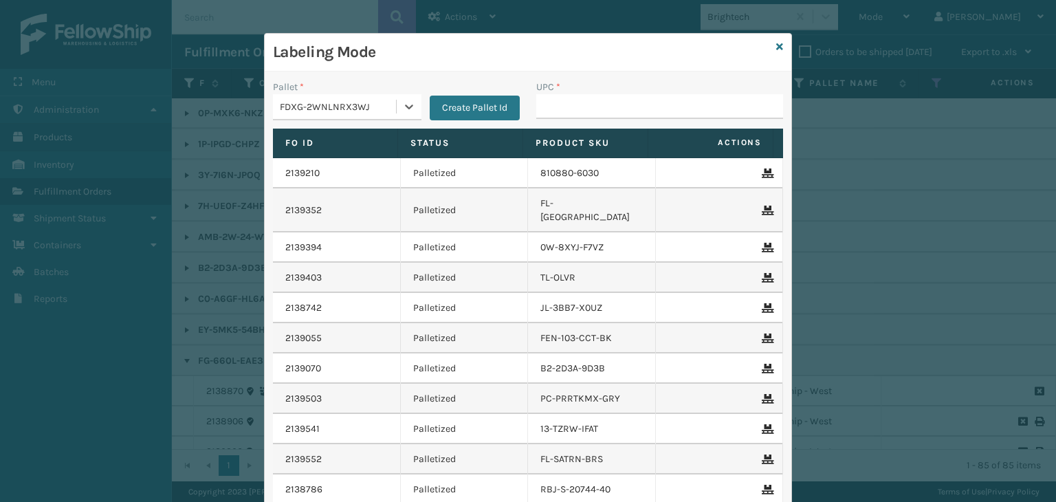
drag, startPoint x: 553, startPoint y: 93, endPoint x: 557, endPoint y: 102, distance: 10.8
click at [556, 100] on div "UPC *" at bounding box center [659, 99] width 247 height 39
drag, startPoint x: 557, startPoint y: 102, endPoint x: 542, endPoint y: 105, distance: 15.4
click at [557, 102] on input "UPC *" at bounding box center [659, 106] width 247 height 25
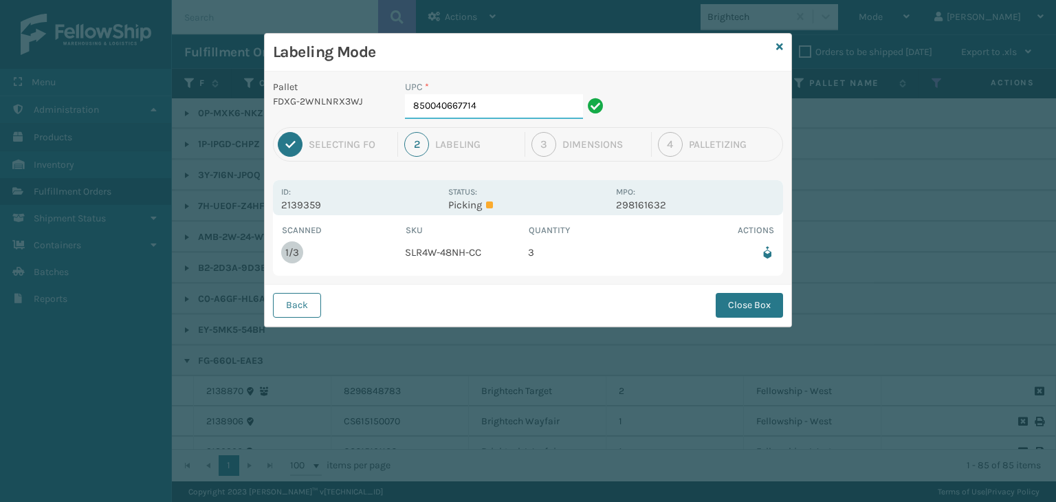
click at [525, 107] on input "850040667714" at bounding box center [494, 106] width 178 height 25
click at [731, 300] on button "Close Box" at bounding box center [748, 305] width 67 height 25
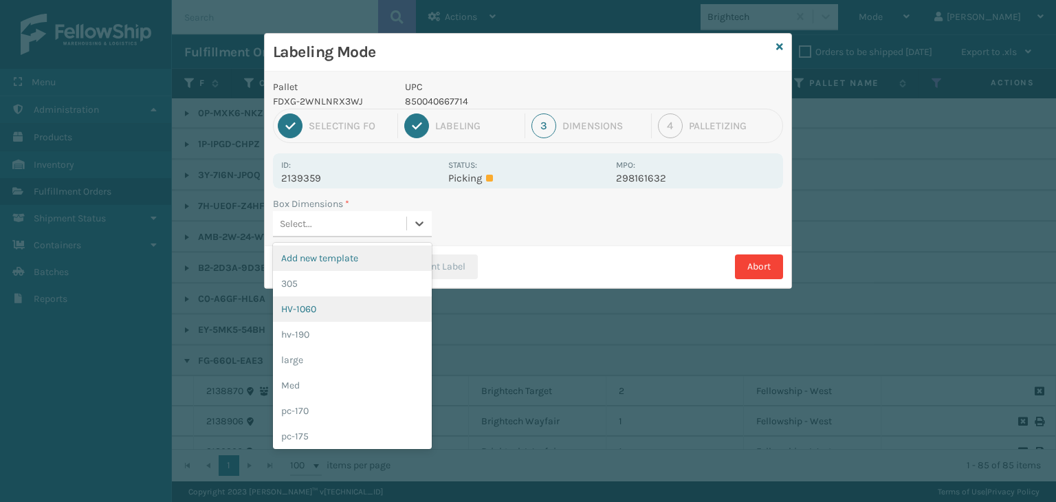
drag, startPoint x: 312, startPoint y: 215, endPoint x: 320, endPoint y: 317, distance: 102.0
click at [312, 216] on div "Select..." at bounding box center [339, 223] width 133 height 23
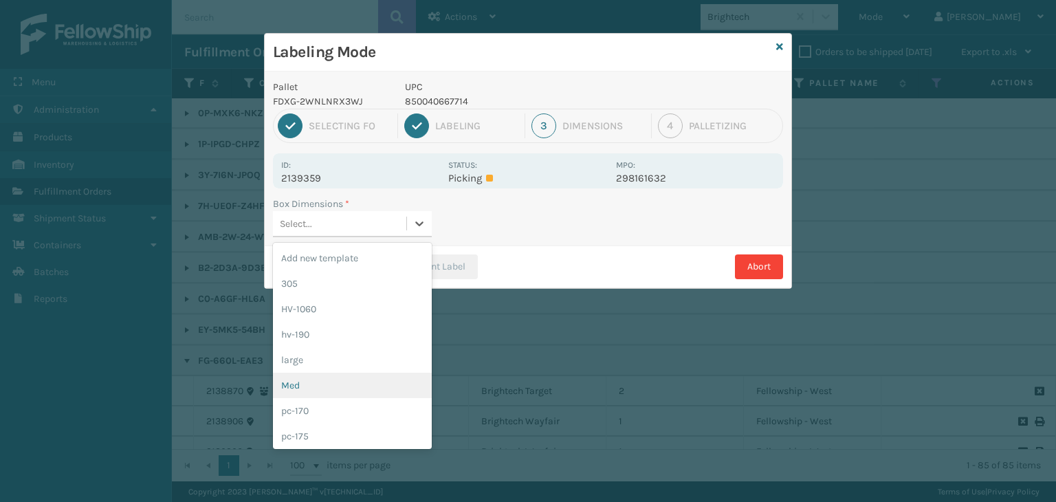
drag, startPoint x: 333, startPoint y: 392, endPoint x: 359, endPoint y: 280, distance: 115.5
click at [333, 392] on div "Med" at bounding box center [352, 384] width 159 height 25
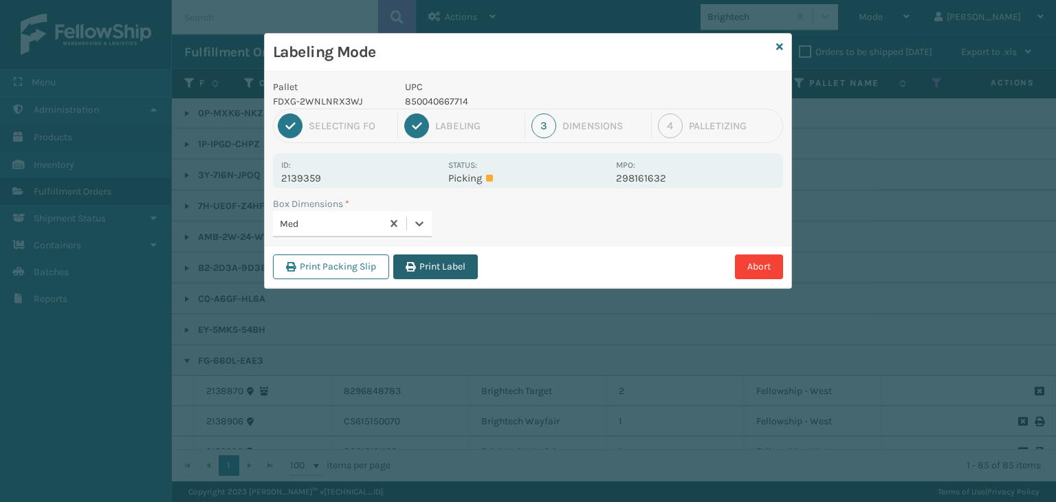
click at [410, 262] on icon "button" at bounding box center [410, 267] width 10 height 10
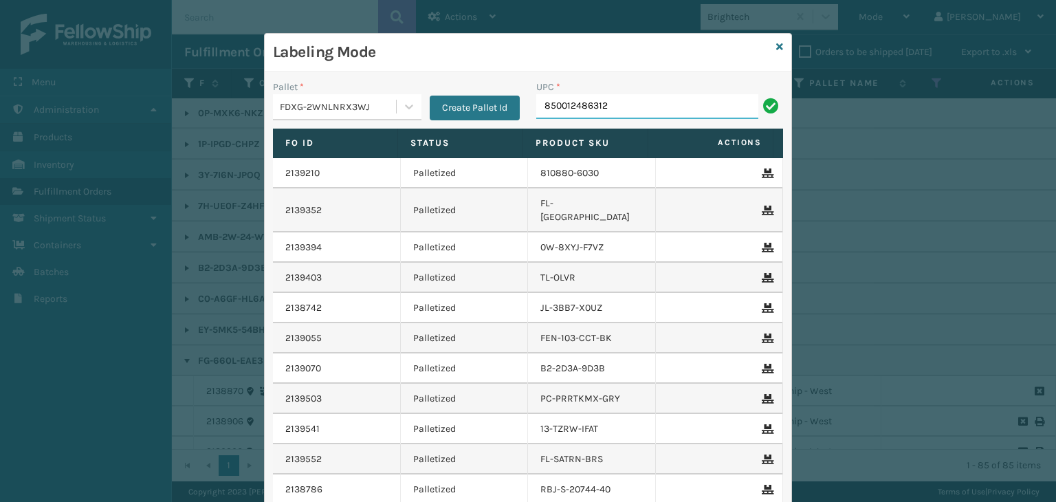
type input "850012486312"
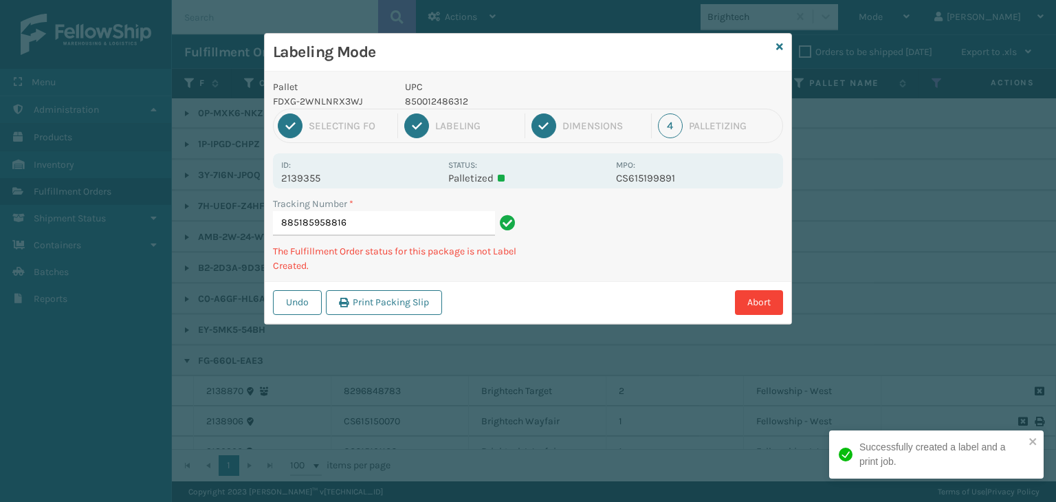
click at [458, 94] on p "850012486312" at bounding box center [506, 101] width 203 height 14
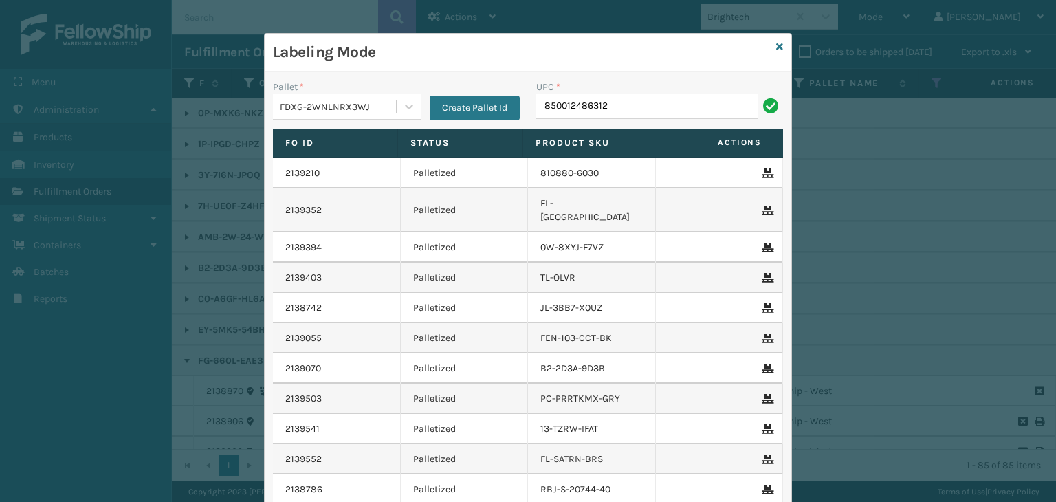
type input "850012486312"
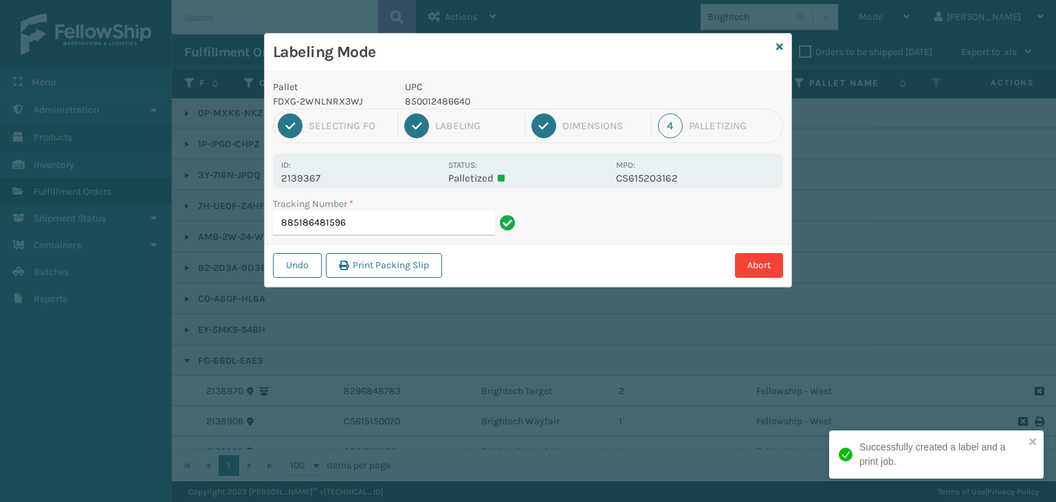
click at [436, 102] on p "850012486640" at bounding box center [506, 101] width 203 height 14
click at [434, 102] on p "850012486640" at bounding box center [506, 101] width 203 height 14
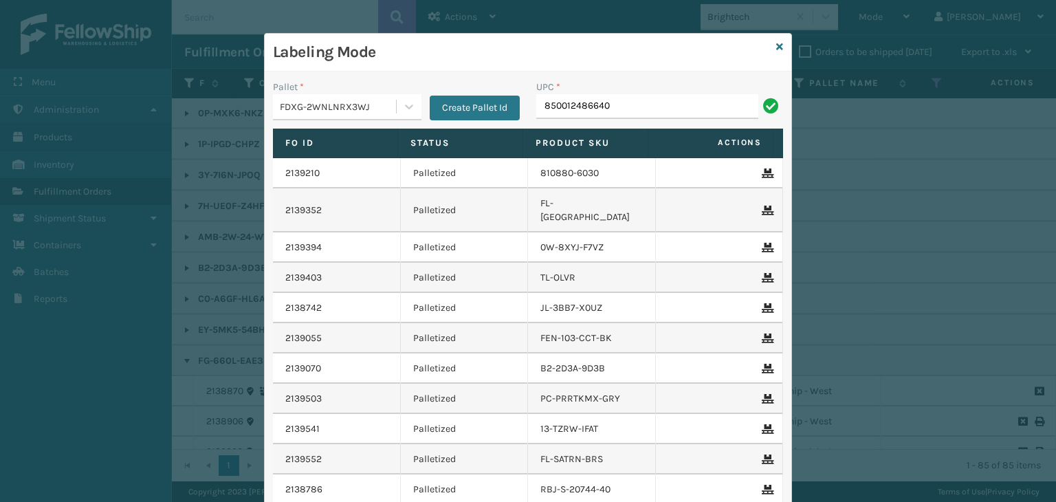
type input "850012486640"
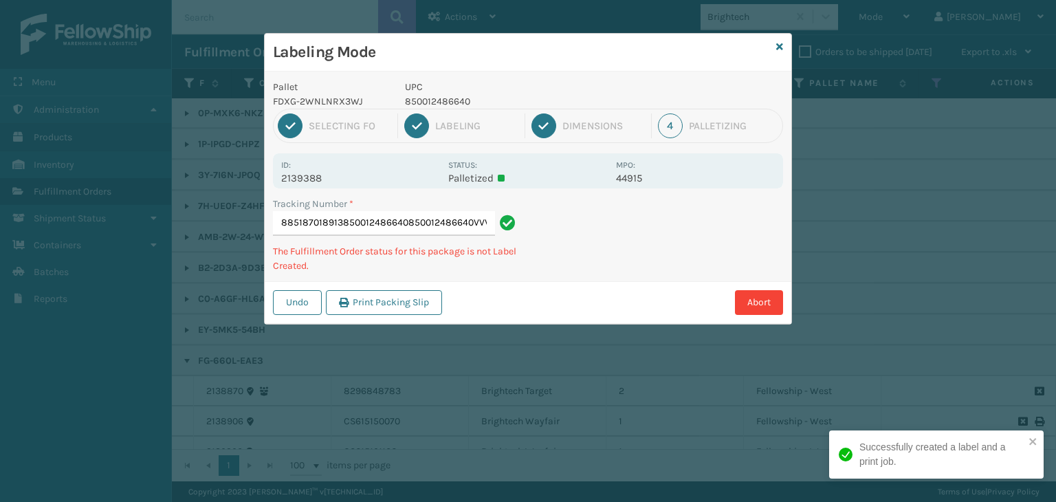
scroll to position [0, 0]
type input "885187018913850012486640850012486640VVV850012486640850012486640850012486640"
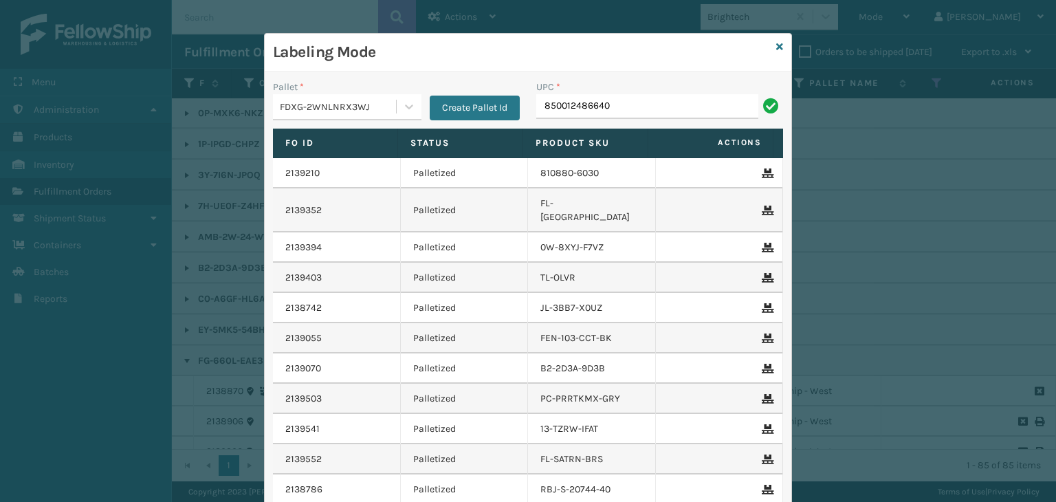
type input "850012486640"
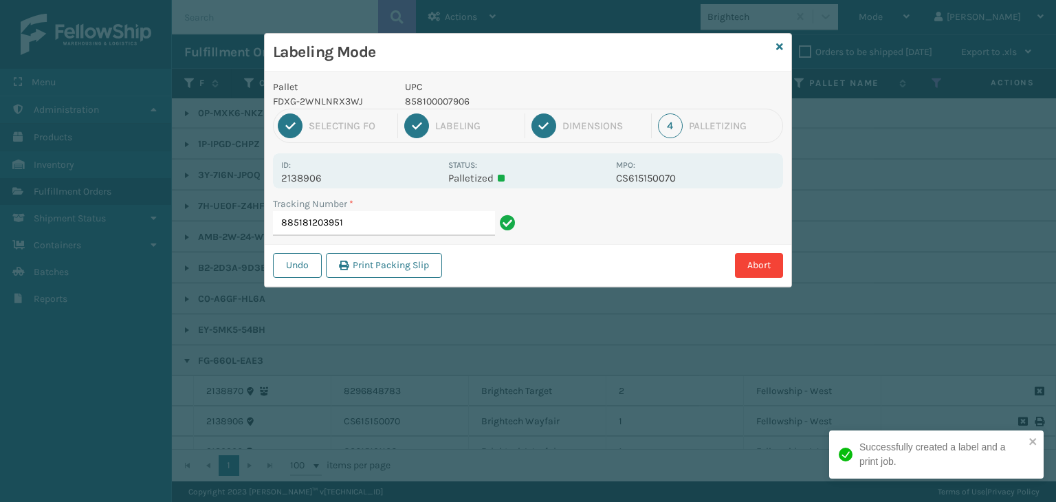
click at [422, 97] on p "858100007906" at bounding box center [506, 101] width 203 height 14
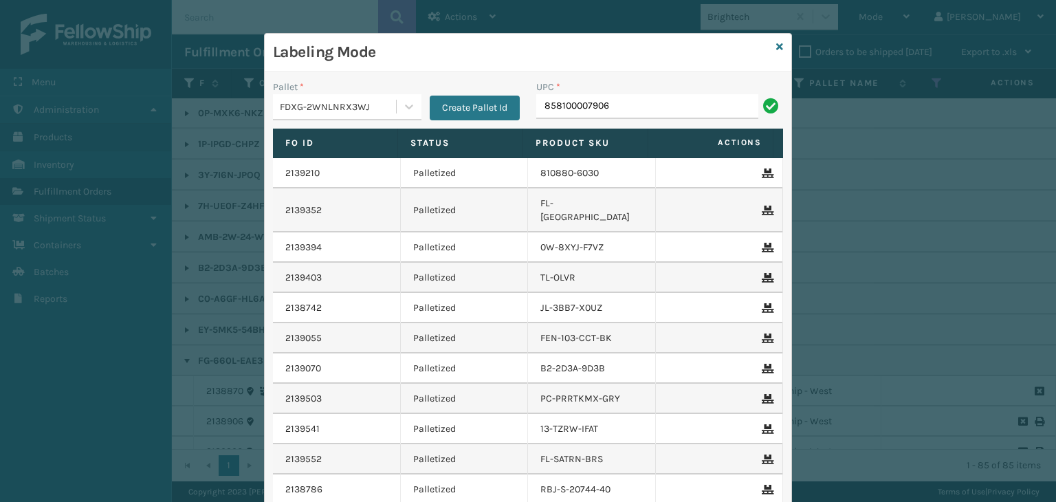
type input "858100007906"
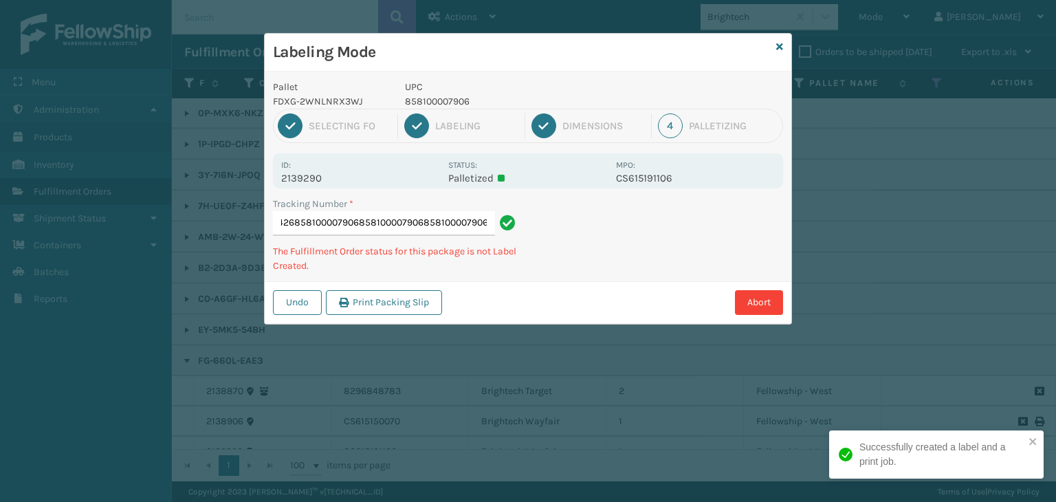
scroll to position [0, 118]
type input "885185095426858100007906858100007906858100007906858100007906858100007906"
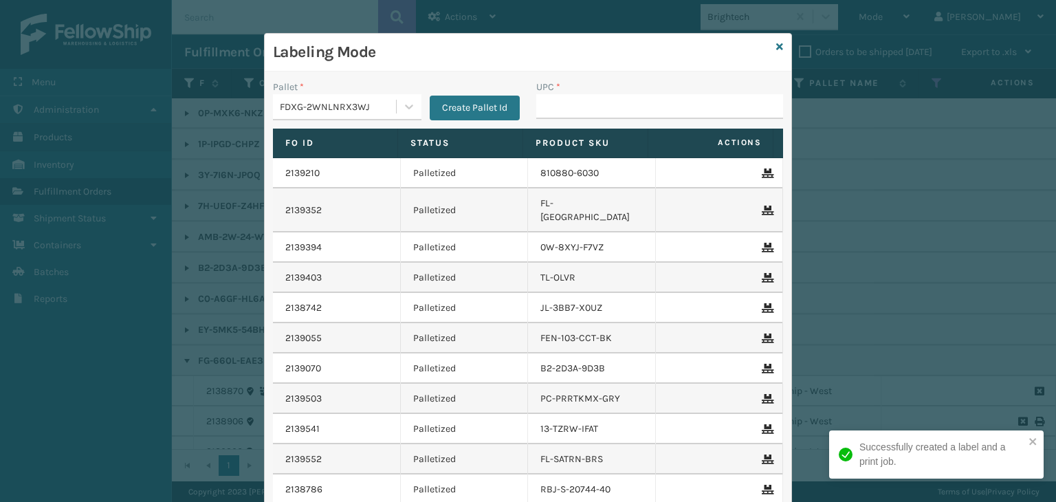
type input "V"
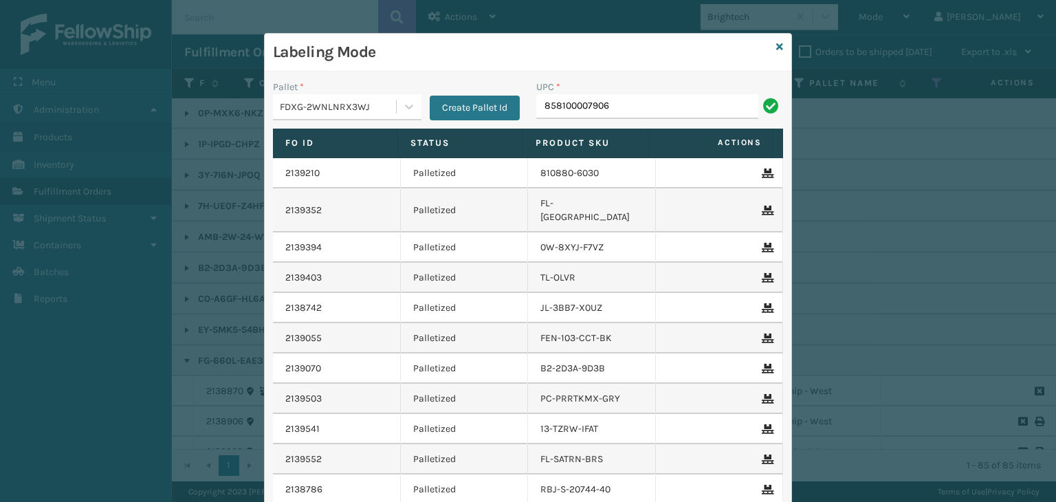
type input "858100007906"
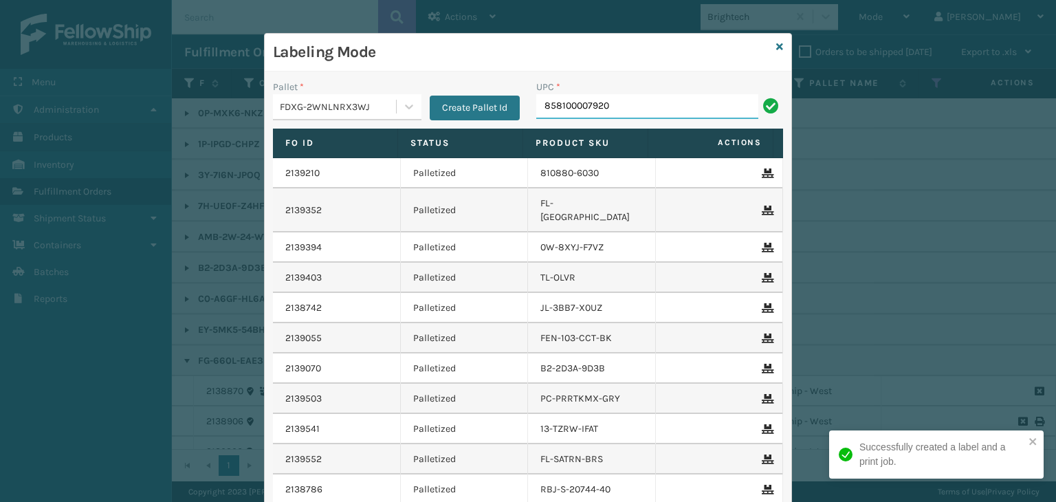
type input "858100007920"
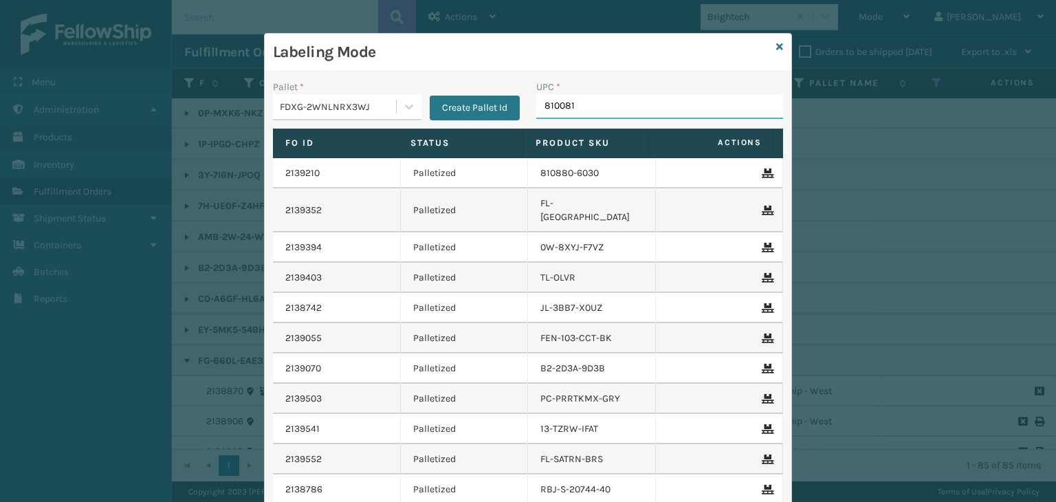
type input "8100819"
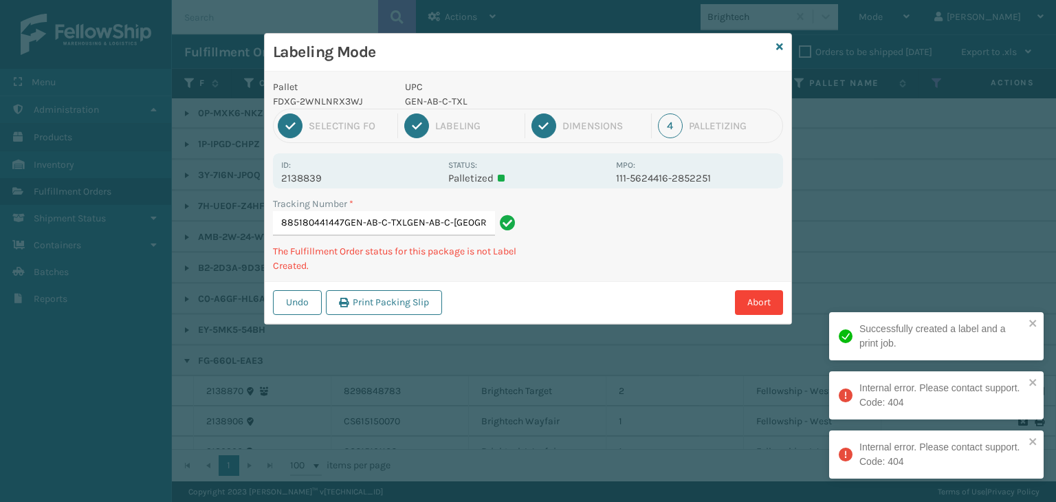
type input "885180441447GEN-AB-C-TXLGEN-AB-C-[GEOGRAPHIC_DATA]-[GEOGRAPHIC_DATA]-C-TXL"
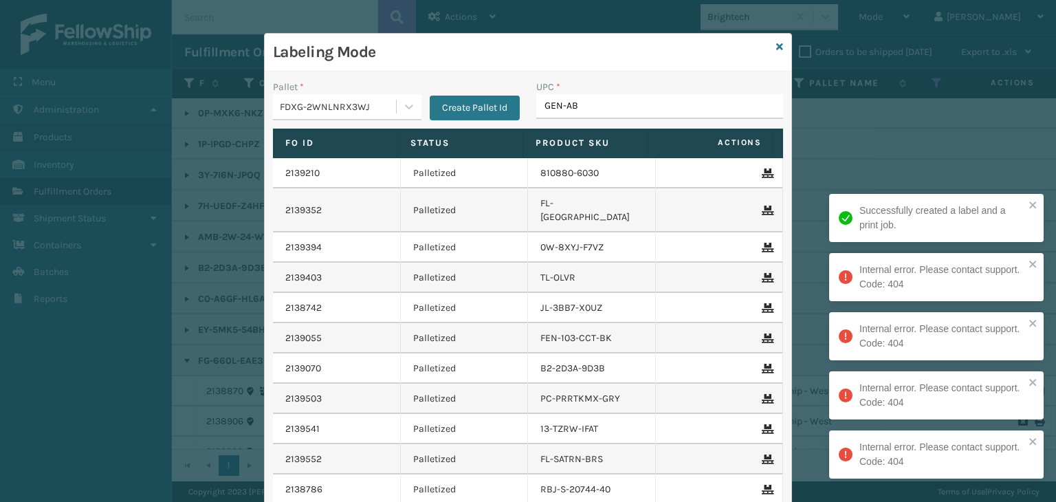
type input "GEN-AB-"
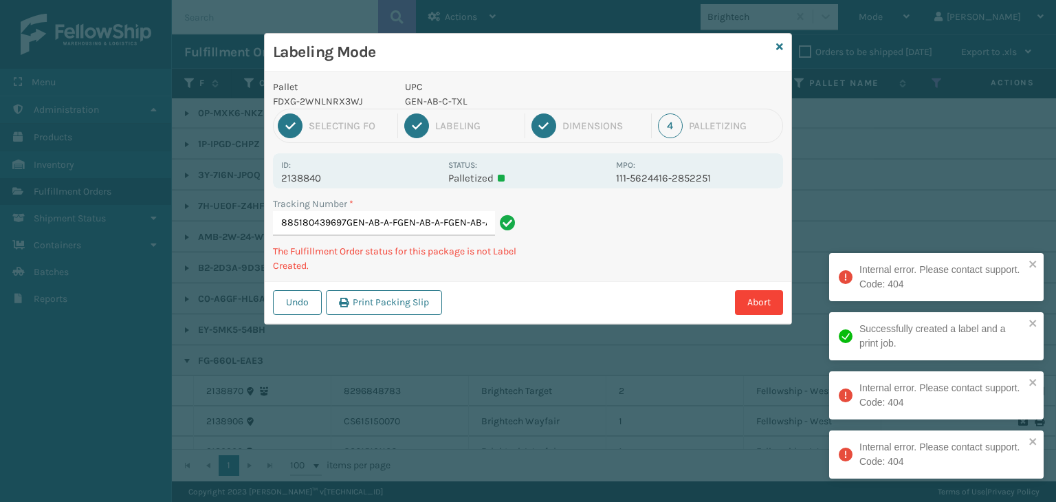
type input "885180439697GEN-AB-A-FGEN-AB-A-FGEN-AB-A-F"
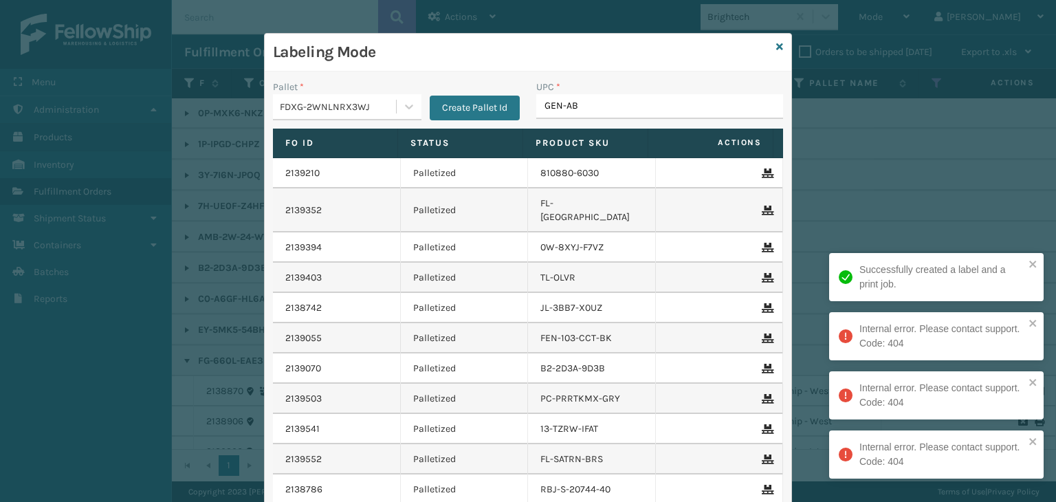
type input "GEN-AB-"
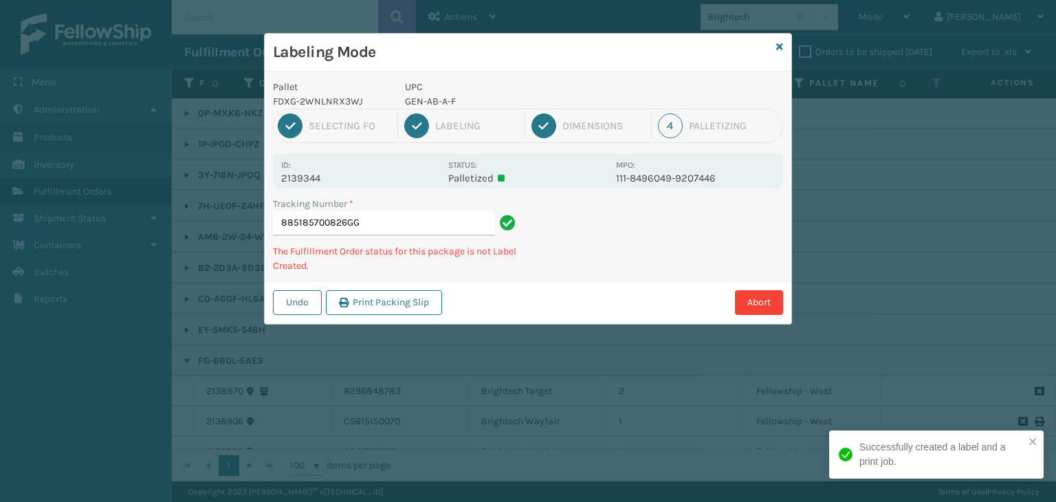
type input "885185700826GGG"
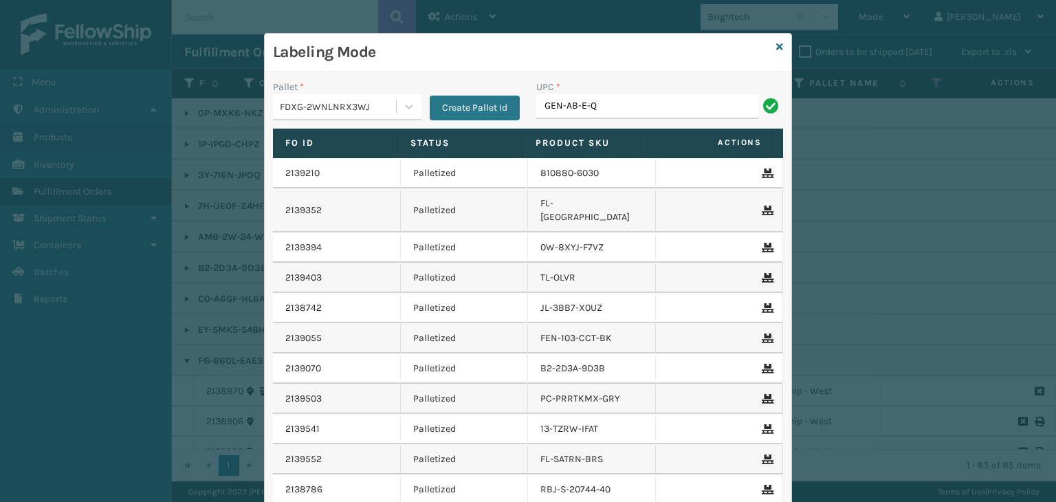
type input "GEN-AB-E-Q"
type input "GEN-AB-A-Q"
type input "8100819"
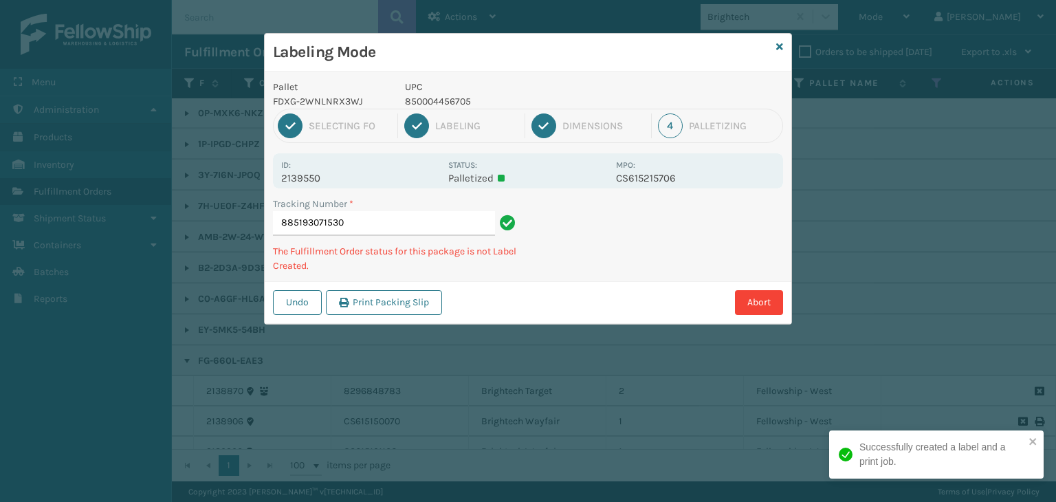
click at [421, 104] on p "850004456705" at bounding box center [506, 101] width 203 height 14
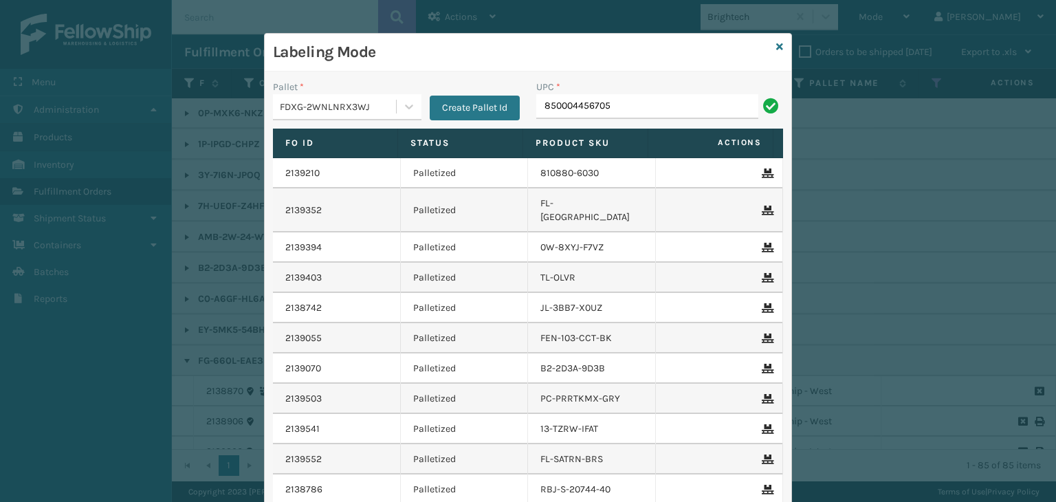
type input "850004456705"
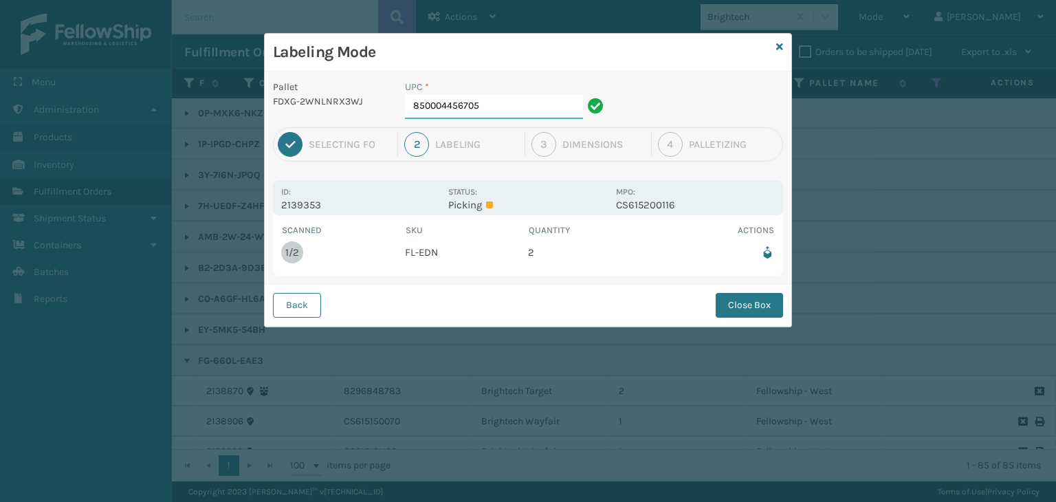
click at [539, 102] on input "850004456705" at bounding box center [494, 106] width 178 height 25
click at [739, 302] on button "Close Box" at bounding box center [748, 305] width 67 height 25
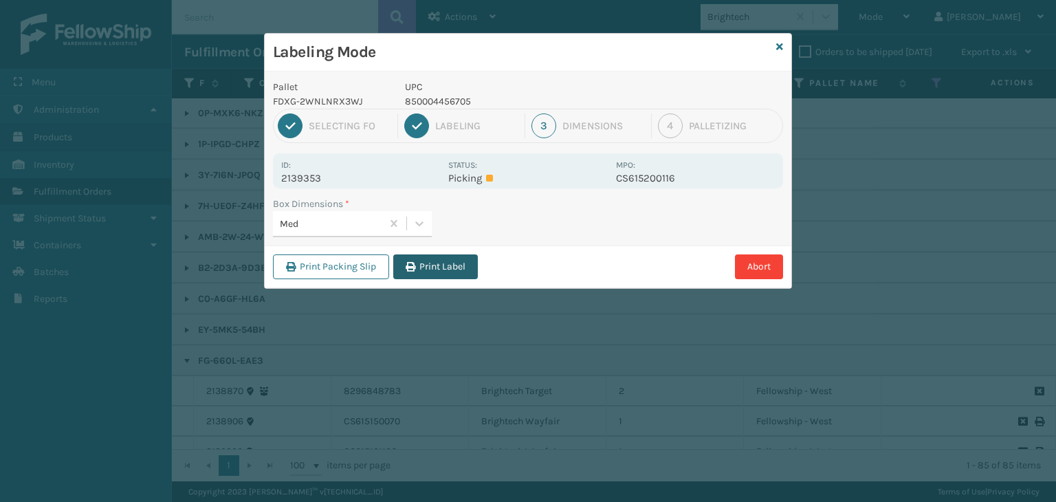
click at [432, 269] on button "Print Label" at bounding box center [435, 266] width 85 height 25
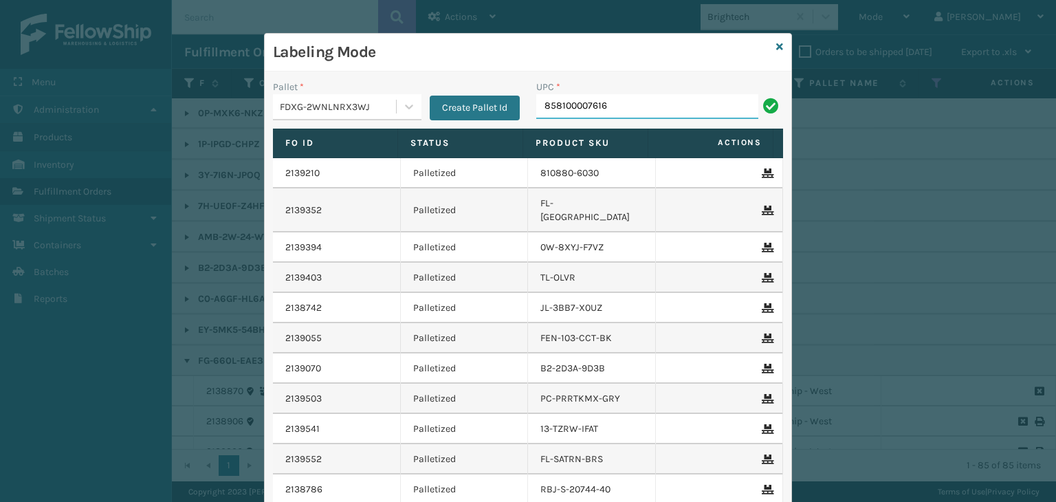
type input "858100007616"
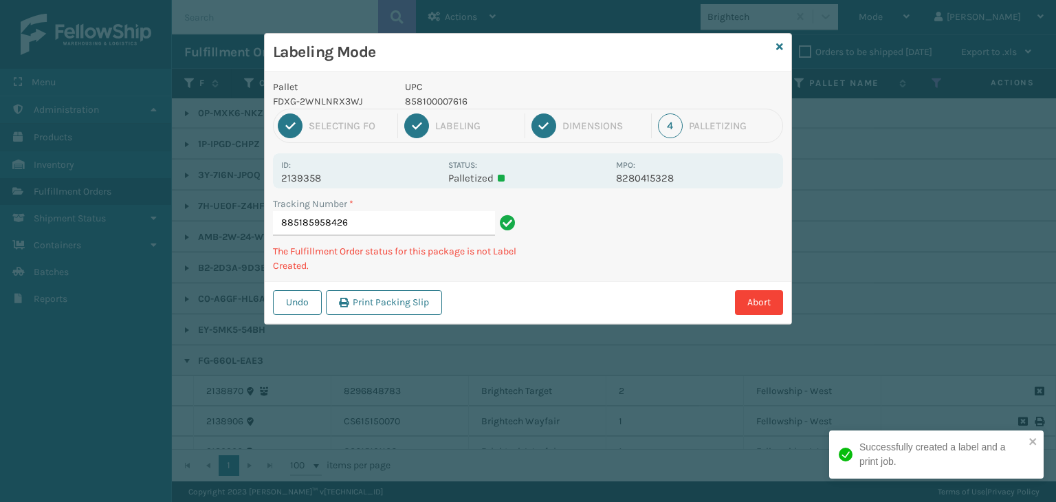
click at [461, 100] on p "858100007616" at bounding box center [506, 101] width 203 height 14
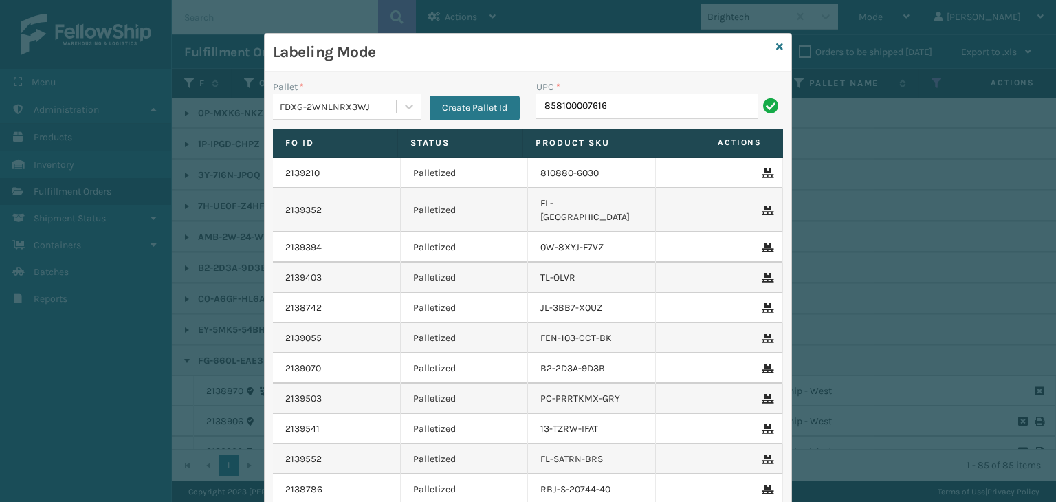
type input "858100007616"
click at [368, 93] on div "Pallet *" at bounding box center [347, 87] width 148 height 14
click at [379, 116] on div "FDXG-2WNLNRX3WJ" at bounding box center [334, 107] width 123 height 23
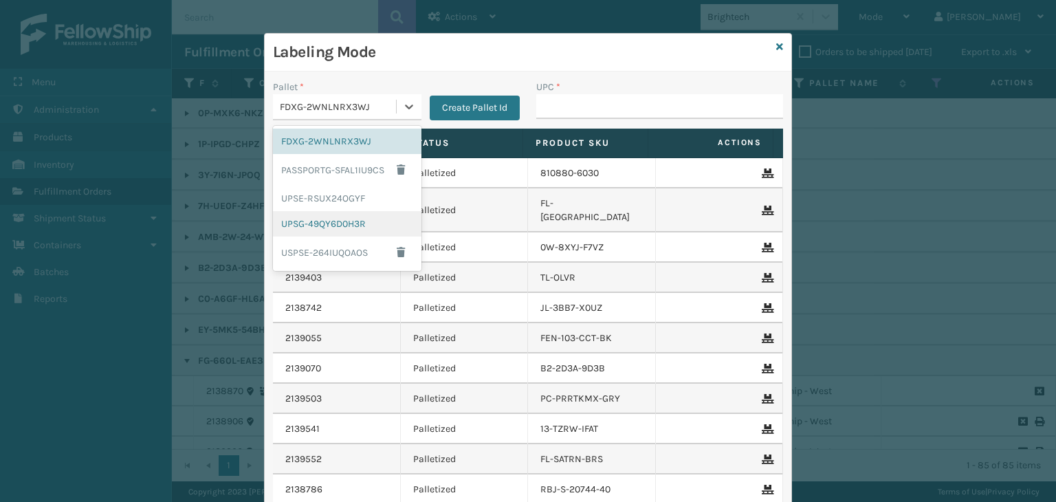
click at [372, 219] on div "UPSG-49QY6D0H3R" at bounding box center [347, 223] width 148 height 25
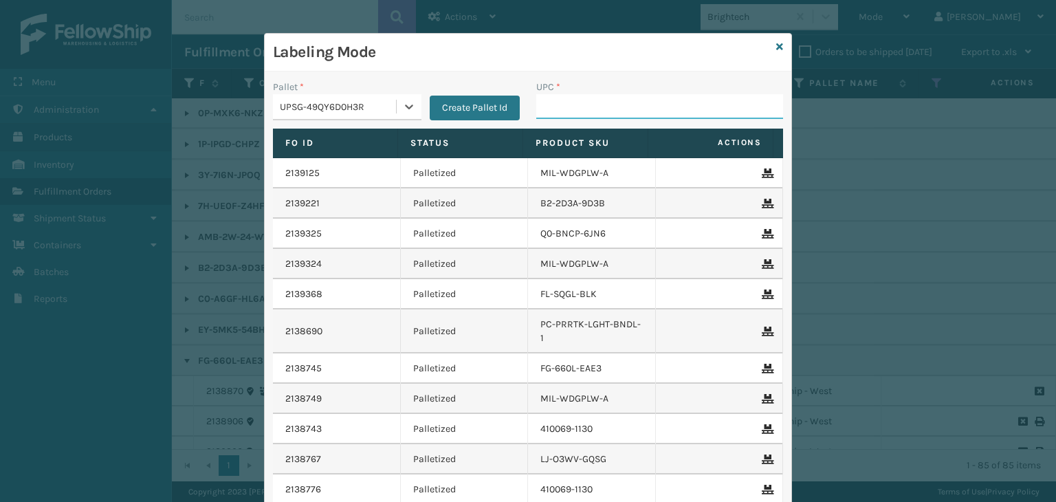
drag, startPoint x: 577, startPoint y: 113, endPoint x: 581, endPoint y: 101, distance: 13.3
click at [575, 106] on input "UPC *" at bounding box center [659, 106] width 247 height 25
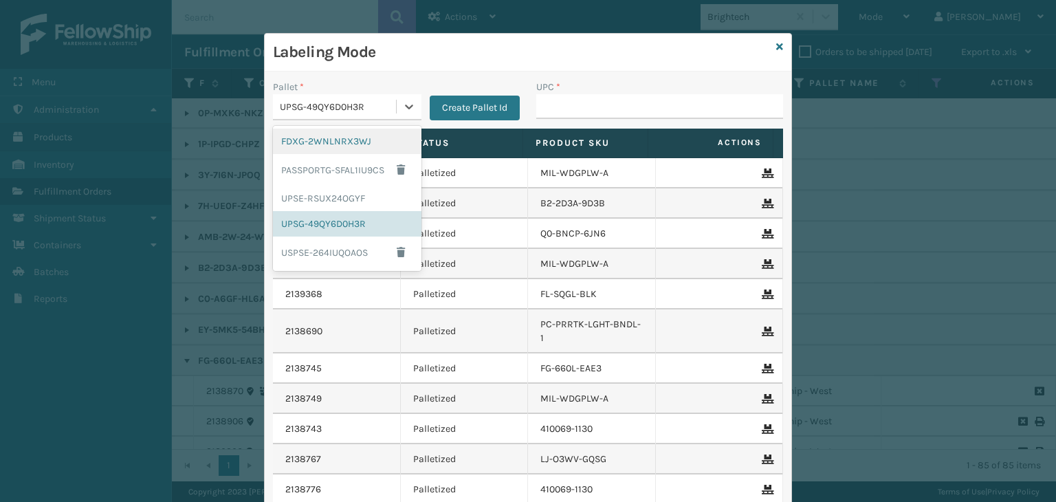
click at [344, 105] on div "UPSG-49QY6D0H3R" at bounding box center [339, 107] width 118 height 14
click at [349, 140] on div "FDXG-2WNLNRX3WJ" at bounding box center [347, 141] width 148 height 25
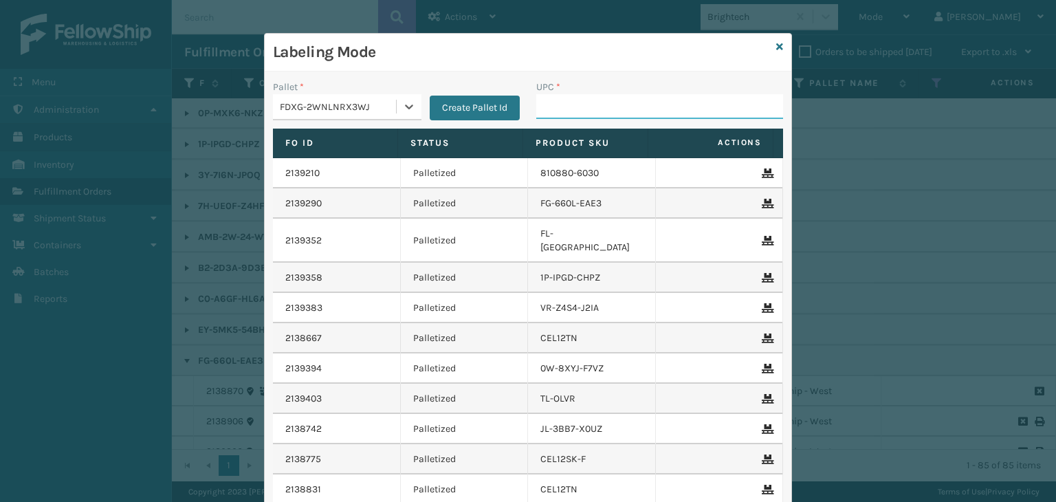
click at [610, 108] on input "UPC *" at bounding box center [659, 106] width 247 height 25
type input "8100819"
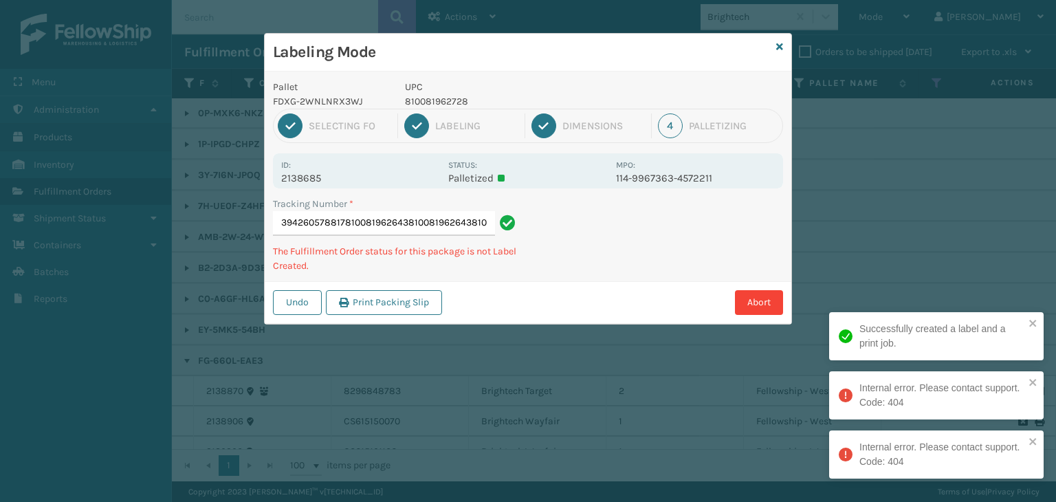
type input "394260578817810081962643810081962643810081962643"
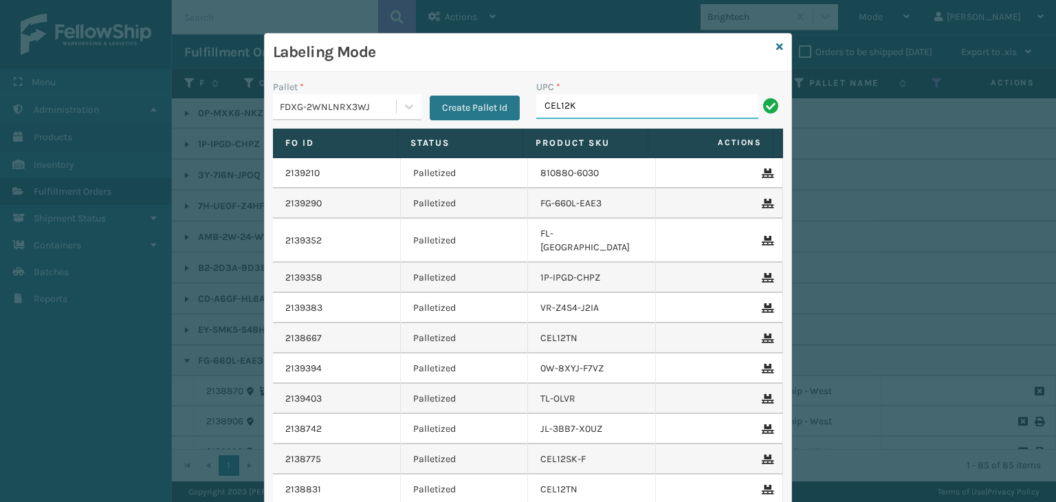
type input "CEL12K"
type input "8100819"
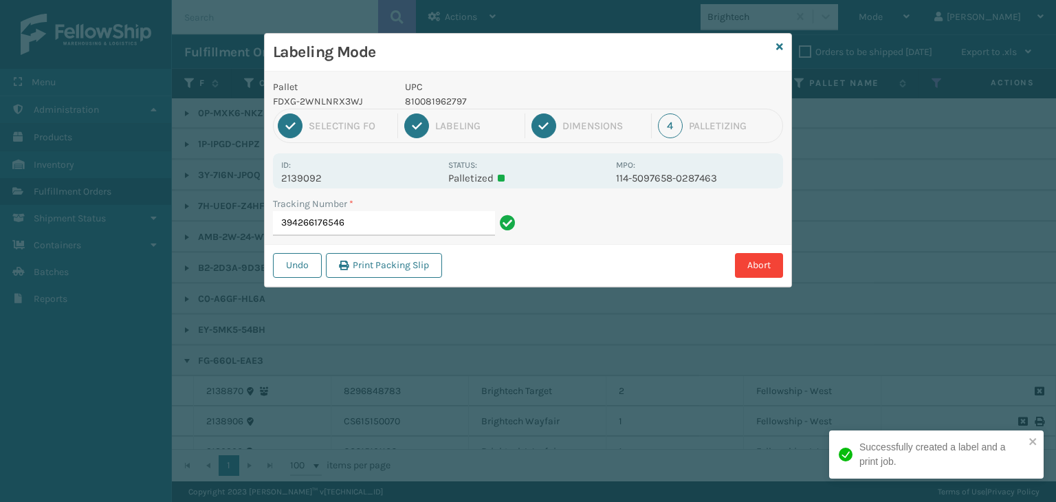
click at [434, 96] on p "810081962797" at bounding box center [506, 101] width 203 height 14
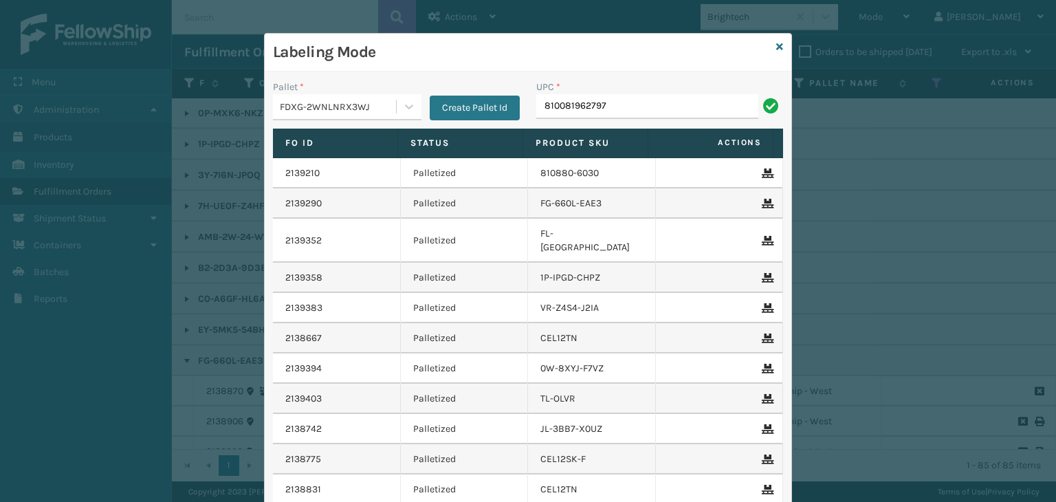
type input "810081962797"
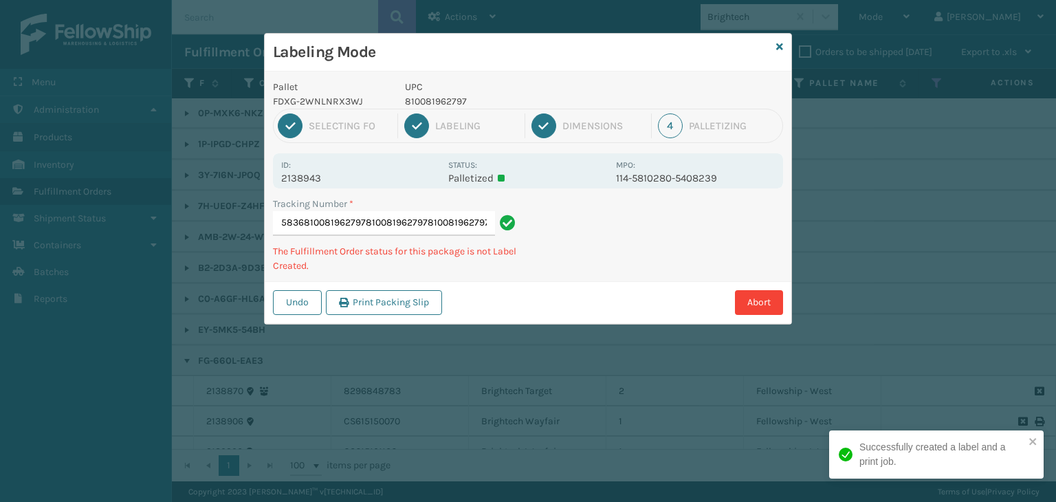
type input "394265055836810081962797810081962797810081962797810081962797"
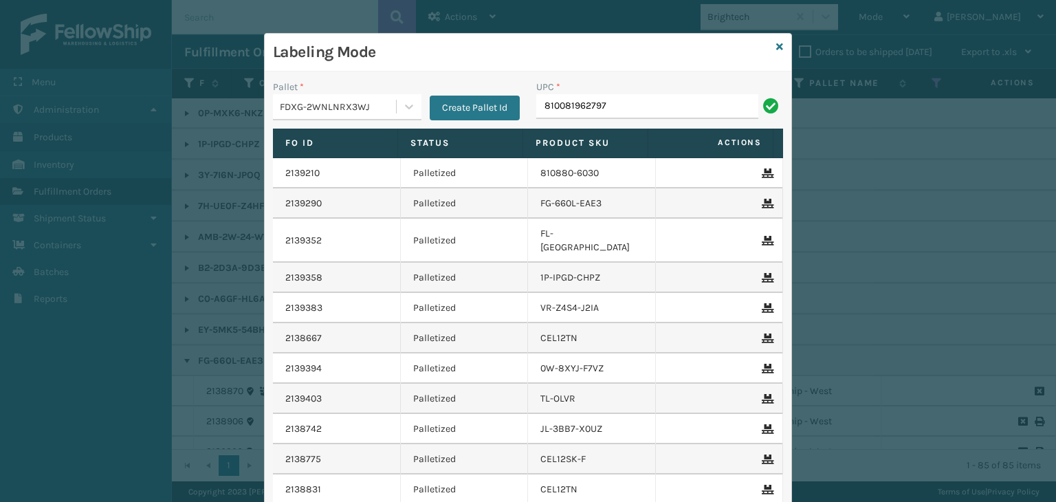
type input "810081962797"
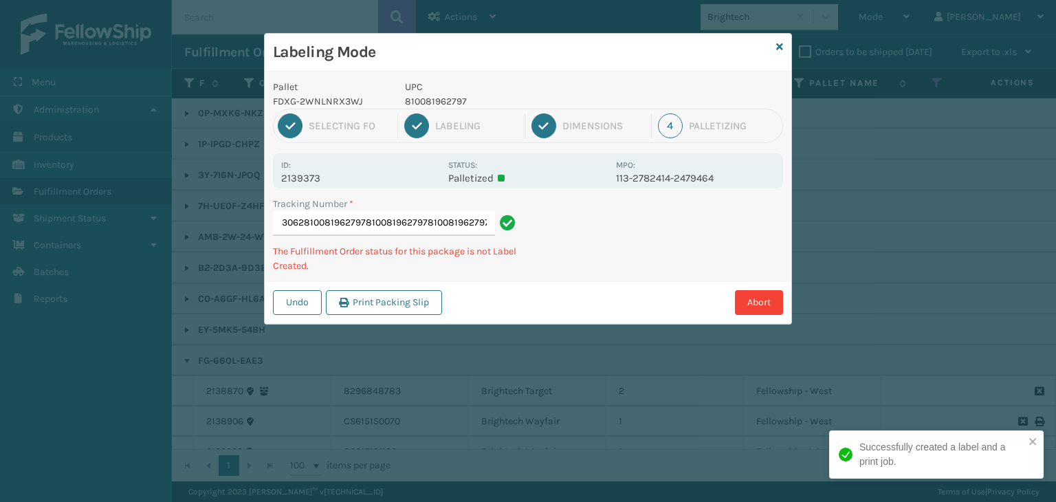
type input "394269153062810081962797810081962797810081962797810081962797"
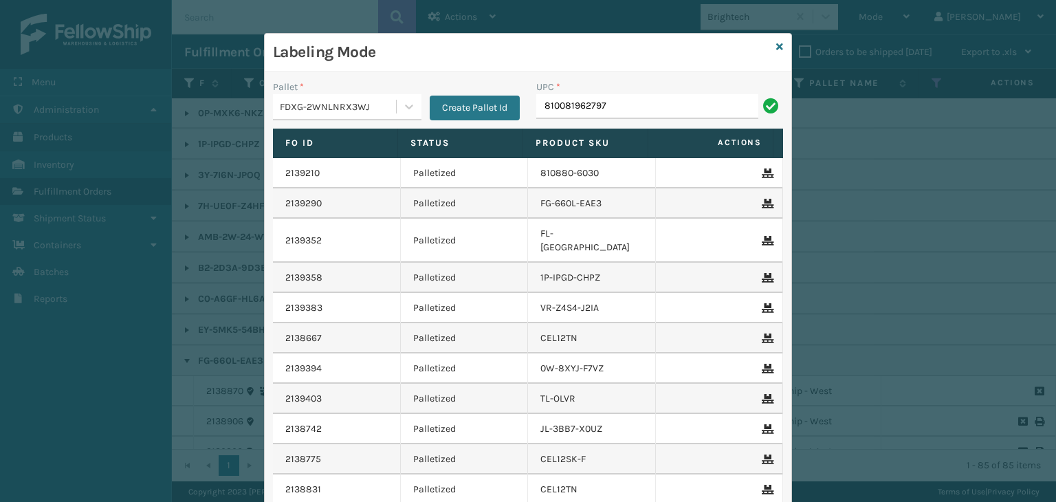
type input "810081962797"
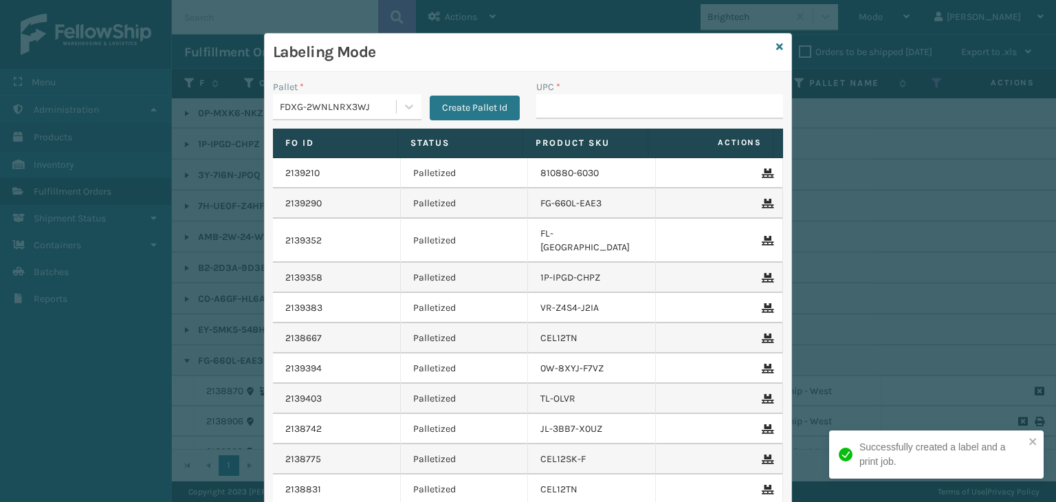
click at [768, 45] on div "Labeling Mode" at bounding box center [528, 53] width 526 height 38
click at [776, 45] on icon at bounding box center [779, 47] width 7 height 10
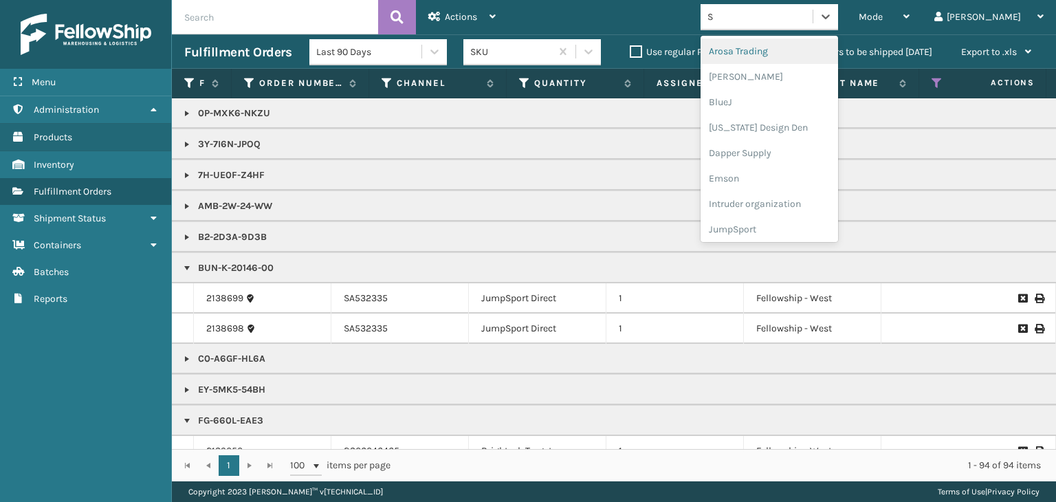
type input "SL"
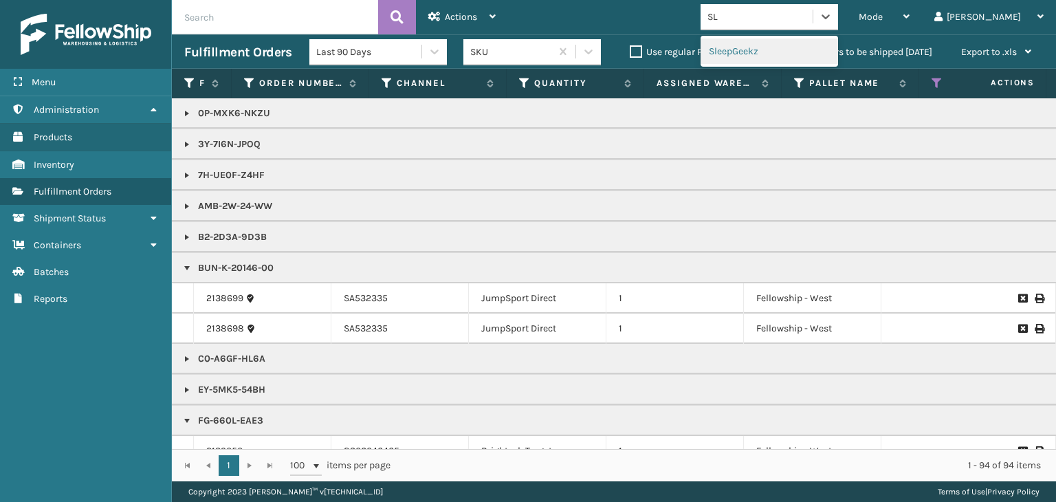
click at [770, 47] on div "SleepGeekz" at bounding box center [768, 50] width 137 height 25
